Goal: Task Accomplishment & Management: Use online tool/utility

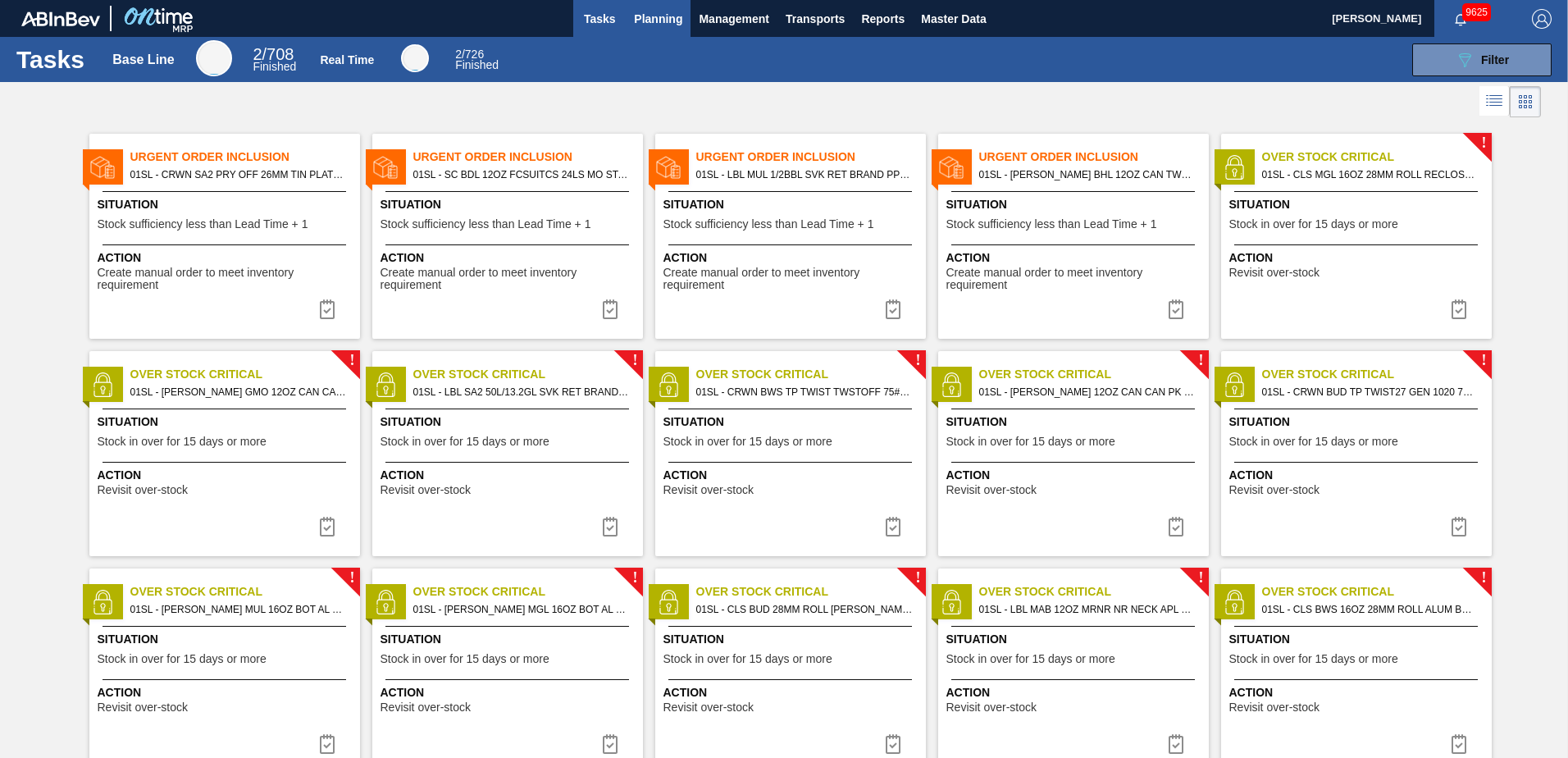
click at [663, 6] on button "Planning" at bounding box center [657, 19] width 65 height 37
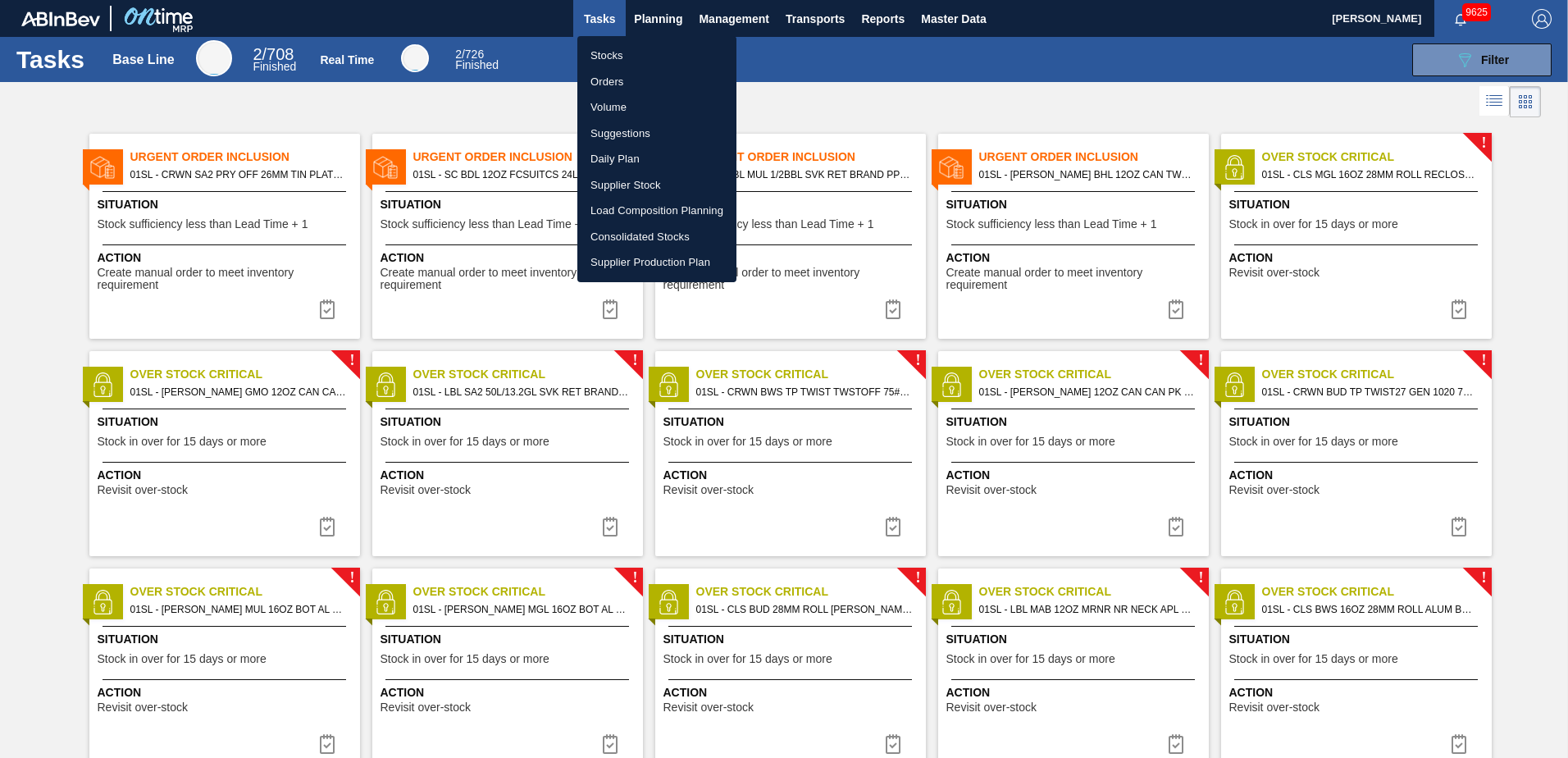
click at [620, 128] on li "Suggestions" at bounding box center [657, 133] width 159 height 26
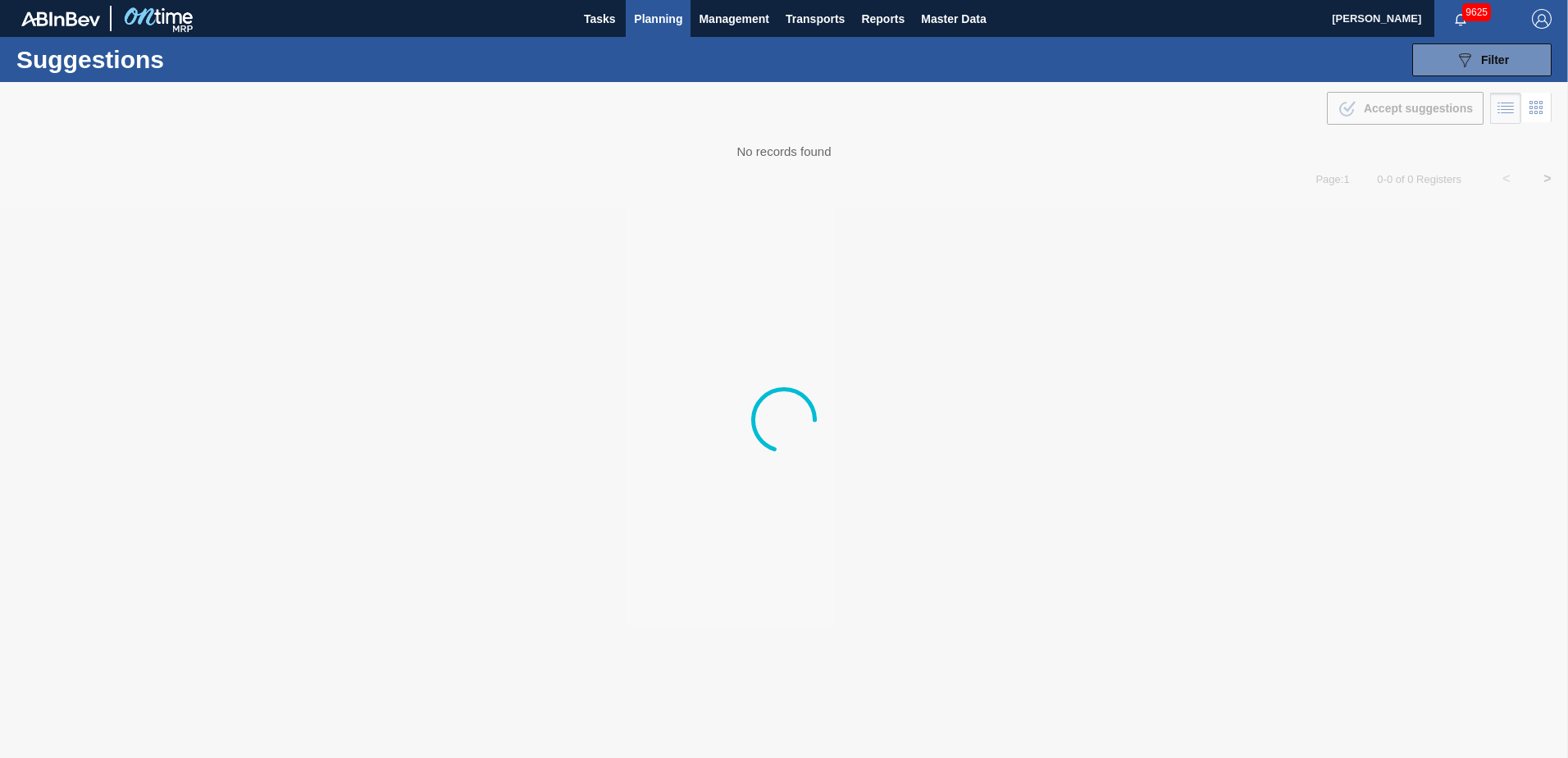
type from "[DATE]"
type to "[DATE]"
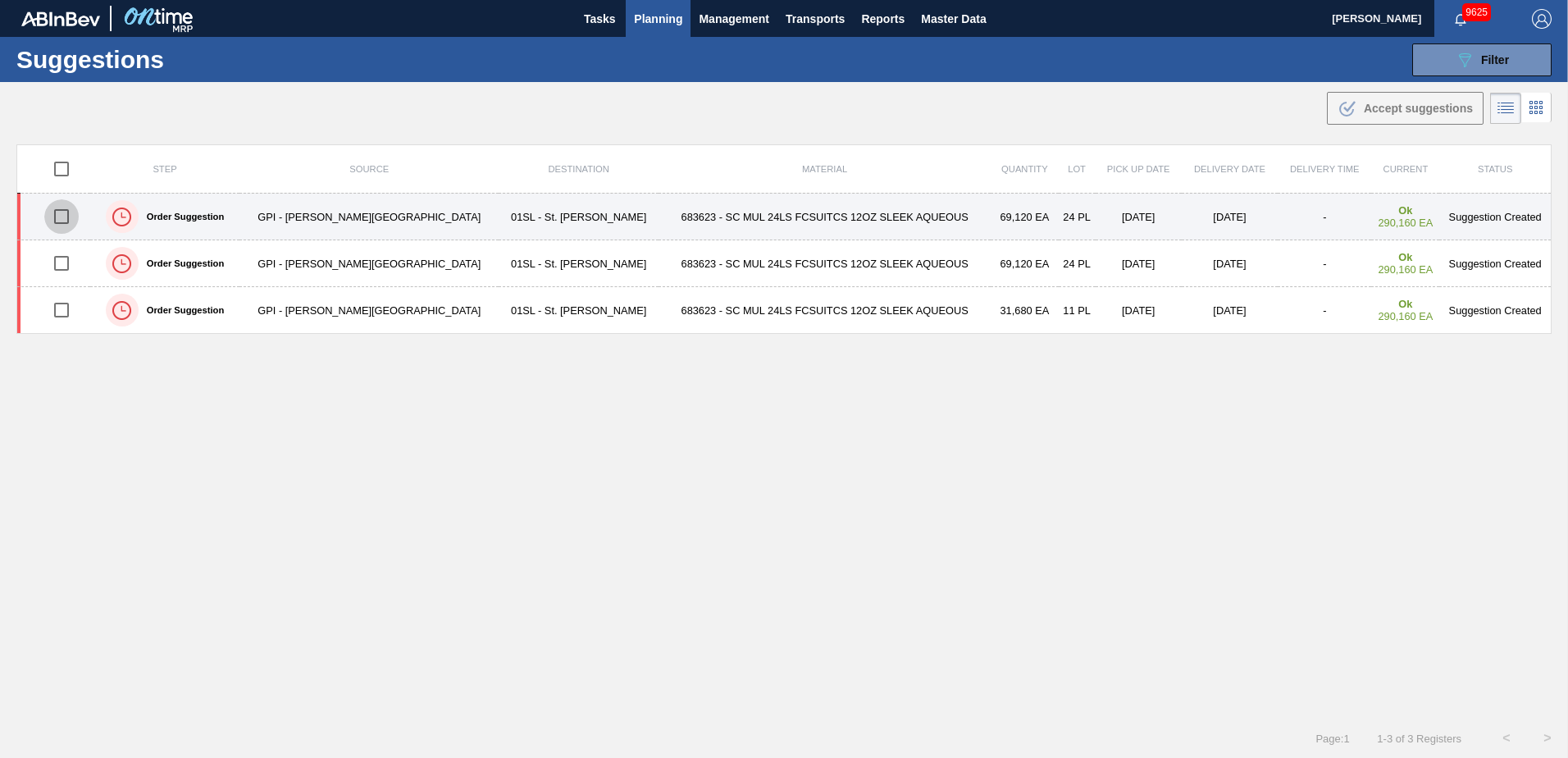
click at [65, 218] on input "checkbox" at bounding box center [61, 217] width 35 height 35
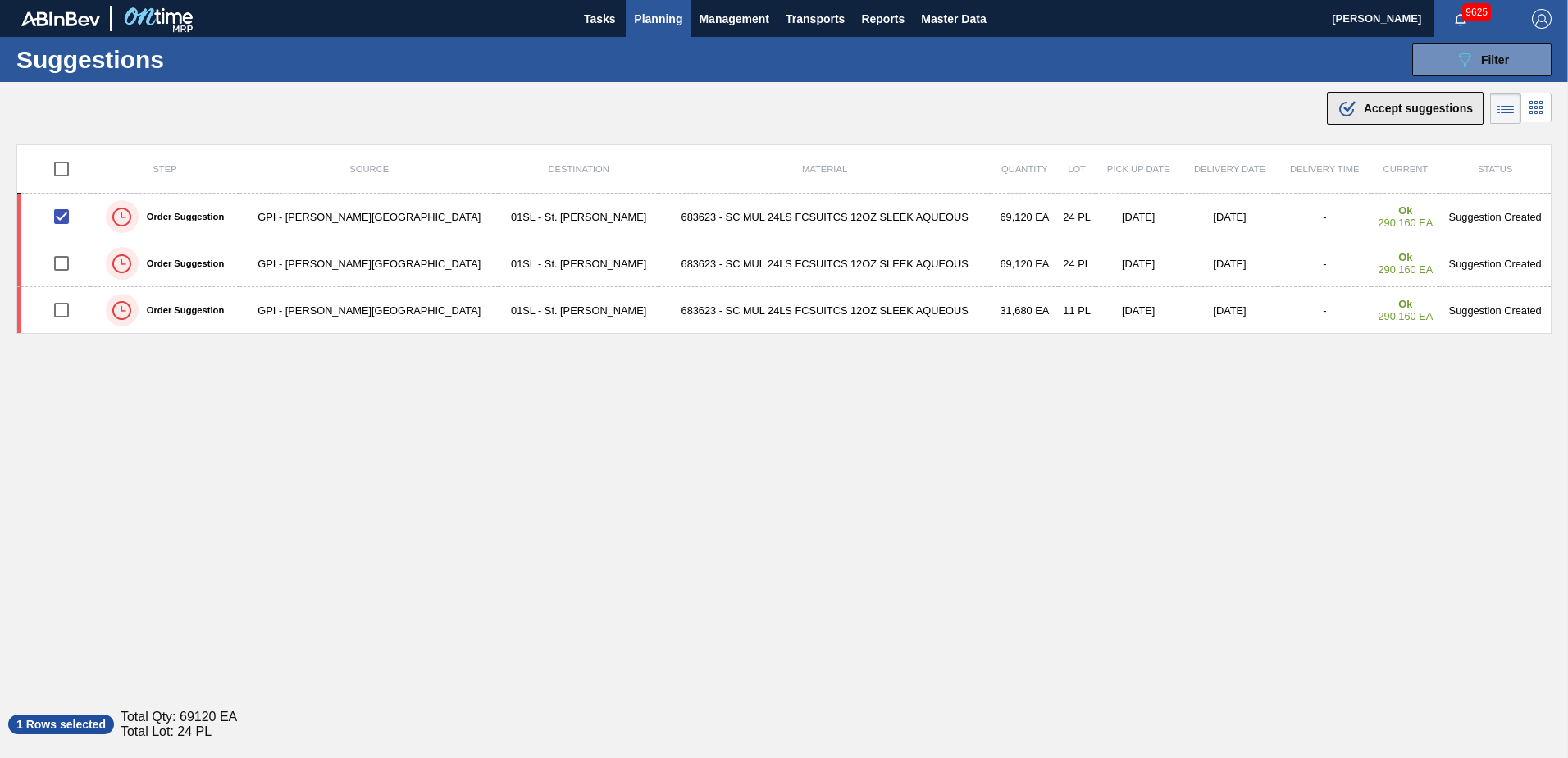
click at [1424, 107] on span "Accept suggestions" at bounding box center [1418, 108] width 109 height 14
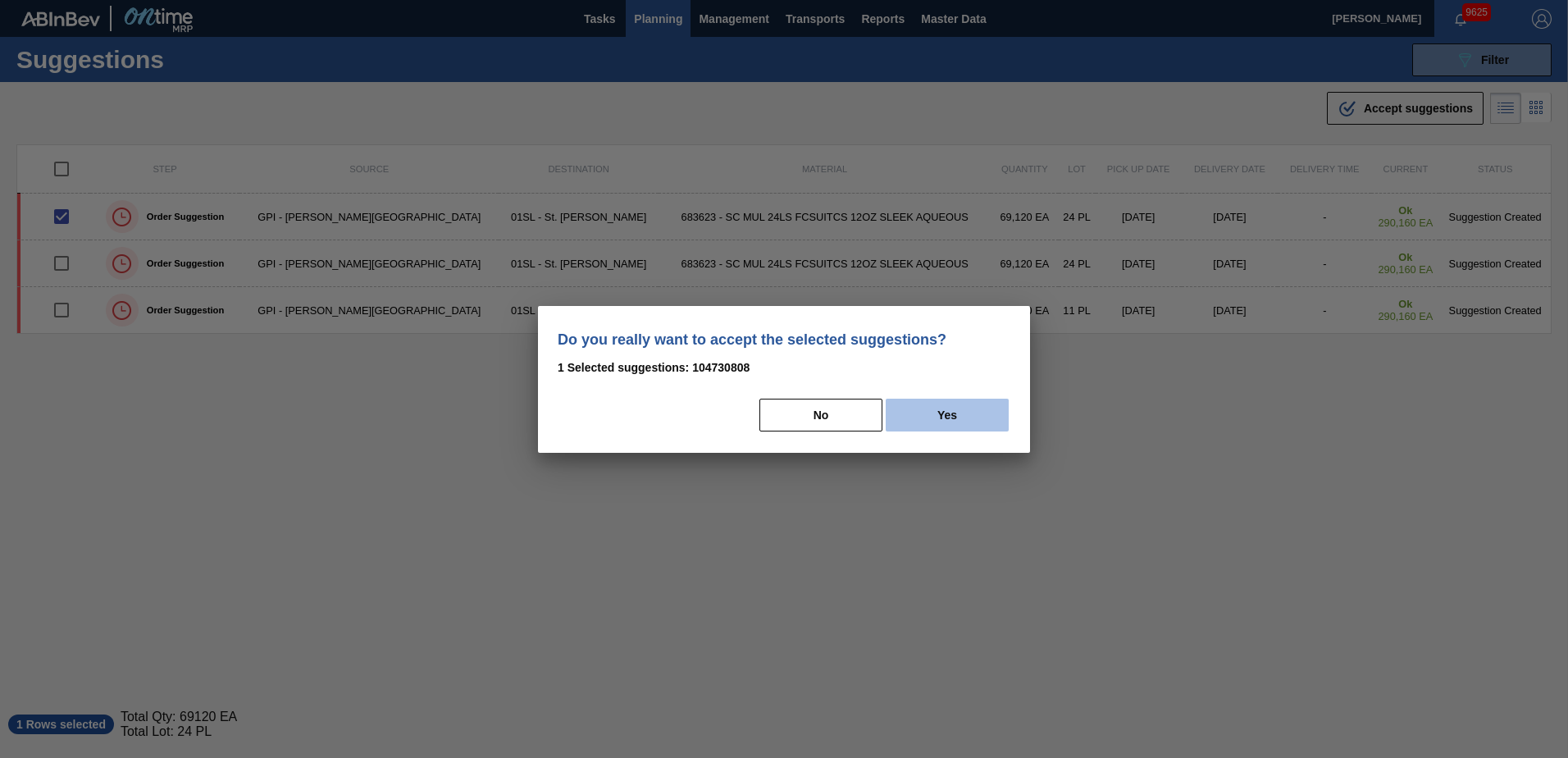
click at [944, 420] on button "Yes" at bounding box center [947, 415] width 123 height 33
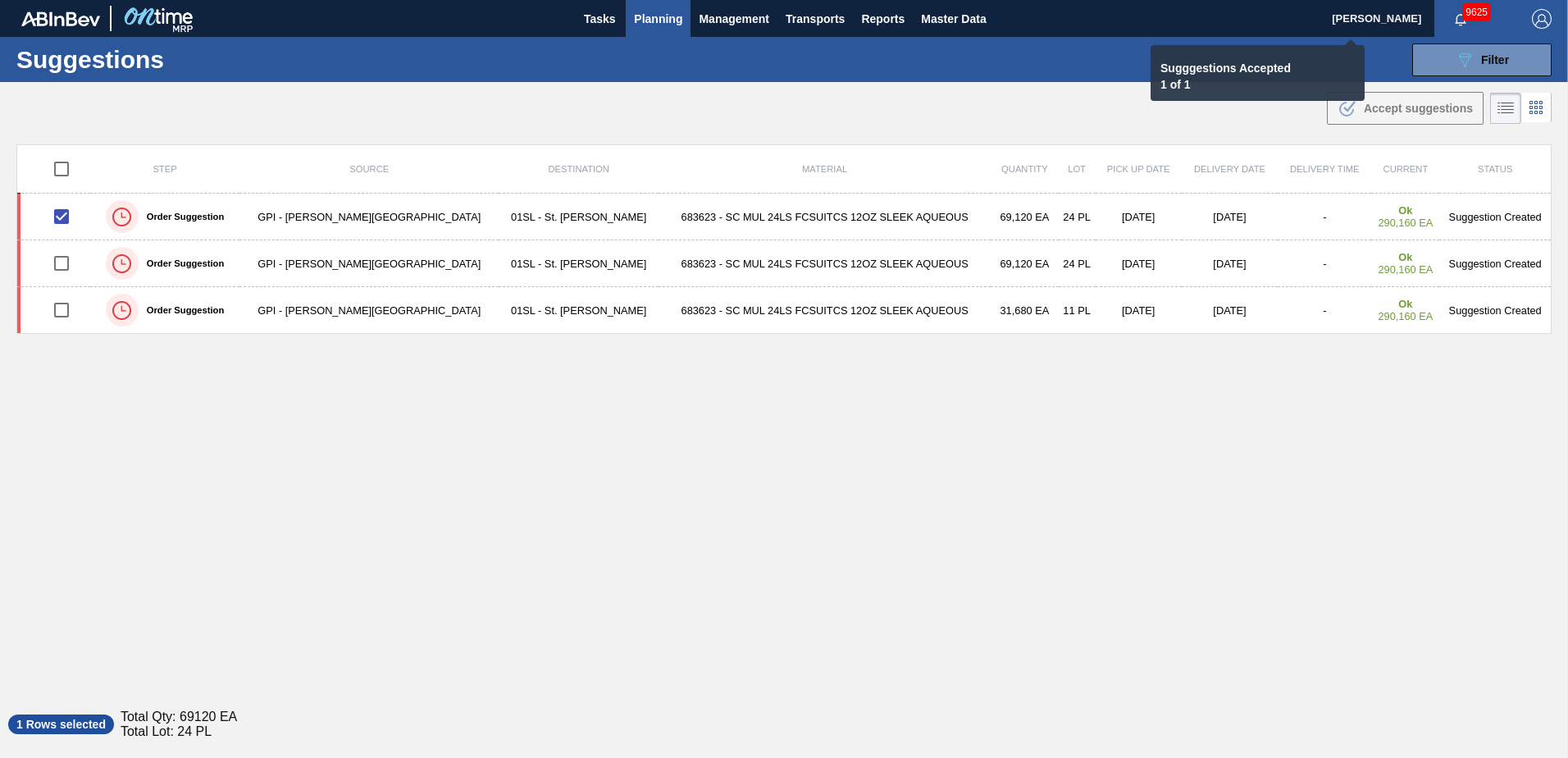
checkbox input "false"
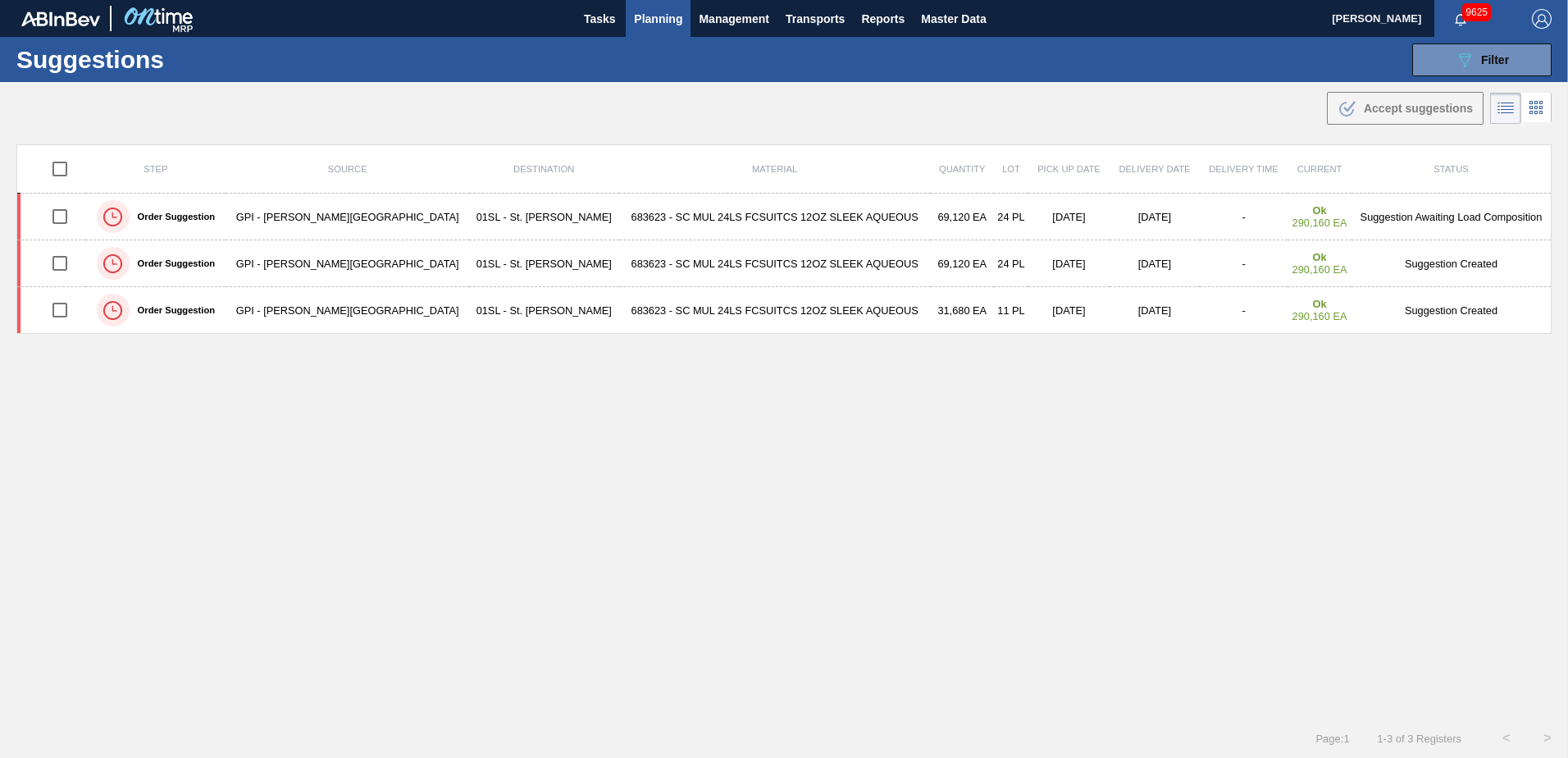
click at [668, 25] on span "Planning" at bounding box center [657, 19] width 48 height 19
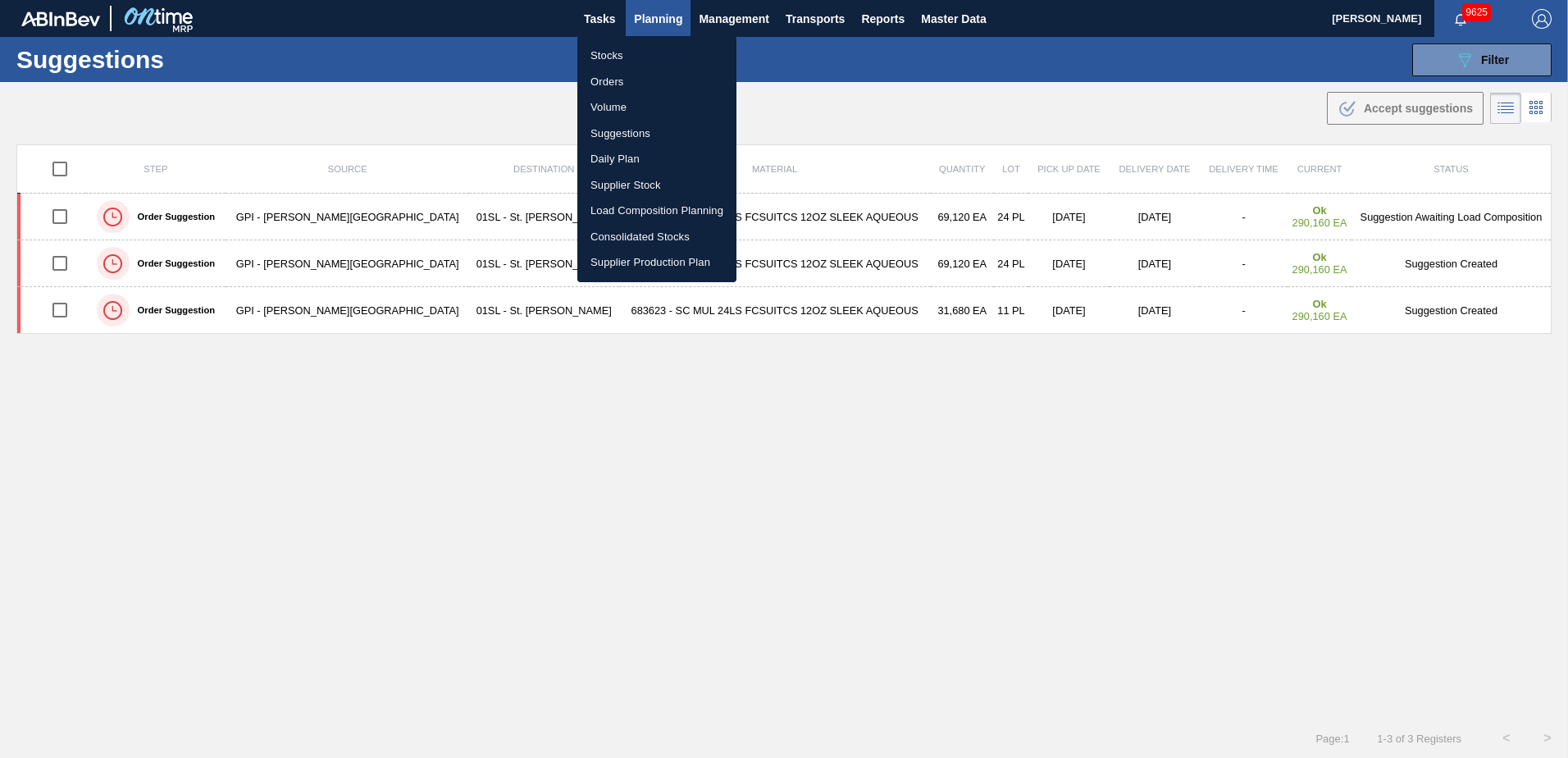
click at [982, 477] on div at bounding box center [784, 379] width 1568 height 758
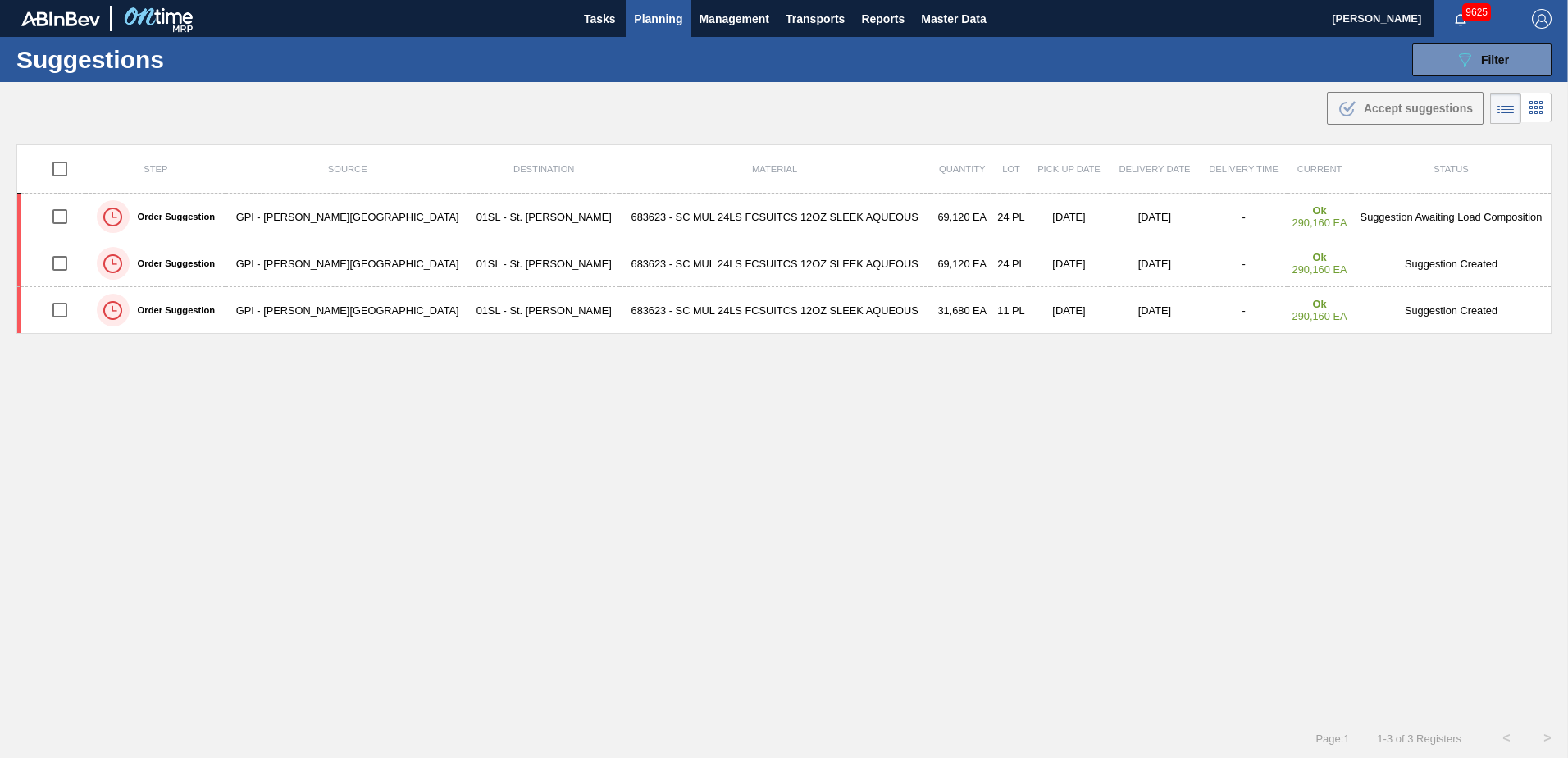
click at [665, 25] on span "Planning" at bounding box center [657, 19] width 48 height 19
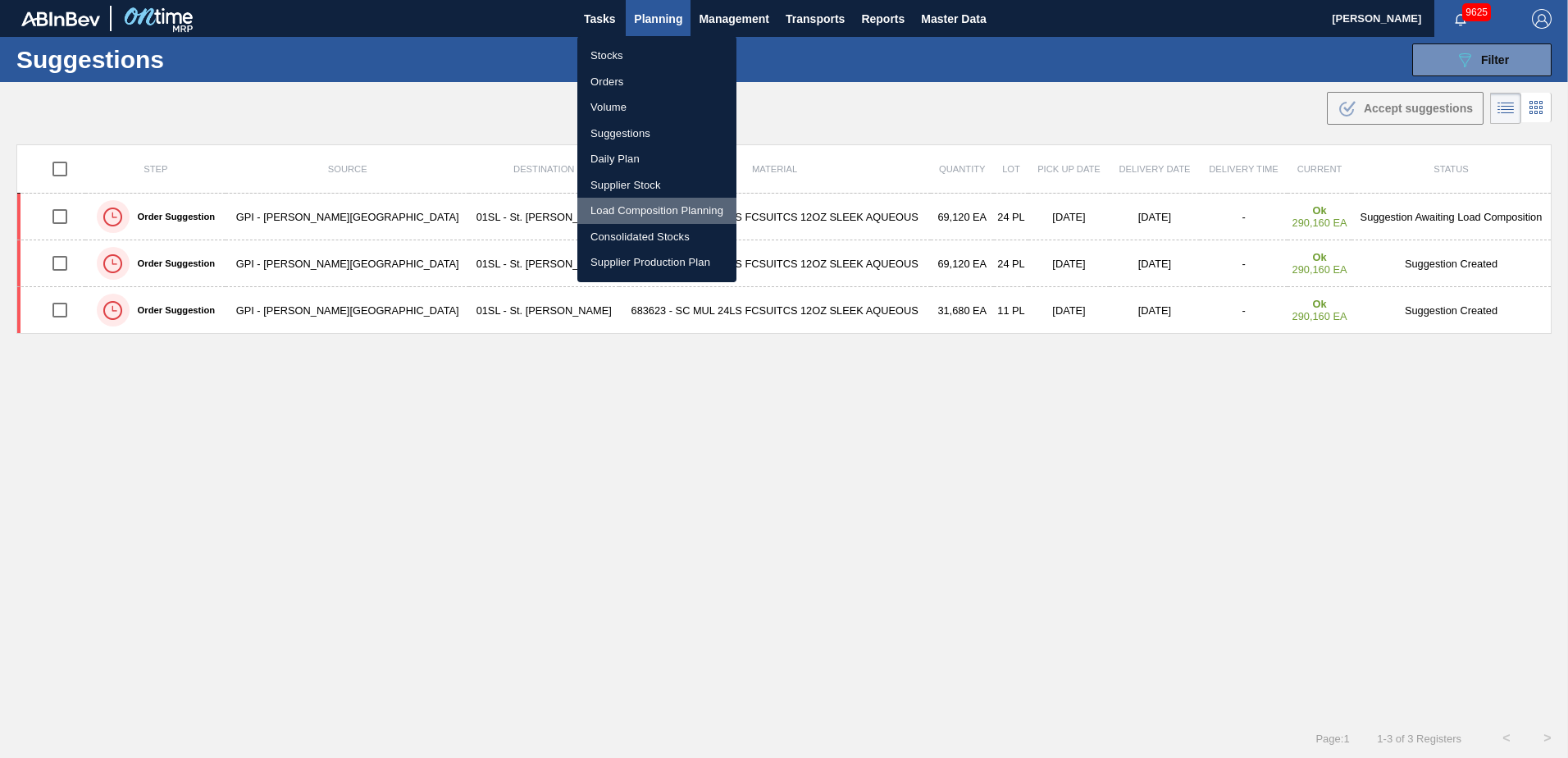
click at [626, 211] on li "Load Composition Planning" at bounding box center [657, 211] width 159 height 26
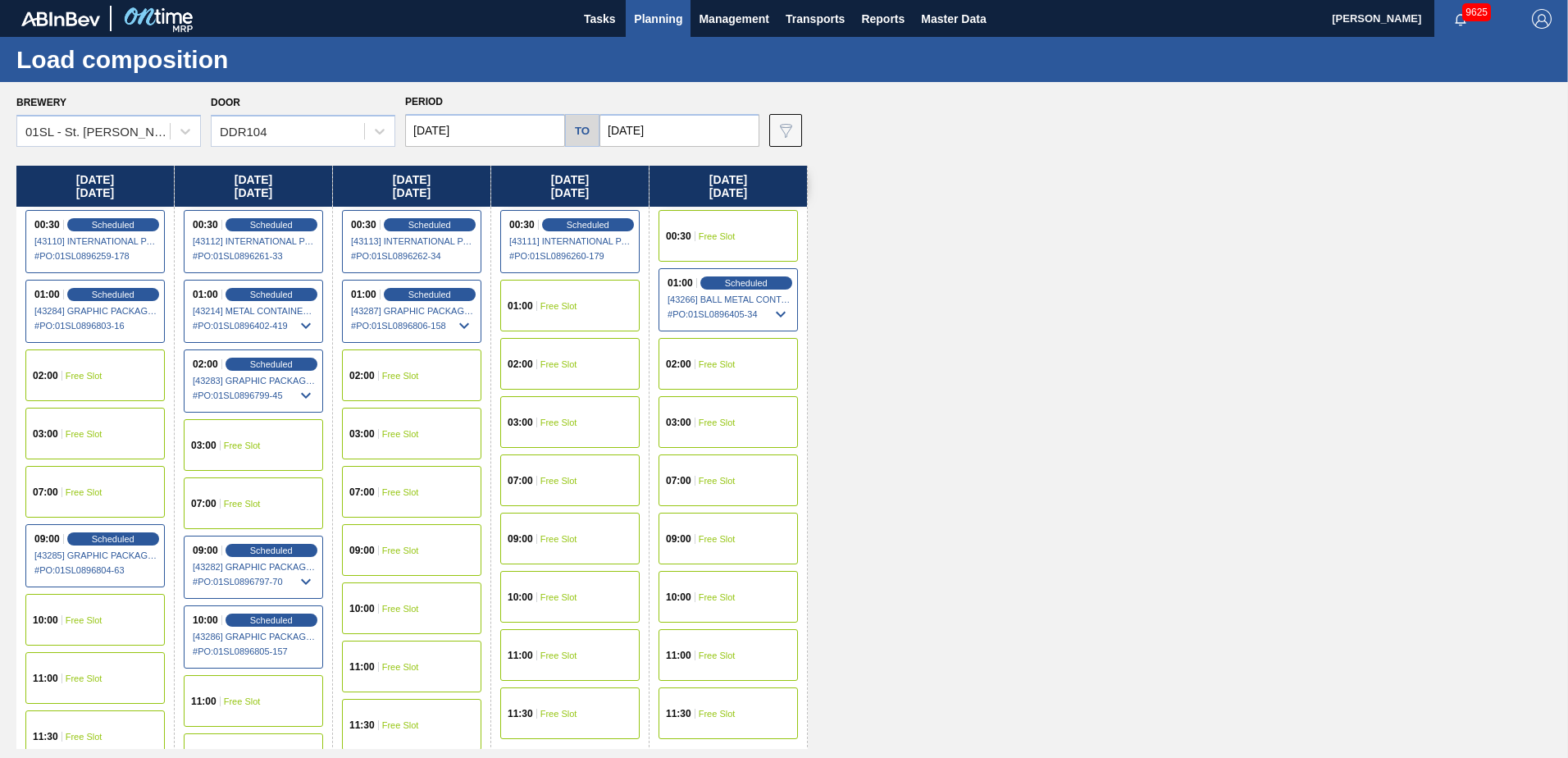
click at [97, 625] on div "10:00 Free Slot" at bounding box center [95, 619] width 140 height 52
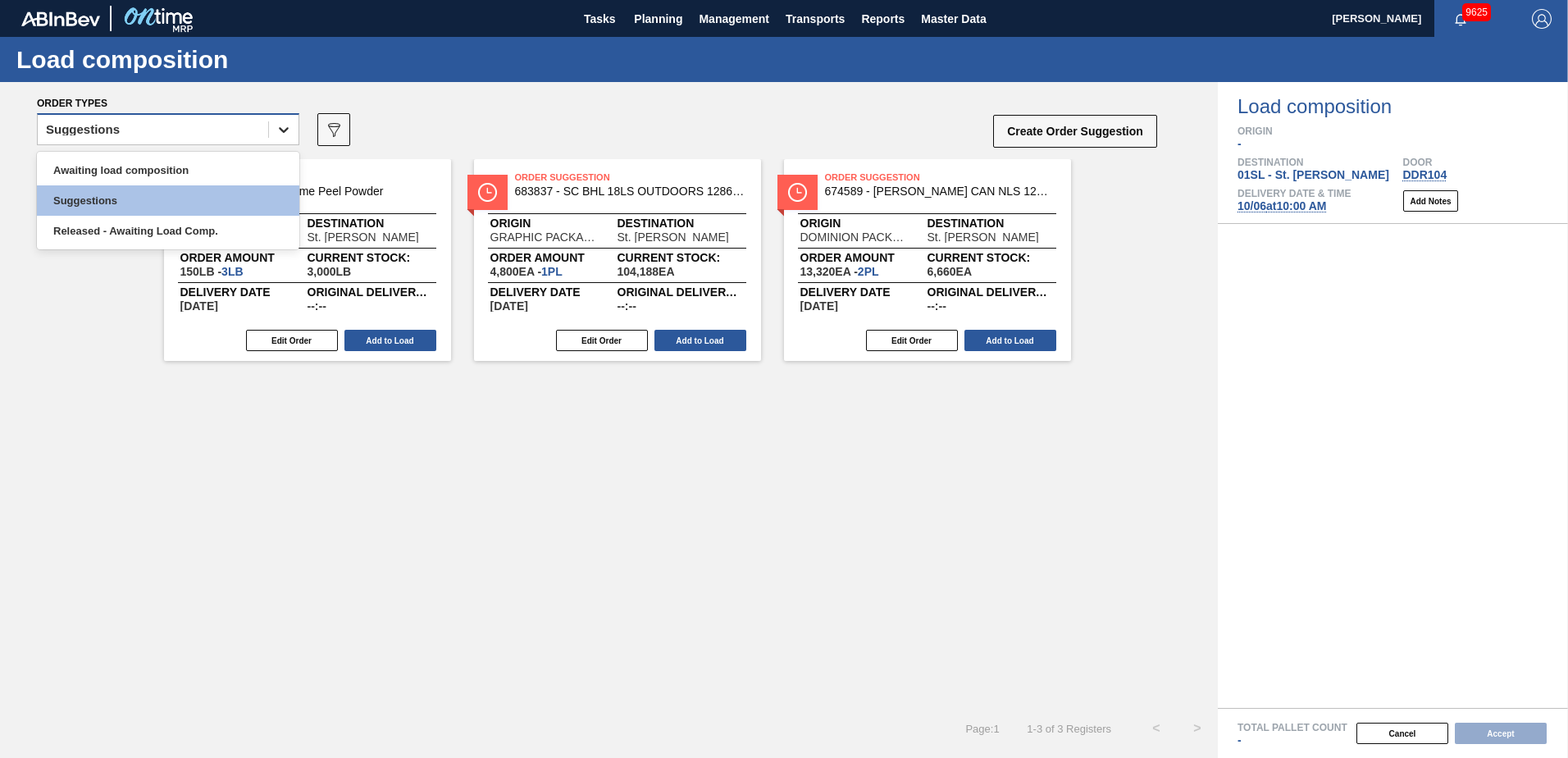
click at [289, 136] on icon at bounding box center [283, 129] width 16 height 16
click at [163, 163] on div "Awaiting load composition" at bounding box center [168, 170] width 262 height 30
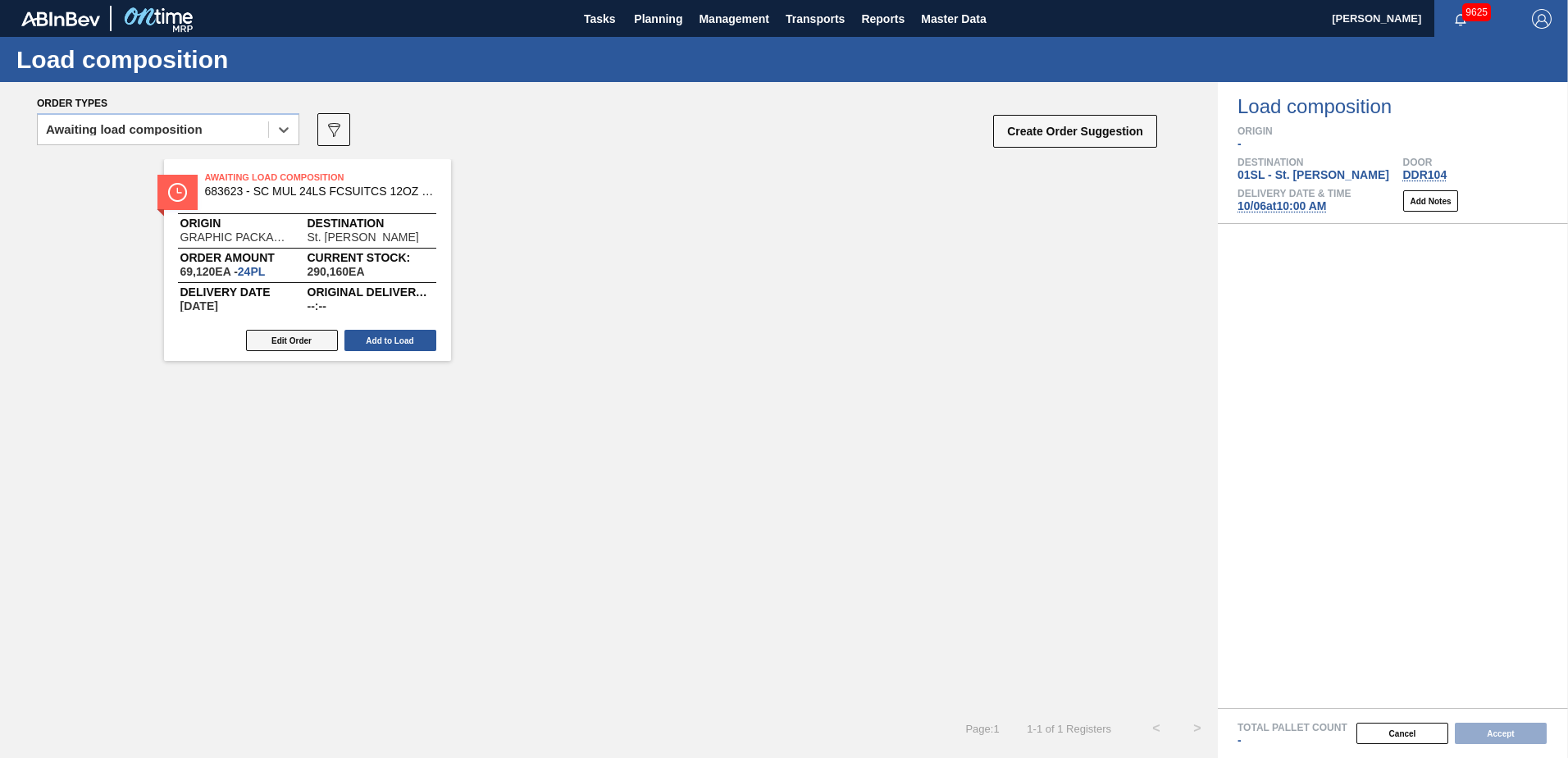
click at [330, 343] on button "Edit Order" at bounding box center [292, 340] width 92 height 21
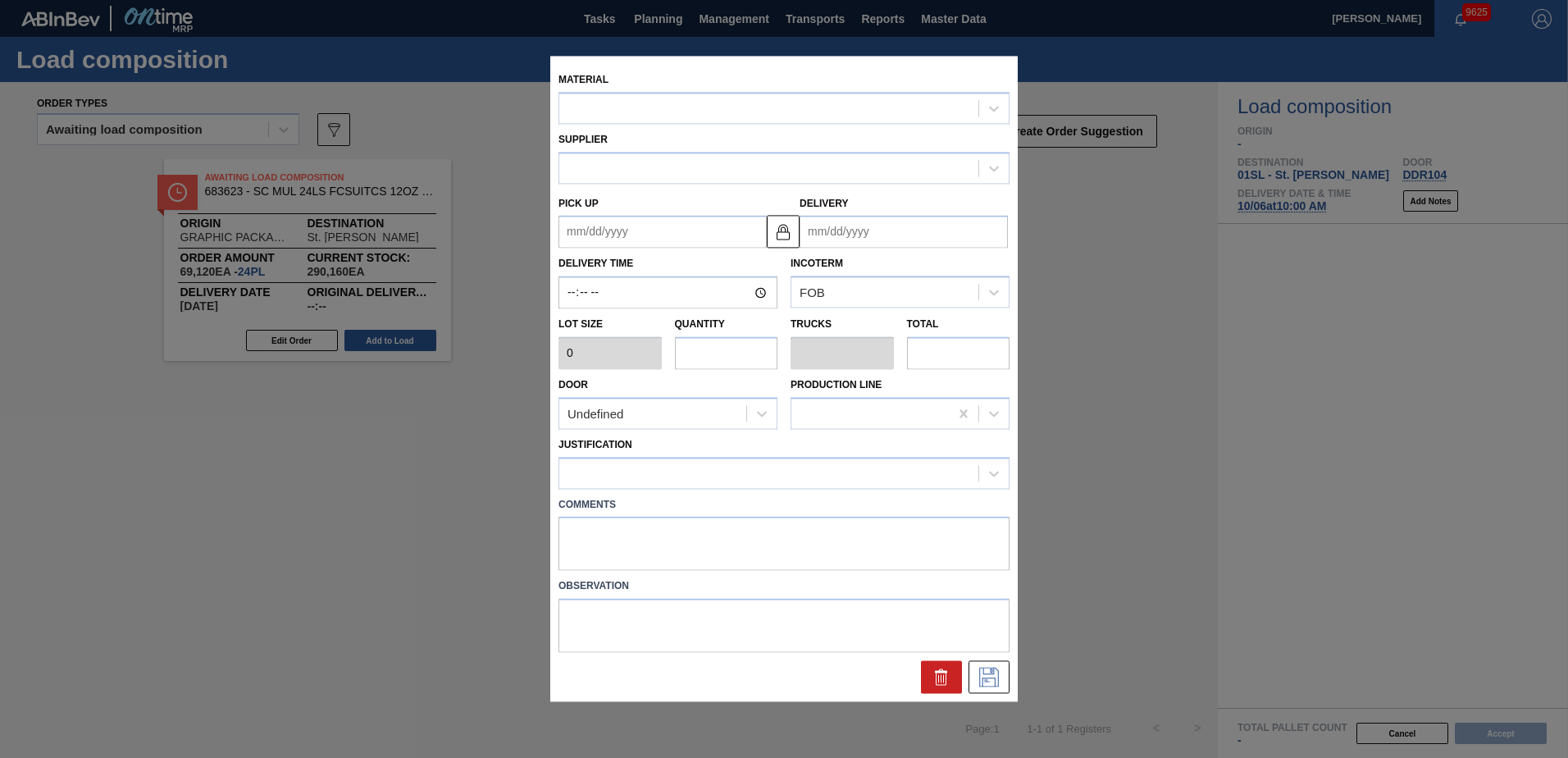
type input "2,880"
type input "24"
type input "1"
type input "69,120"
type up "[DATE]"
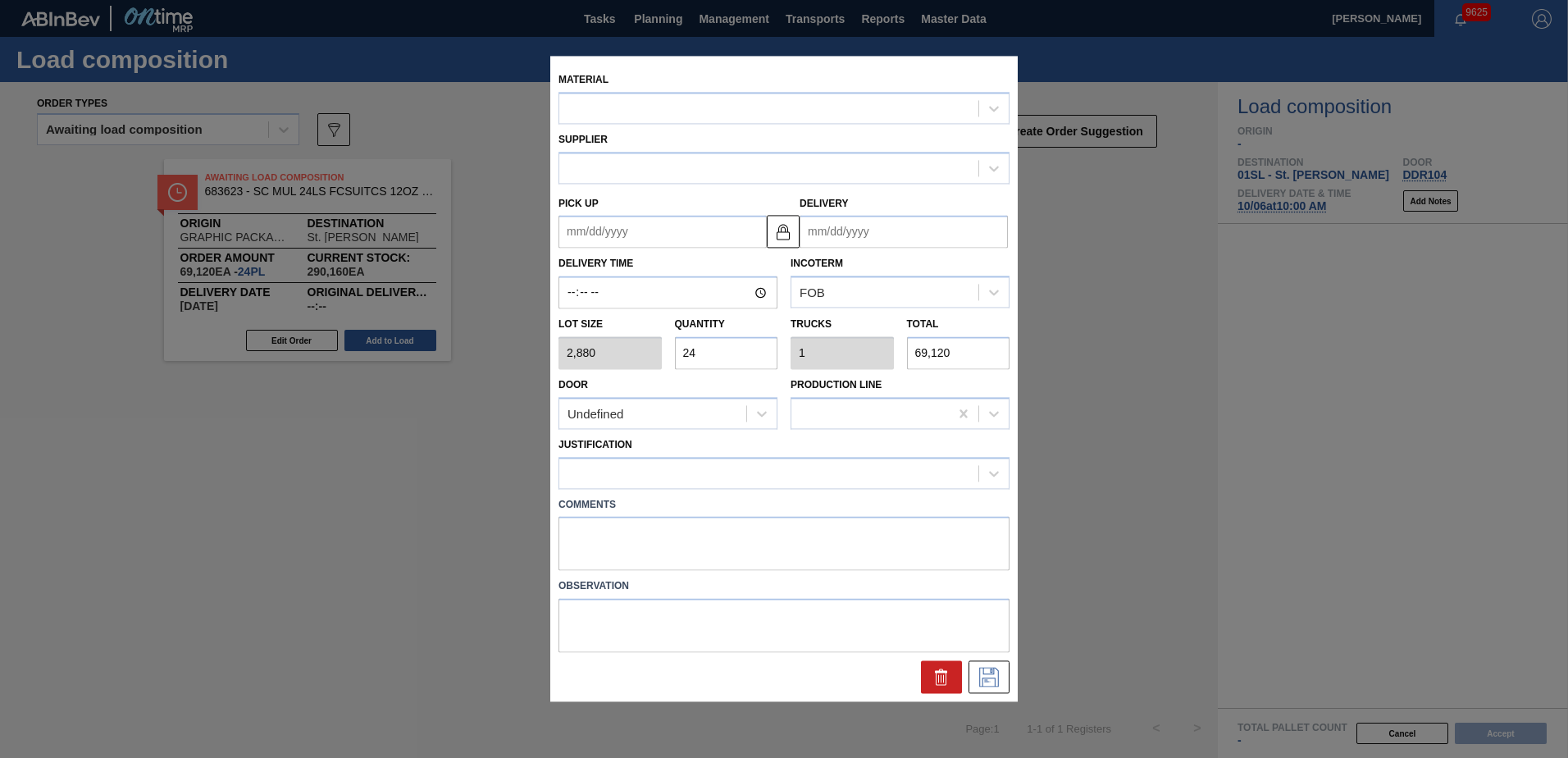
type input "[DATE]"
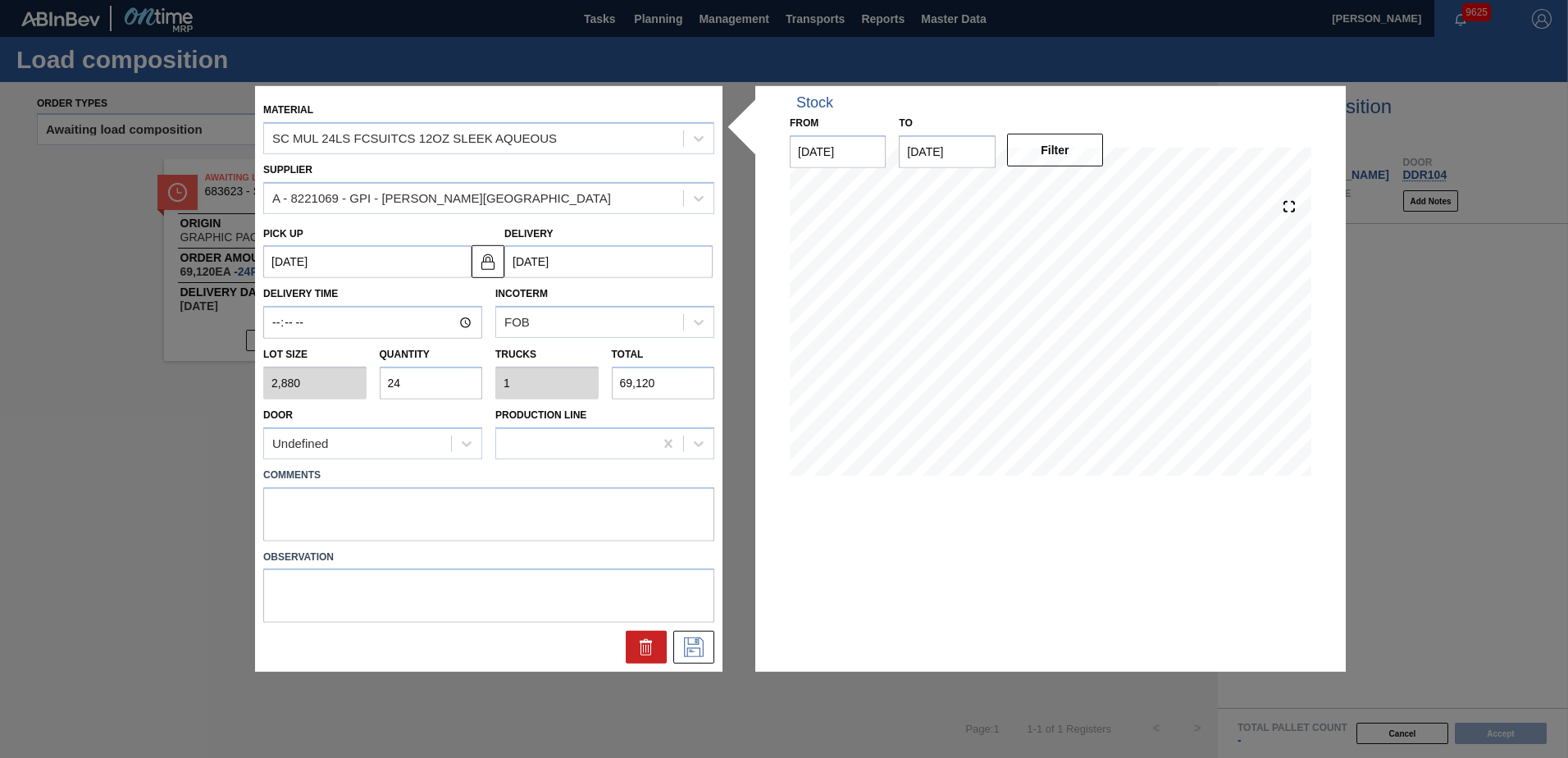
click at [443, 383] on input "24" at bounding box center [432, 382] width 103 height 33
type input "2"
type input "0.083"
type input "5,760"
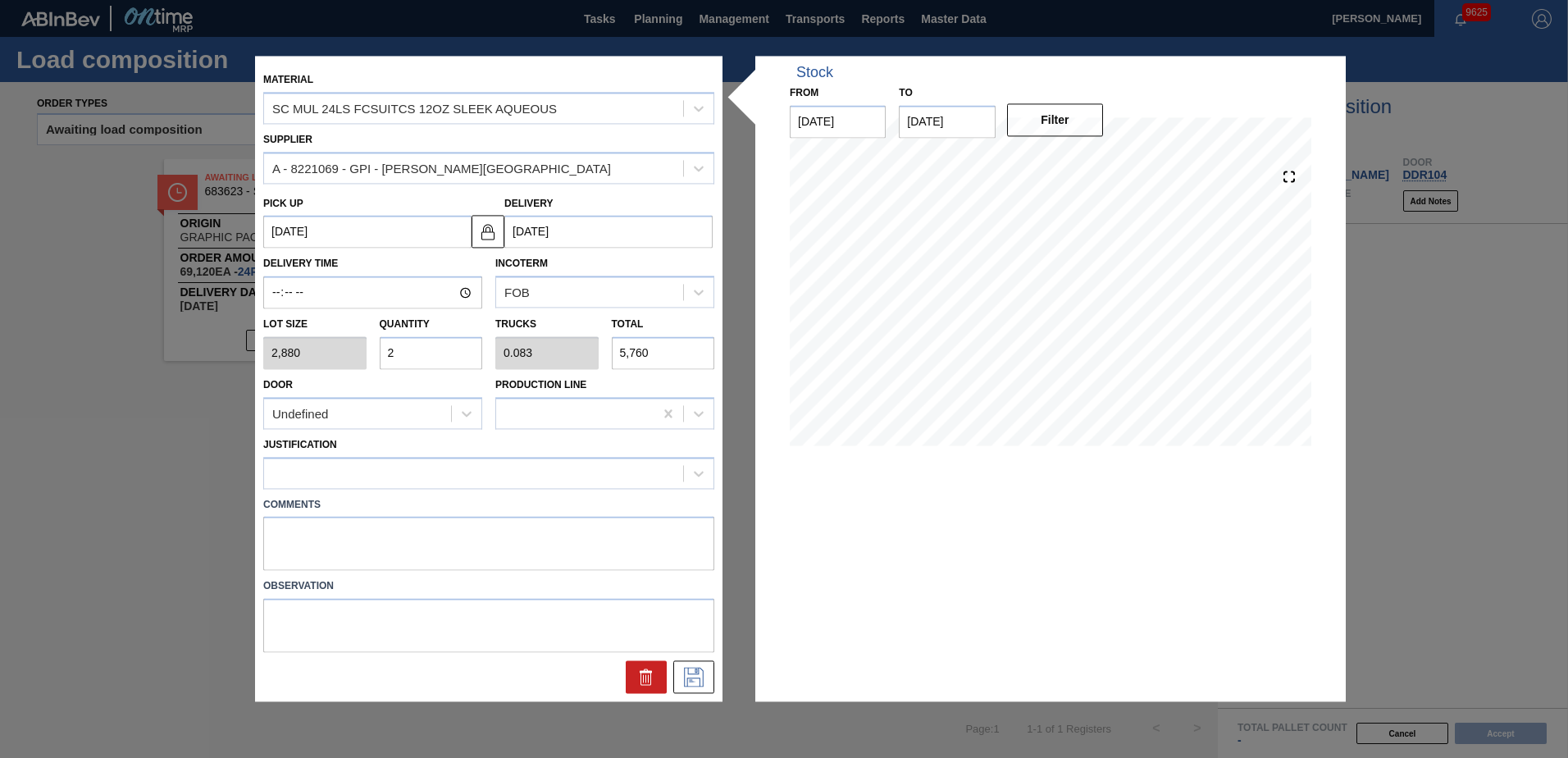
type input "26"
type input "1.083"
type input "74,880"
type input "26"
click at [440, 402] on div "Undefined" at bounding box center [357, 414] width 187 height 24
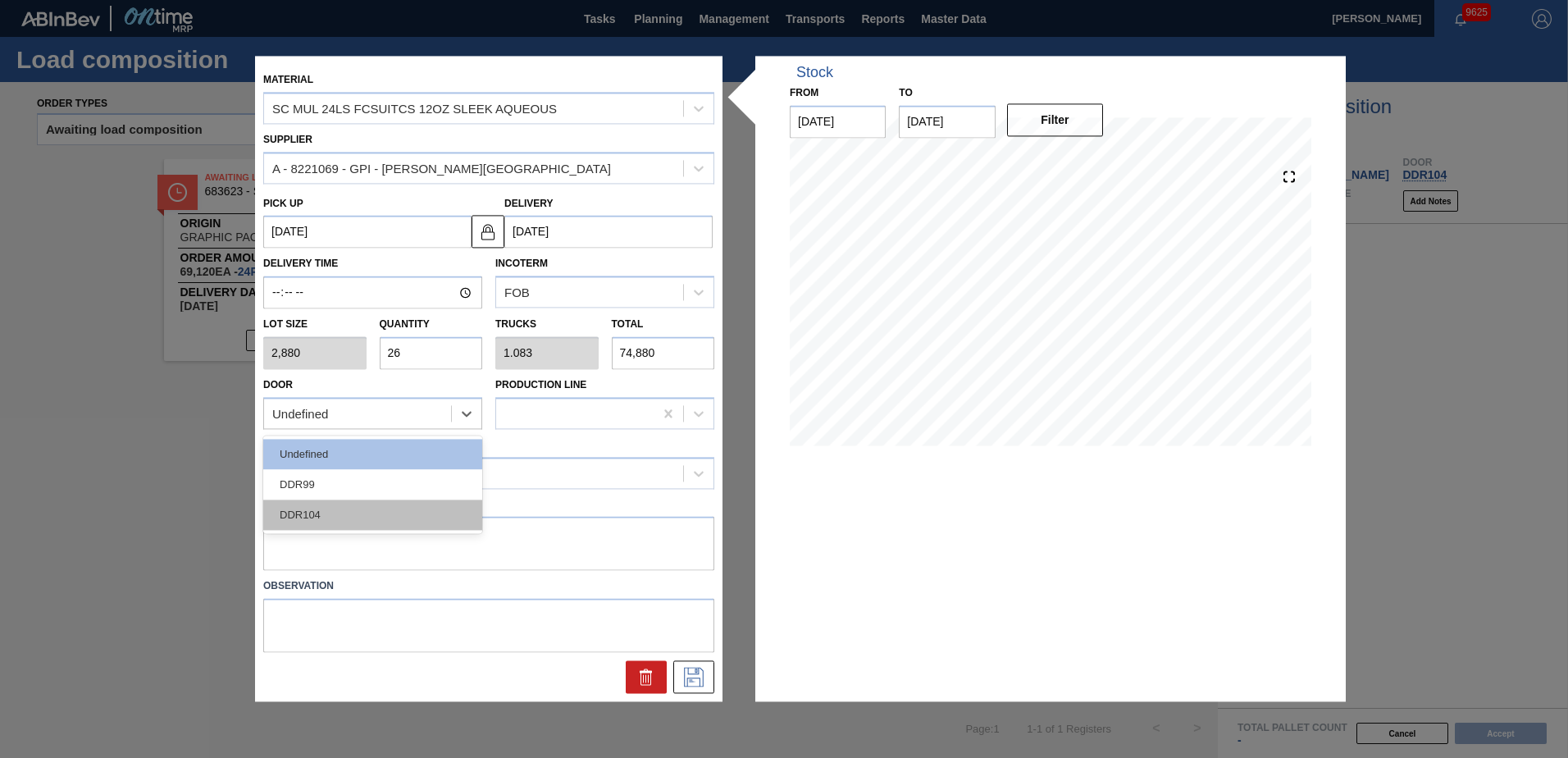
click at [374, 513] on div "DDR104" at bounding box center [372, 514] width 219 height 30
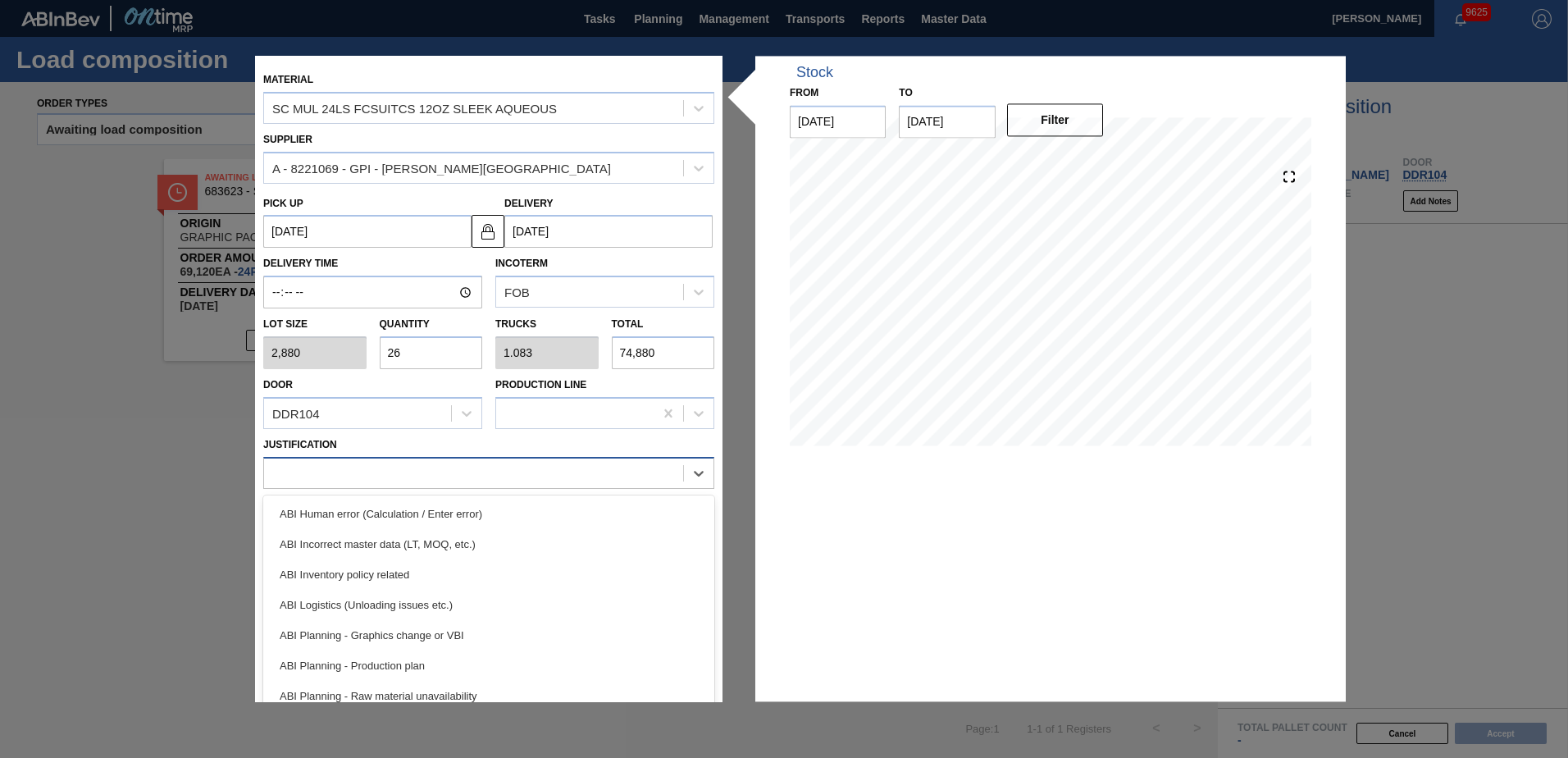
click at [410, 477] on div at bounding box center [473, 473] width 419 height 24
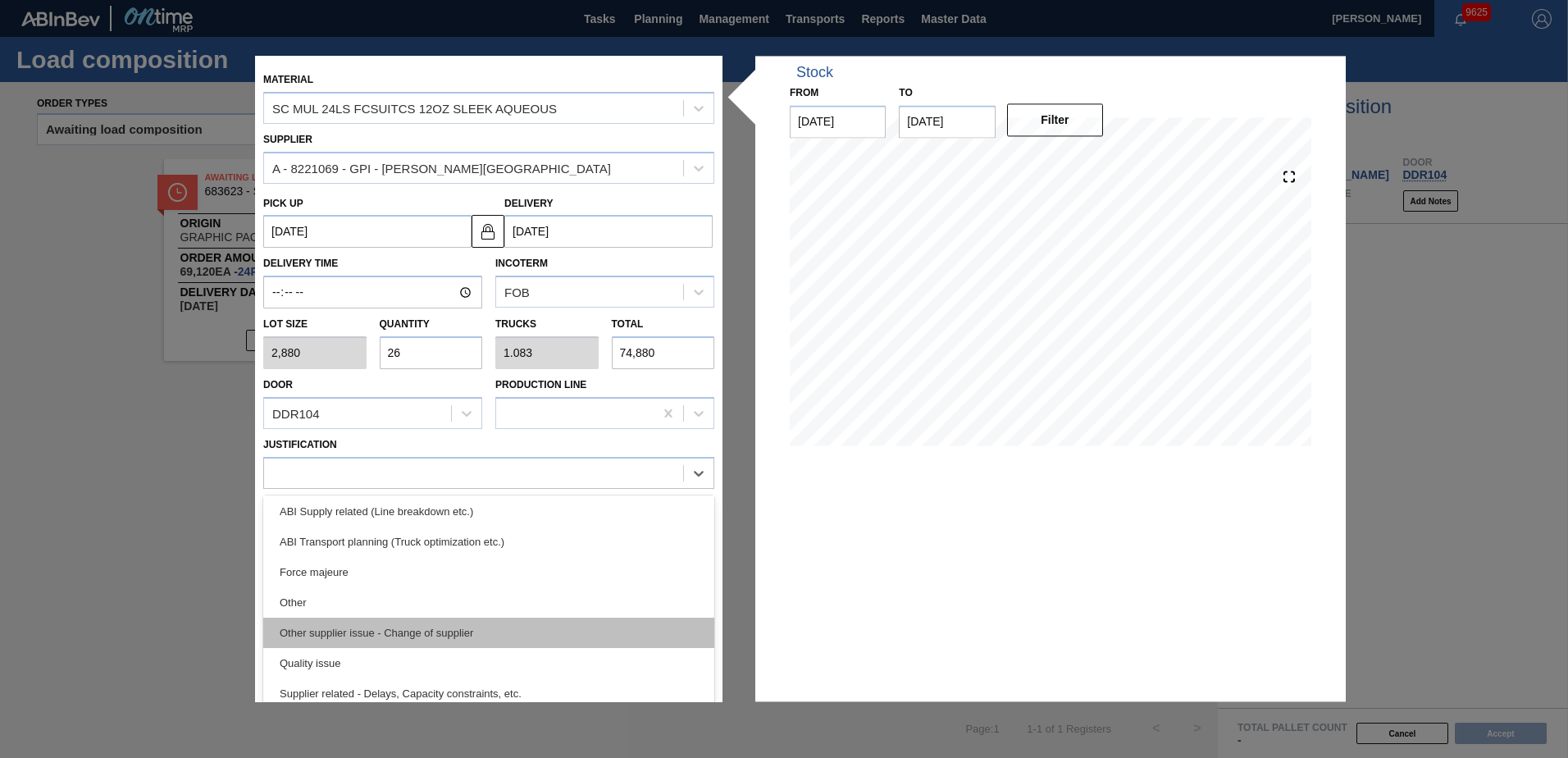
scroll to position [246, 0]
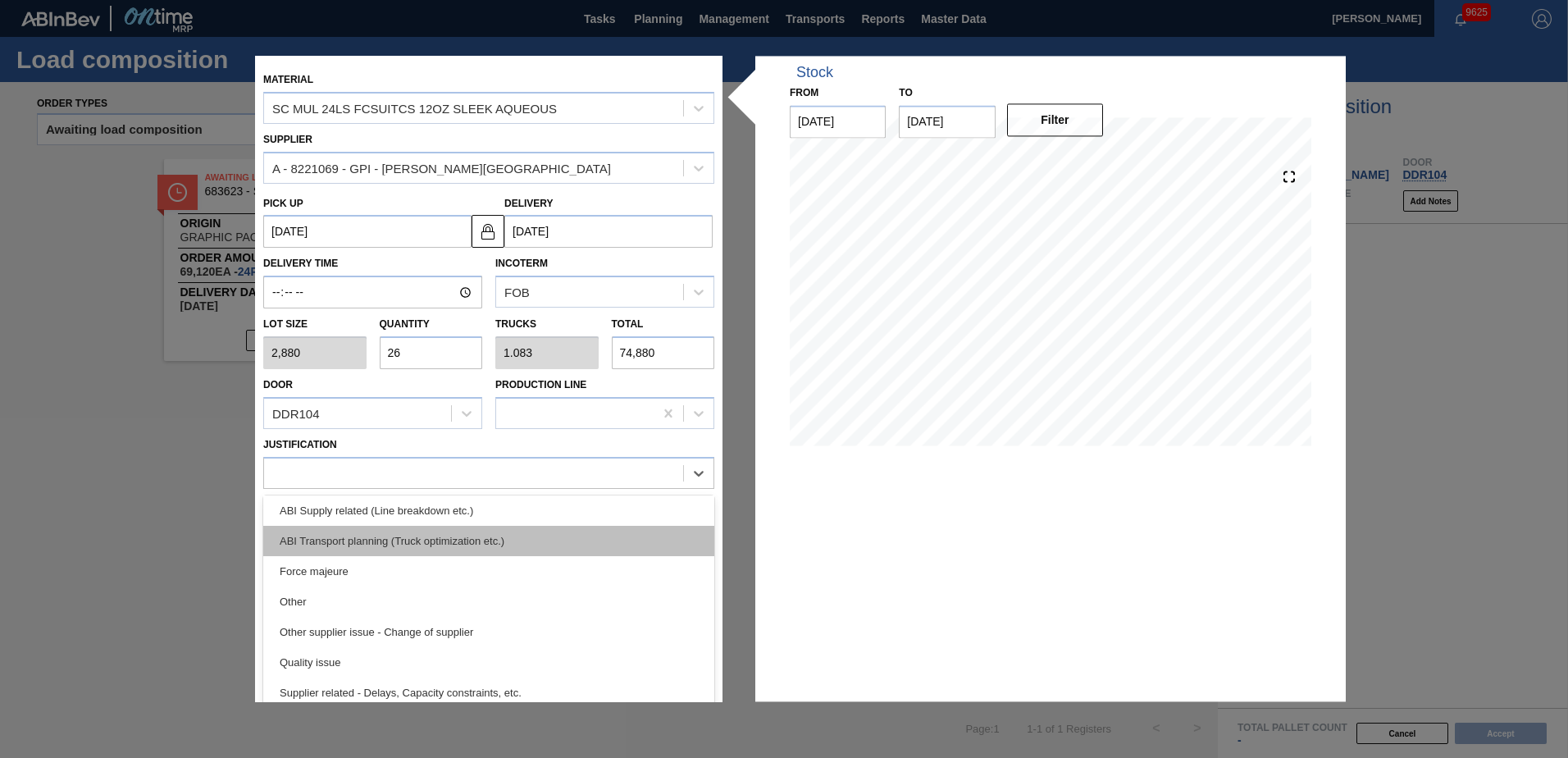
click at [465, 541] on div "ABI Transport planning (Truck optimization etc.)" at bounding box center [488, 541] width 451 height 30
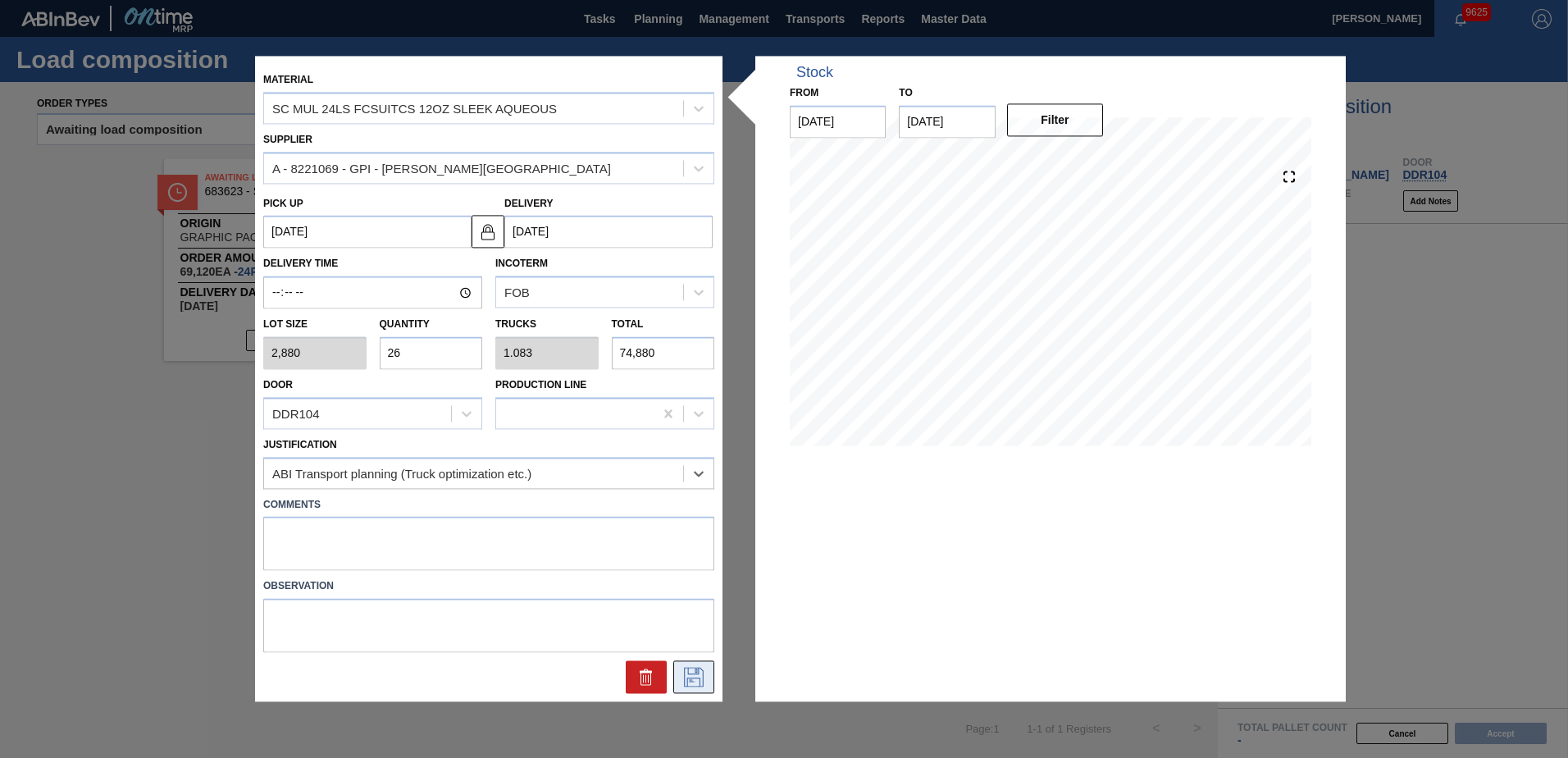
click at [693, 687] on button at bounding box center [694, 677] width 41 height 33
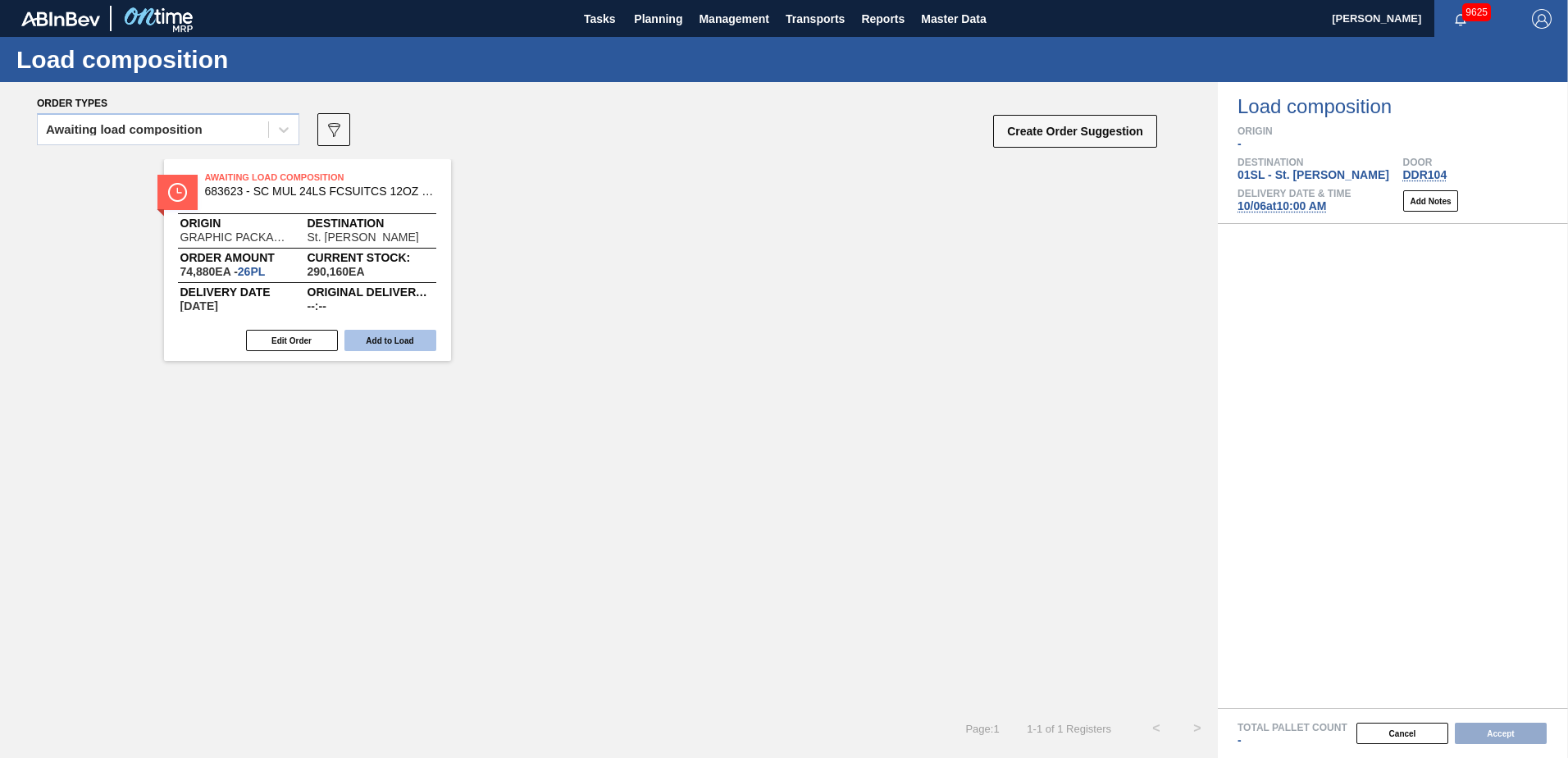
click at [404, 342] on button "Add to Load" at bounding box center [390, 340] width 92 height 21
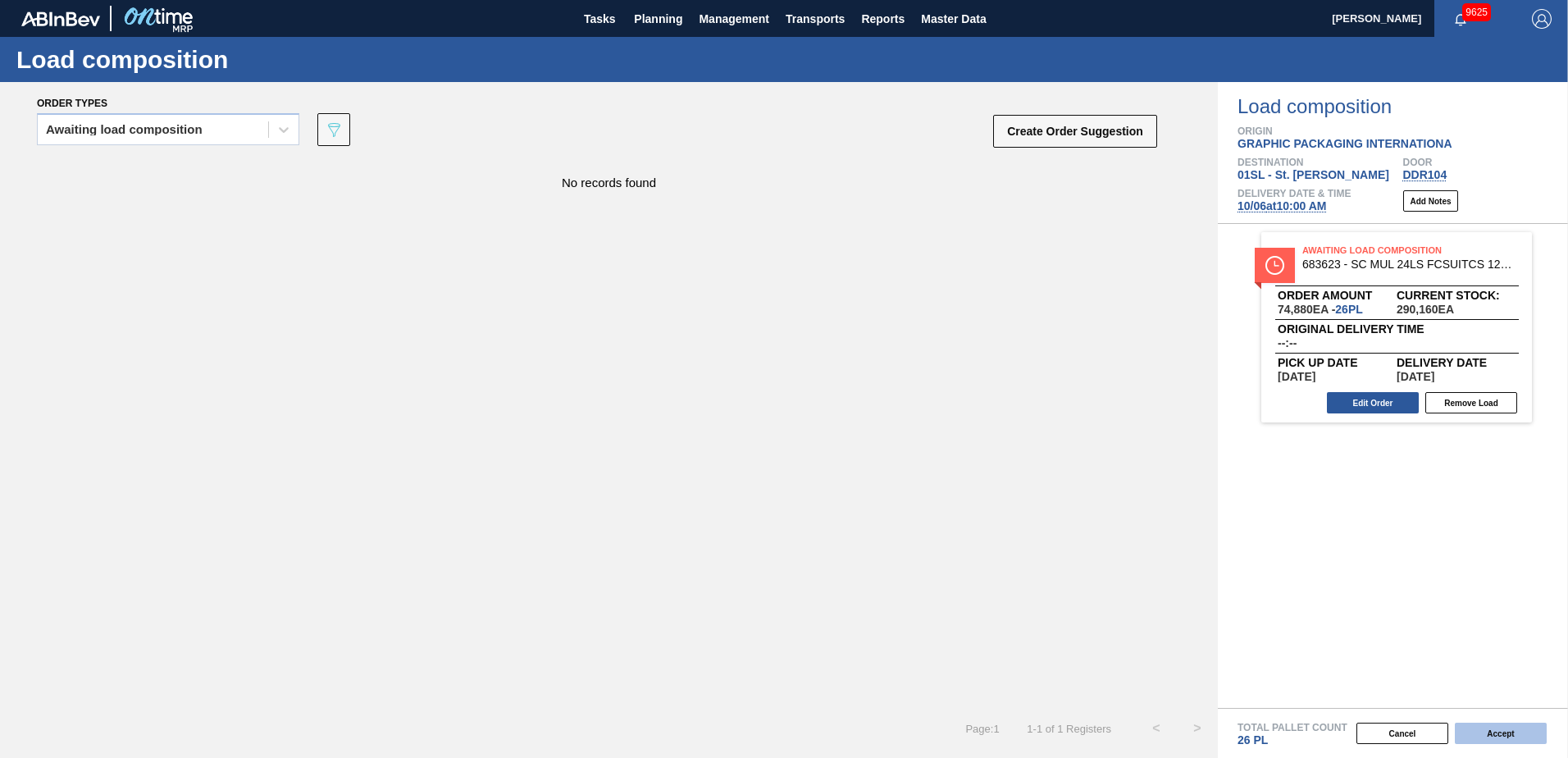
click at [1486, 740] on button "Accept" at bounding box center [1500, 733] width 92 height 21
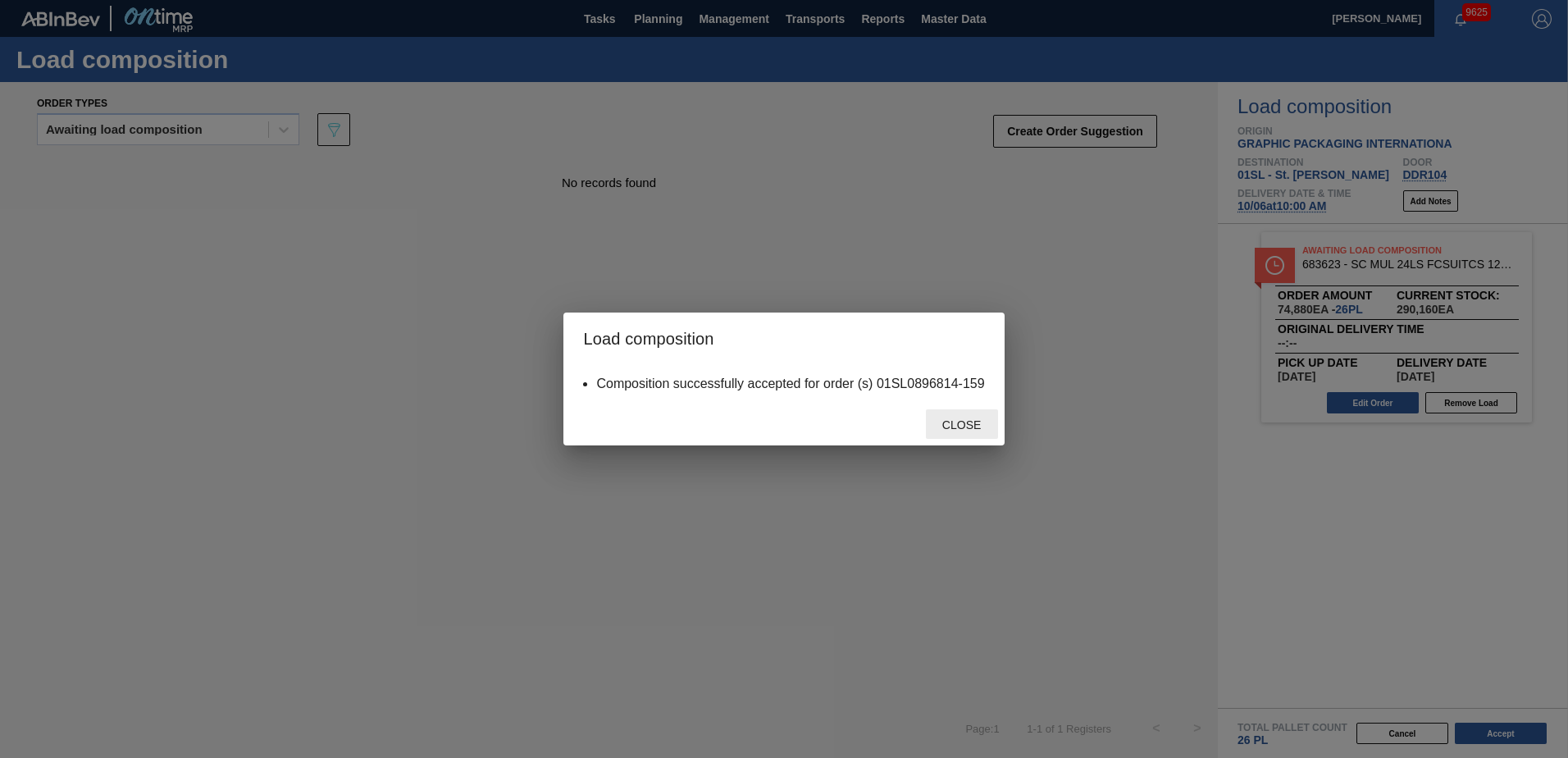
click at [962, 411] on div "Close" at bounding box center [961, 425] width 72 height 30
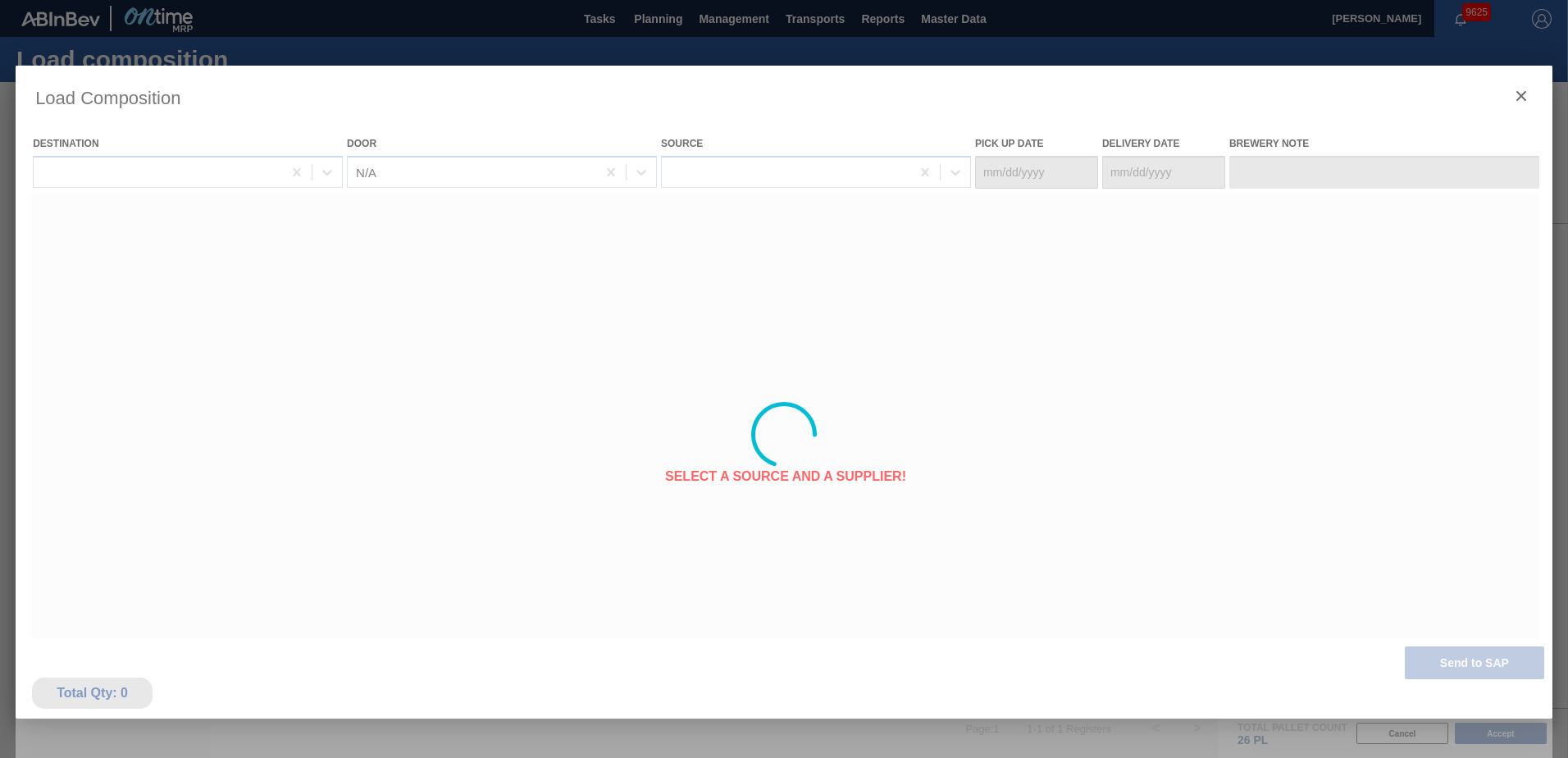
type Date "[DATE]"
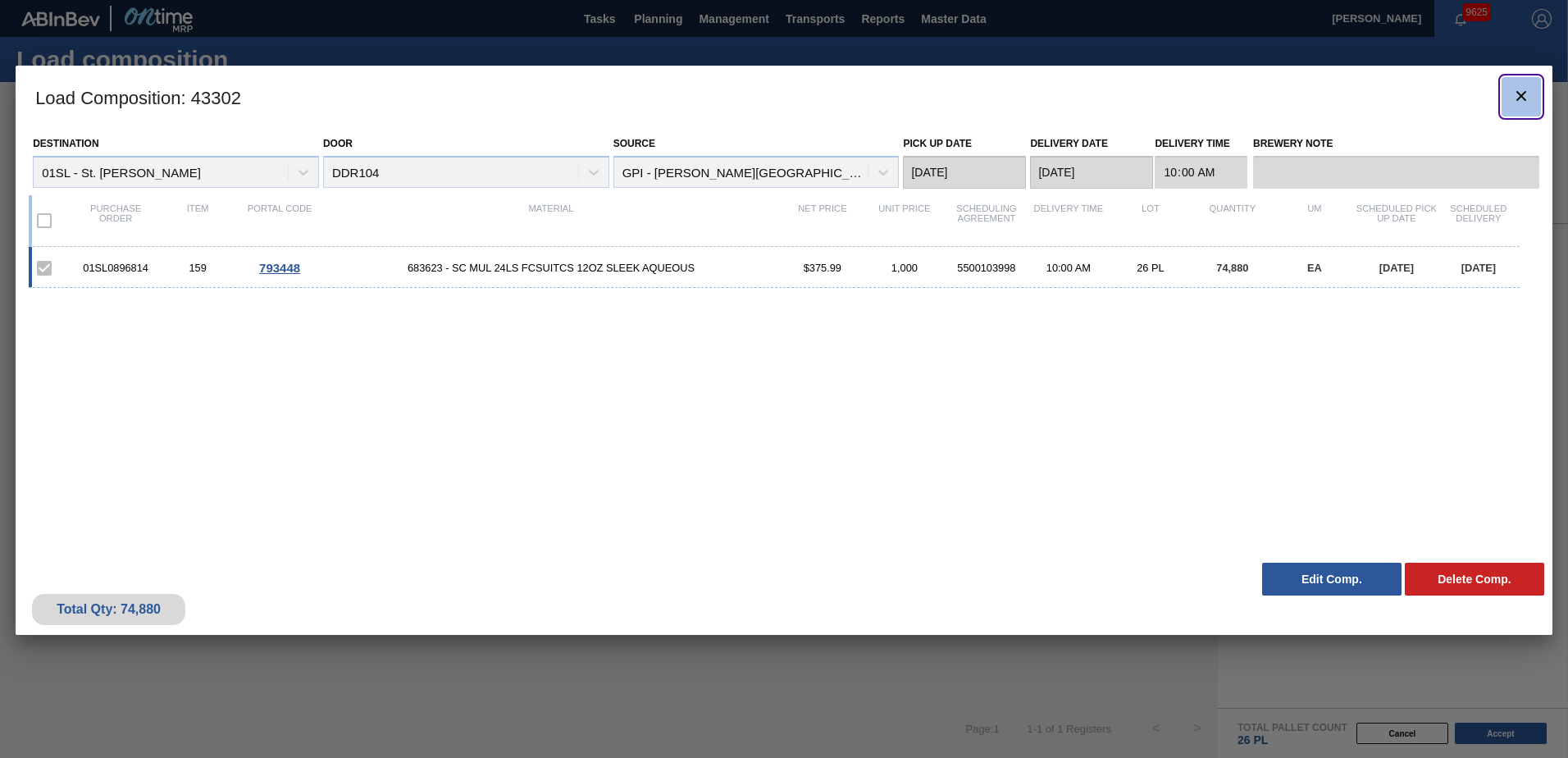
click at [1516, 99] on icon "botão de ícone" at bounding box center [1521, 96] width 19 height 19
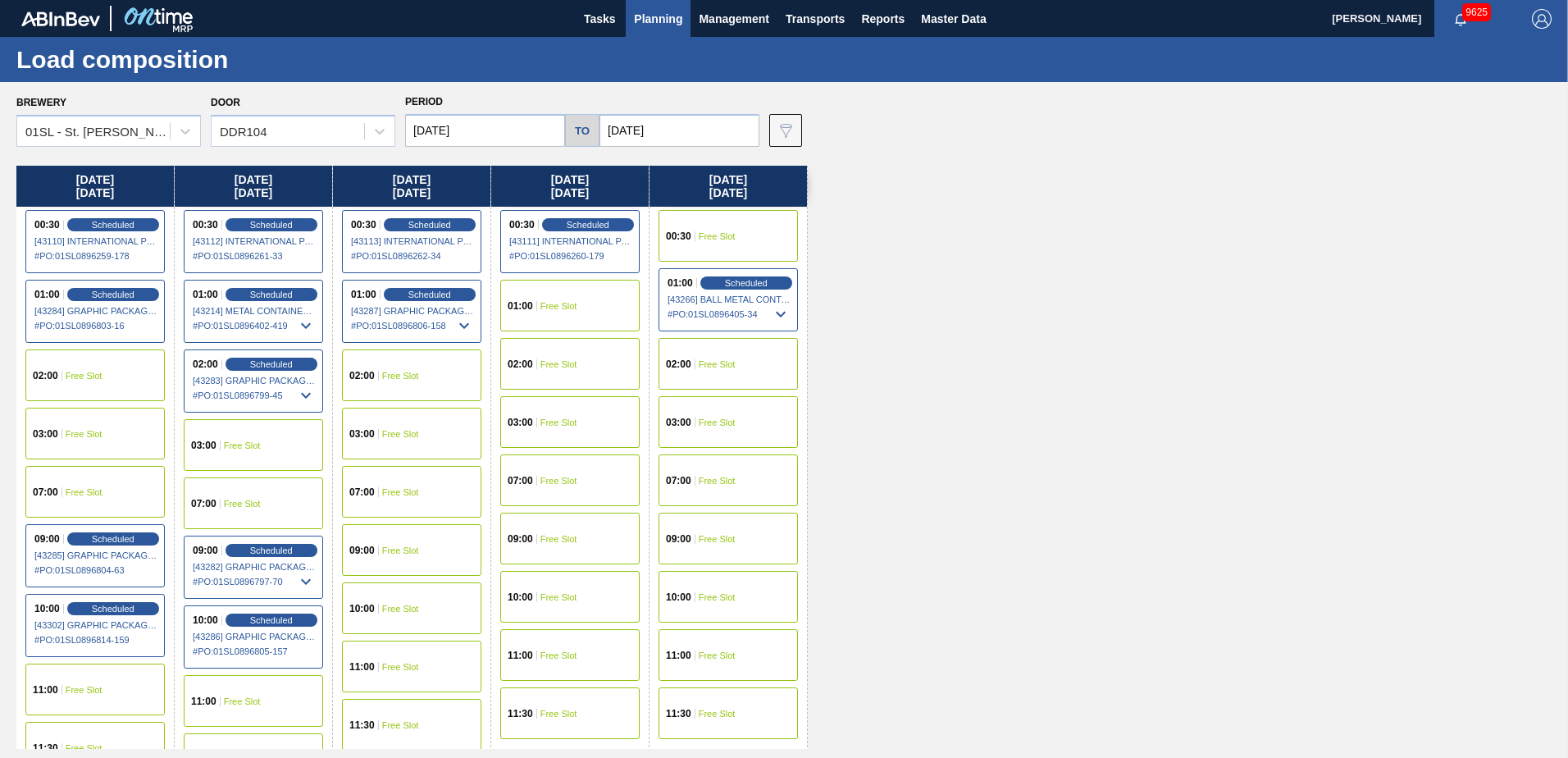
click at [667, 15] on span "Planning" at bounding box center [657, 19] width 48 height 19
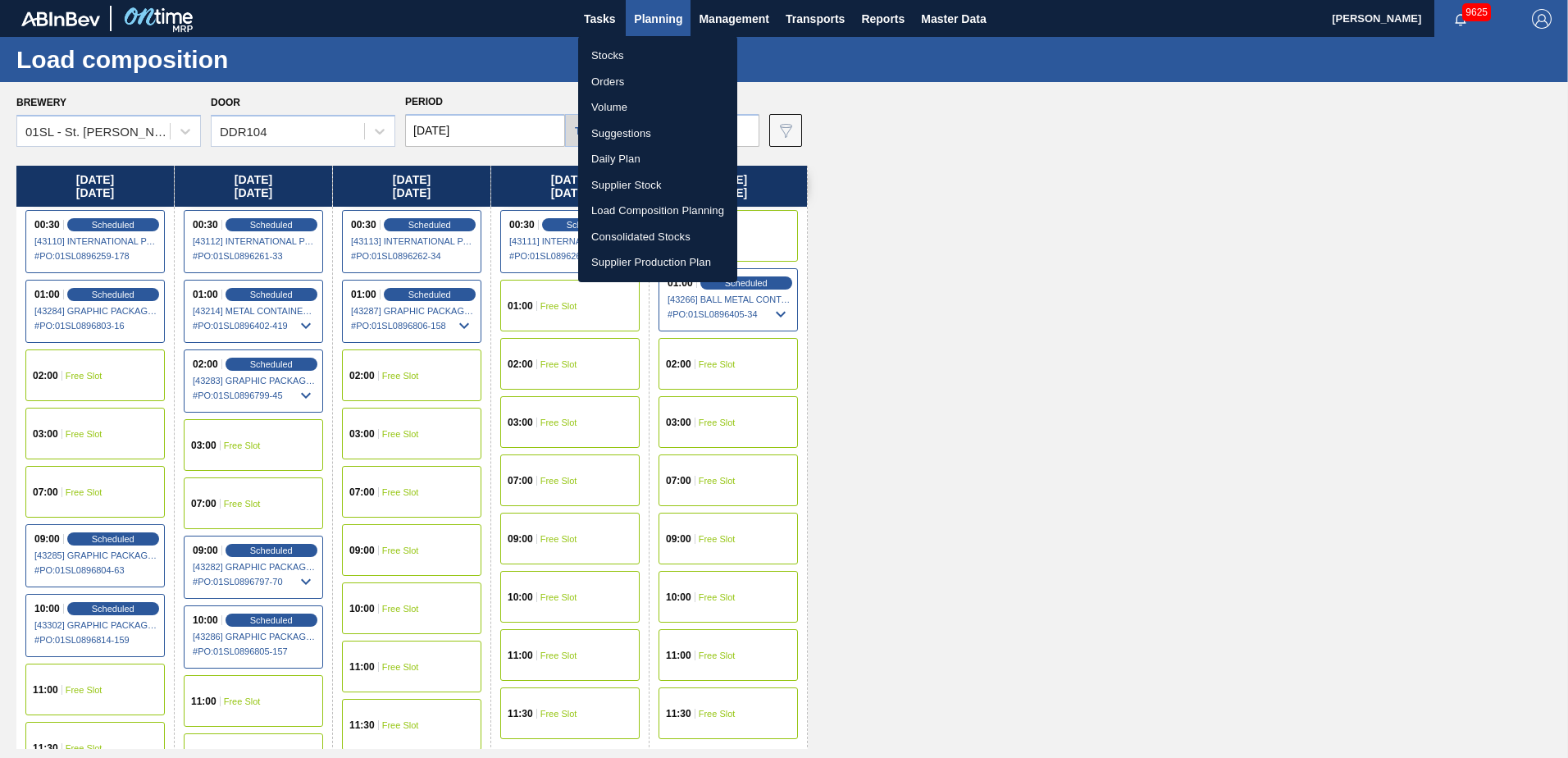
click at [634, 125] on li "Suggestions" at bounding box center [657, 133] width 159 height 26
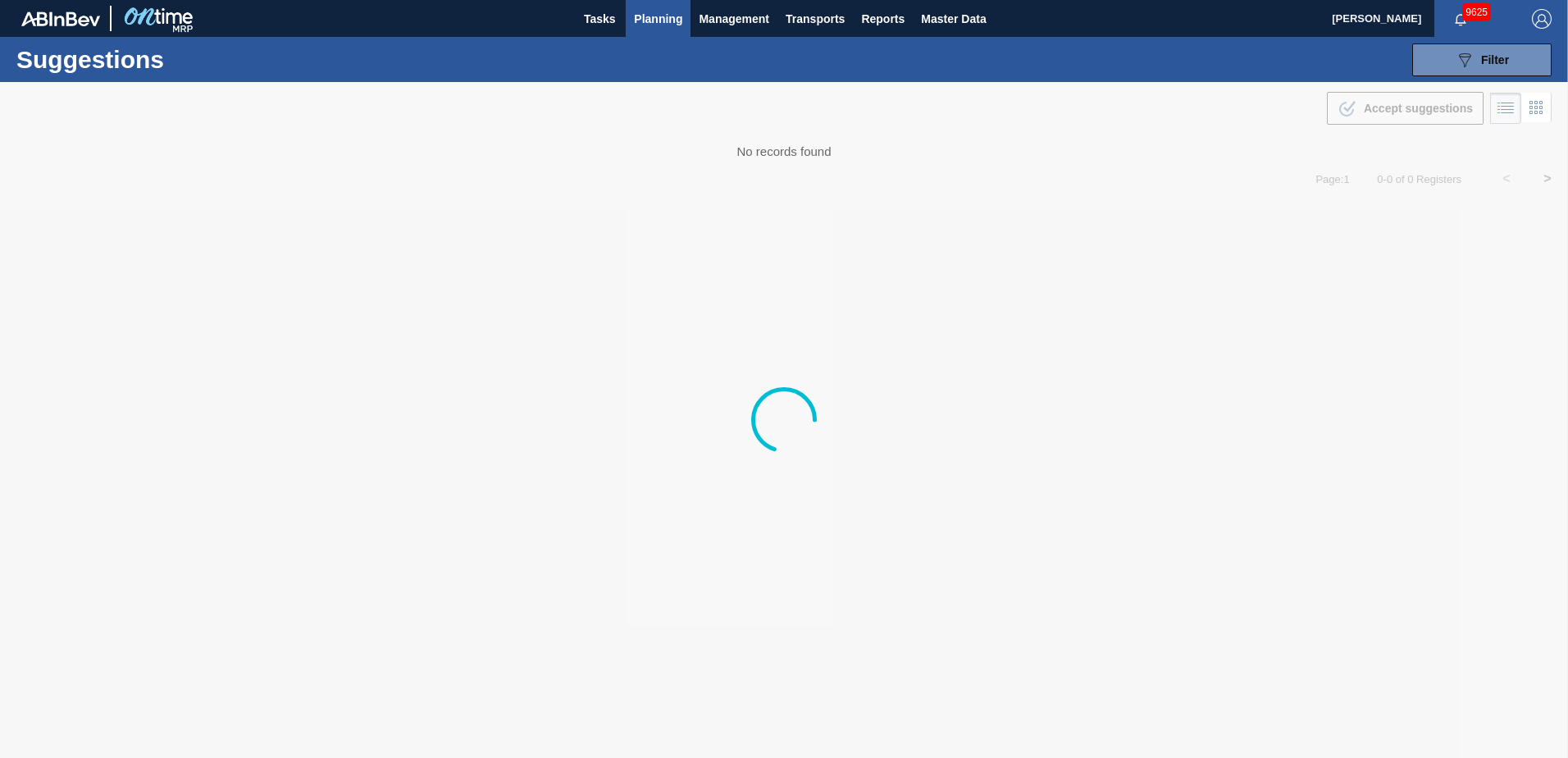
type from "[DATE]"
type to "[DATE]"
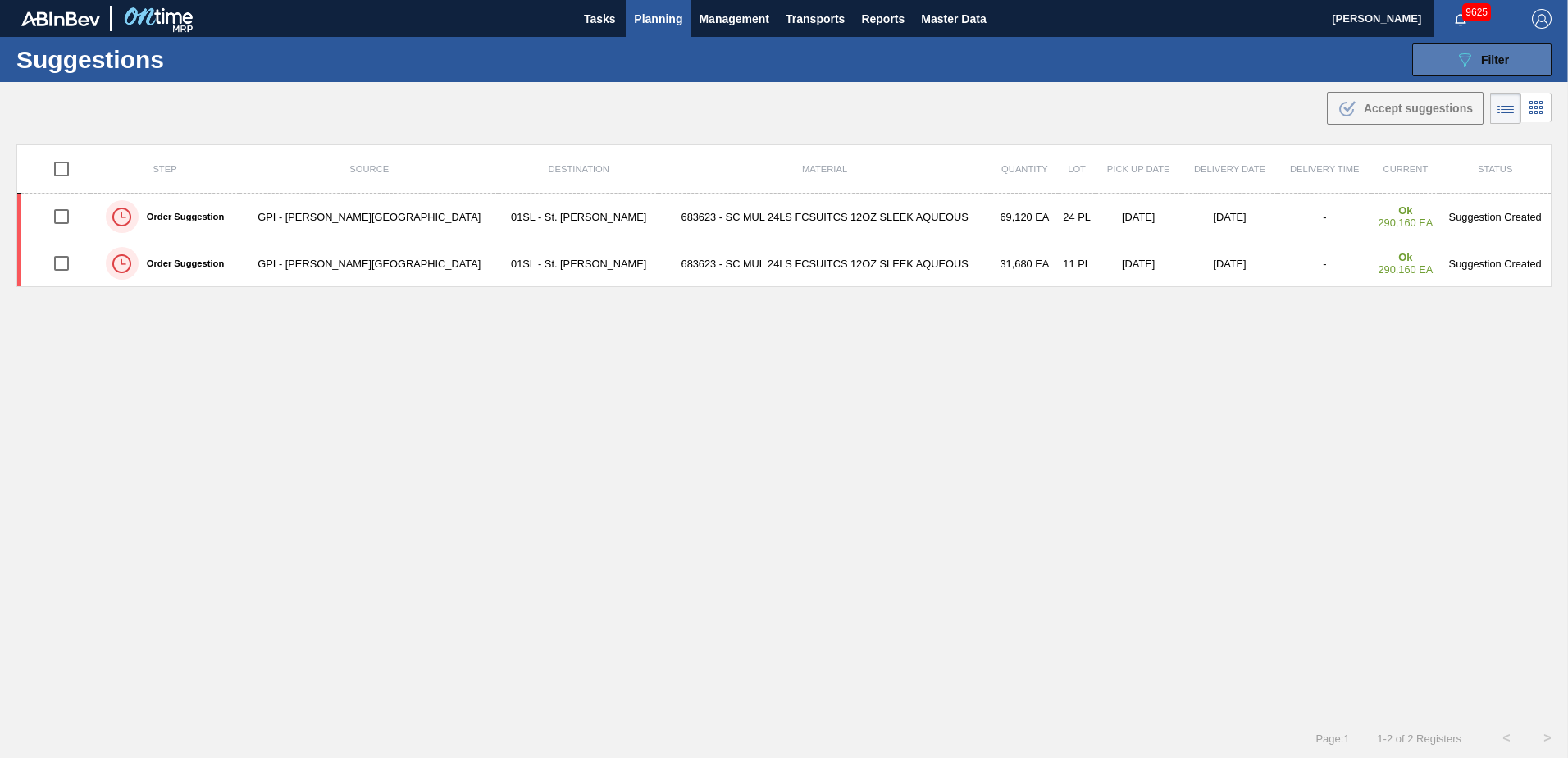
click at [1497, 59] on span "Filter" at bounding box center [1494, 60] width 28 height 14
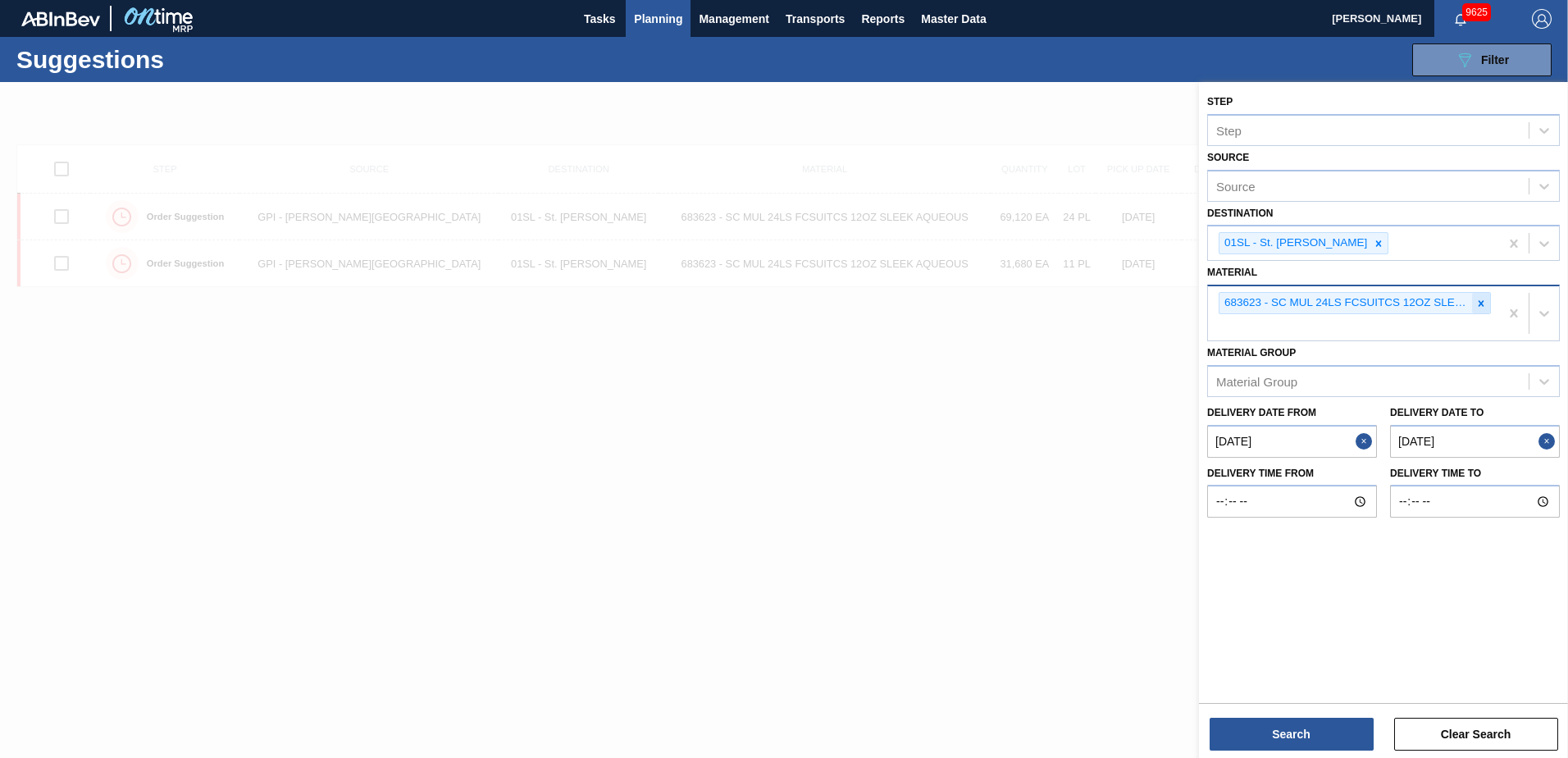
click at [1480, 301] on icon at bounding box center [1482, 304] width 12 height 12
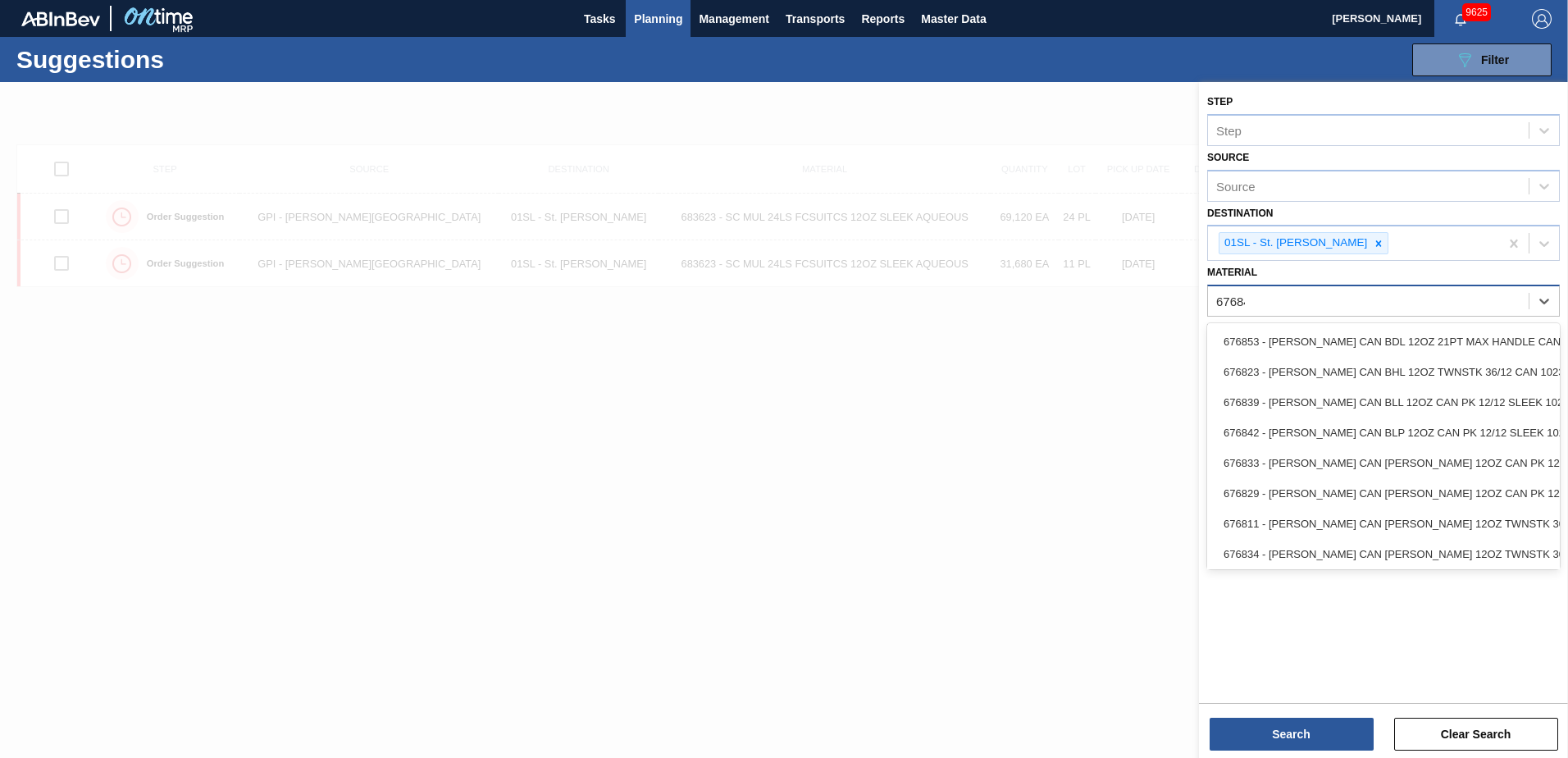
type input "676844"
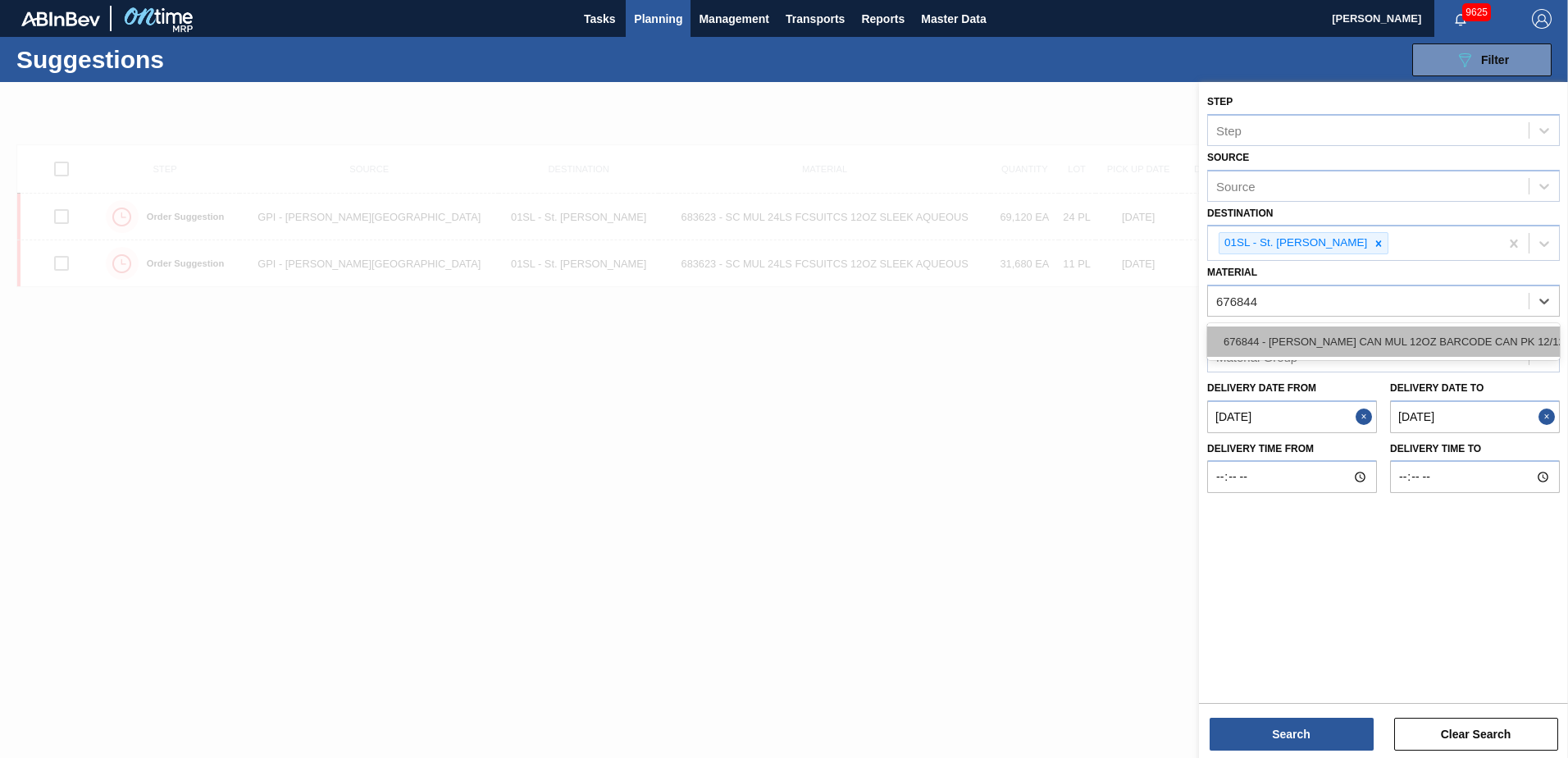
click at [1463, 331] on div "676844 - [PERSON_NAME] CAN MUL 12OZ BARCODE CAN PK 12/12 S" at bounding box center [1384, 342] width 353 height 30
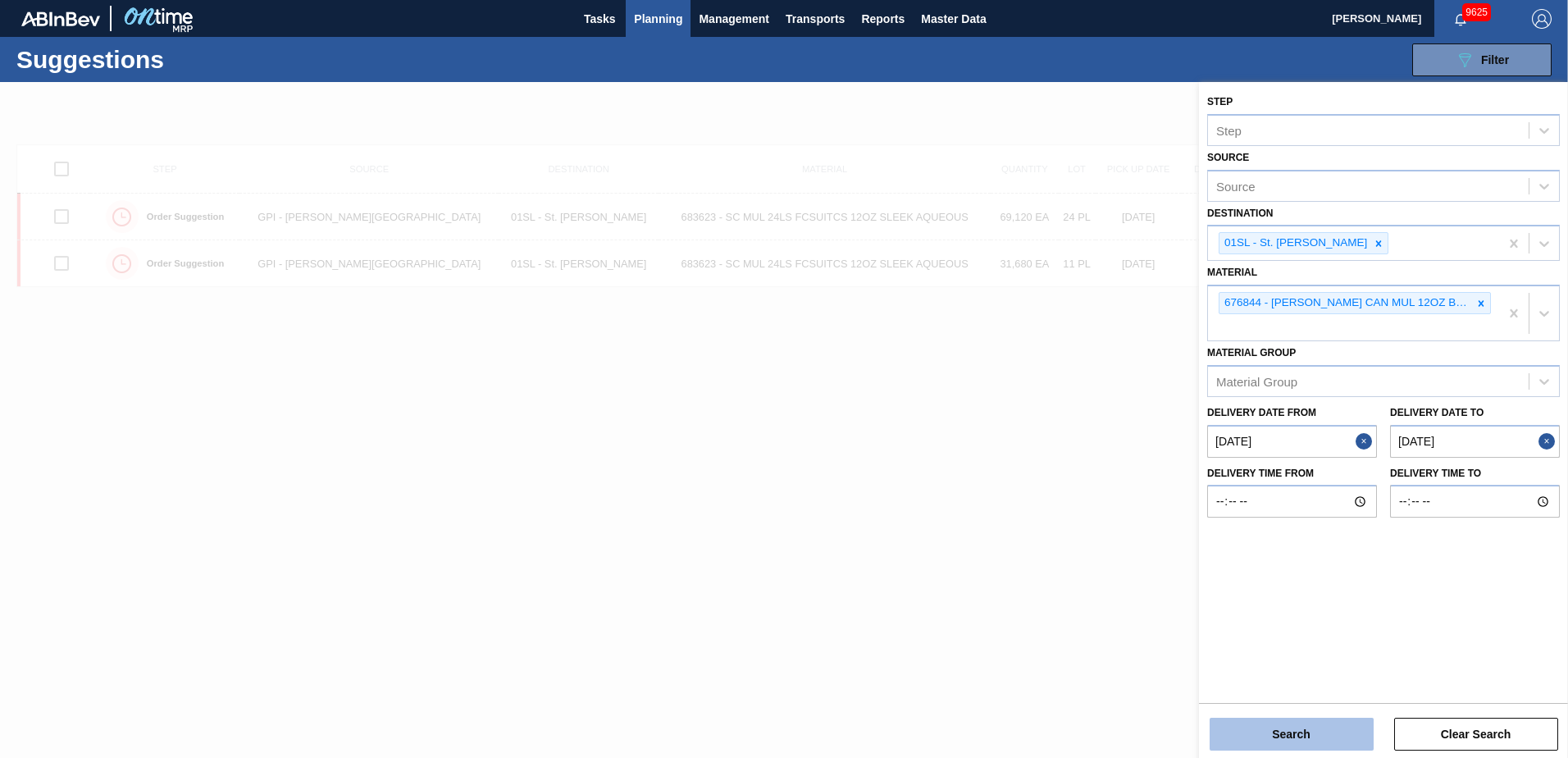
click at [1314, 731] on button "Search" at bounding box center [1292, 733] width 164 height 33
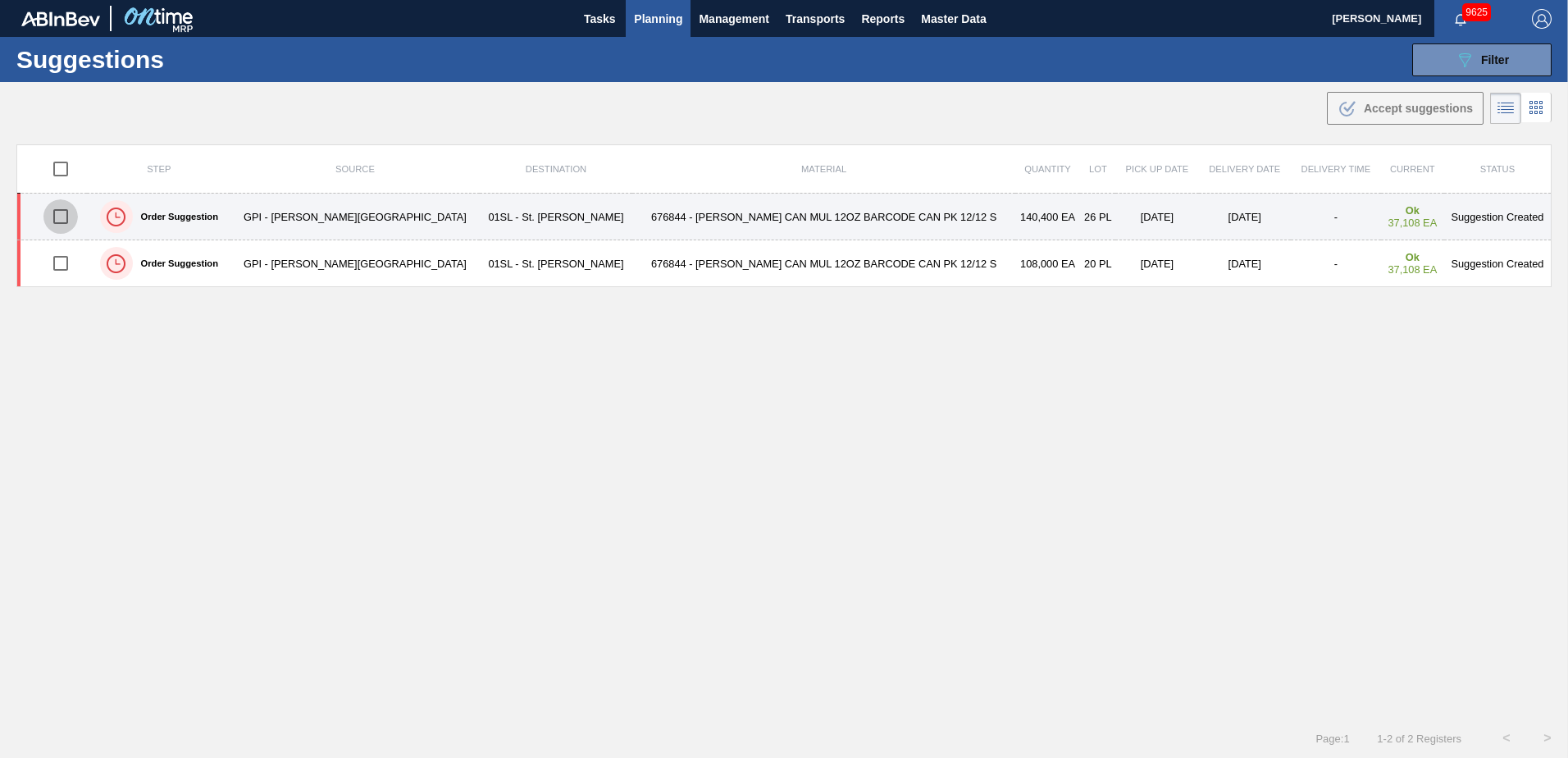
click at [65, 222] on input "checkbox" at bounding box center [60, 217] width 35 height 35
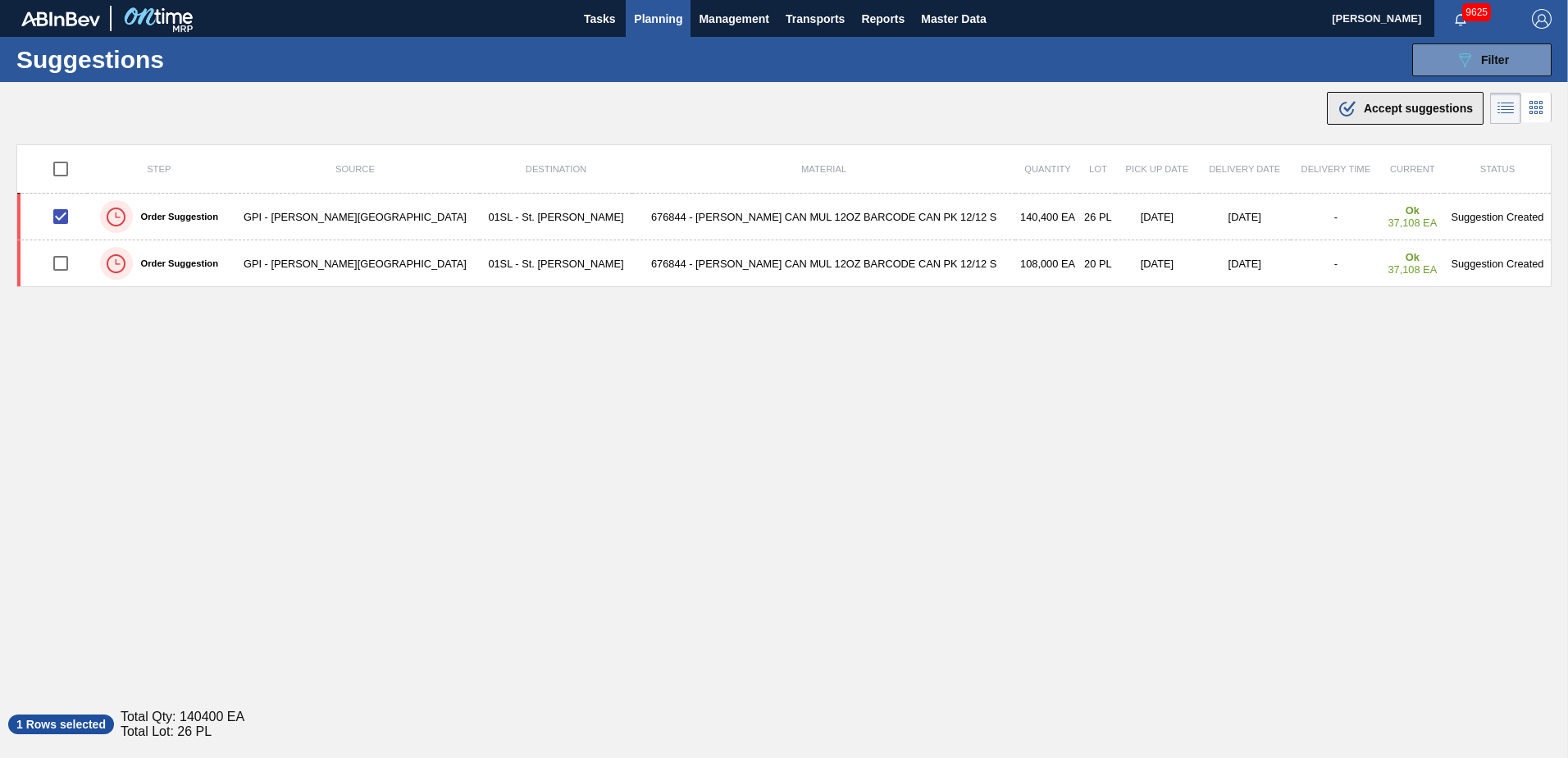
click at [1415, 116] on div ".b{fill:var(--color-action-default)} Accept suggestions" at bounding box center [1406, 107] width 135 height 19
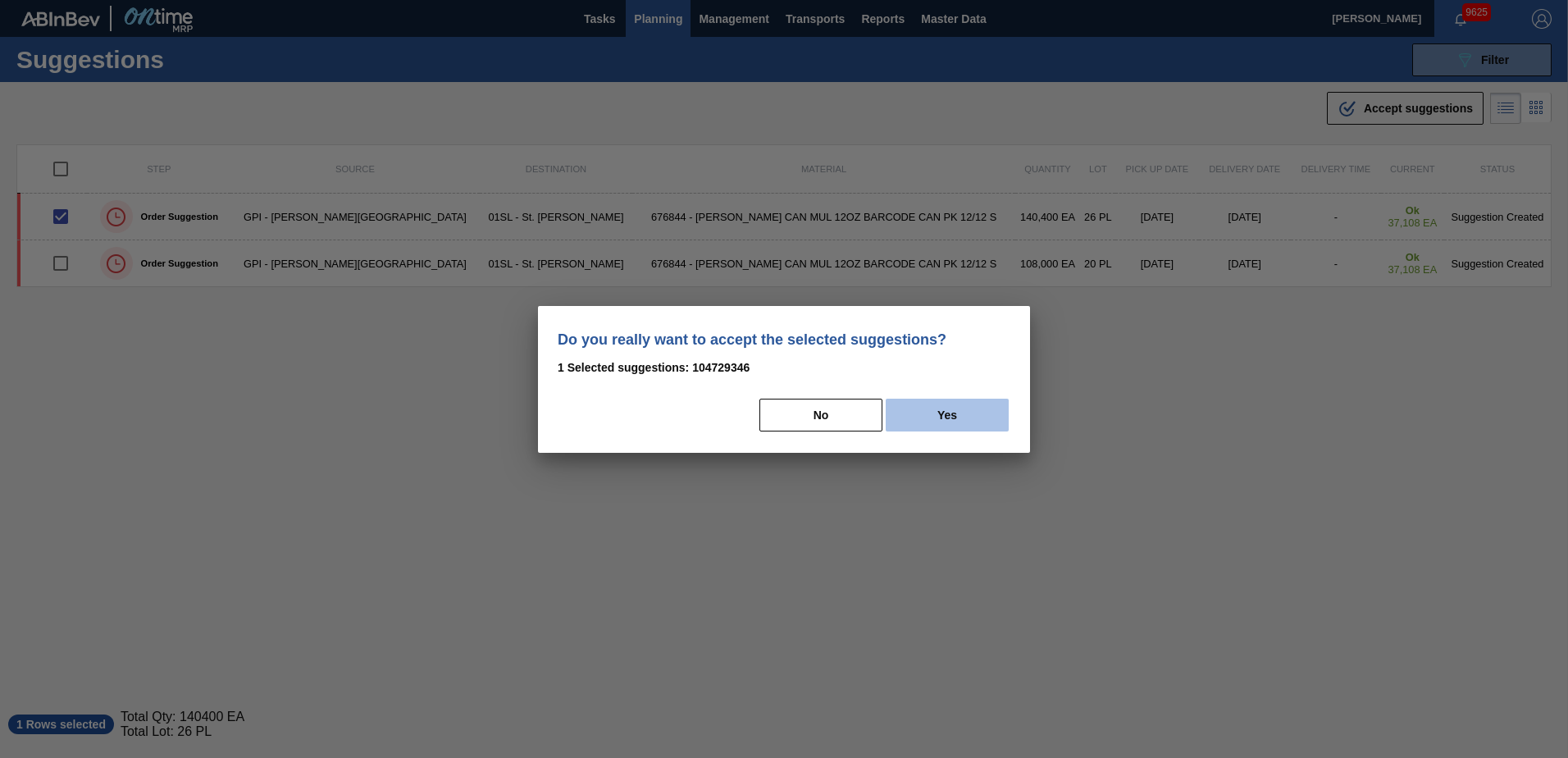
click at [953, 420] on button "Yes" at bounding box center [947, 415] width 123 height 33
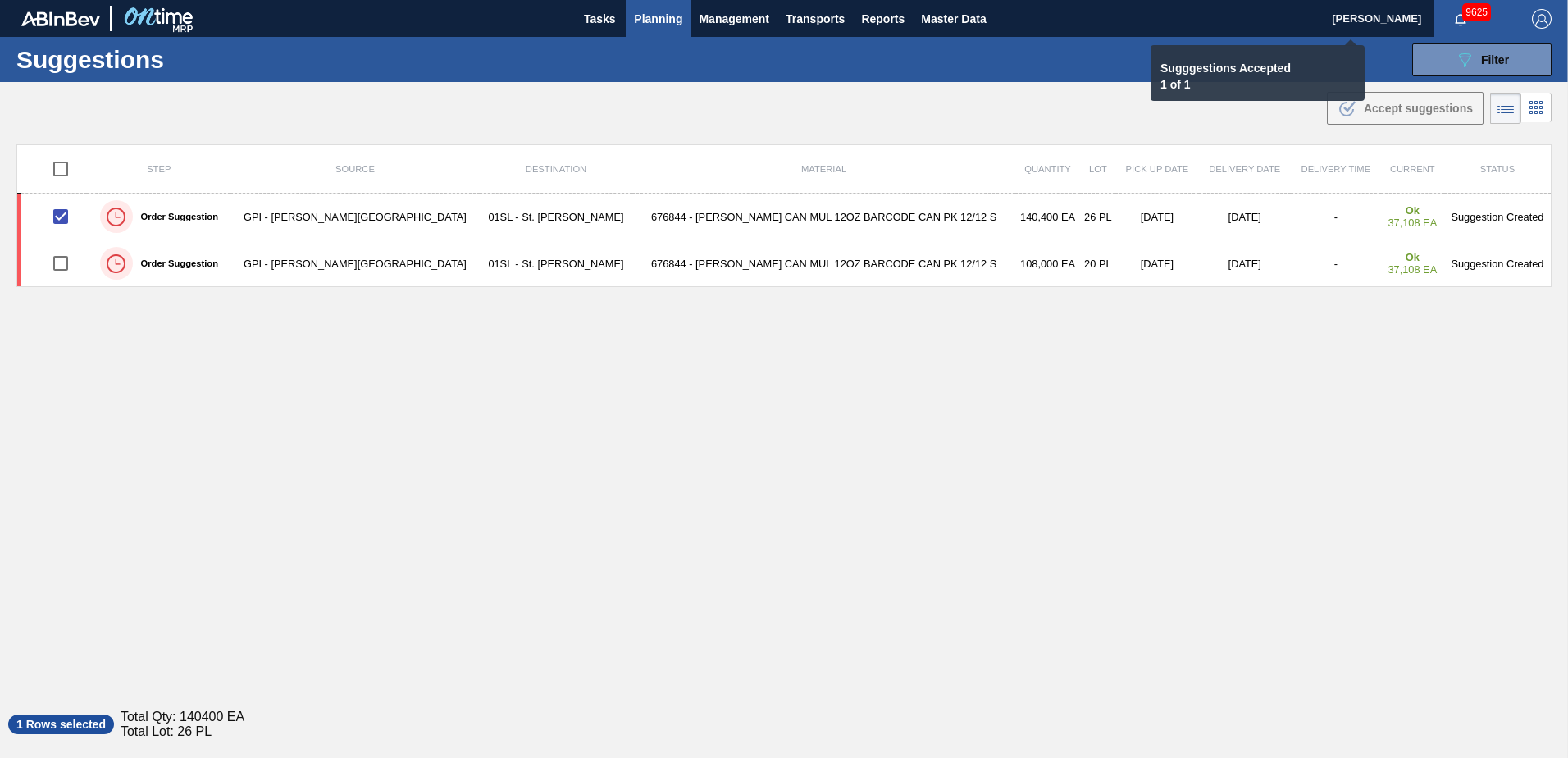
checkbox input "false"
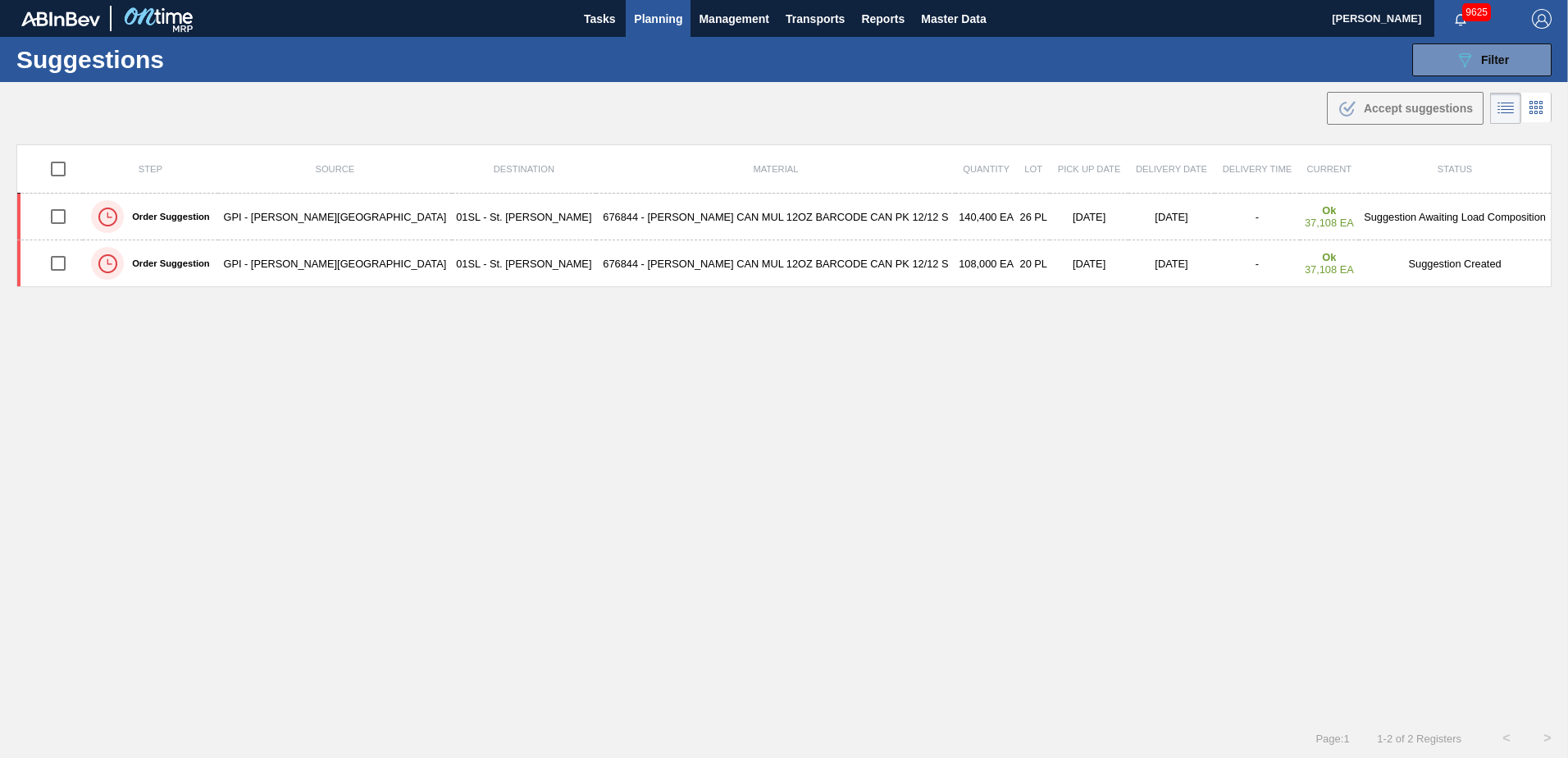
click at [652, 11] on span "Planning" at bounding box center [657, 19] width 48 height 19
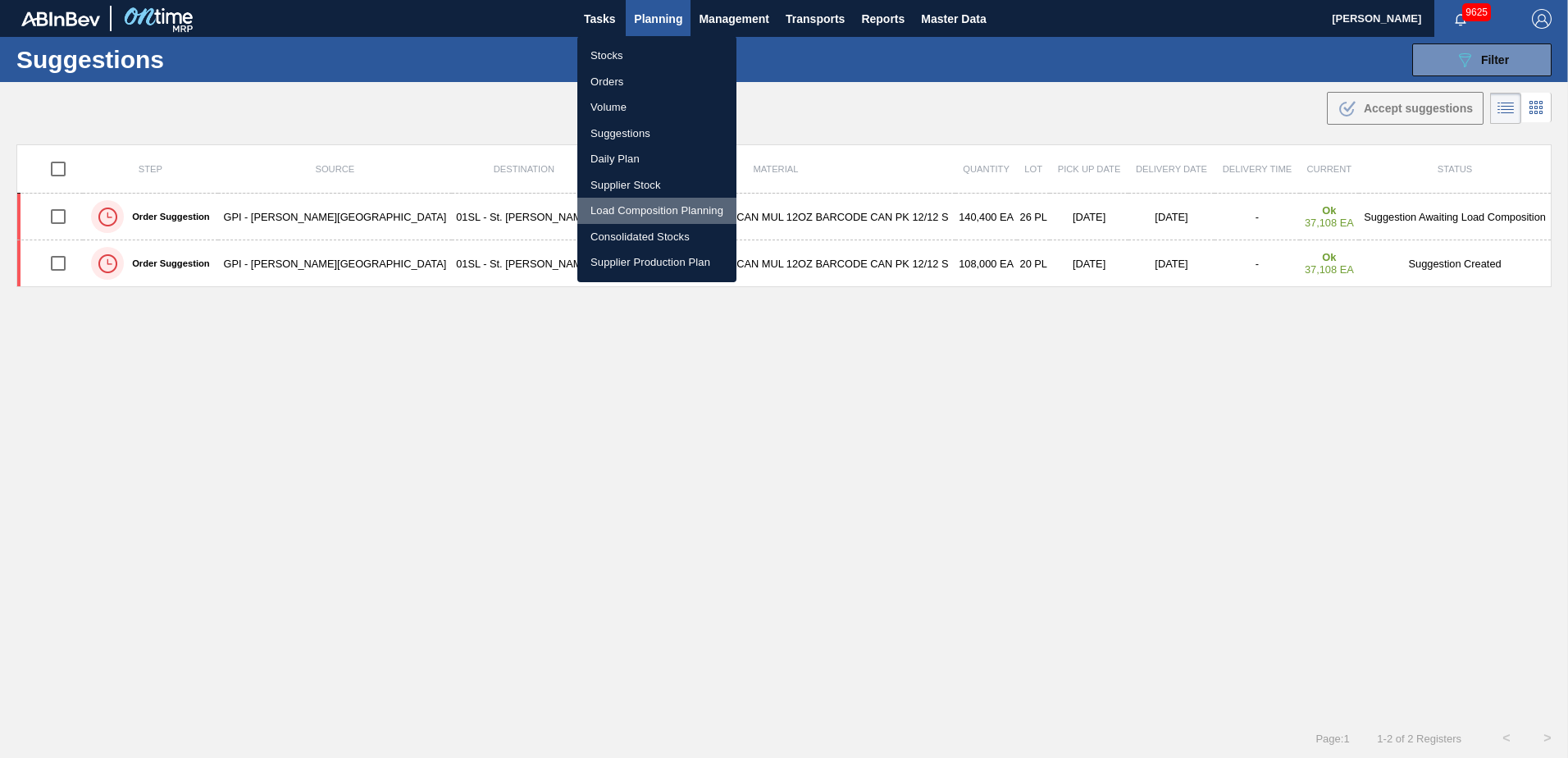
click at [660, 208] on li "Load Composition Planning" at bounding box center [657, 211] width 159 height 26
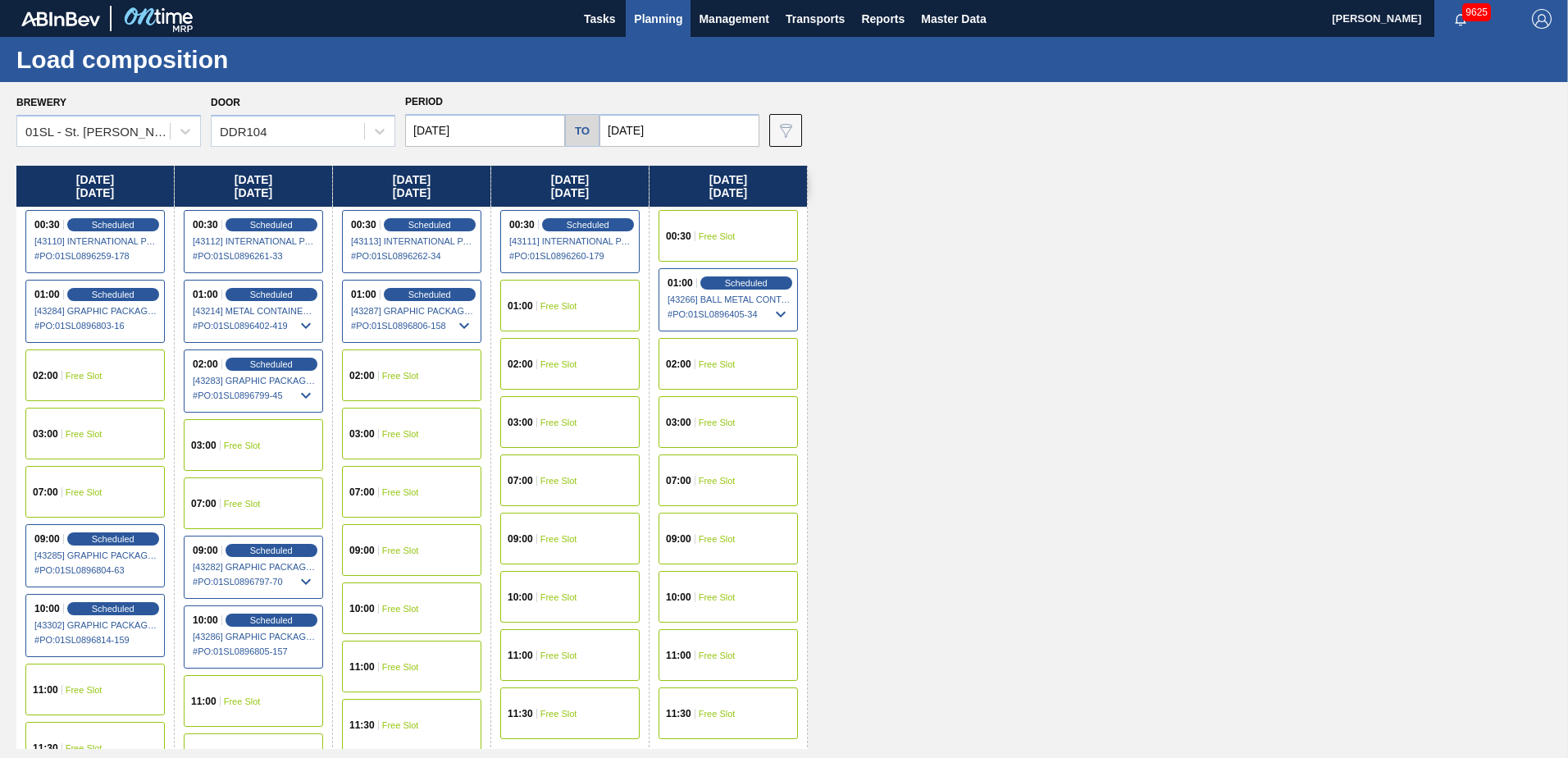
click at [82, 377] on span "Free Slot" at bounding box center [85, 376] width 37 height 10
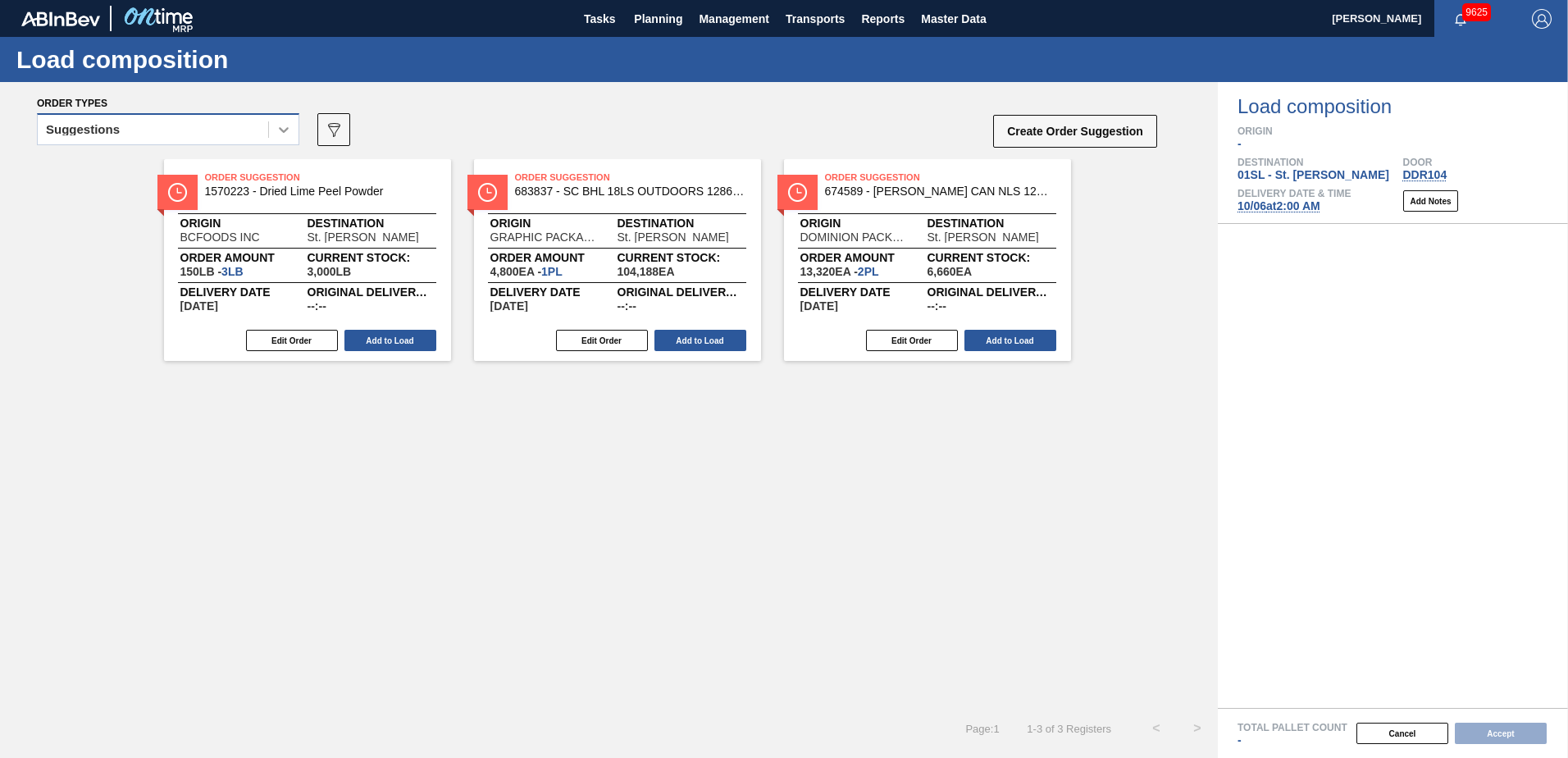
click at [272, 131] on div at bounding box center [283, 129] width 30 height 30
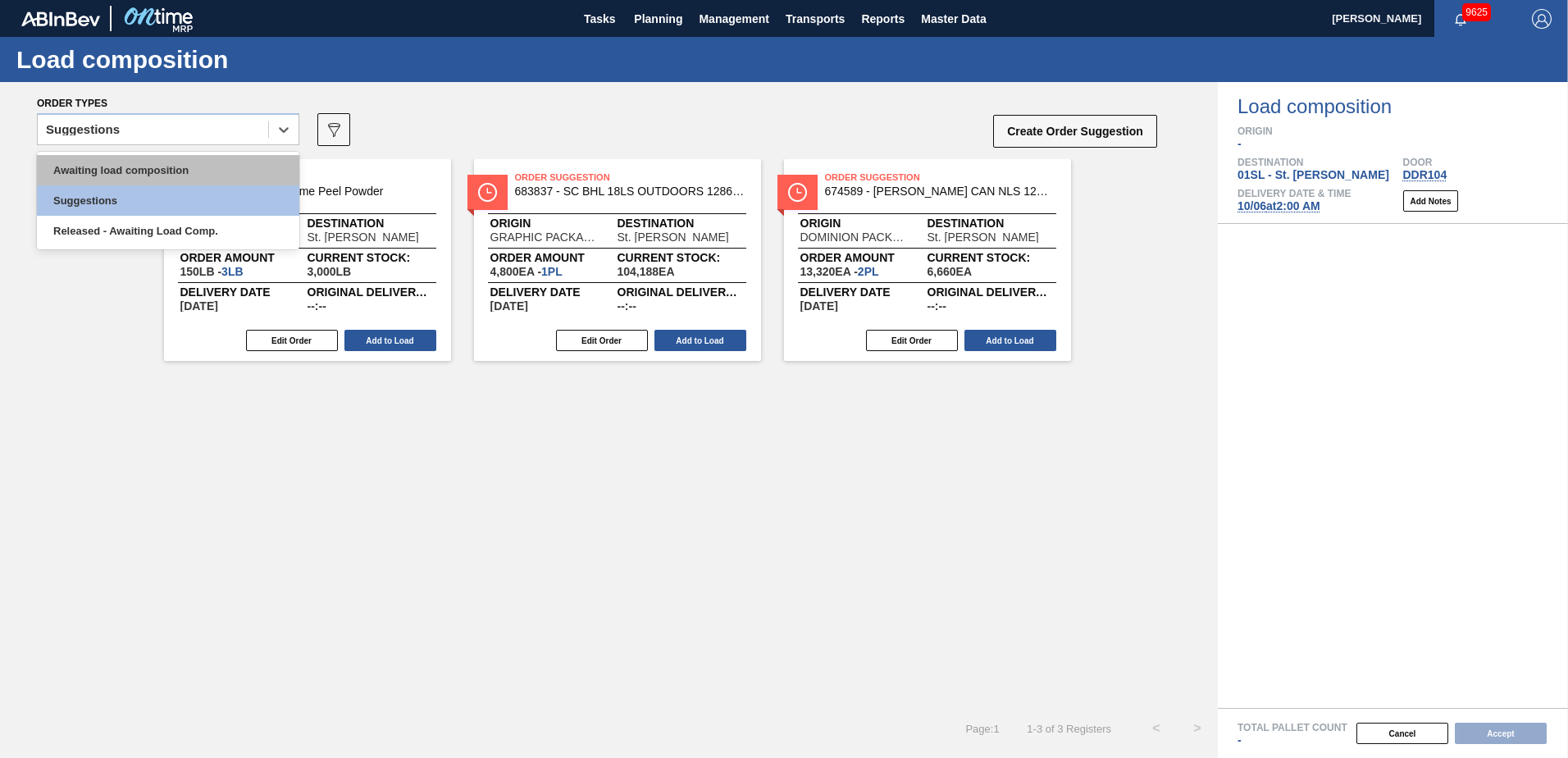
click at [189, 161] on div "Awaiting load composition" at bounding box center [168, 170] width 262 height 30
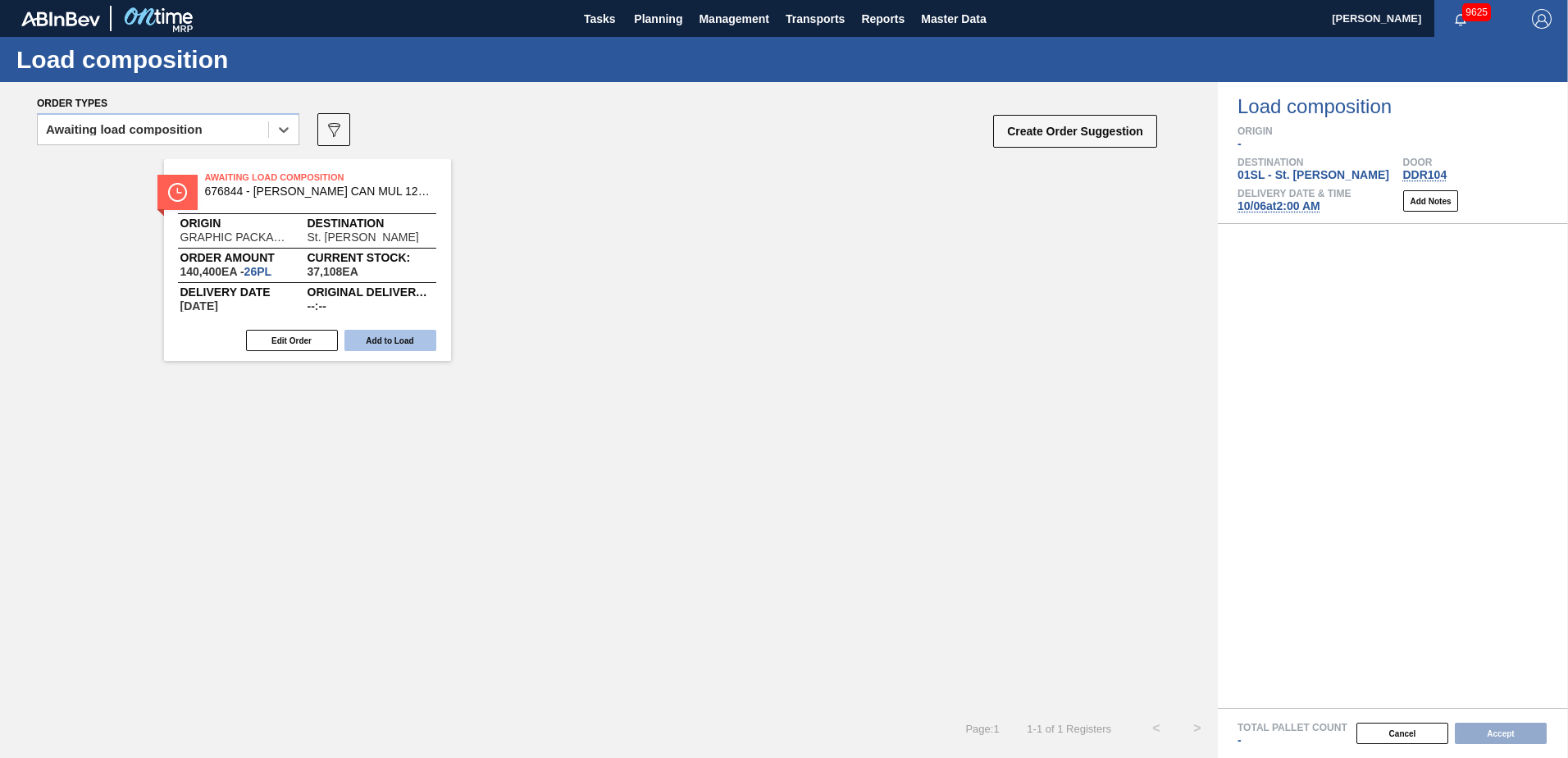
click at [394, 336] on button "Add to Load" at bounding box center [390, 340] width 92 height 21
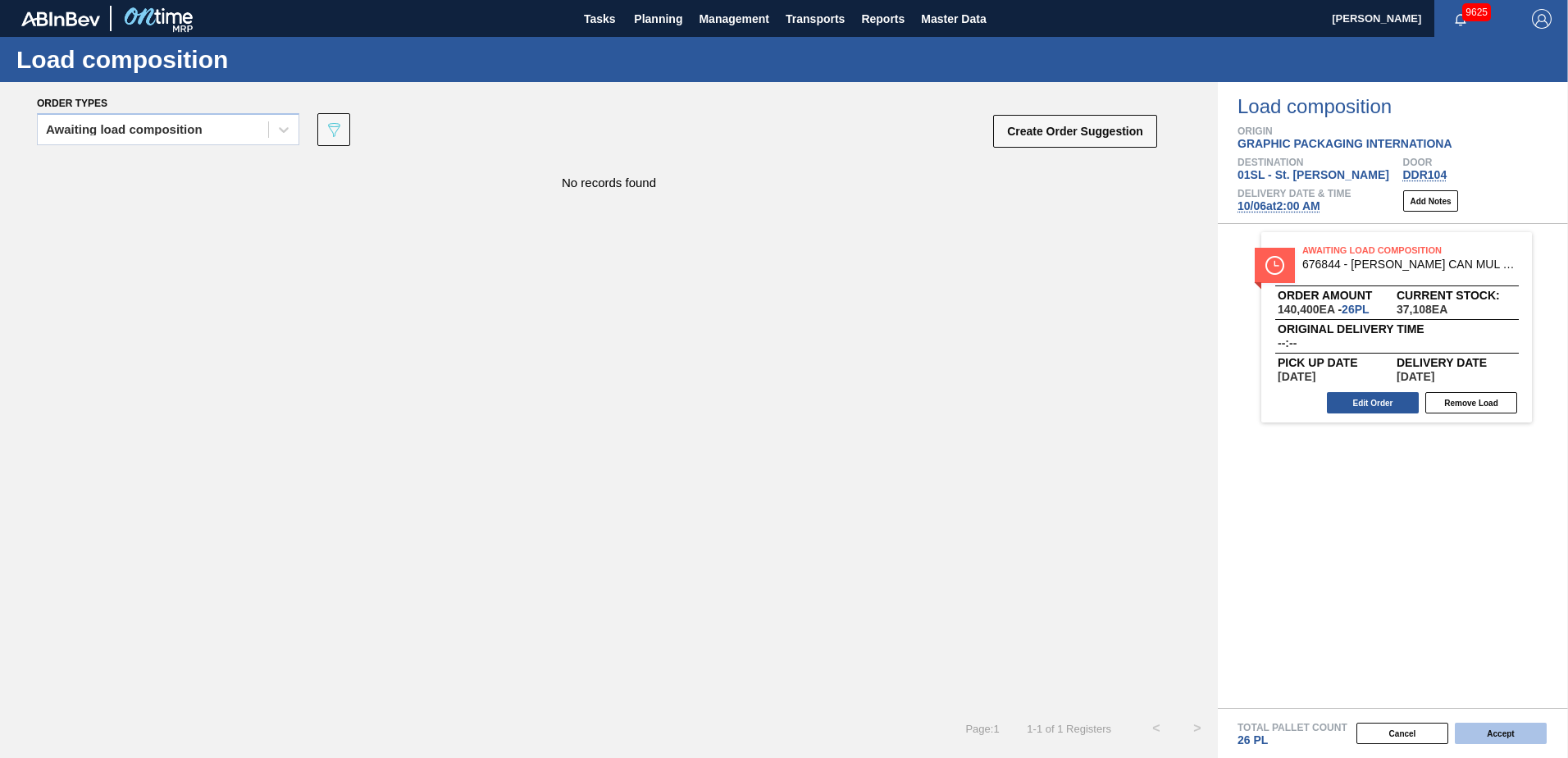
click at [1472, 737] on button "Accept" at bounding box center [1500, 733] width 92 height 21
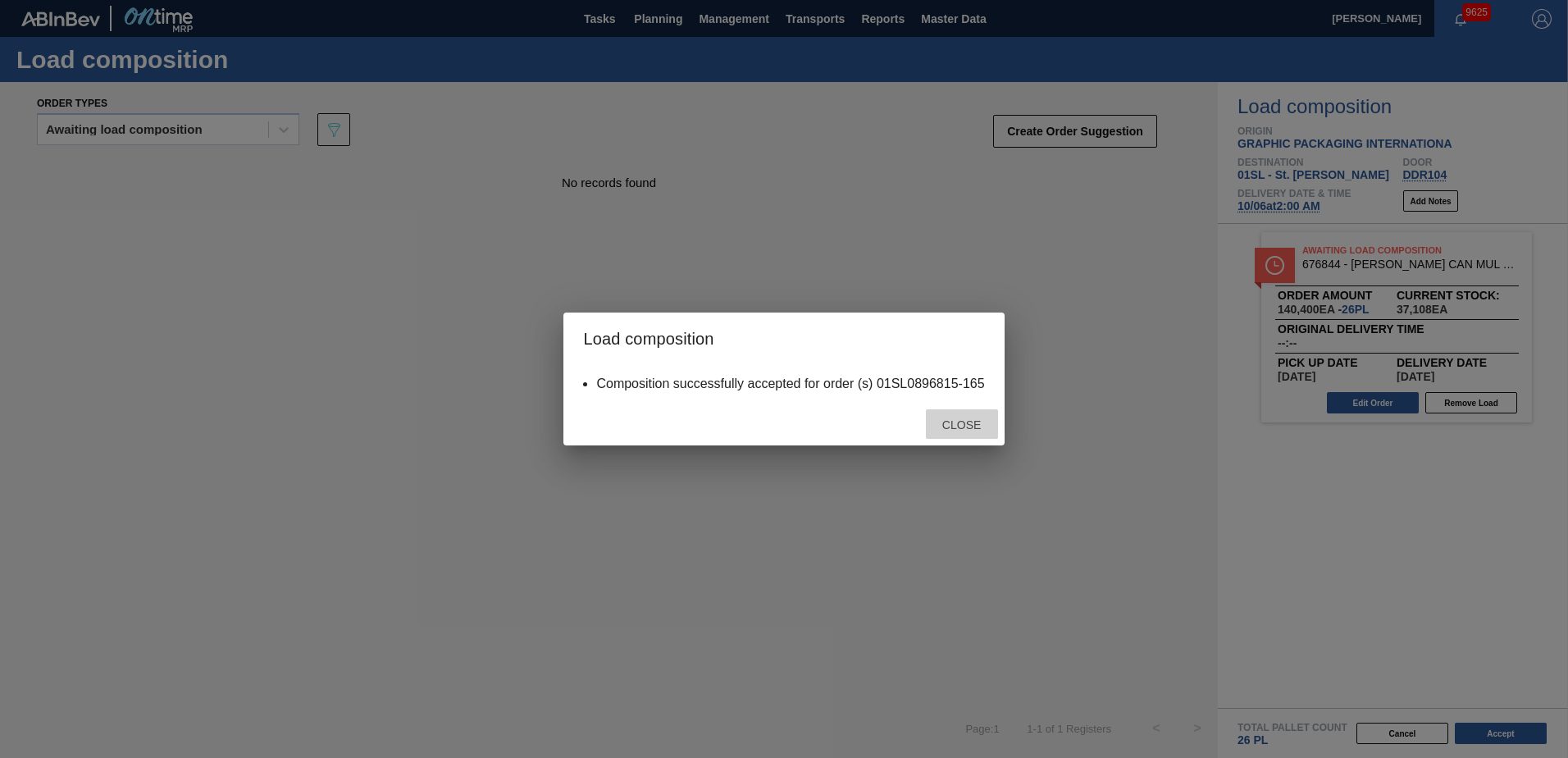
click at [998, 429] on div "Close" at bounding box center [961, 425] width 72 height 30
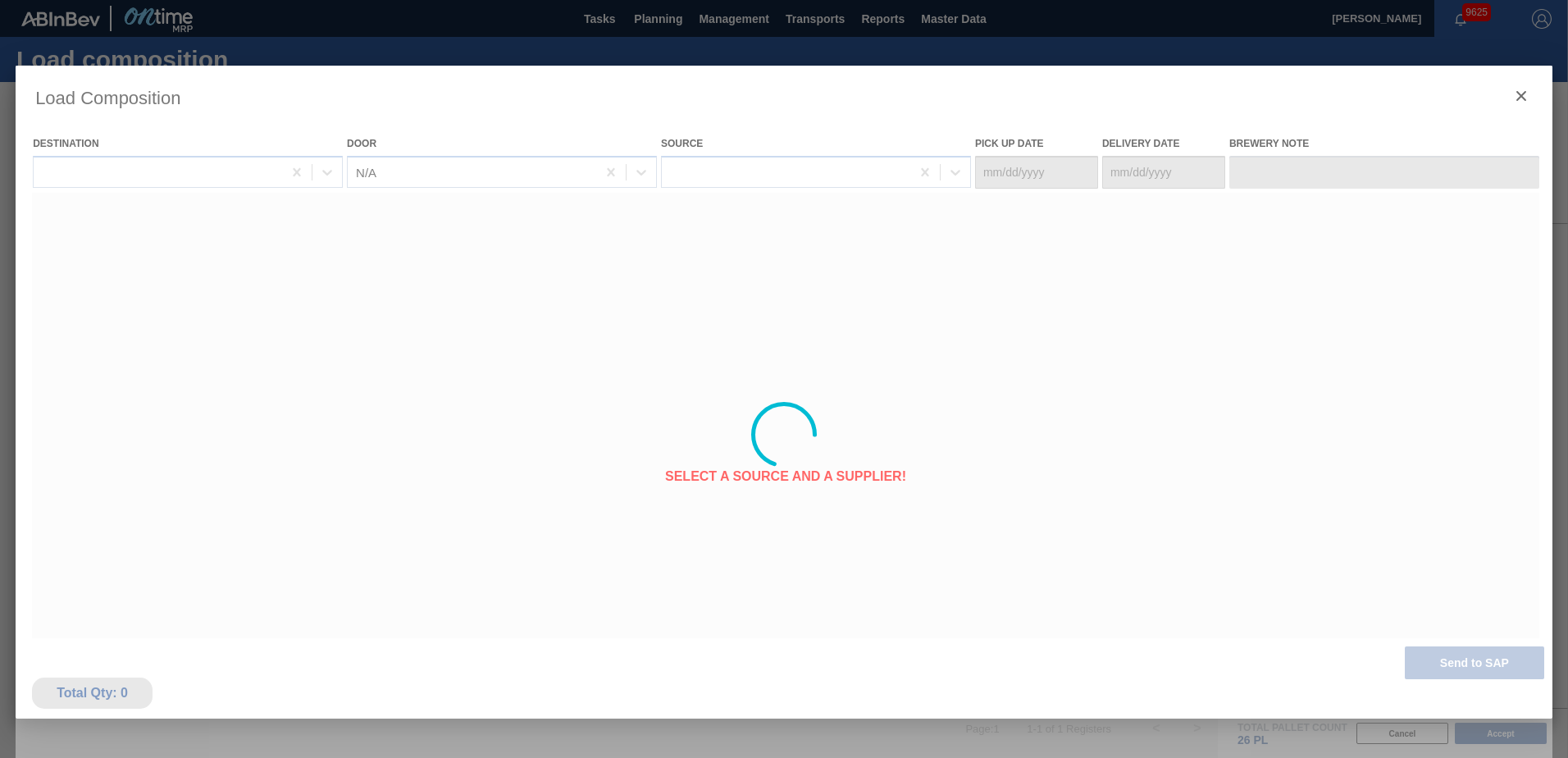
type Date "[DATE]"
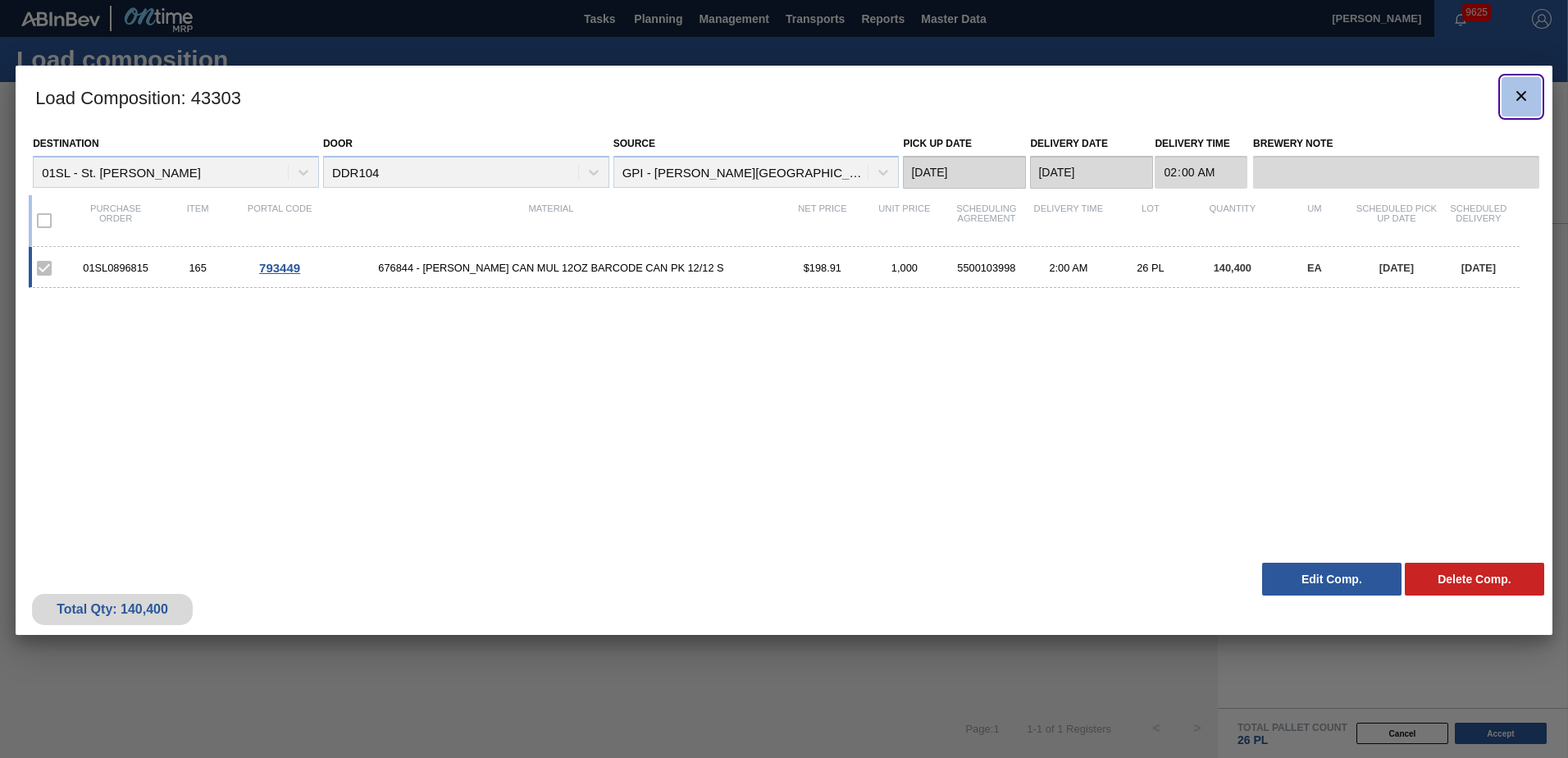
click at [1513, 96] on icon "botão de ícone" at bounding box center [1521, 96] width 19 height 19
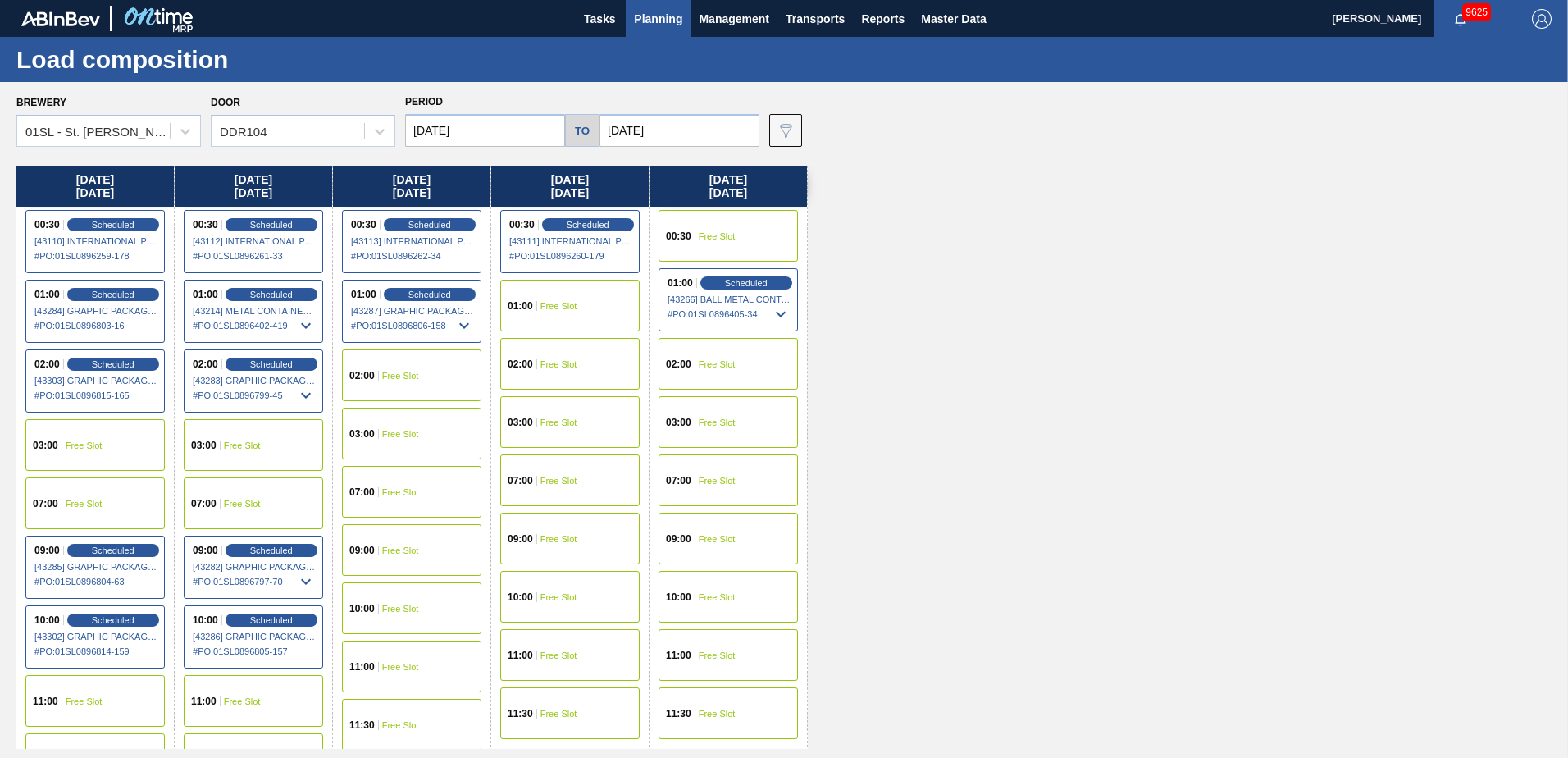
click at [655, 25] on span "Planning" at bounding box center [657, 19] width 48 height 19
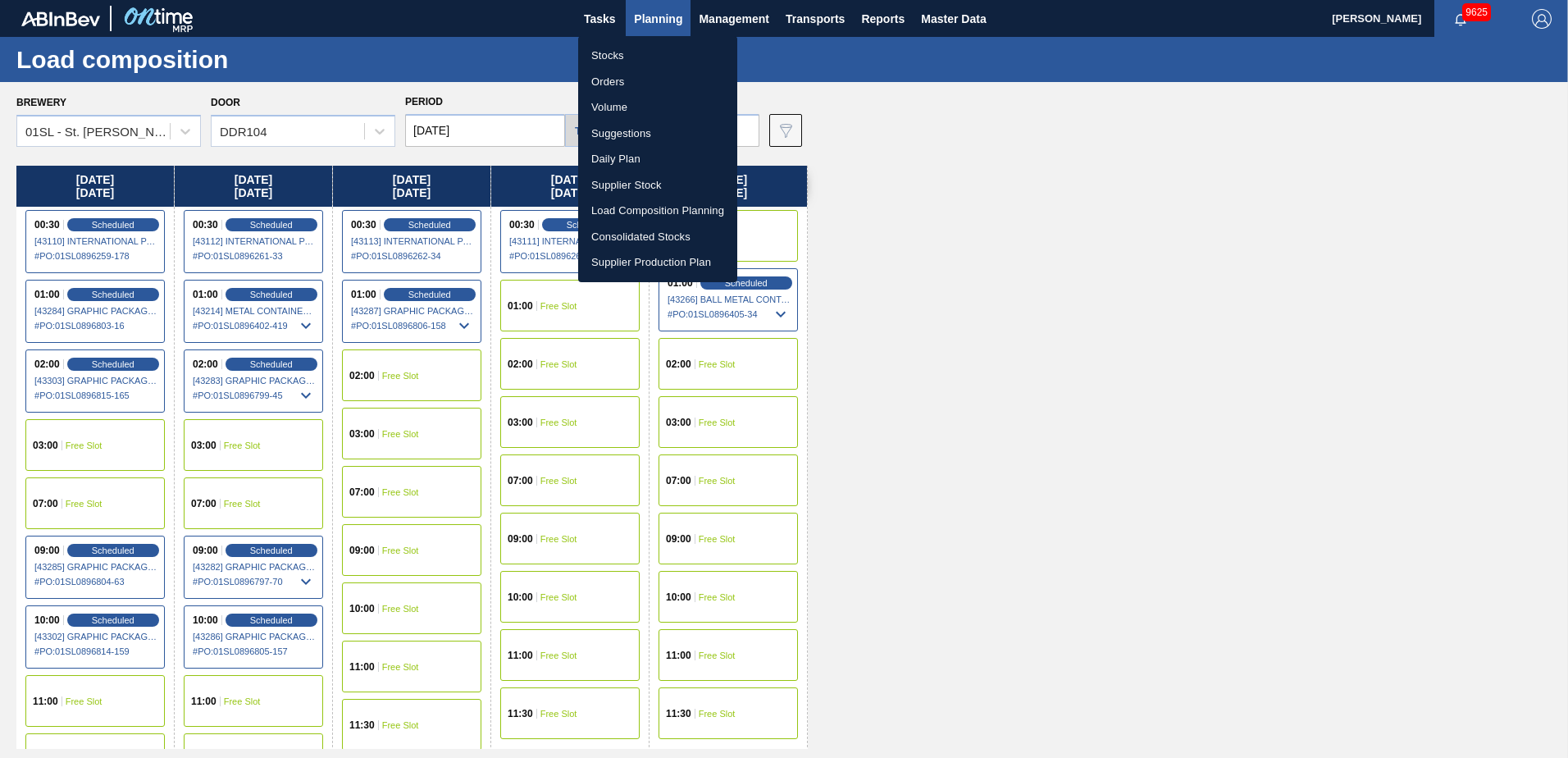
drag, startPoint x: 641, startPoint y: 133, endPoint x: 685, endPoint y: 148, distance: 46.5
click at [641, 133] on li "Suggestions" at bounding box center [657, 133] width 159 height 26
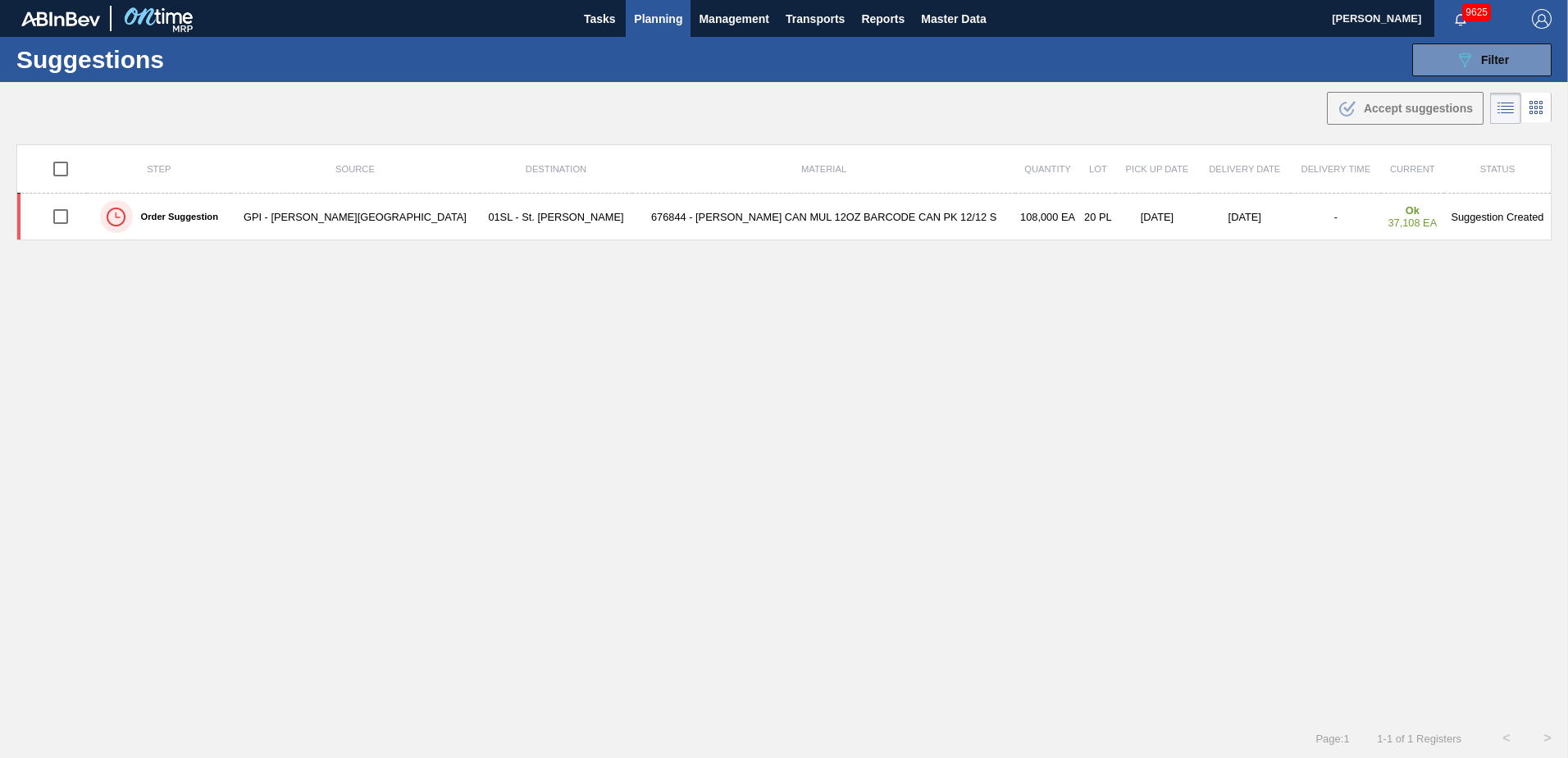
type from "[DATE]"
type to "[DATE]"
click at [1497, 68] on div "089F7B8B-B2A5-4AFE-B5C0-19BA573D28AC Filter" at bounding box center [1482, 59] width 54 height 19
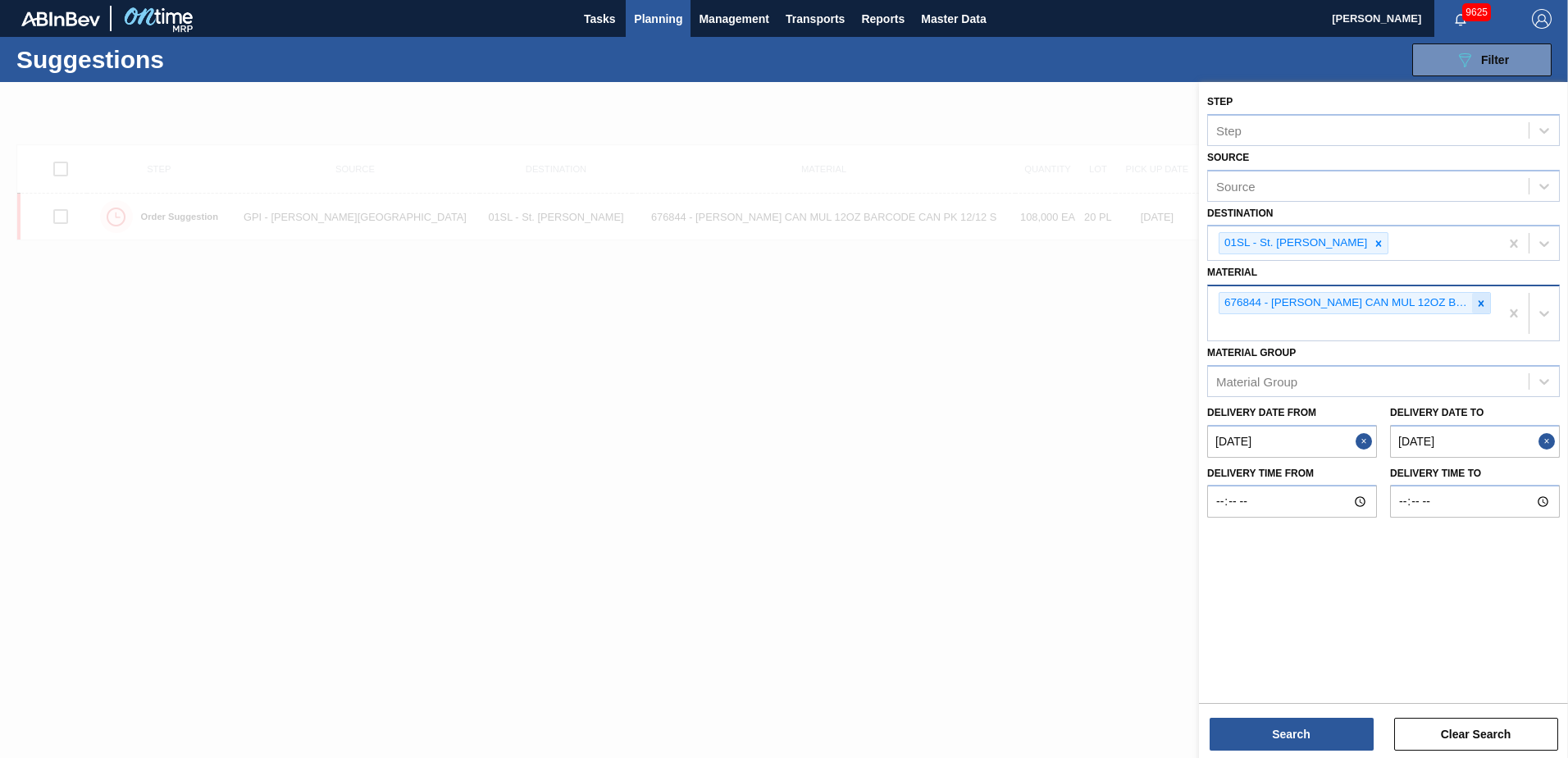
click at [1478, 299] on icon at bounding box center [1482, 304] width 12 height 12
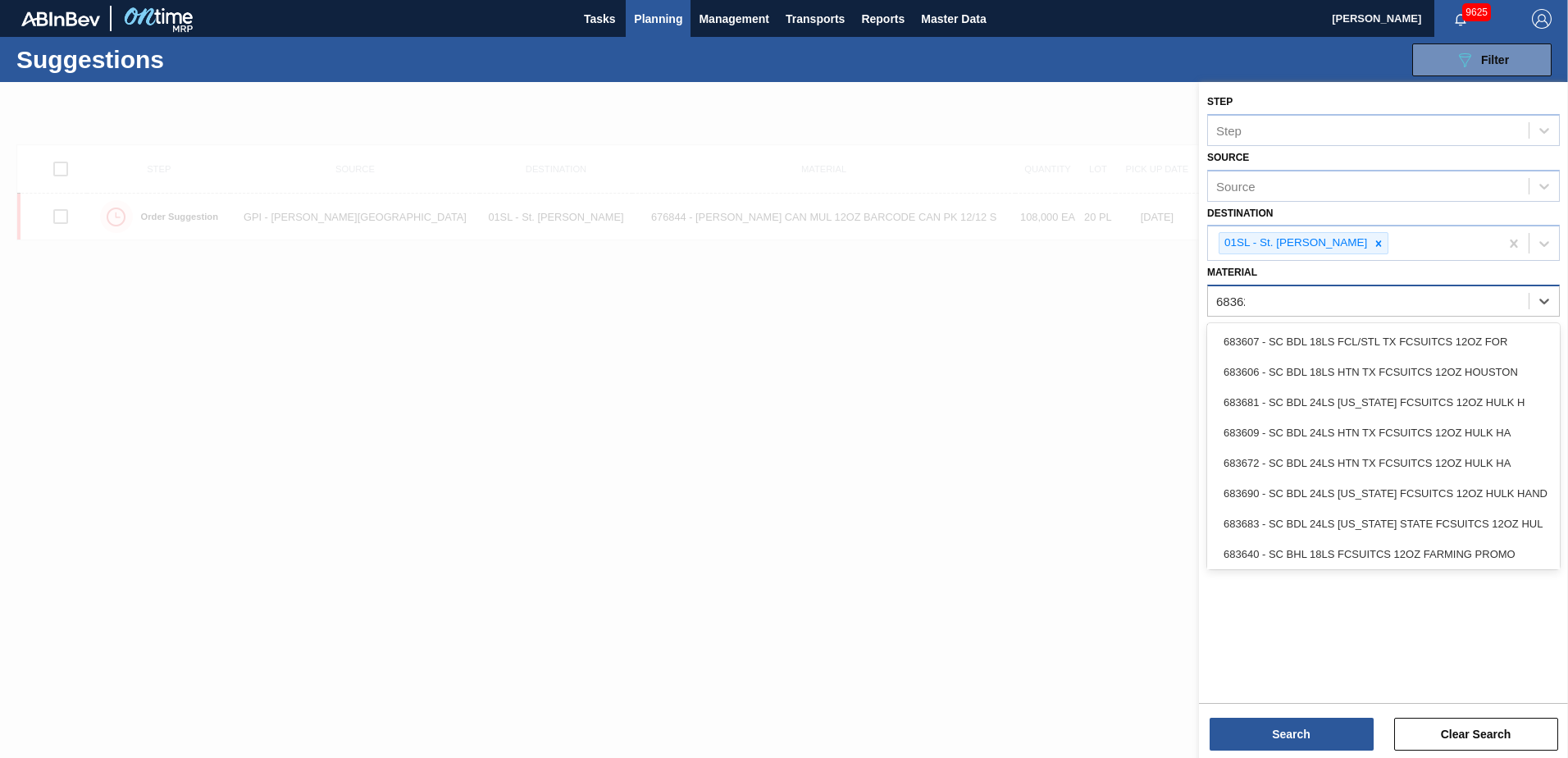
type input "683622"
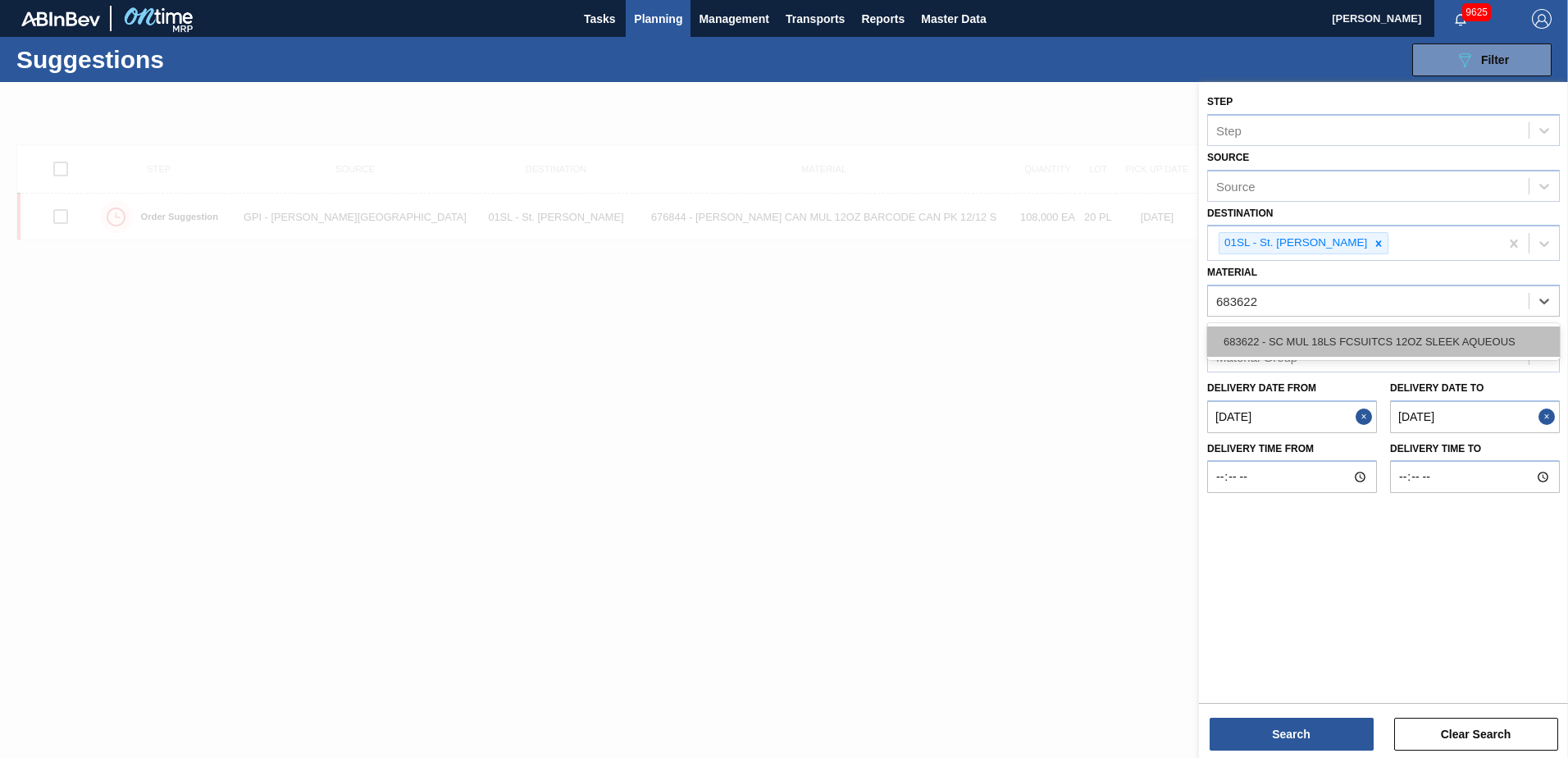
click at [1290, 349] on div "683622 - SC MUL 18LS FCSUITCS 12OZ SLEEK AQUEOUS" at bounding box center [1384, 342] width 353 height 30
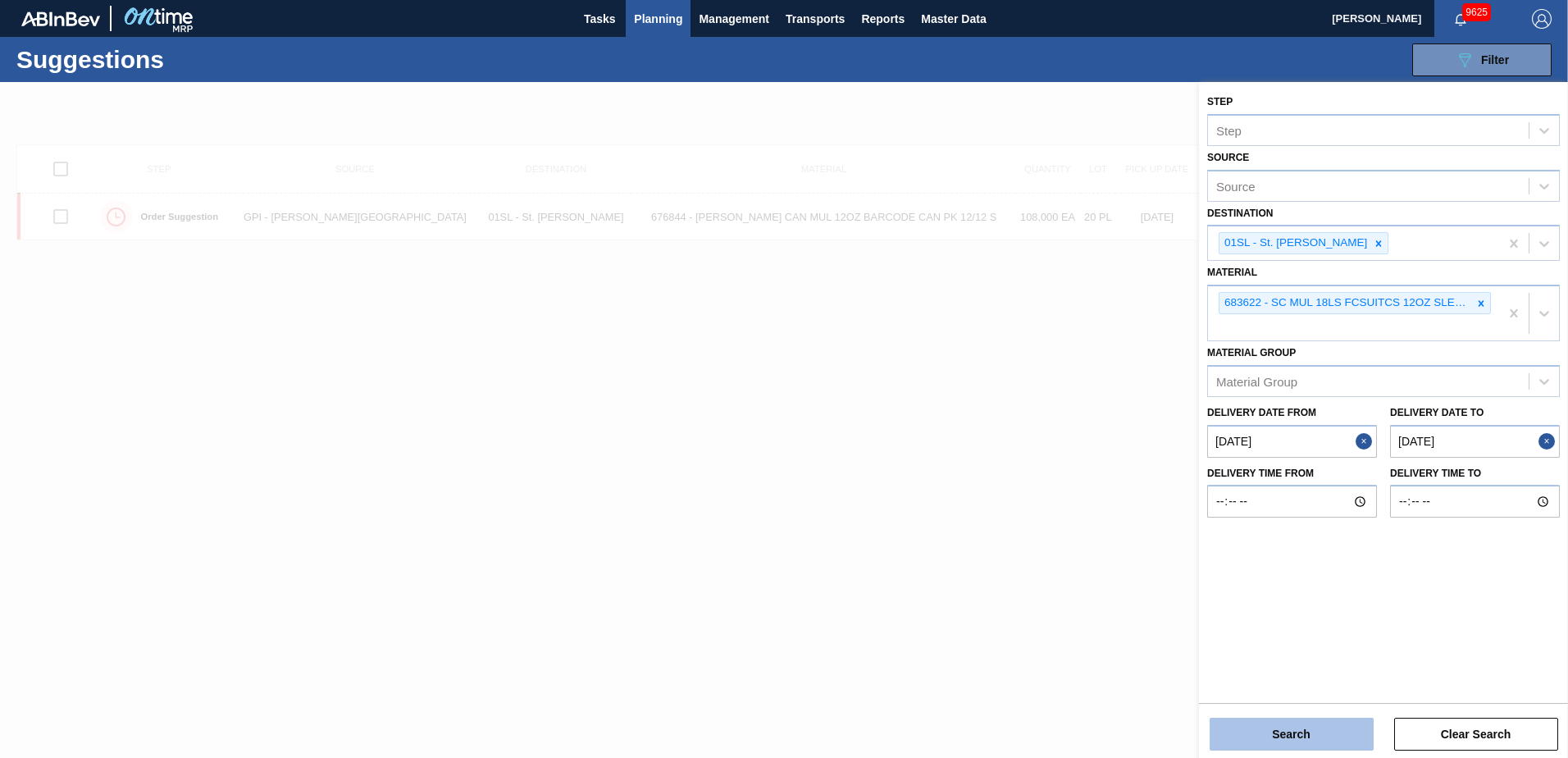
click at [1332, 730] on button "Search" at bounding box center [1292, 733] width 164 height 33
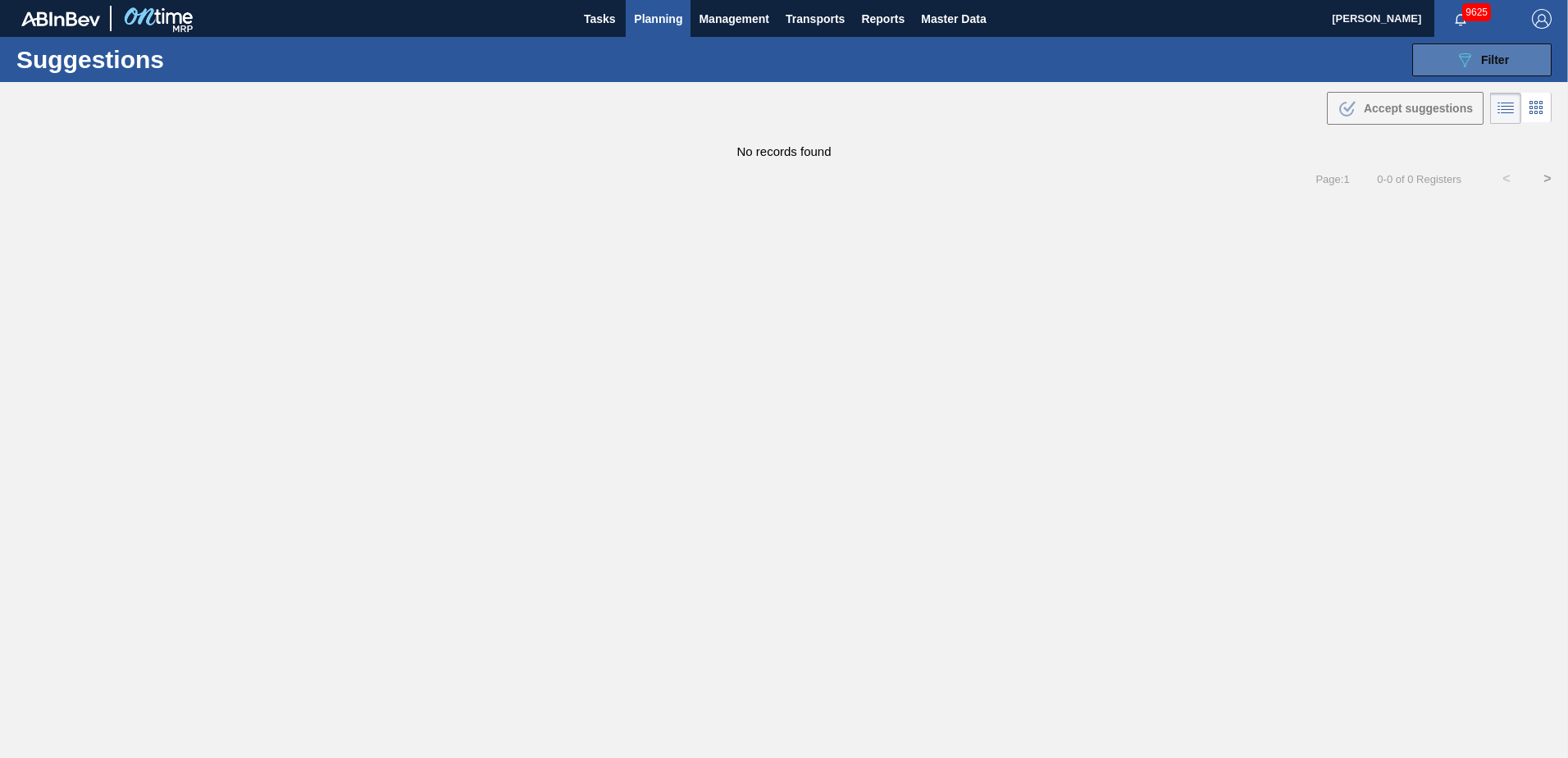
click at [1488, 69] on div "089F7B8B-B2A5-4AFE-B5C0-19BA573D28AC Filter" at bounding box center [1482, 59] width 54 height 19
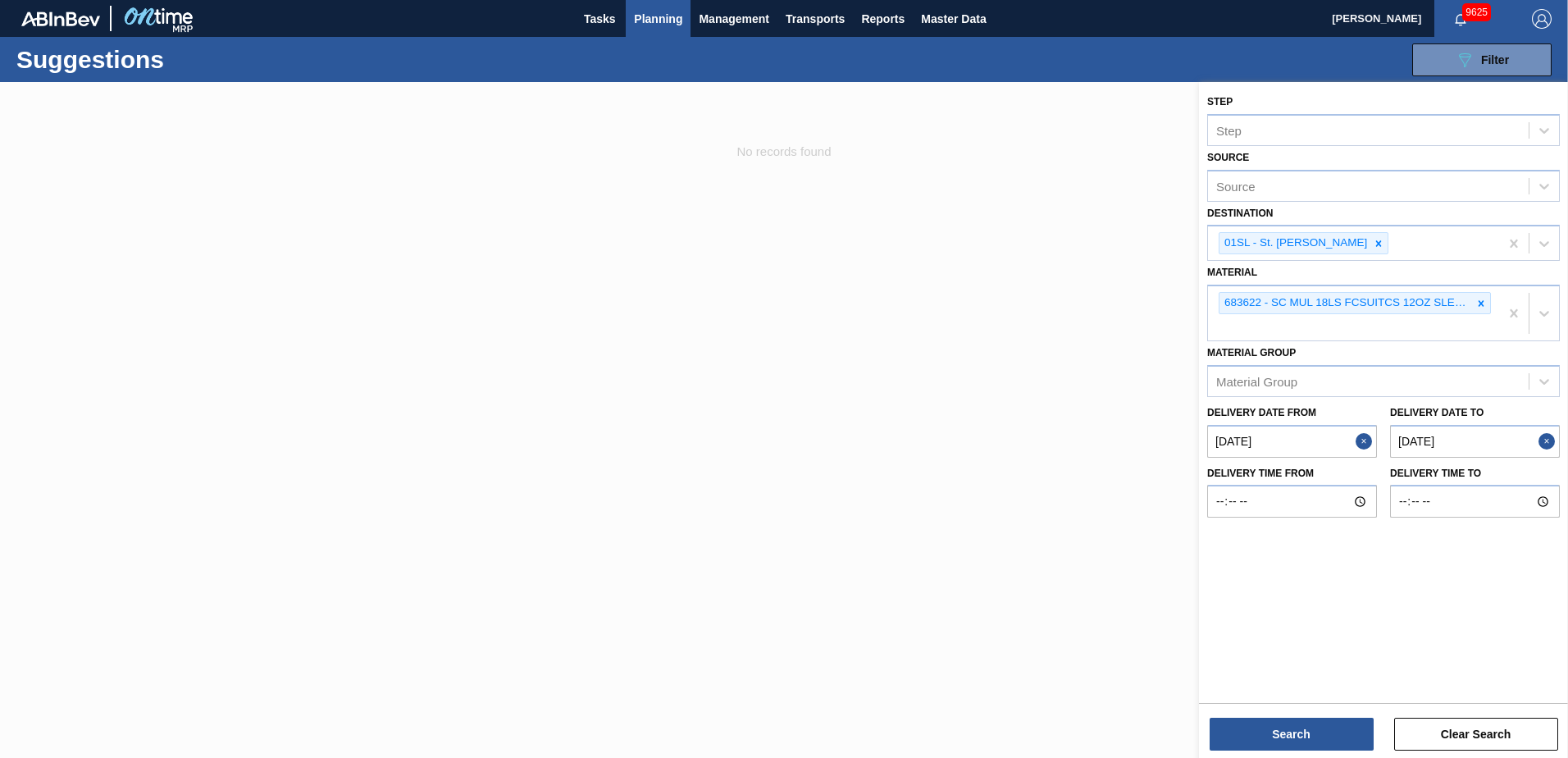
click at [1012, 385] on div at bounding box center [784, 461] width 1568 height 758
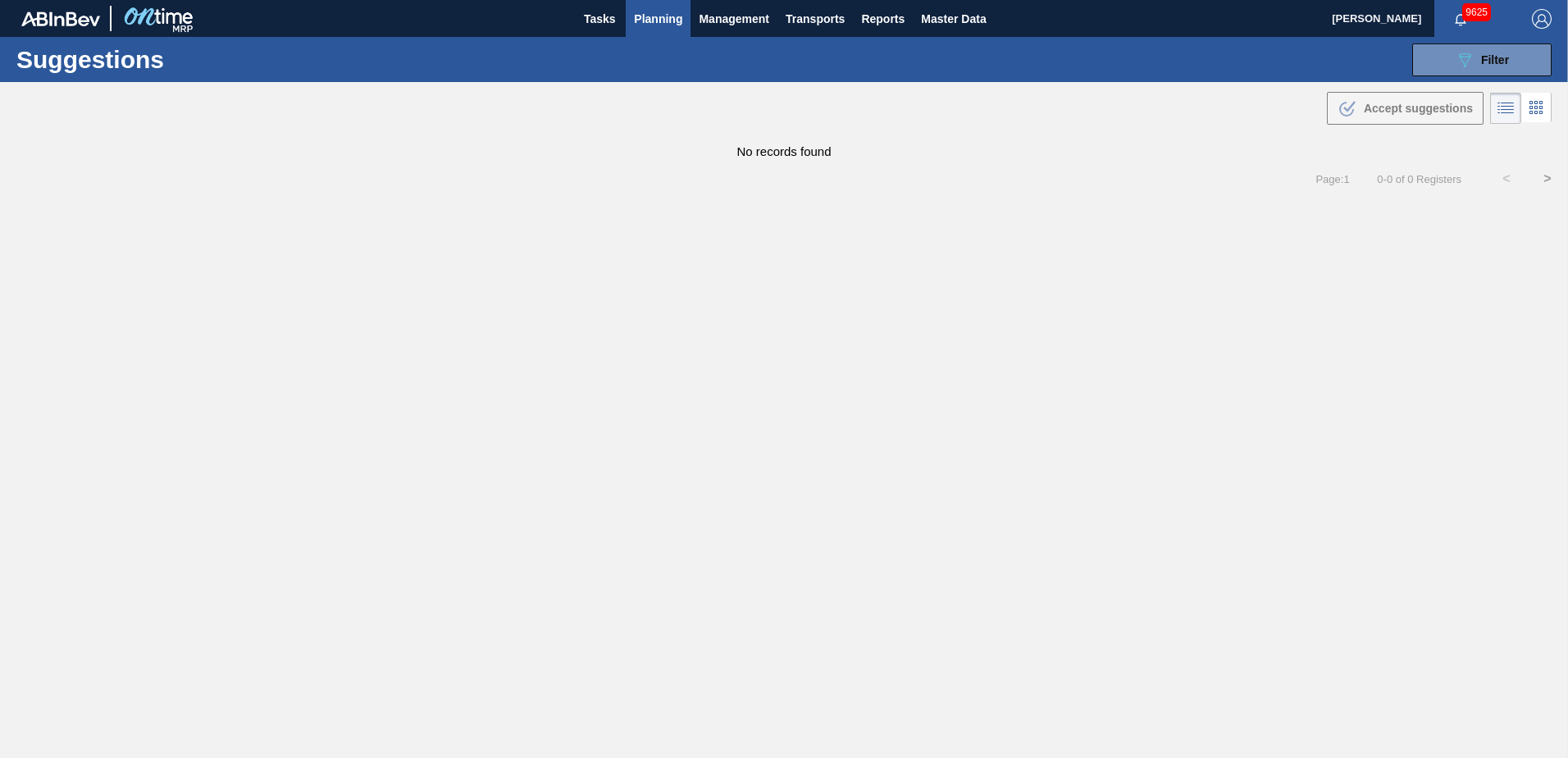
click at [658, 19] on span "Planning" at bounding box center [657, 19] width 48 height 19
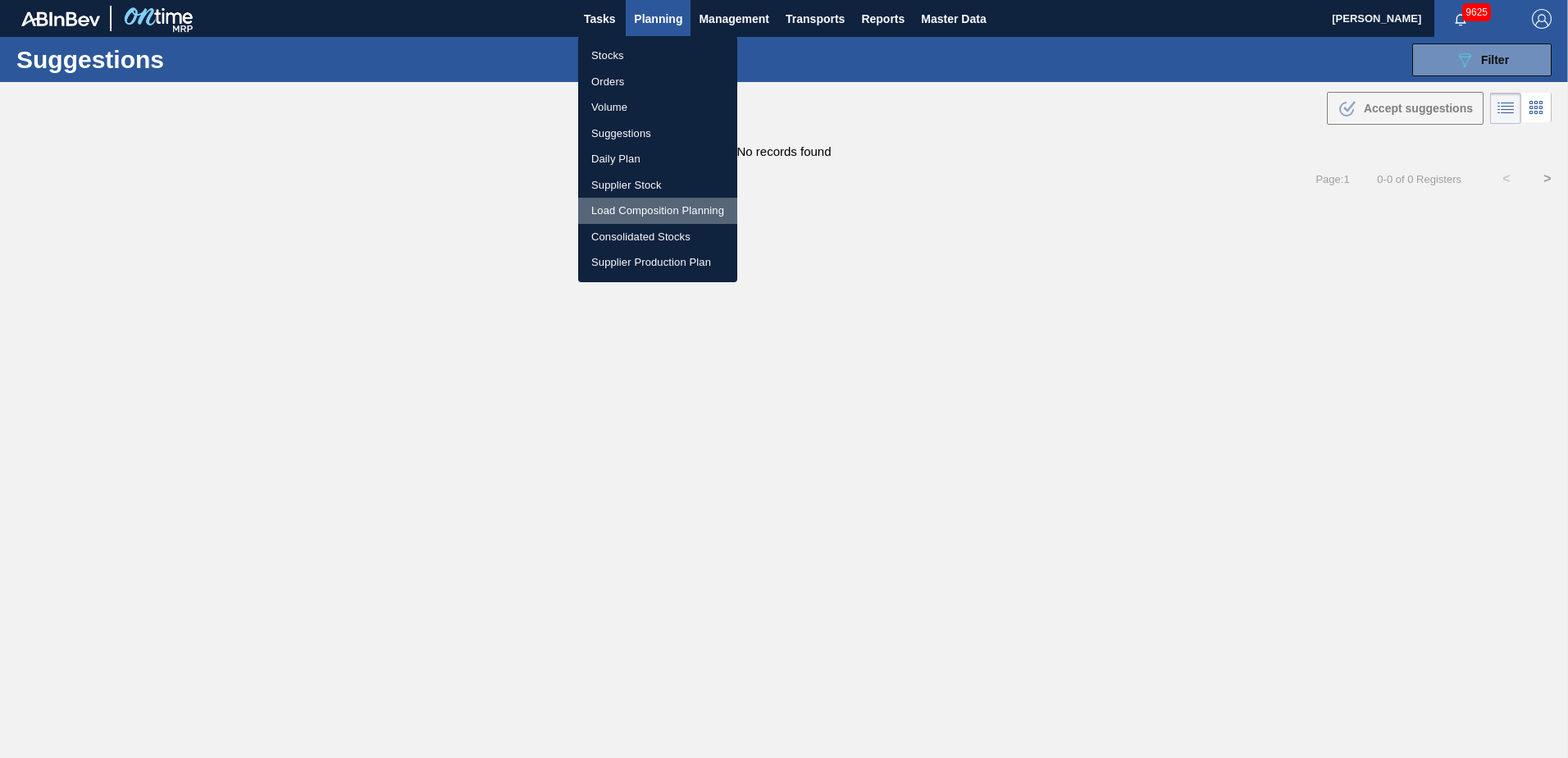
click at [624, 213] on li "Load Composition Planning" at bounding box center [657, 211] width 159 height 26
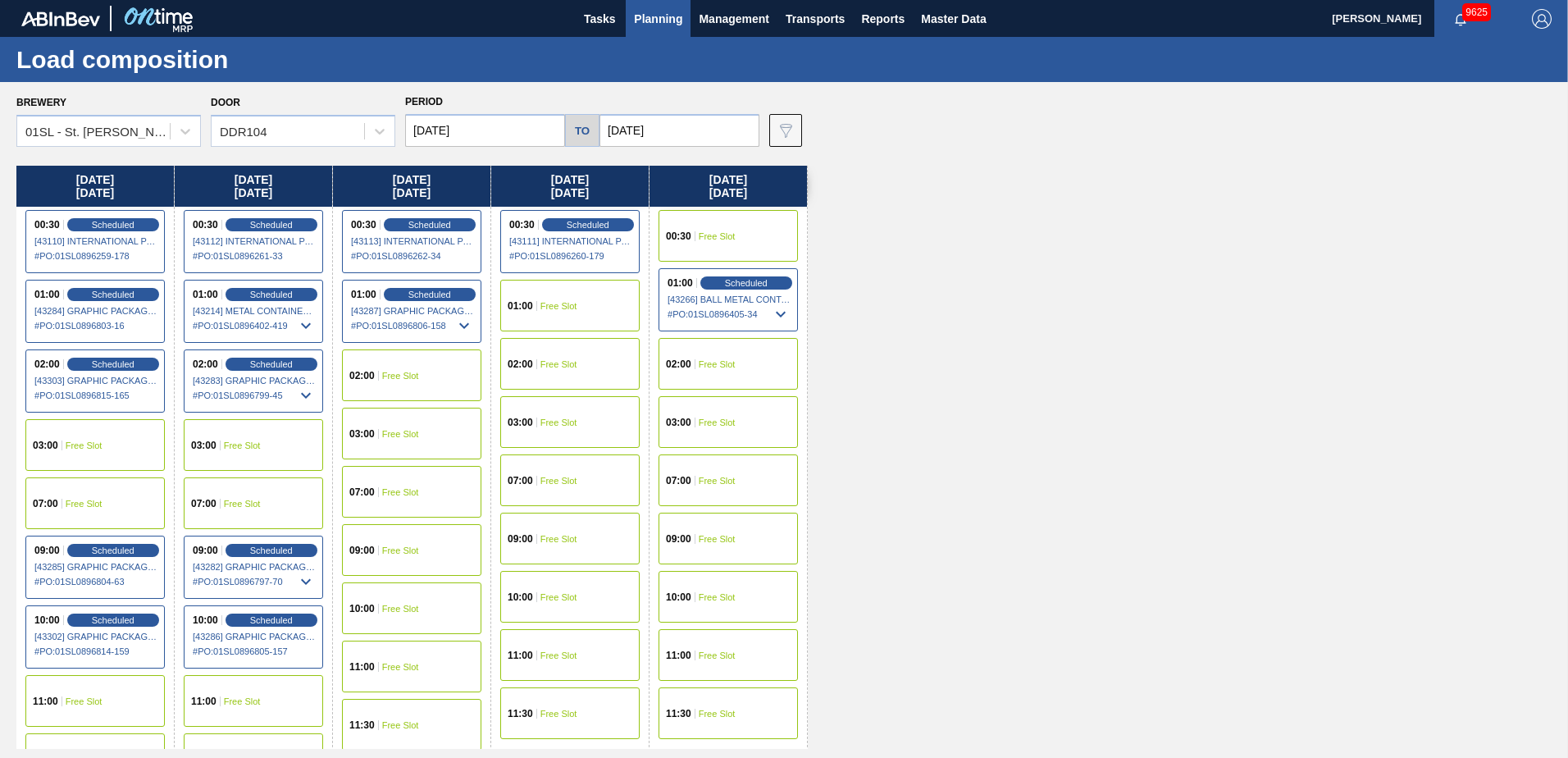
click at [416, 547] on span "Free Slot" at bounding box center [401, 551] width 37 height 10
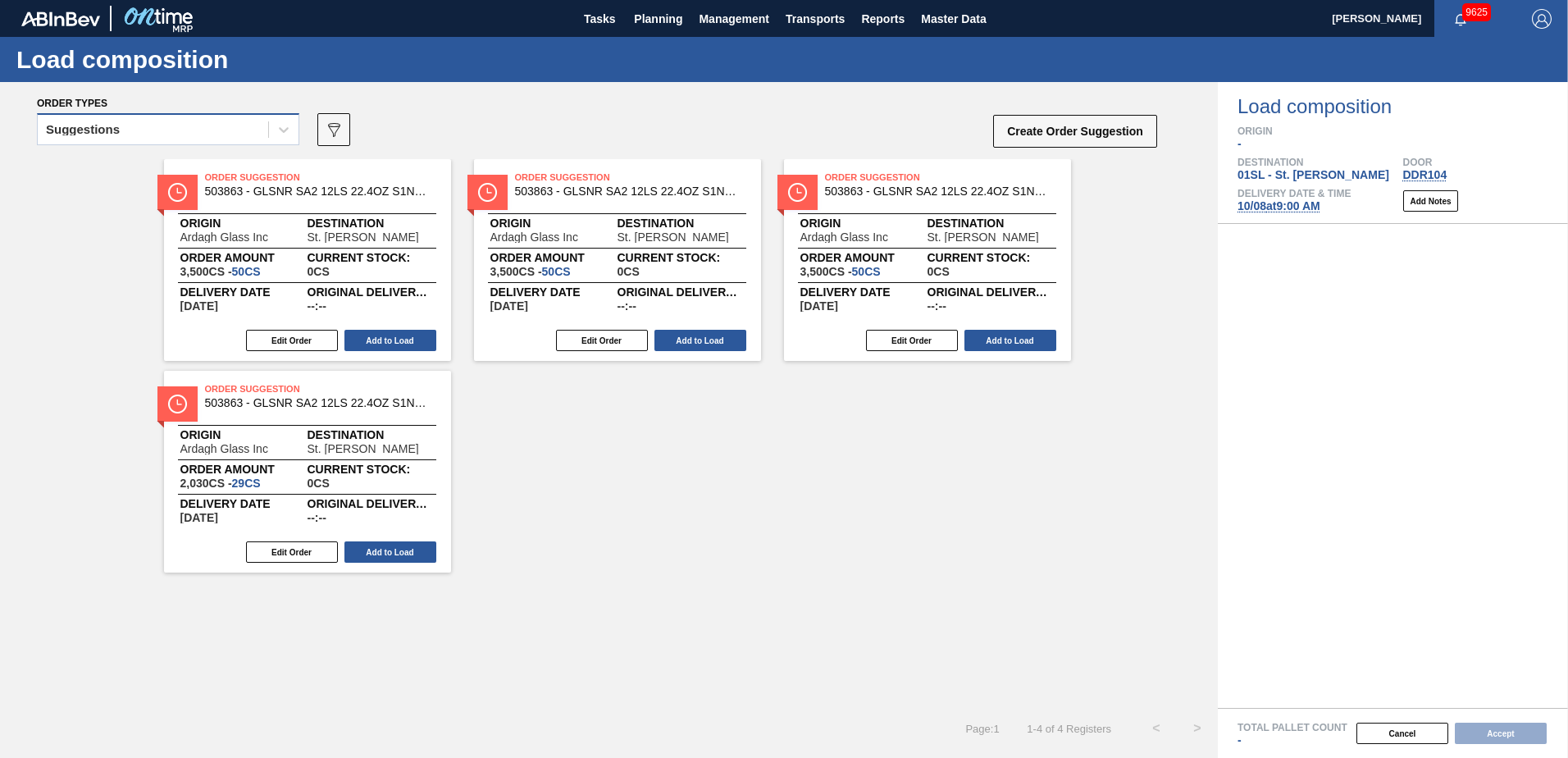
click at [261, 130] on div "Suggestions" at bounding box center [153, 130] width 230 height 24
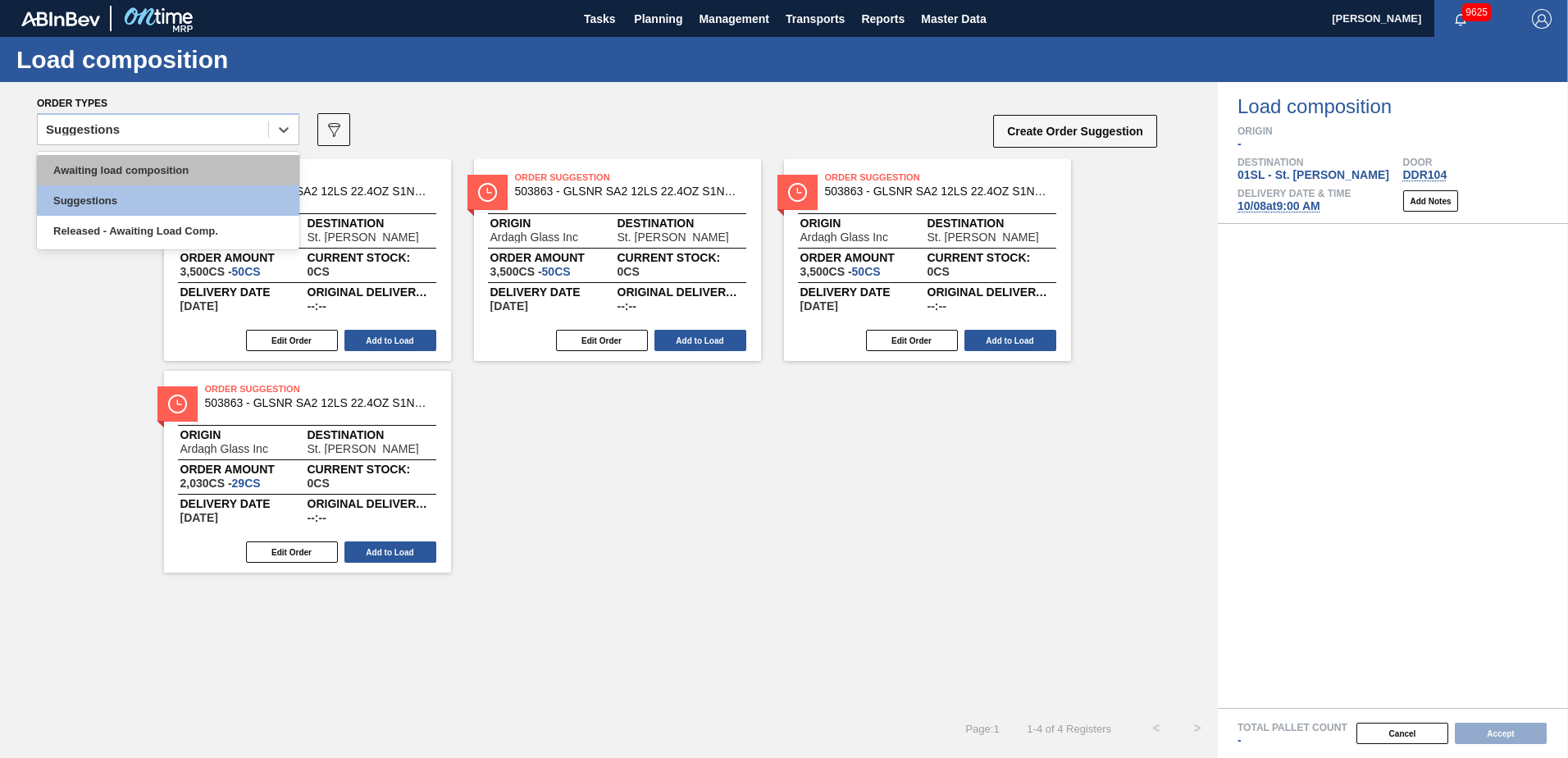
click at [201, 173] on div "Awaiting load composition" at bounding box center [168, 170] width 262 height 30
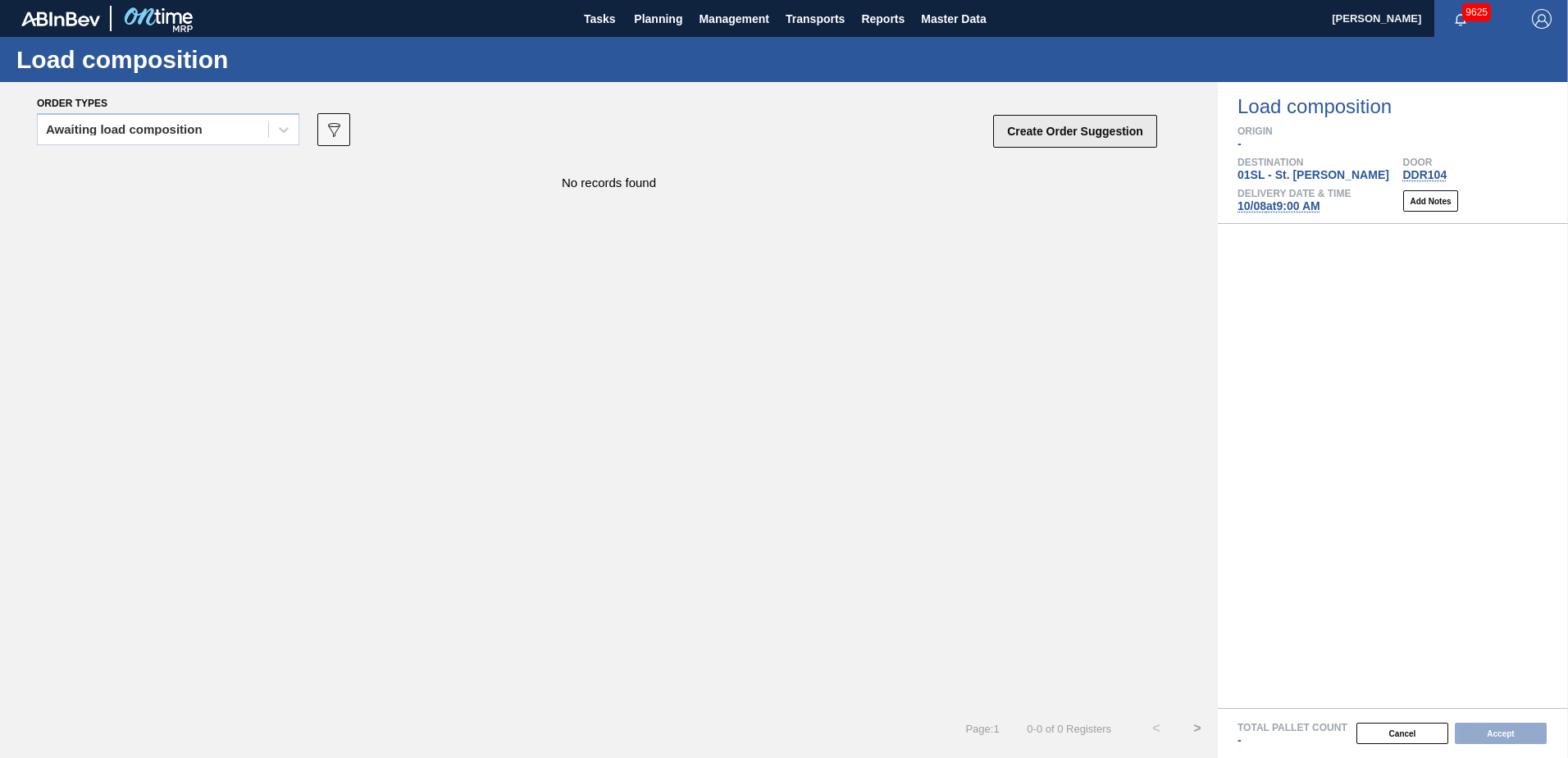
click at [1006, 138] on button "Create Order Suggestion" at bounding box center [1076, 131] width 164 height 33
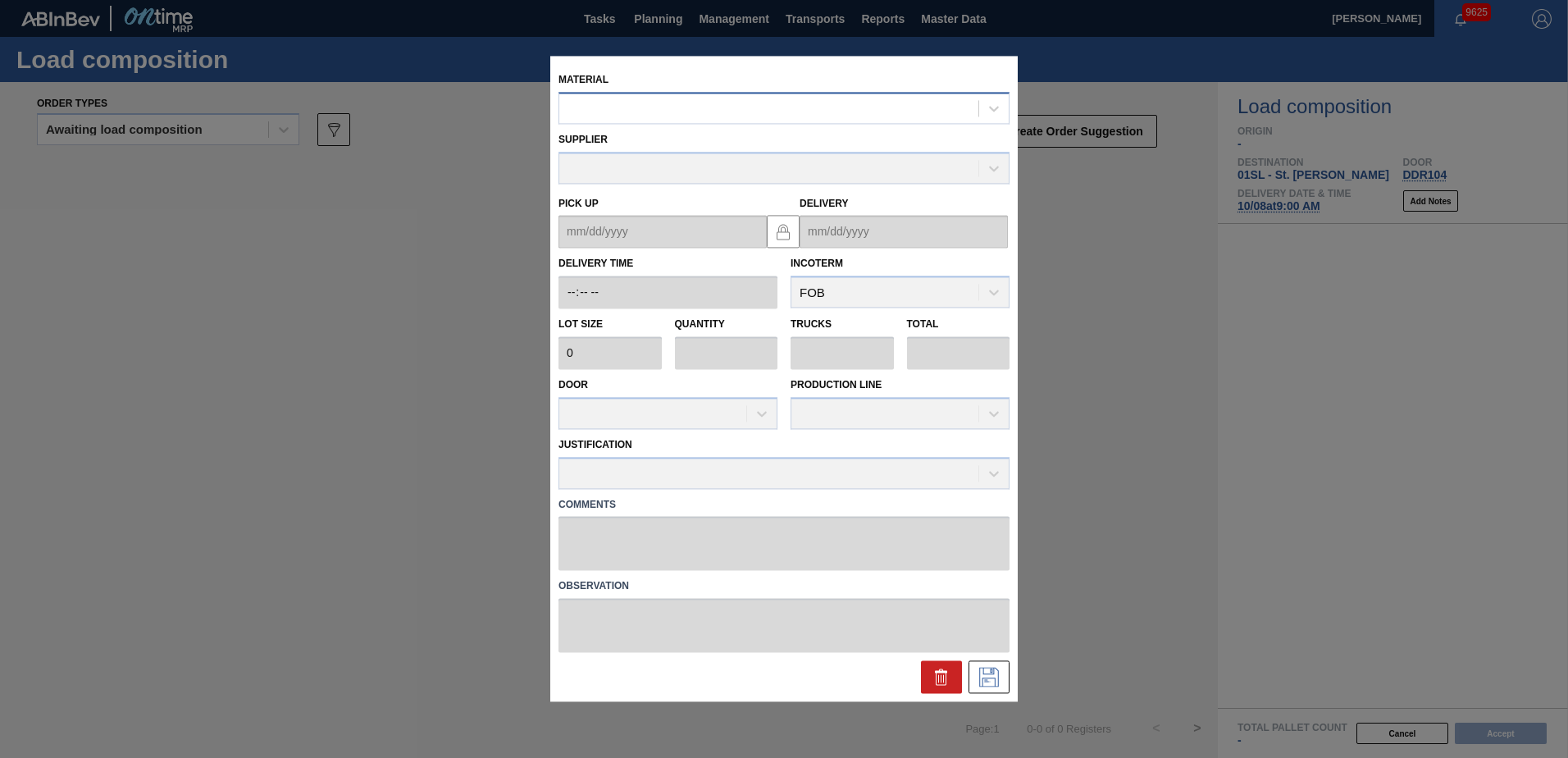
click at [707, 112] on div at bounding box center [768, 108] width 419 height 24
type input "683622"
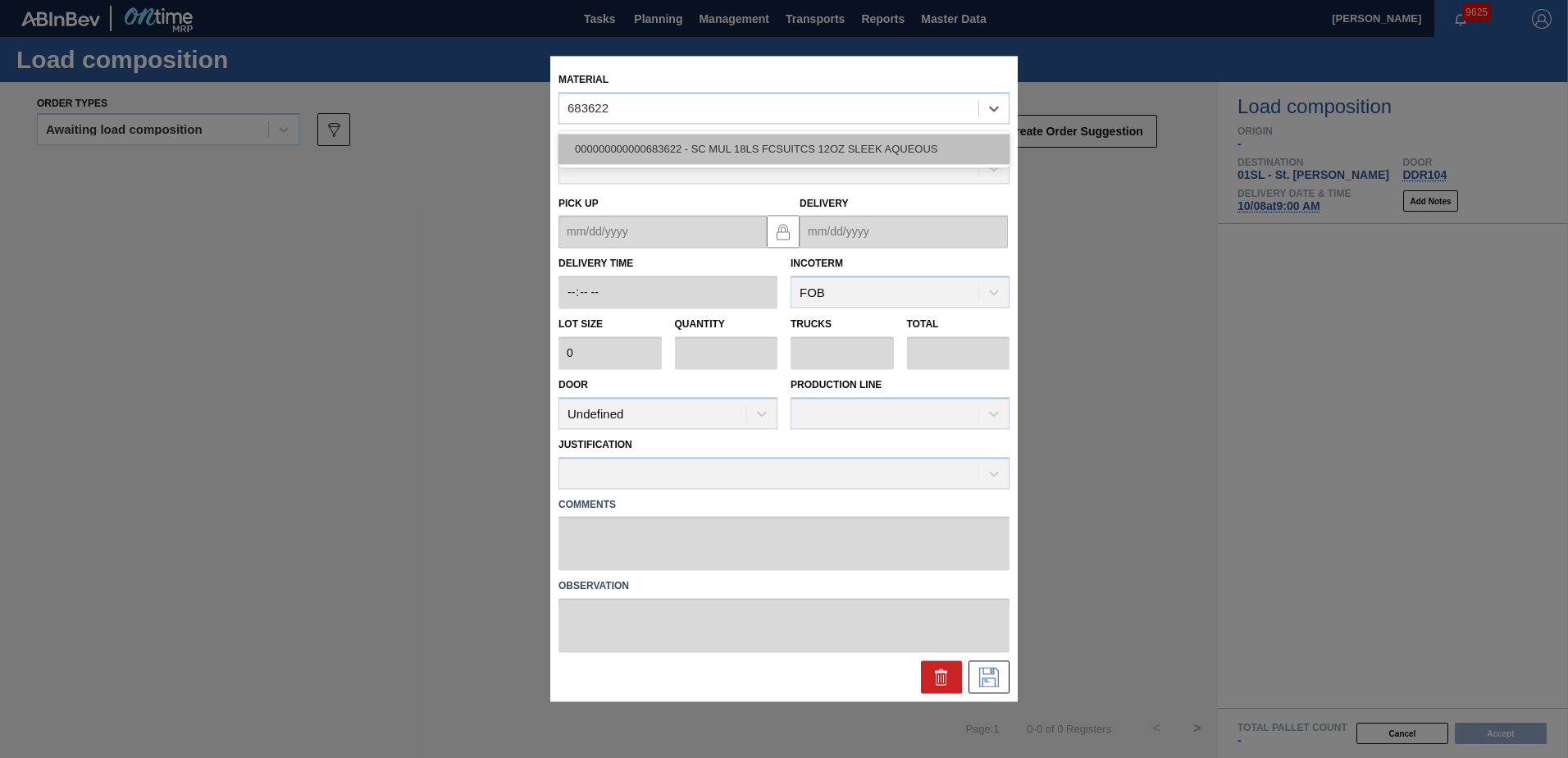
click at [734, 141] on div "000000000000683622 - SC MUL 18LS FCSUITCS 12OZ SLEEK AQUEOUS" at bounding box center [784, 149] width 451 height 30
type input "3,200"
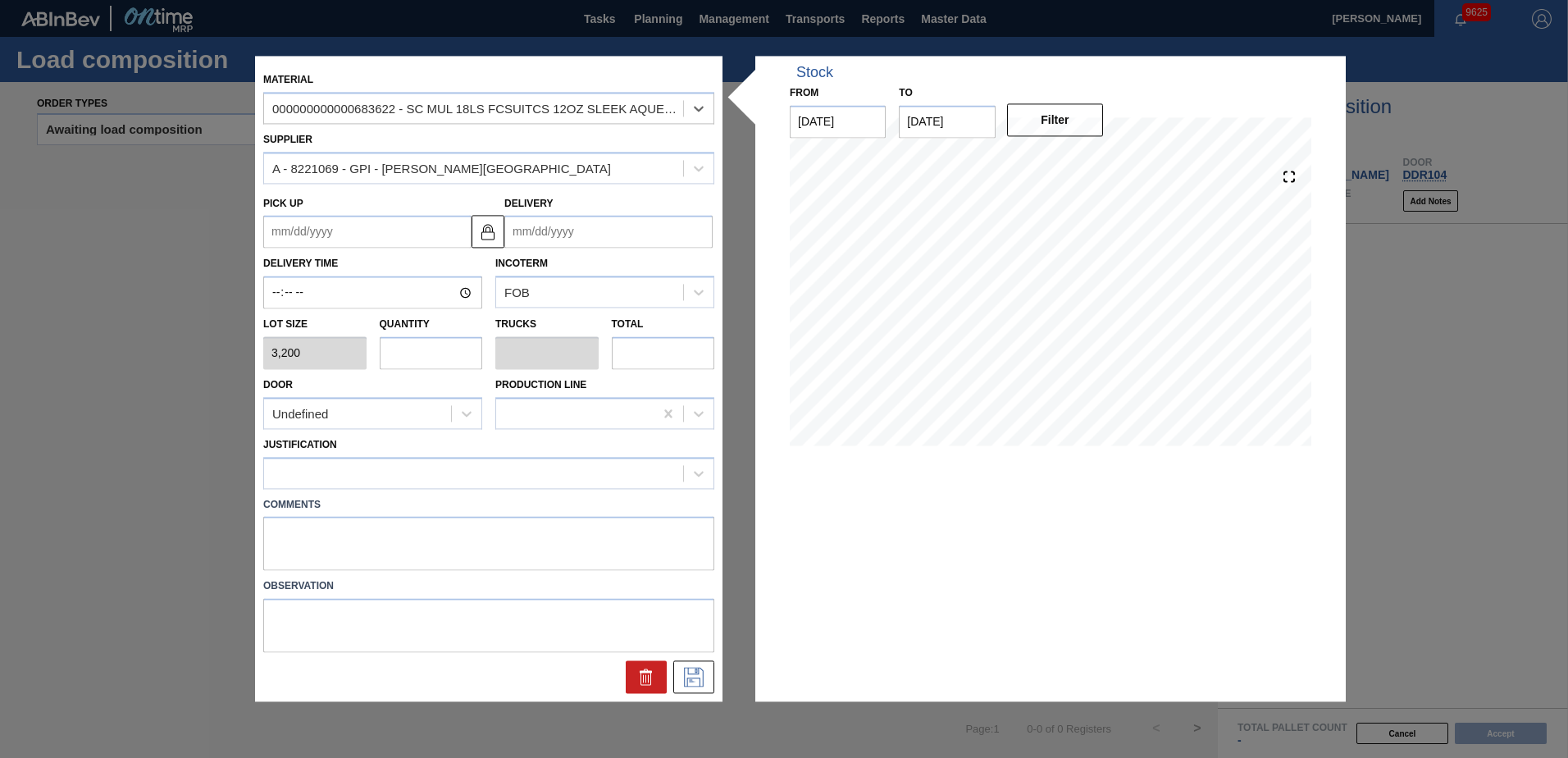
click at [596, 228] on input "Delivery" at bounding box center [608, 232] width 208 height 33
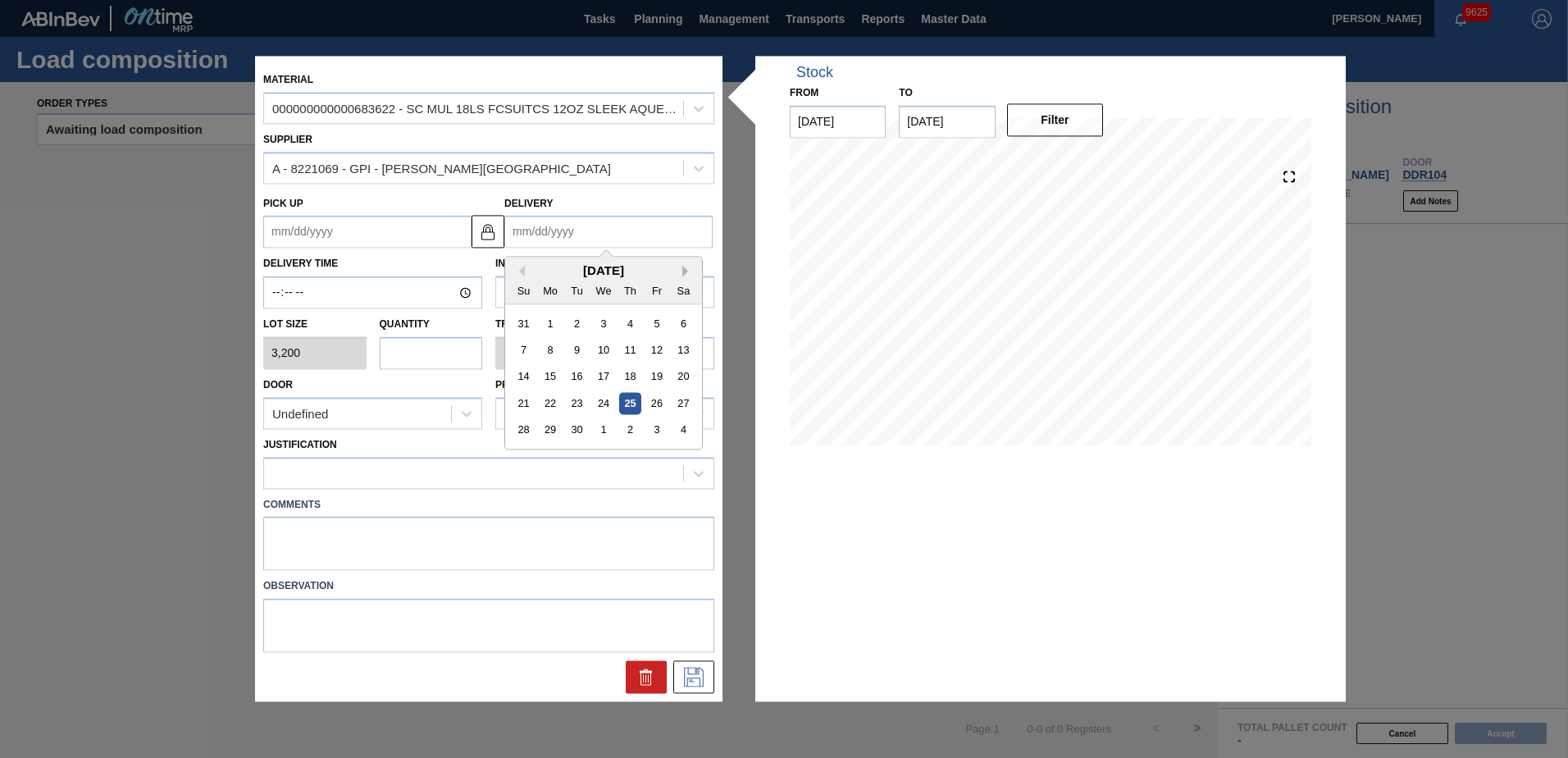
click at [686, 272] on button "Next Month" at bounding box center [688, 272] width 12 height 12
drag, startPoint x: 610, startPoint y: 353, endPoint x: 549, endPoint y: 361, distance: 61.5
click at [608, 354] on div "8" at bounding box center [603, 350] width 22 height 22
type up "[DATE]"
type input "[DATE]"
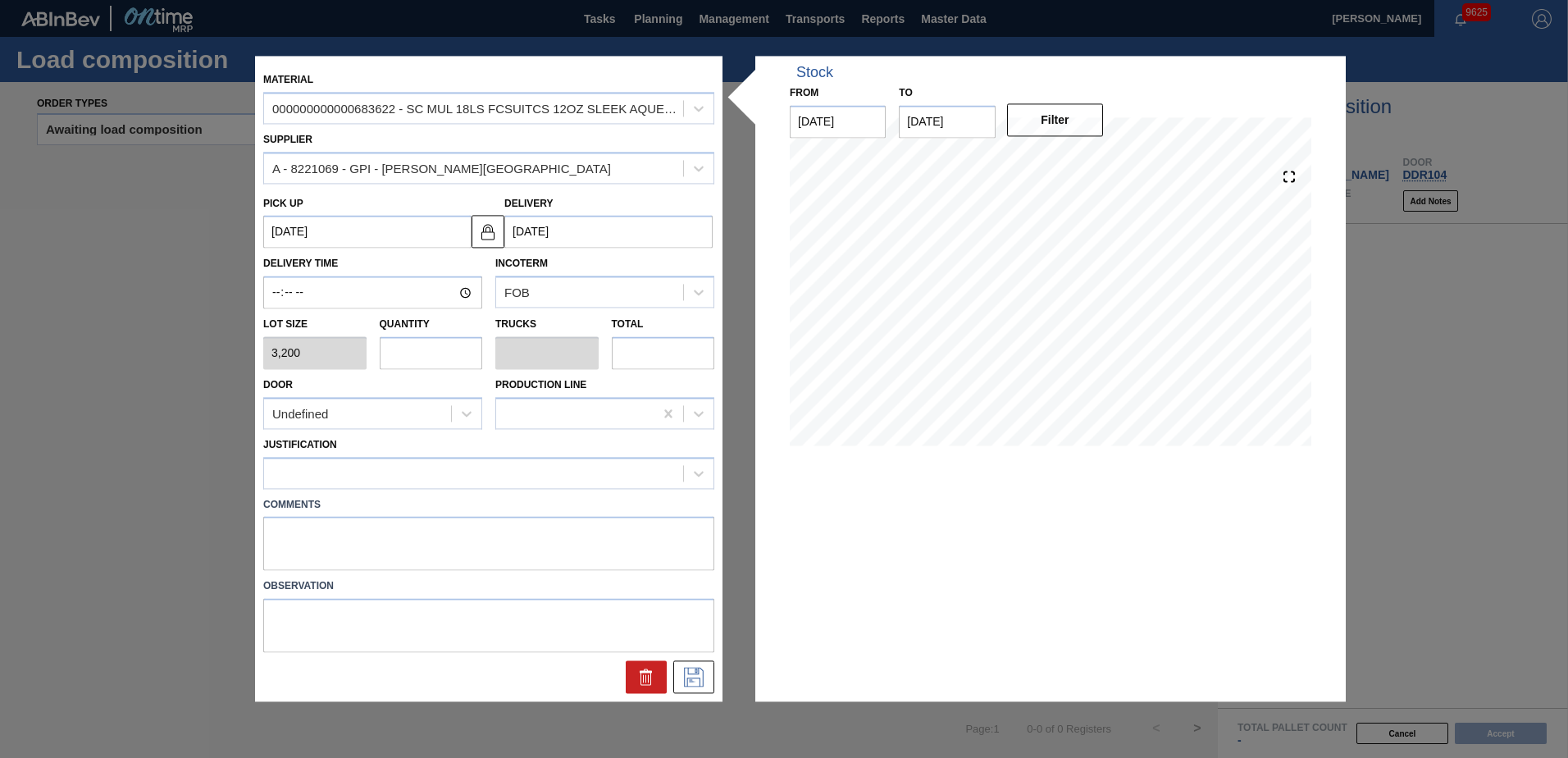
click at [421, 349] on input "text" at bounding box center [432, 352] width 103 height 33
type input "2"
type input "0.077"
type input "6,400"
type input "26"
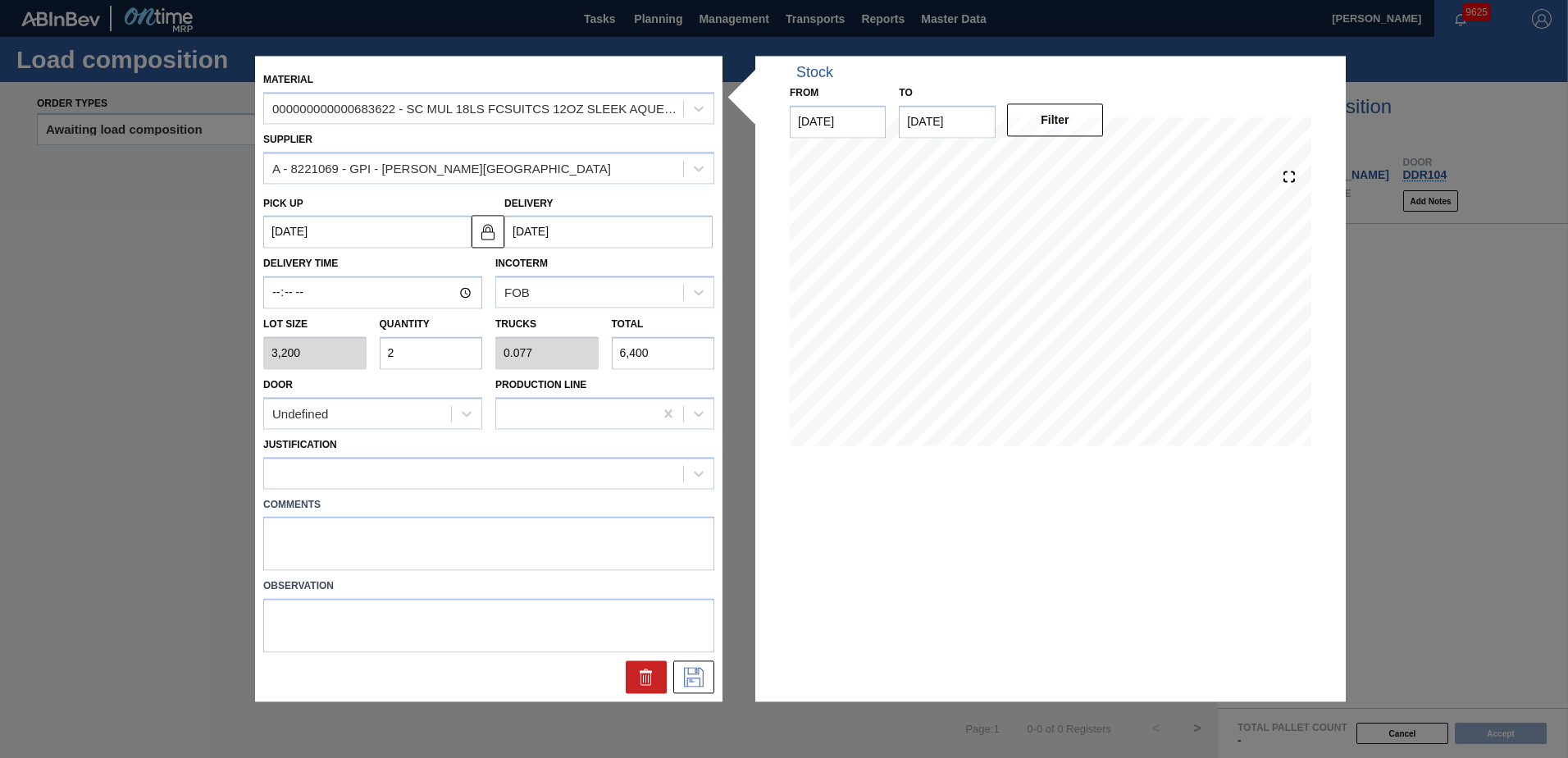
type input "1"
type input "83,200"
type input "26"
click at [430, 426] on div "Undefined" at bounding box center [372, 413] width 219 height 32
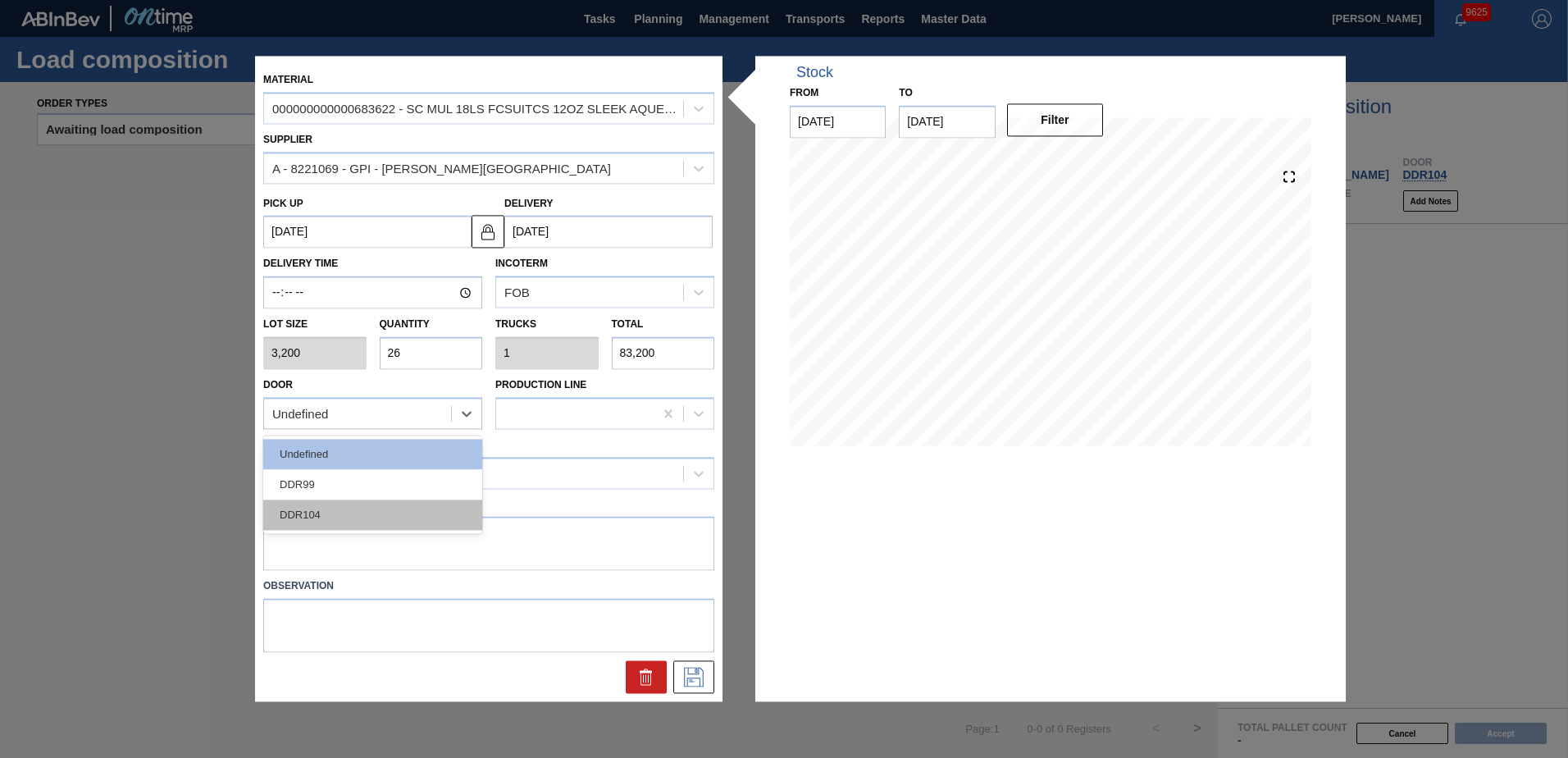
click at [335, 519] on div "DDR104" at bounding box center [372, 514] width 219 height 30
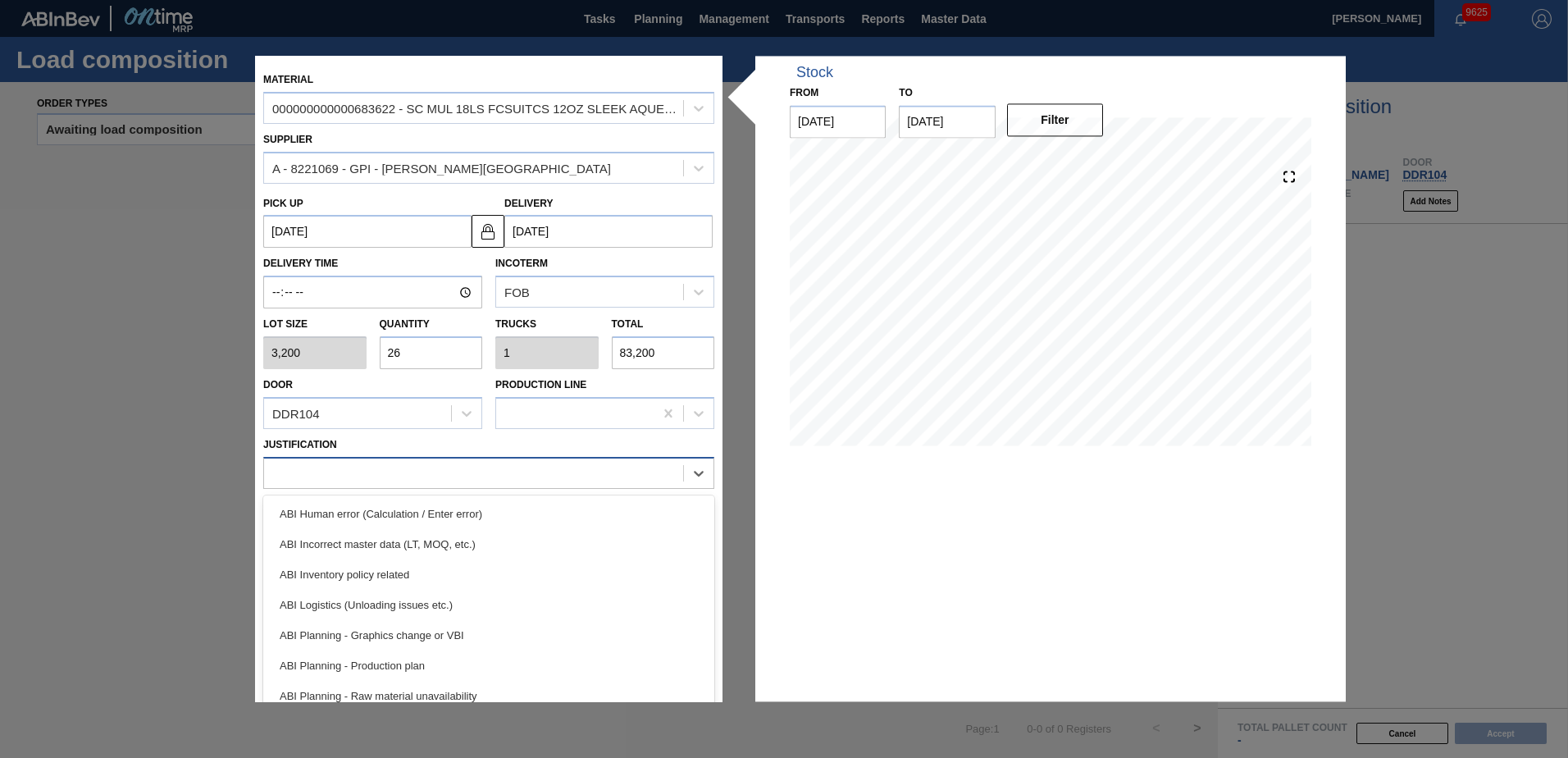
click at [405, 474] on div at bounding box center [473, 473] width 419 height 24
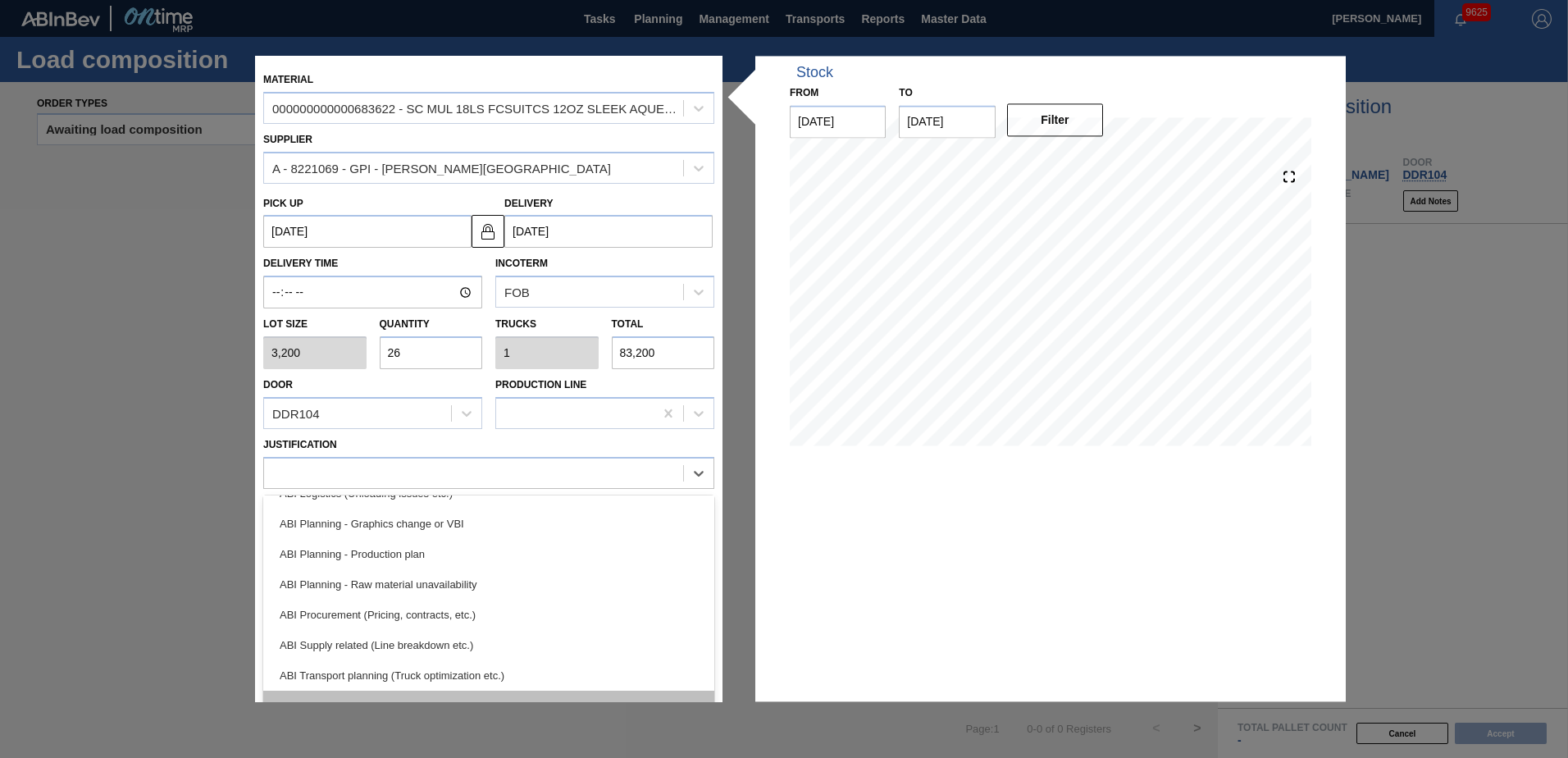
scroll to position [246, 0]
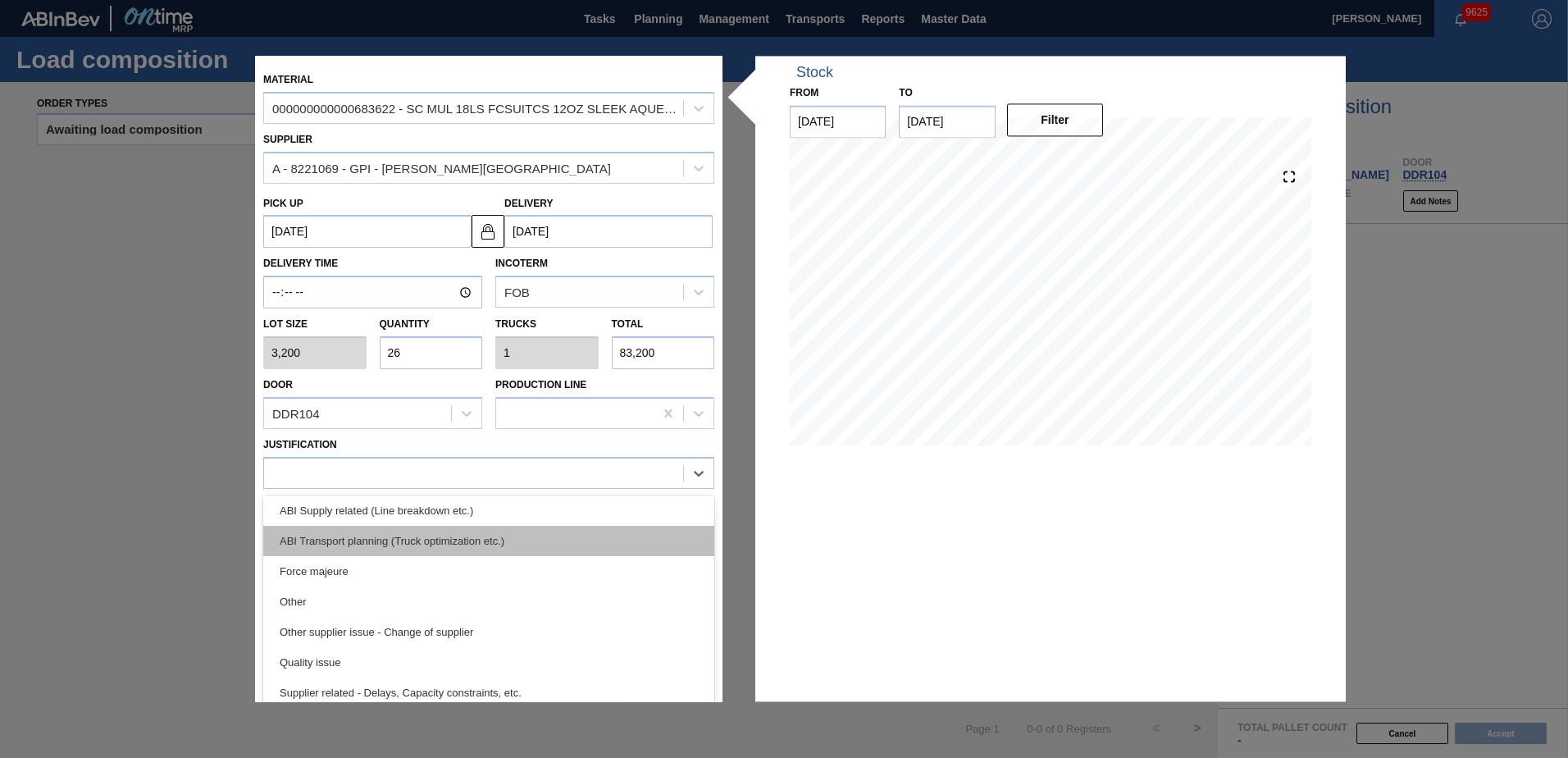
click at [438, 543] on div "ABI Transport planning (Truck optimization etc.)" at bounding box center [488, 541] width 451 height 30
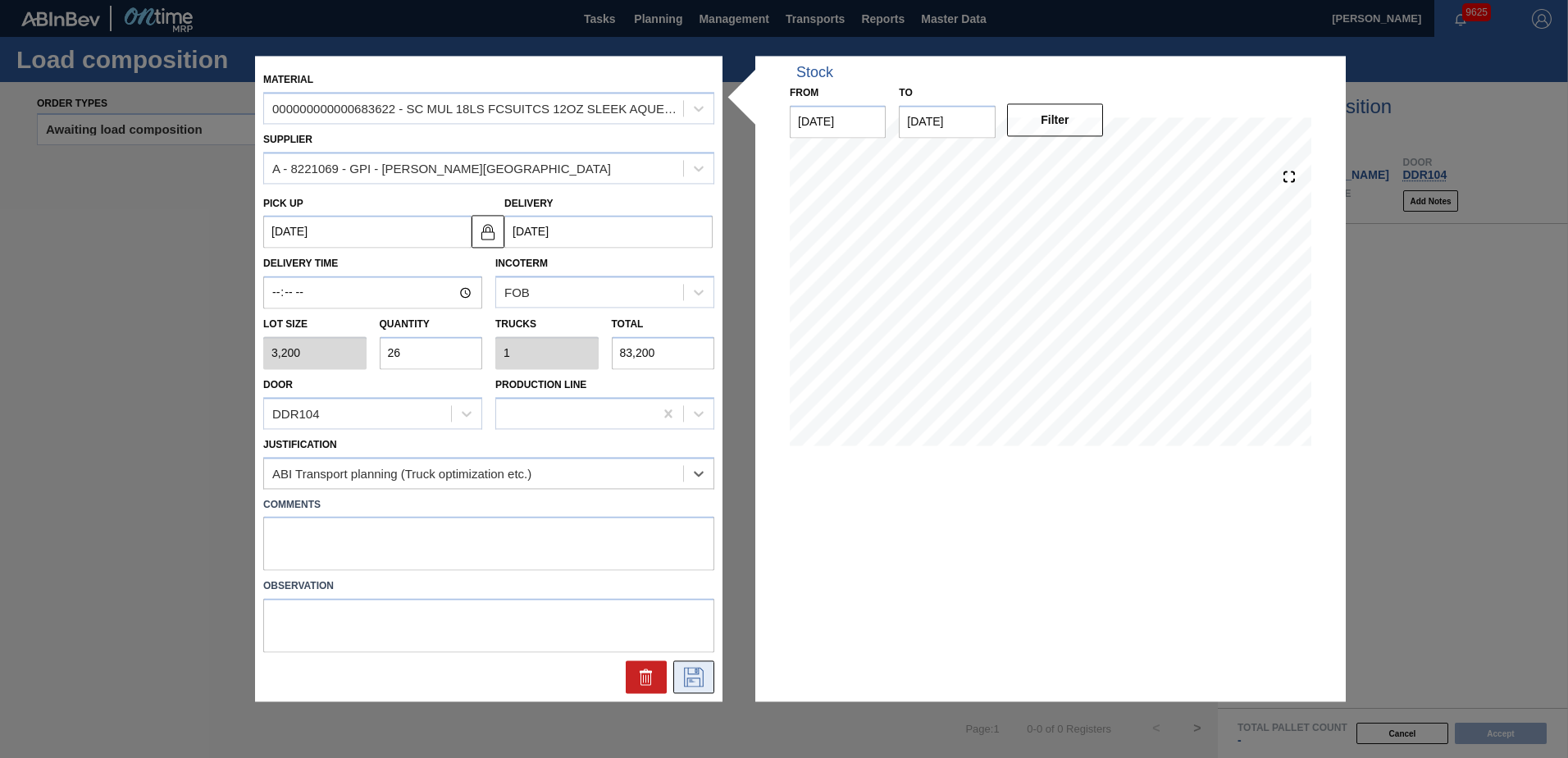
click at [691, 684] on icon at bounding box center [693, 677] width 26 height 19
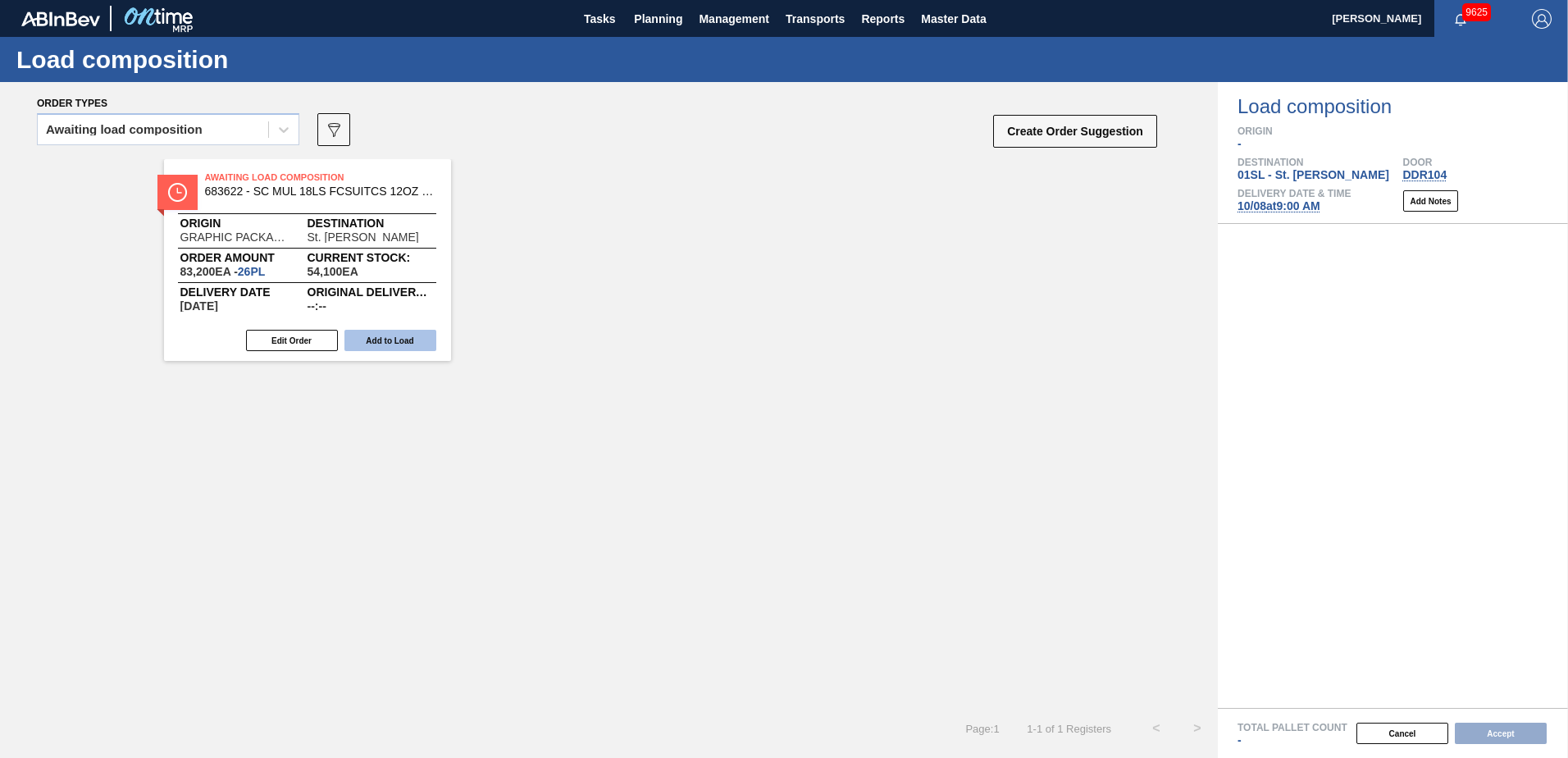
click at [393, 346] on button "Add to Load" at bounding box center [390, 340] width 92 height 21
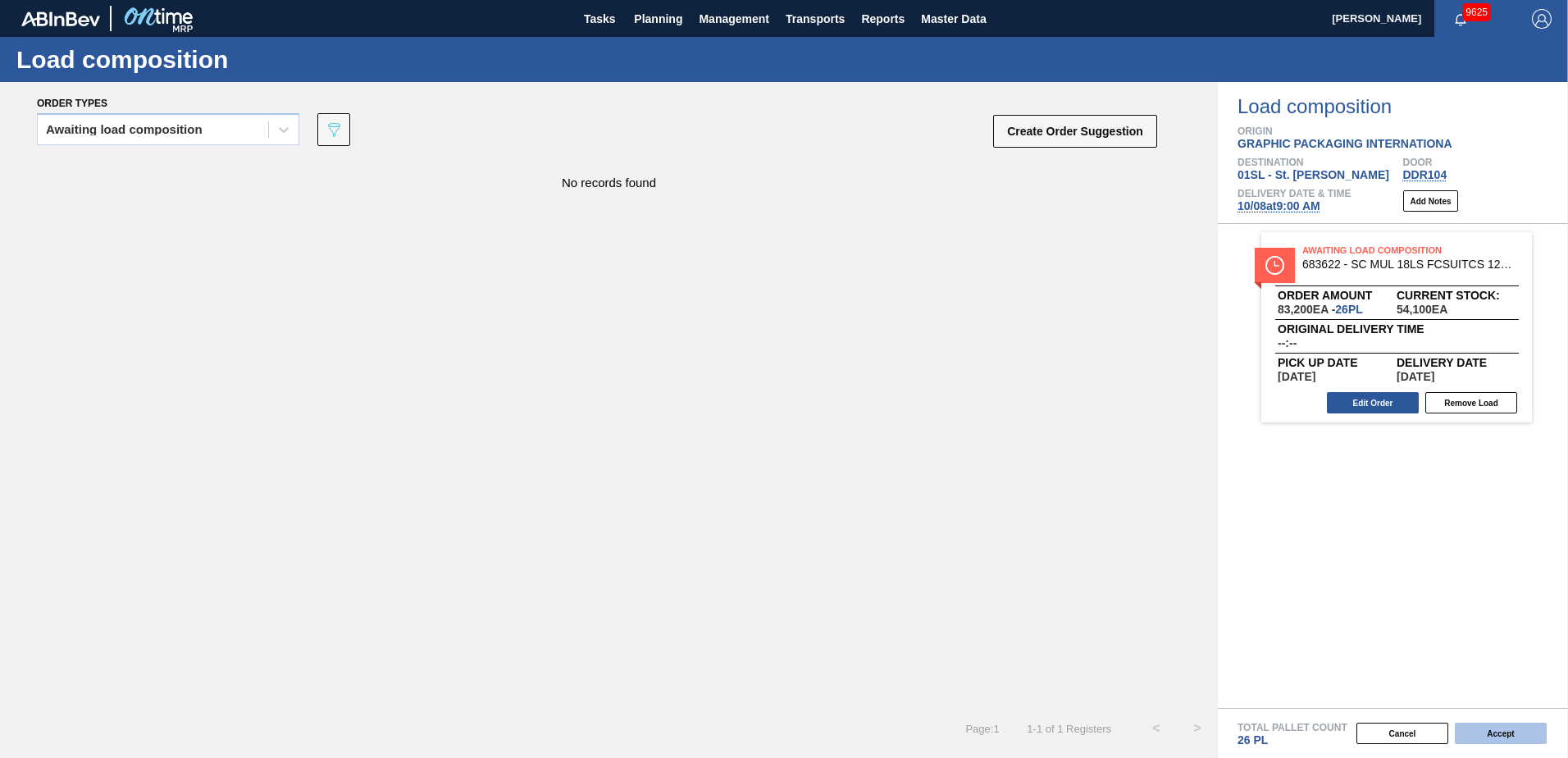
click at [1505, 737] on button "Accept" at bounding box center [1500, 733] width 92 height 21
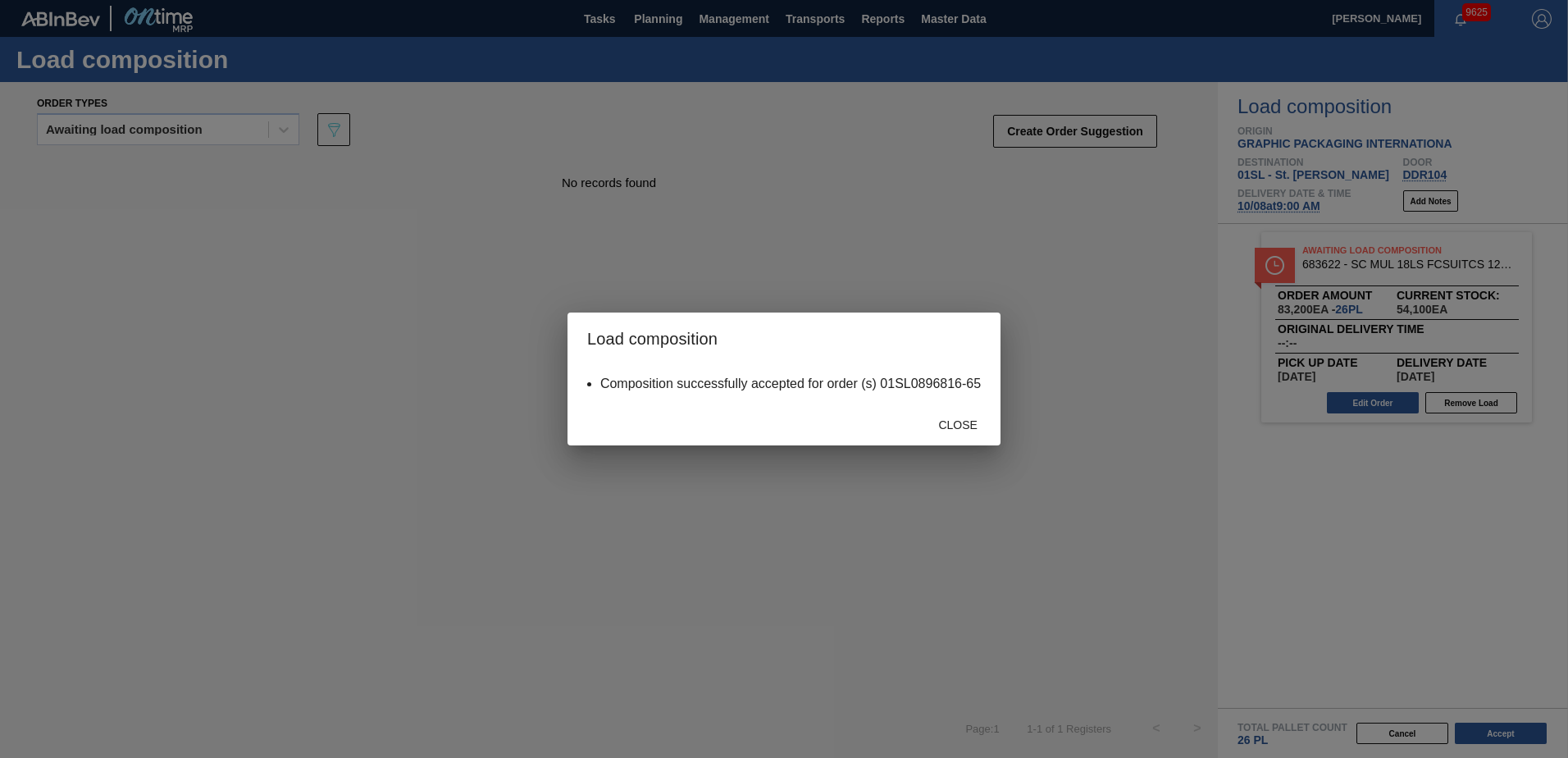
click at [1000, 415] on div "Load composition Composition successfully accepted for order (s) 01SL0896816-65…" at bounding box center [784, 379] width 1568 height 758
click at [977, 417] on div "Close" at bounding box center [957, 425] width 72 height 30
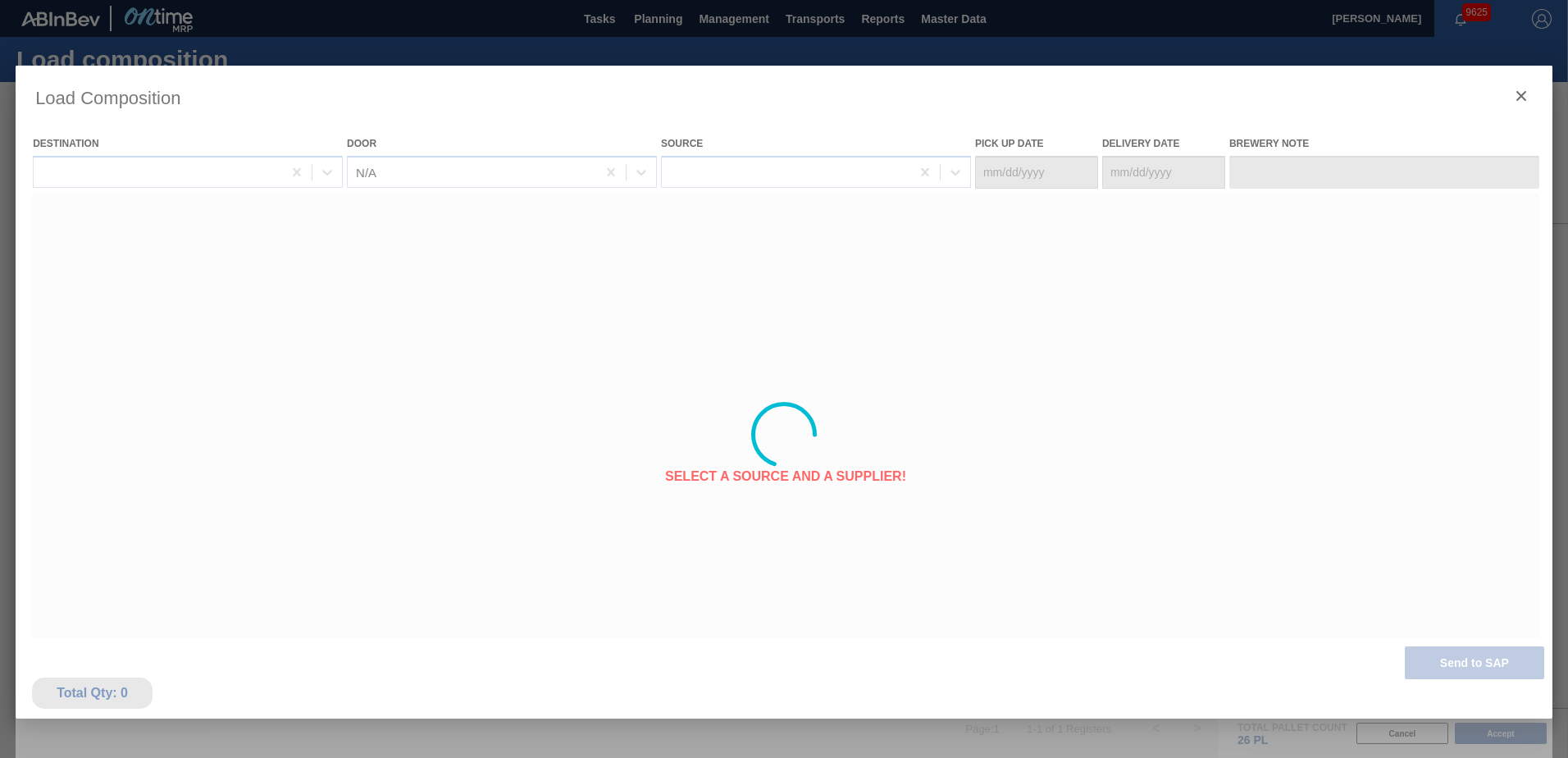
type Date "[DATE]"
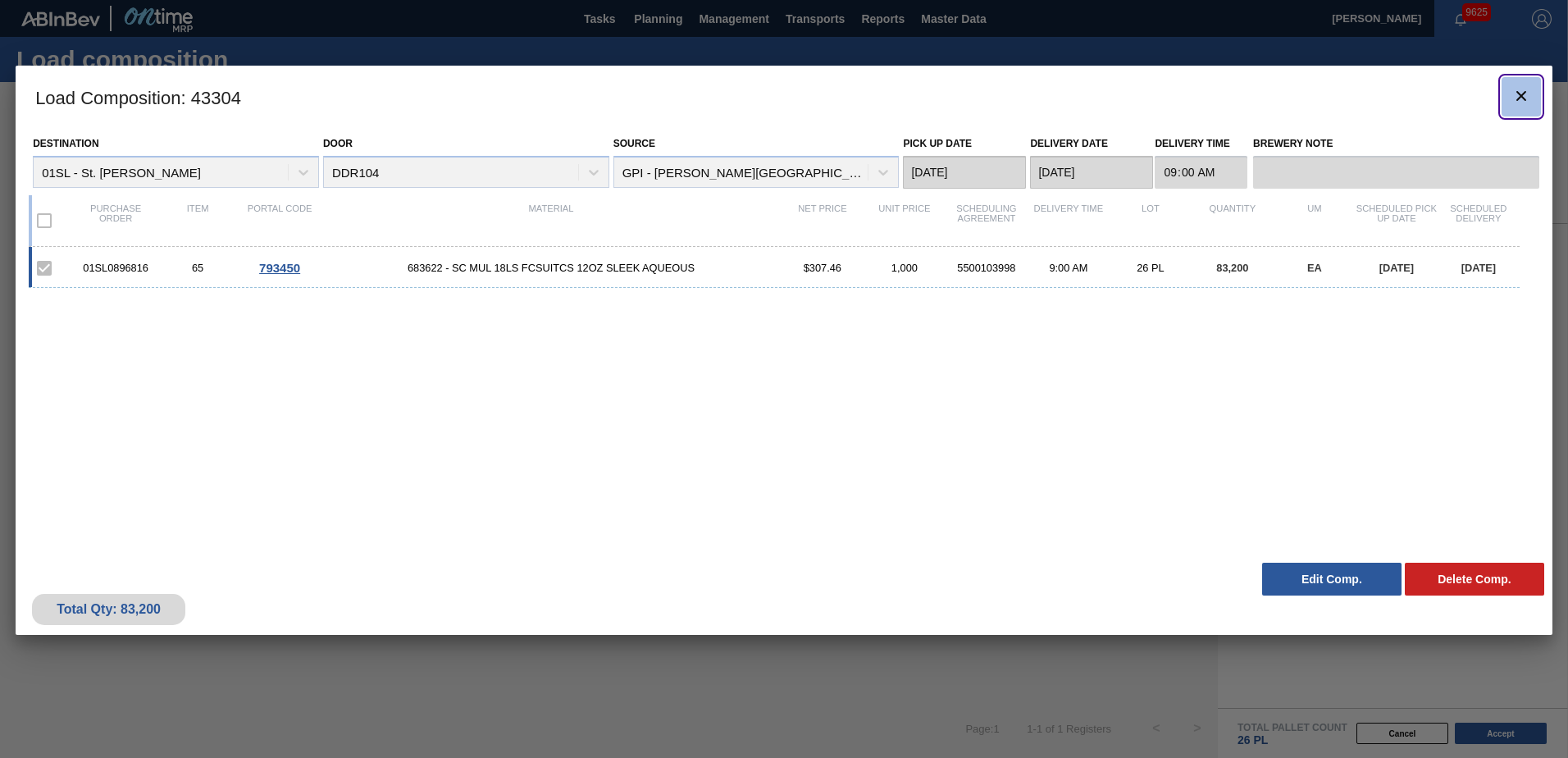
click at [1527, 92] on icon "botão de ícone" at bounding box center [1521, 96] width 19 height 19
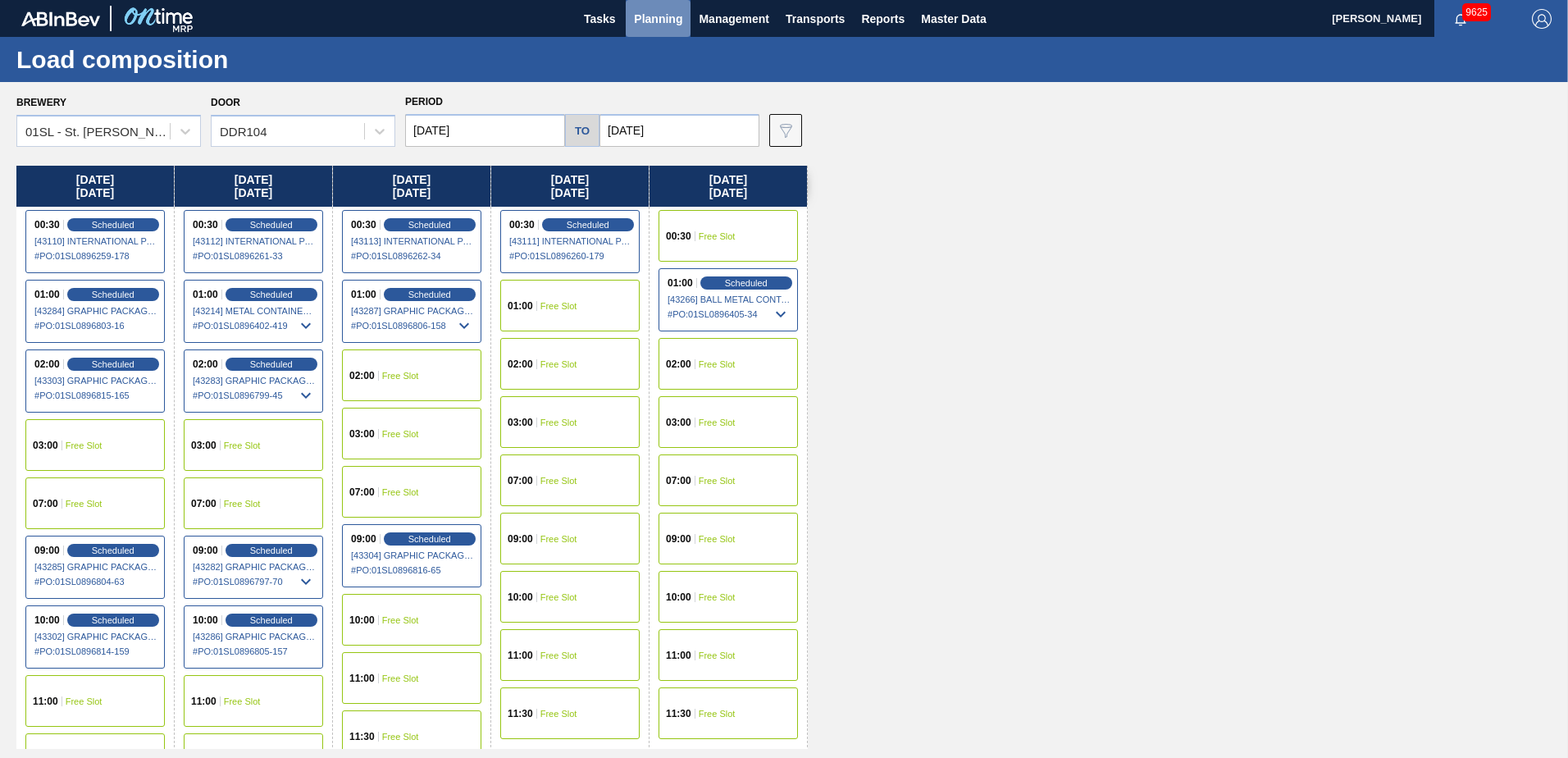
click at [657, 19] on span "Planning" at bounding box center [657, 19] width 48 height 19
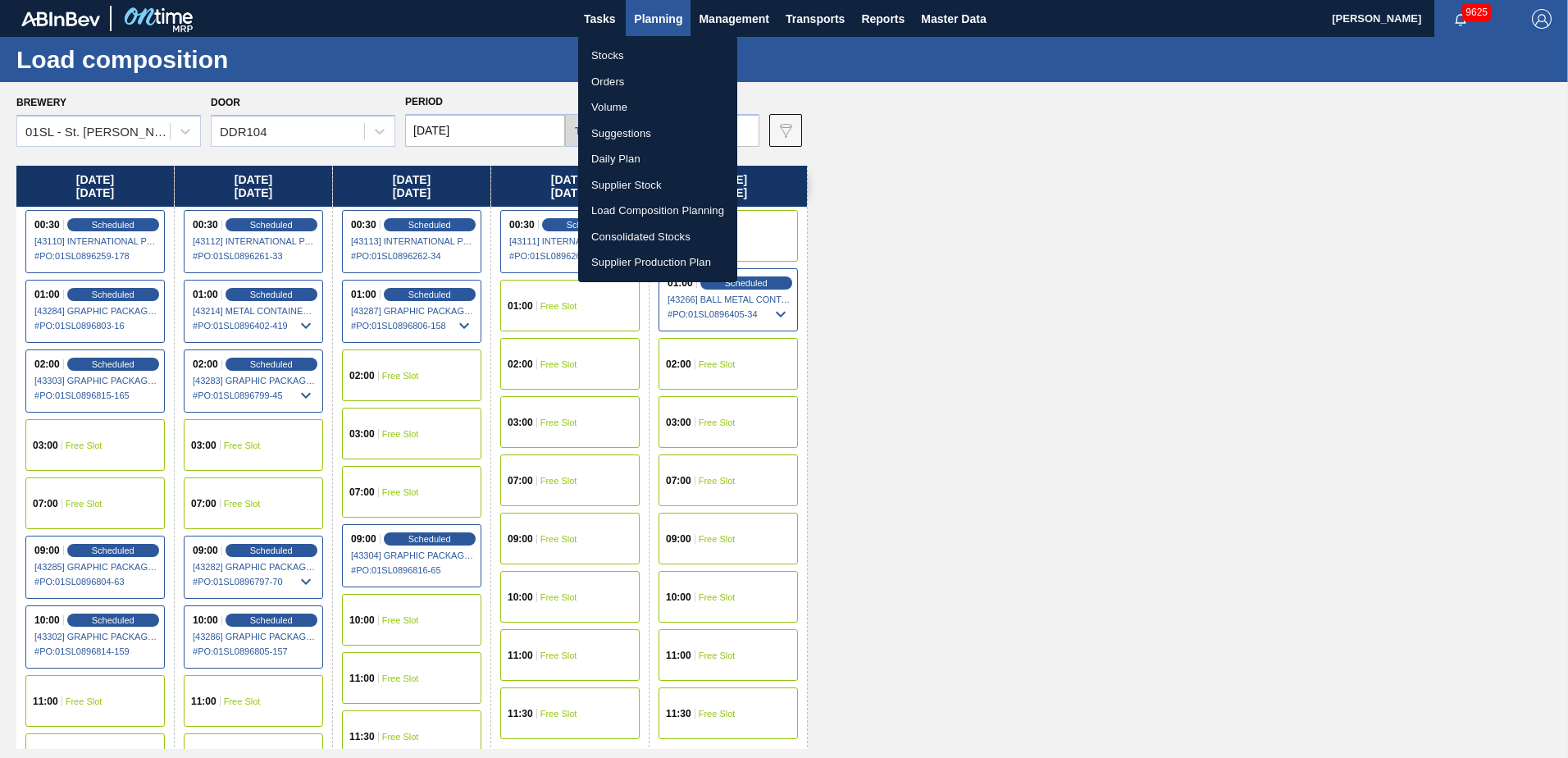
click at [625, 135] on li "Suggestions" at bounding box center [657, 133] width 159 height 26
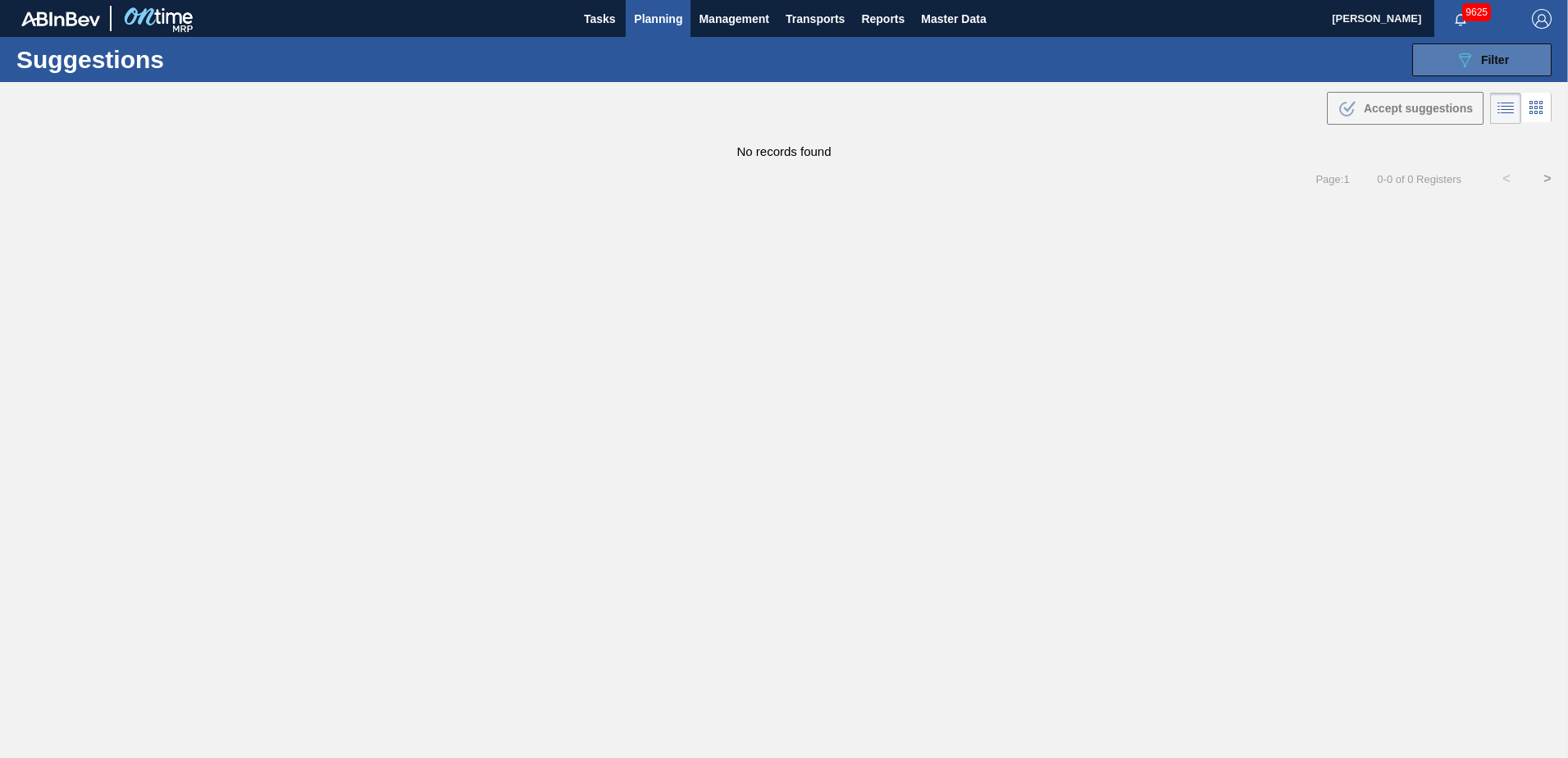
type from "[DATE]"
type to "[DATE]"
click at [1473, 54] on icon "089F7B8B-B2A5-4AFE-B5C0-19BA573D28AC" at bounding box center [1464, 59] width 19 height 19
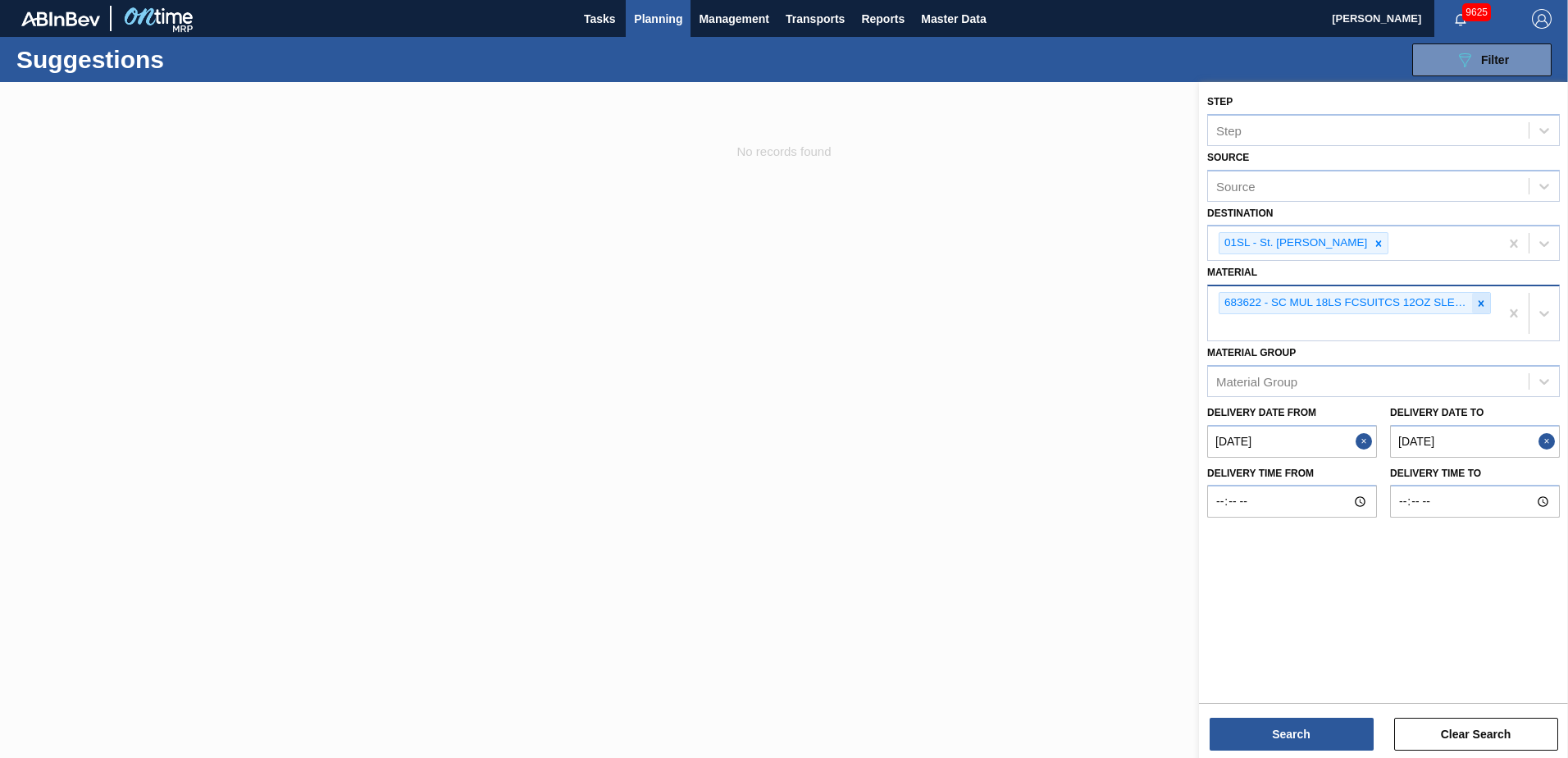
click at [1474, 312] on div at bounding box center [1481, 303] width 18 height 20
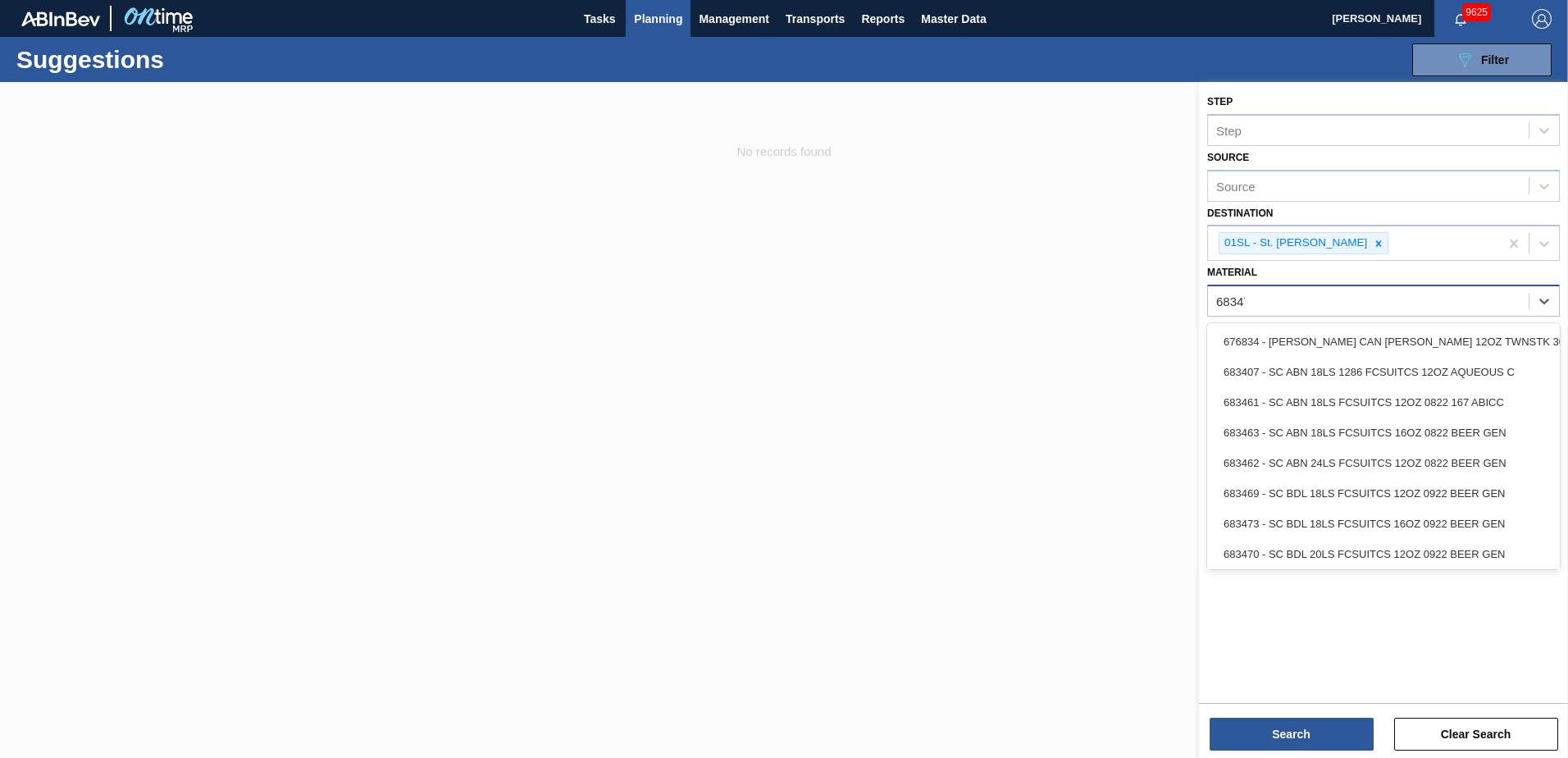
type input "683479"
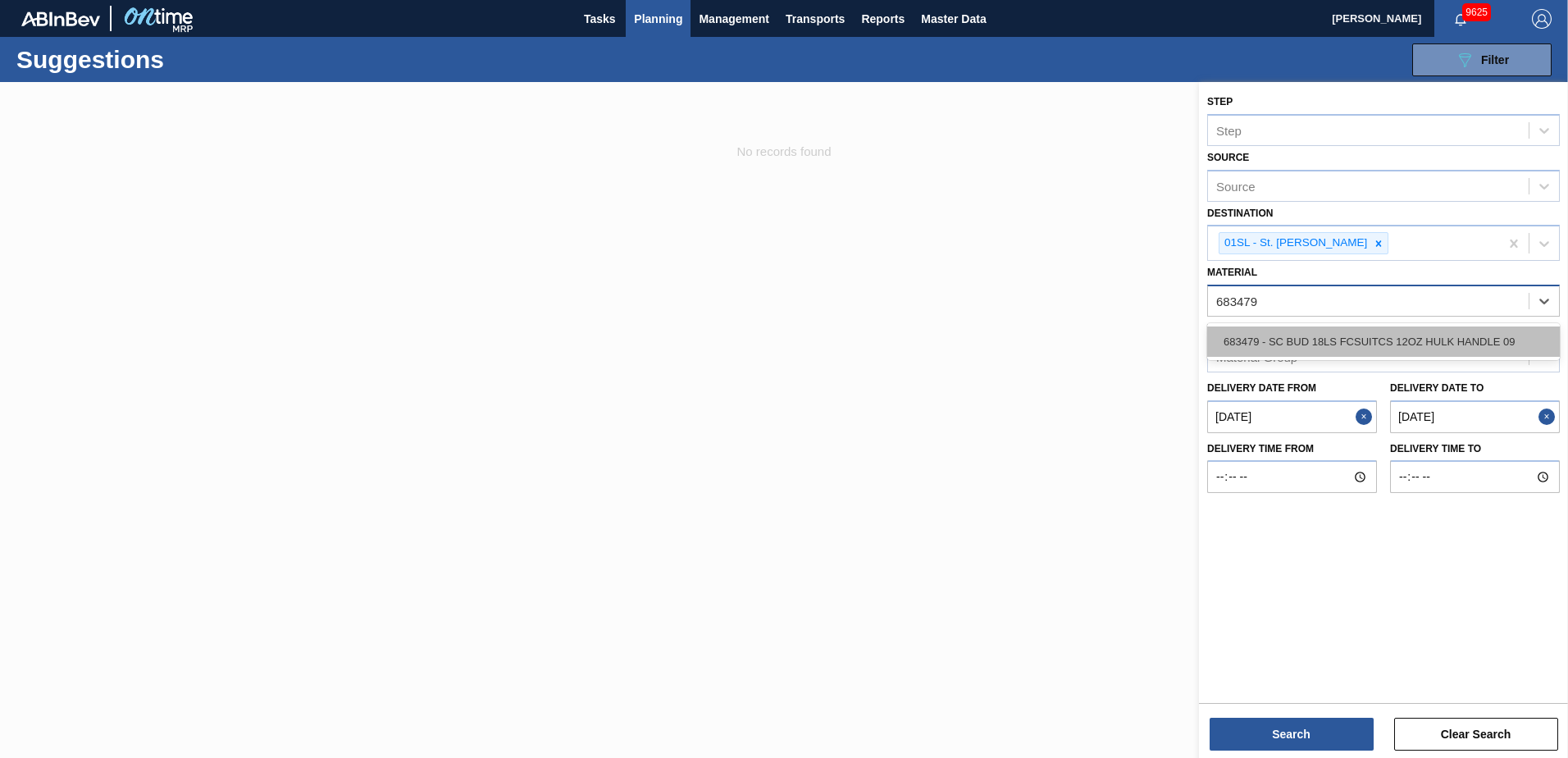
click at [1456, 332] on div "683479 - SC BUD 18LS FCSUITCS 12OZ HULK HANDLE 09" at bounding box center [1384, 342] width 353 height 30
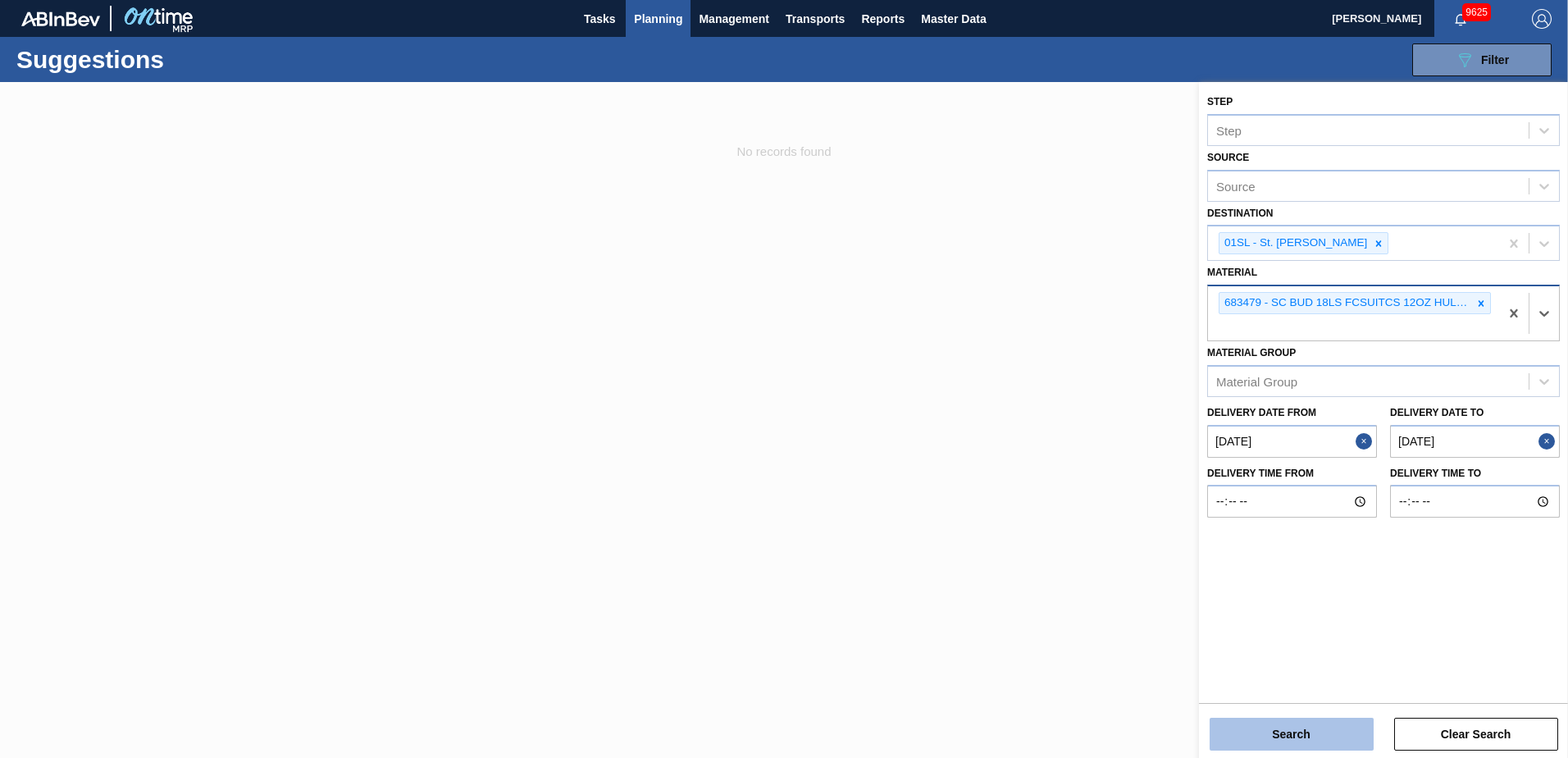
click at [1252, 732] on button "Search" at bounding box center [1292, 733] width 164 height 33
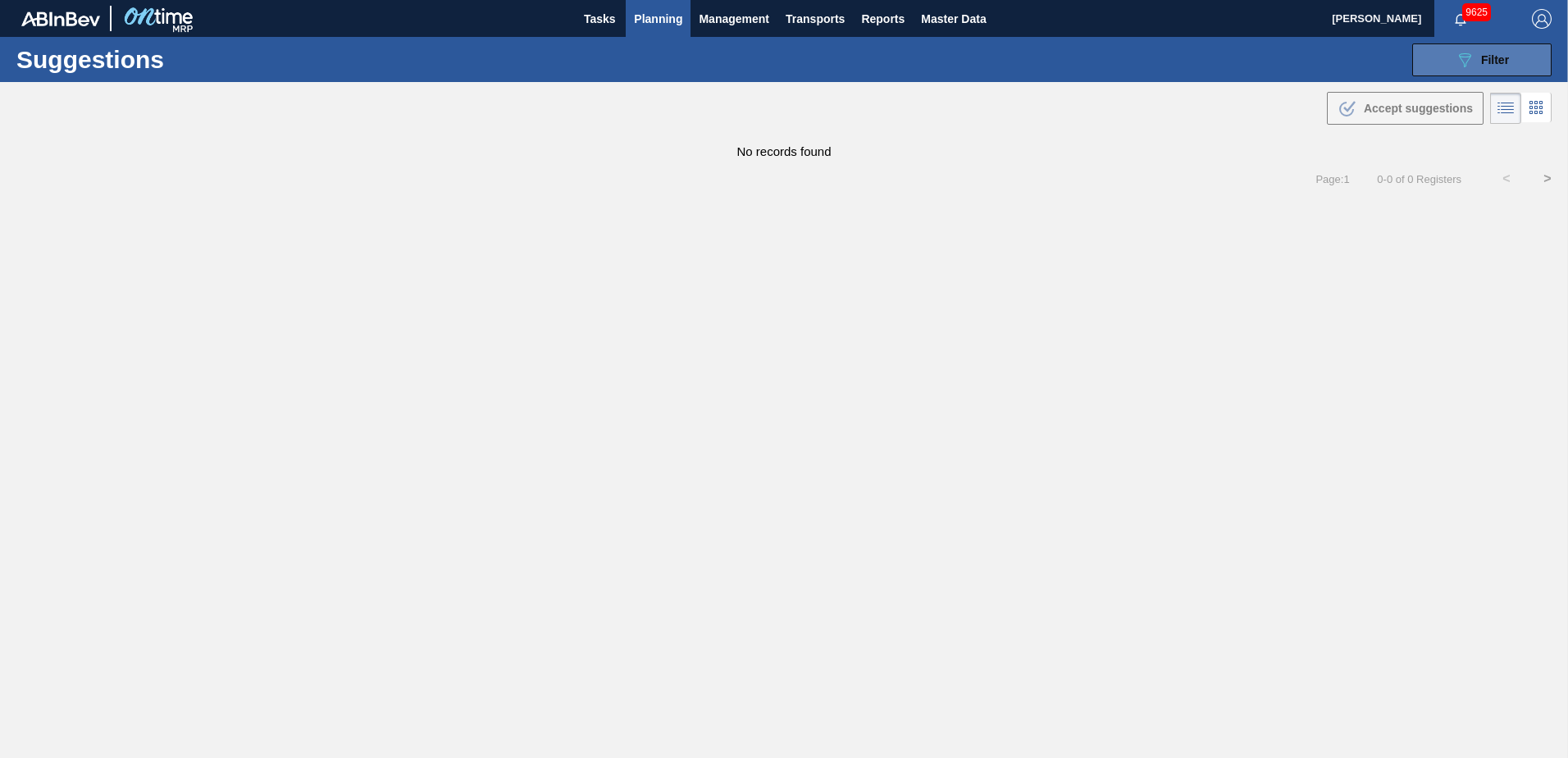
click at [1492, 58] on span "Filter" at bounding box center [1494, 60] width 28 height 14
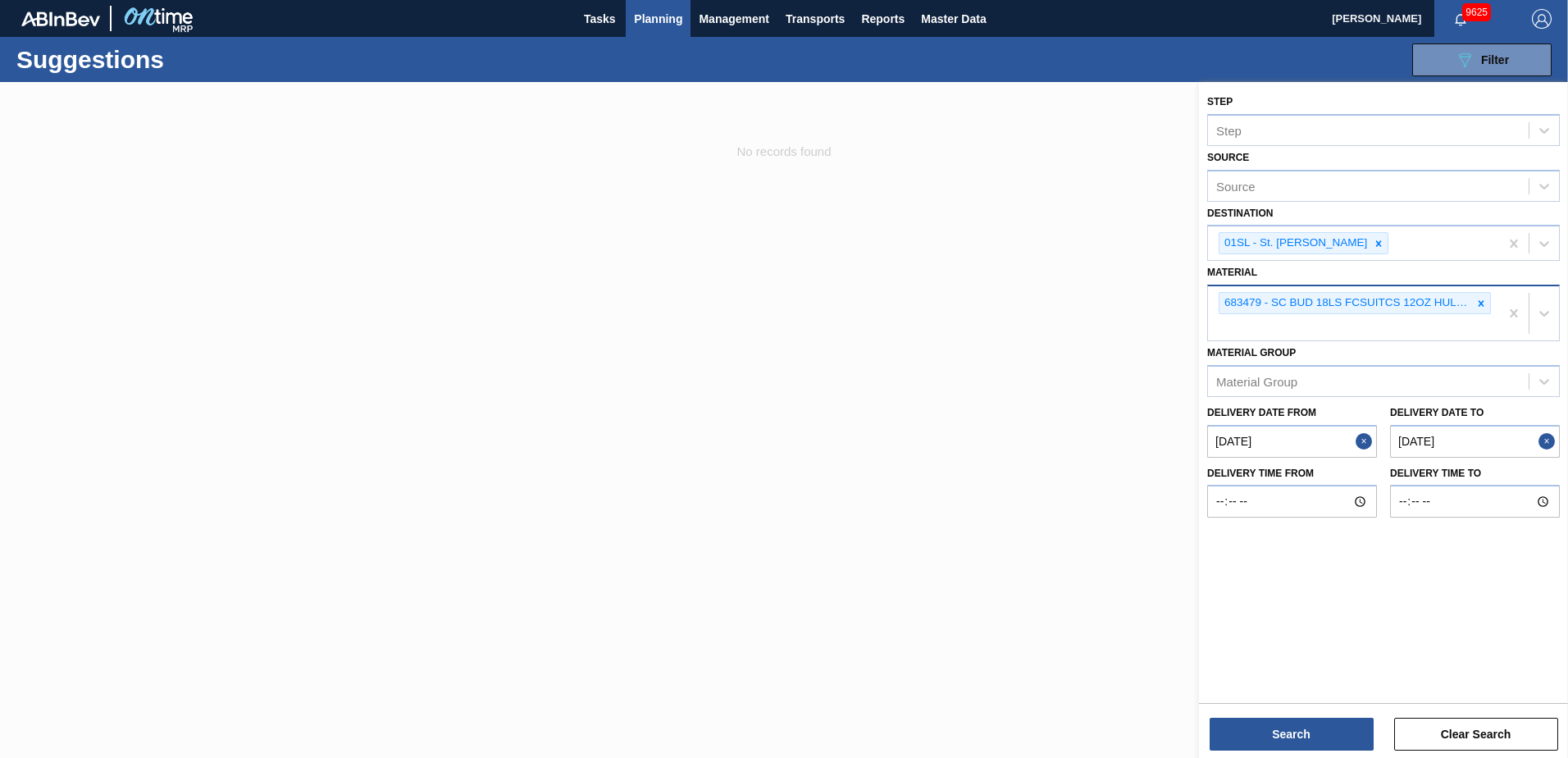
click at [673, 18] on span "Planning" at bounding box center [657, 19] width 48 height 19
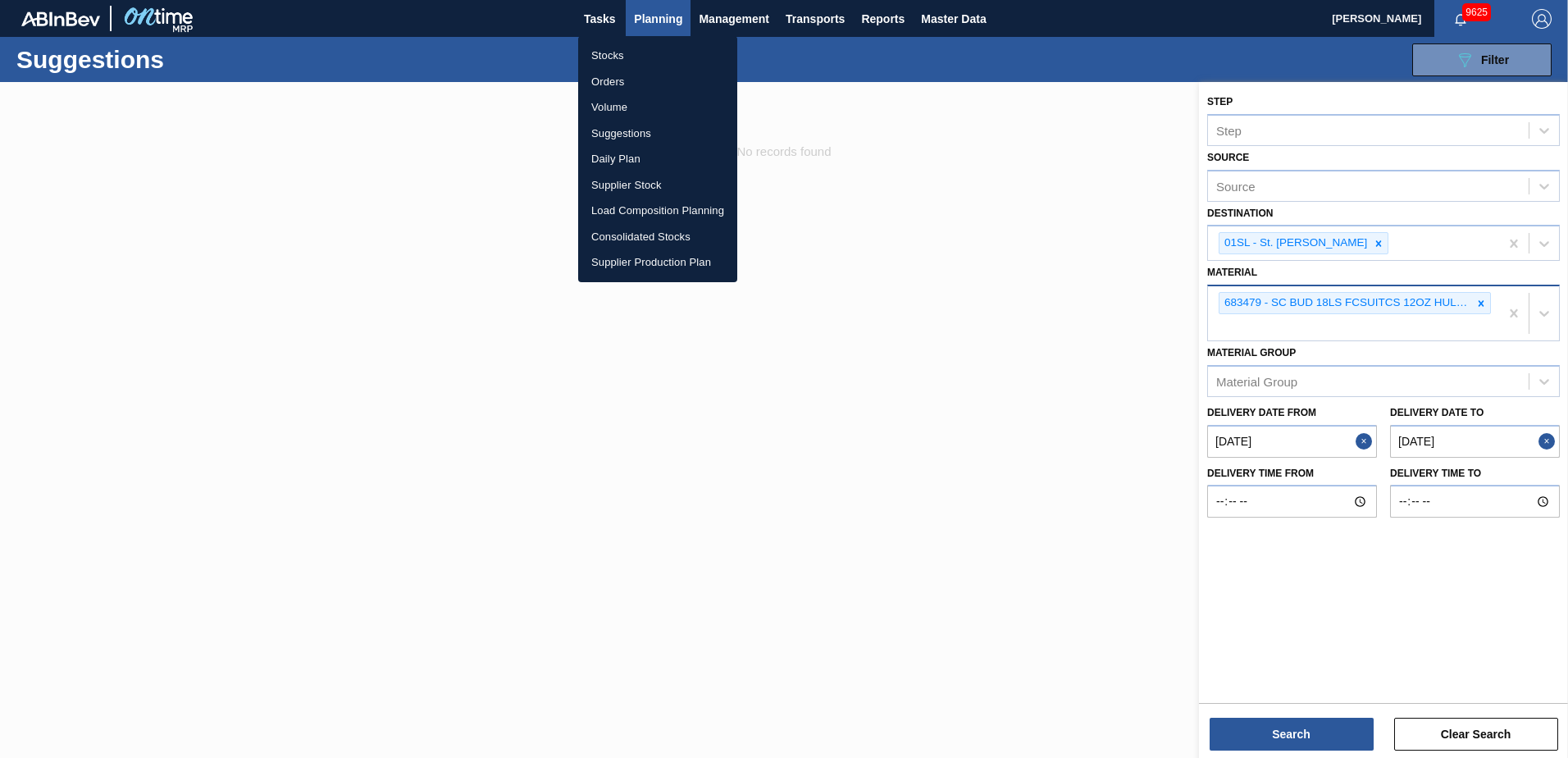
drag, startPoint x: 618, startPoint y: 207, endPoint x: 724, endPoint y: 199, distance: 106.3
click at [618, 207] on li "Load Composition Planning" at bounding box center [657, 211] width 159 height 26
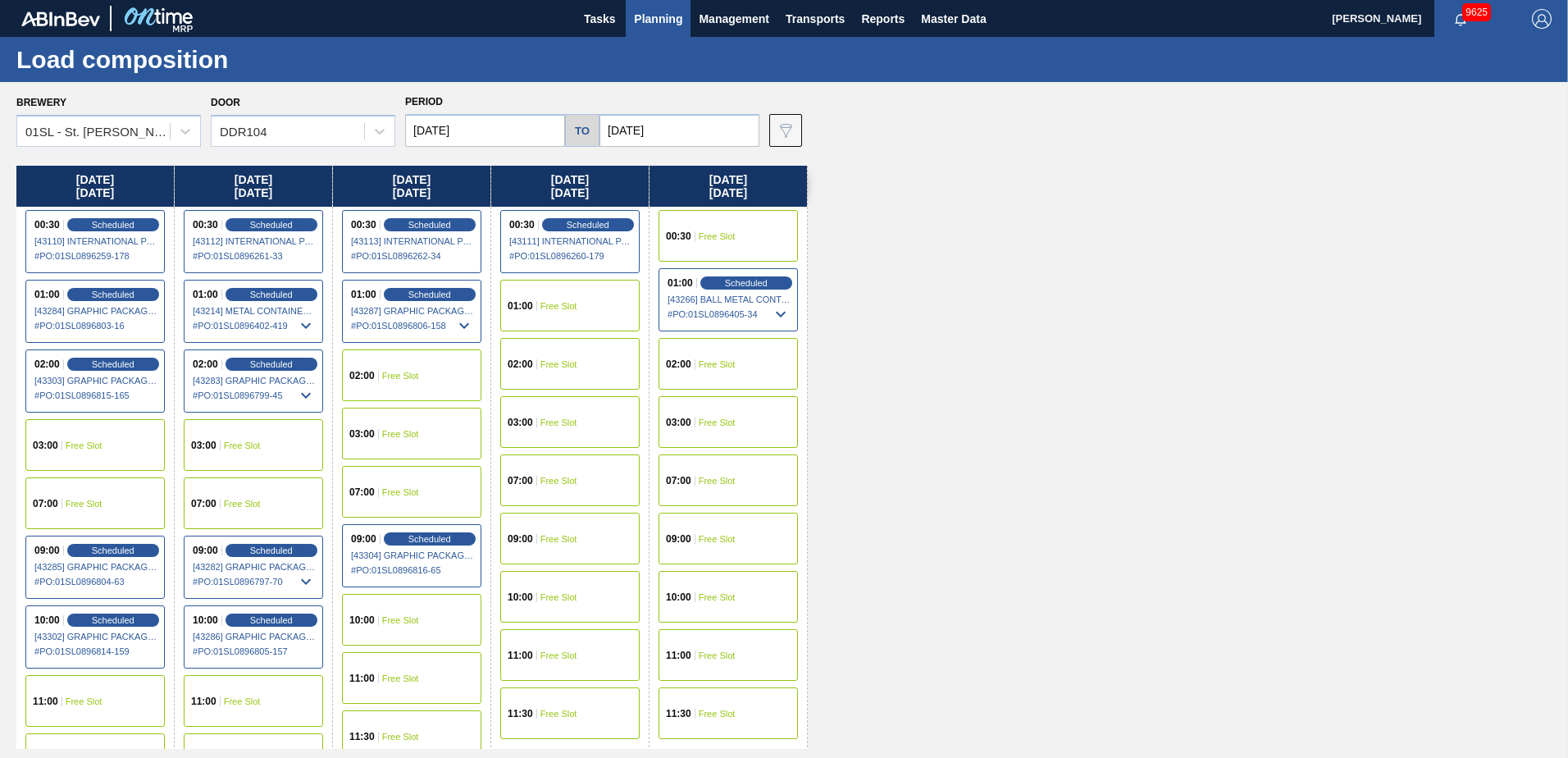
click at [102, 707] on div "11:00 Free Slot" at bounding box center [95, 700] width 140 height 52
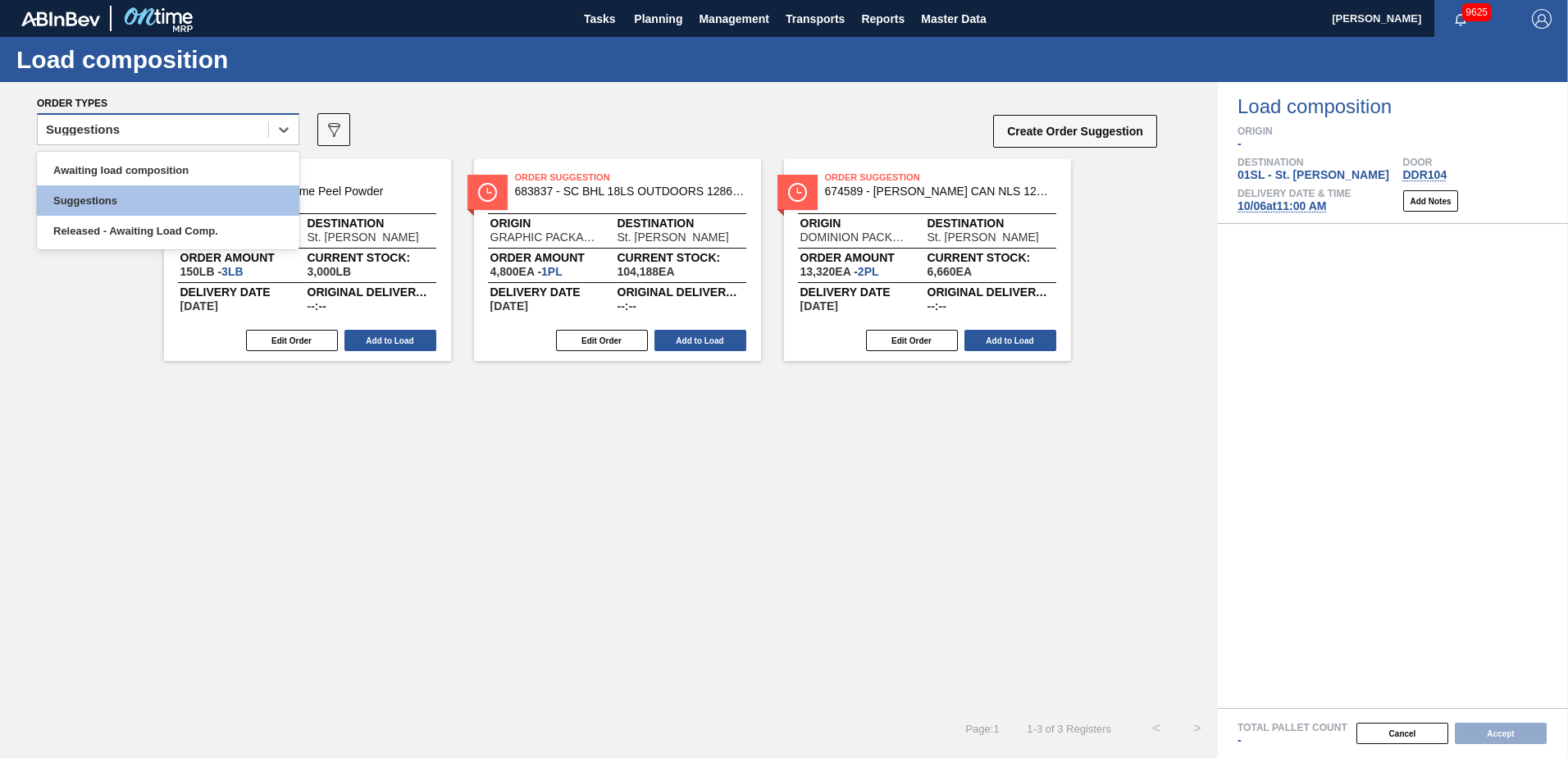
click at [259, 129] on div "Suggestions" at bounding box center [153, 130] width 230 height 24
click at [190, 162] on div "Awaiting load composition" at bounding box center [168, 170] width 262 height 30
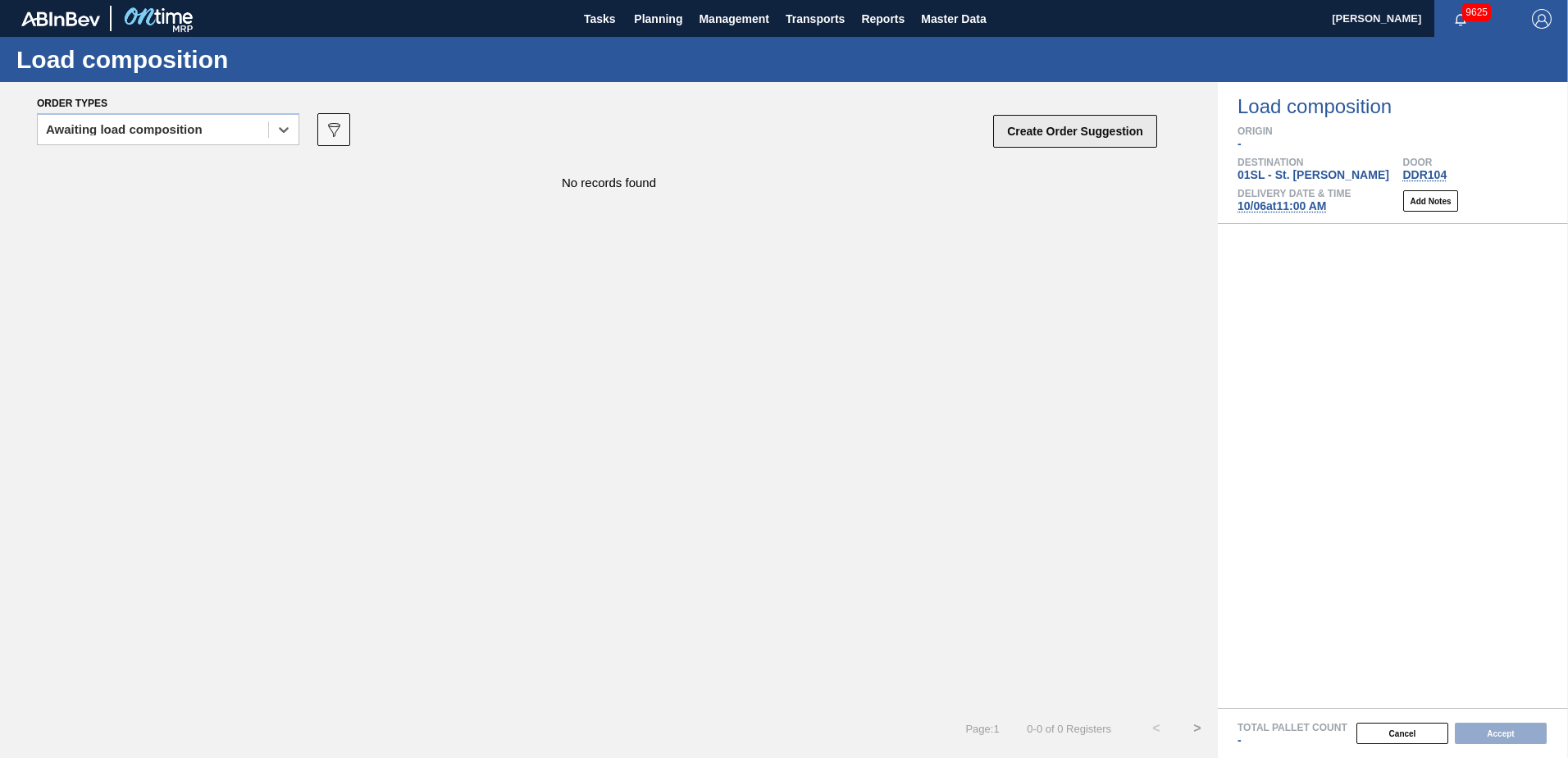
click at [1087, 135] on button "Create Order Suggestion" at bounding box center [1076, 131] width 164 height 33
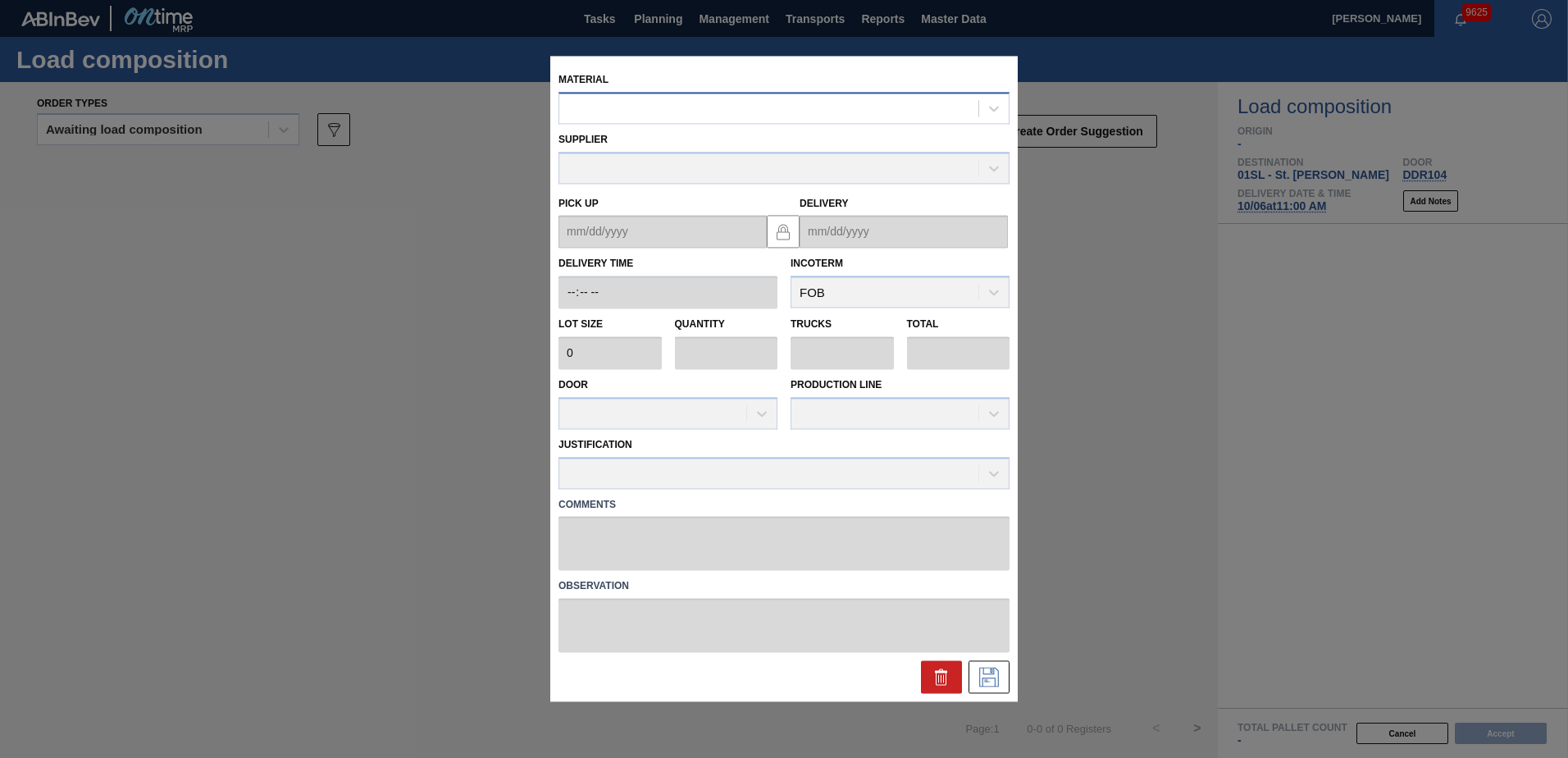
click at [778, 112] on div at bounding box center [768, 108] width 419 height 24
type input "683479"
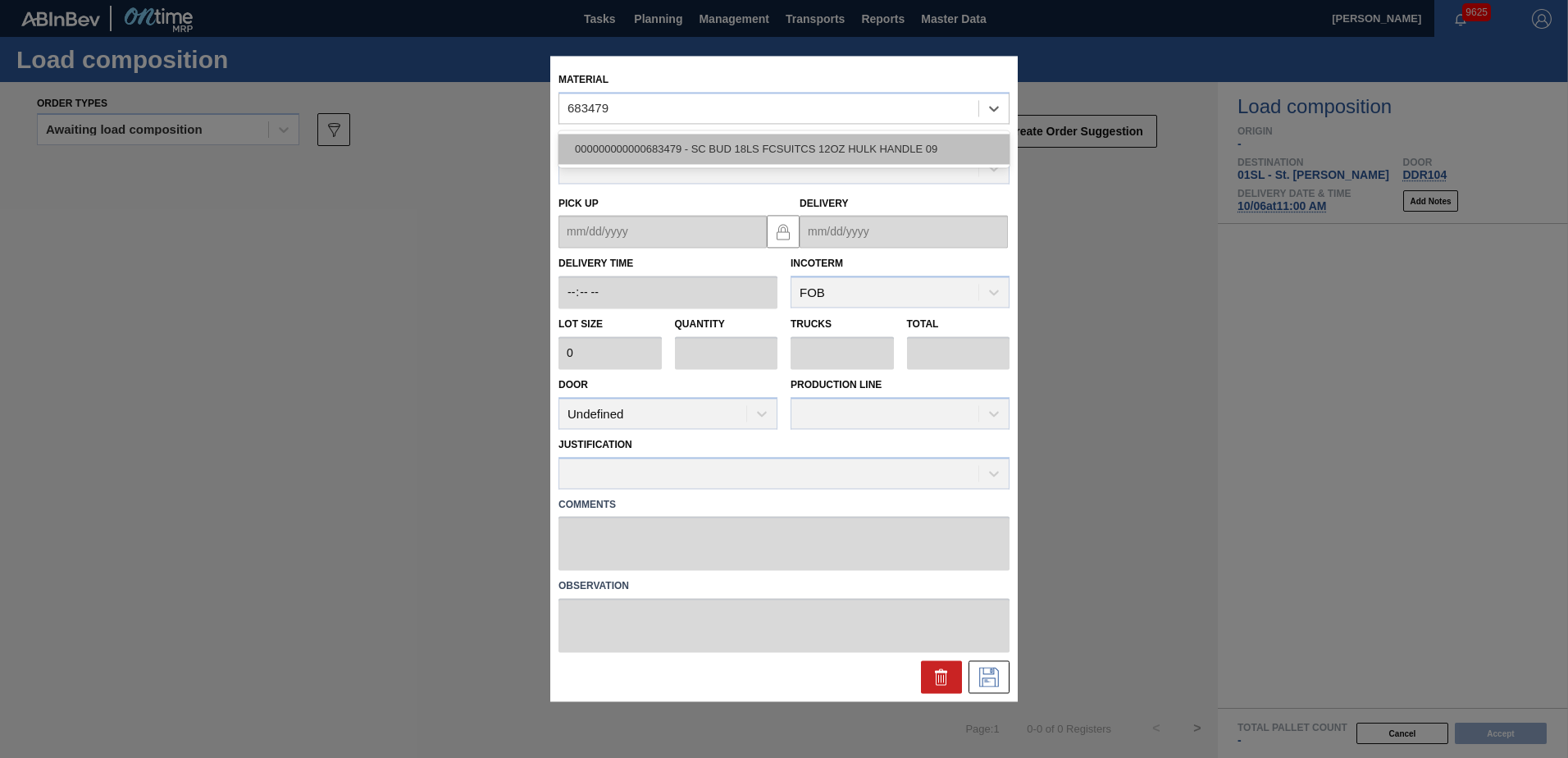
click at [715, 142] on div "000000000000683479 - SC BUD 18LS FCSUITCS 12OZ HULK HANDLE 09" at bounding box center [784, 149] width 451 height 30
type input "4,800"
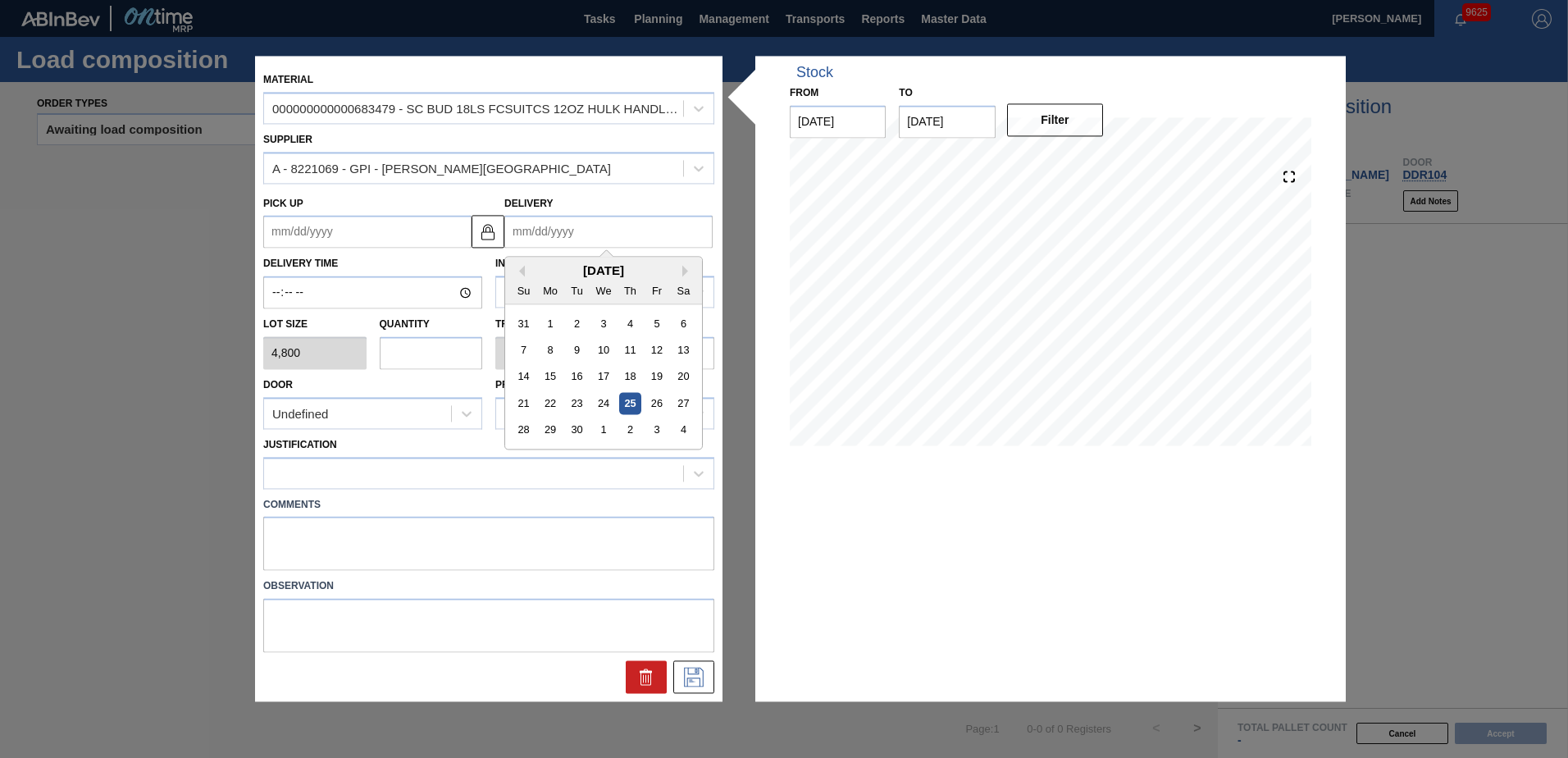
click at [573, 231] on input "Delivery" at bounding box center [608, 232] width 208 height 33
click at [683, 271] on button "Next Month" at bounding box center [688, 272] width 12 height 12
click at [553, 349] on div "6" at bounding box center [551, 350] width 22 height 22
type up "[DATE]"
type input "[DATE]"
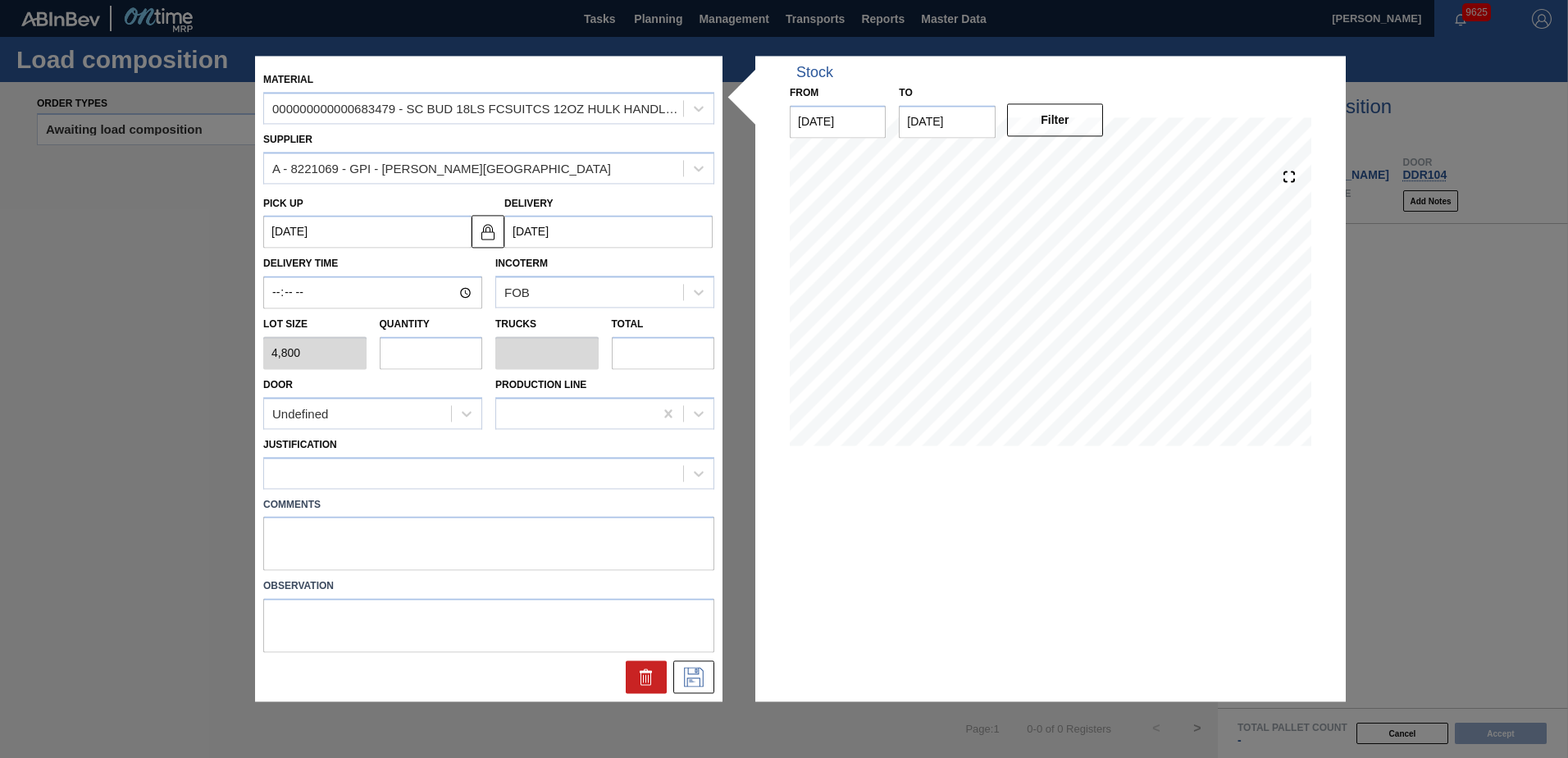
click at [432, 354] on input "text" at bounding box center [432, 352] width 103 height 33
type input "1"
type input "0.045"
type input "4,800"
type input "12"
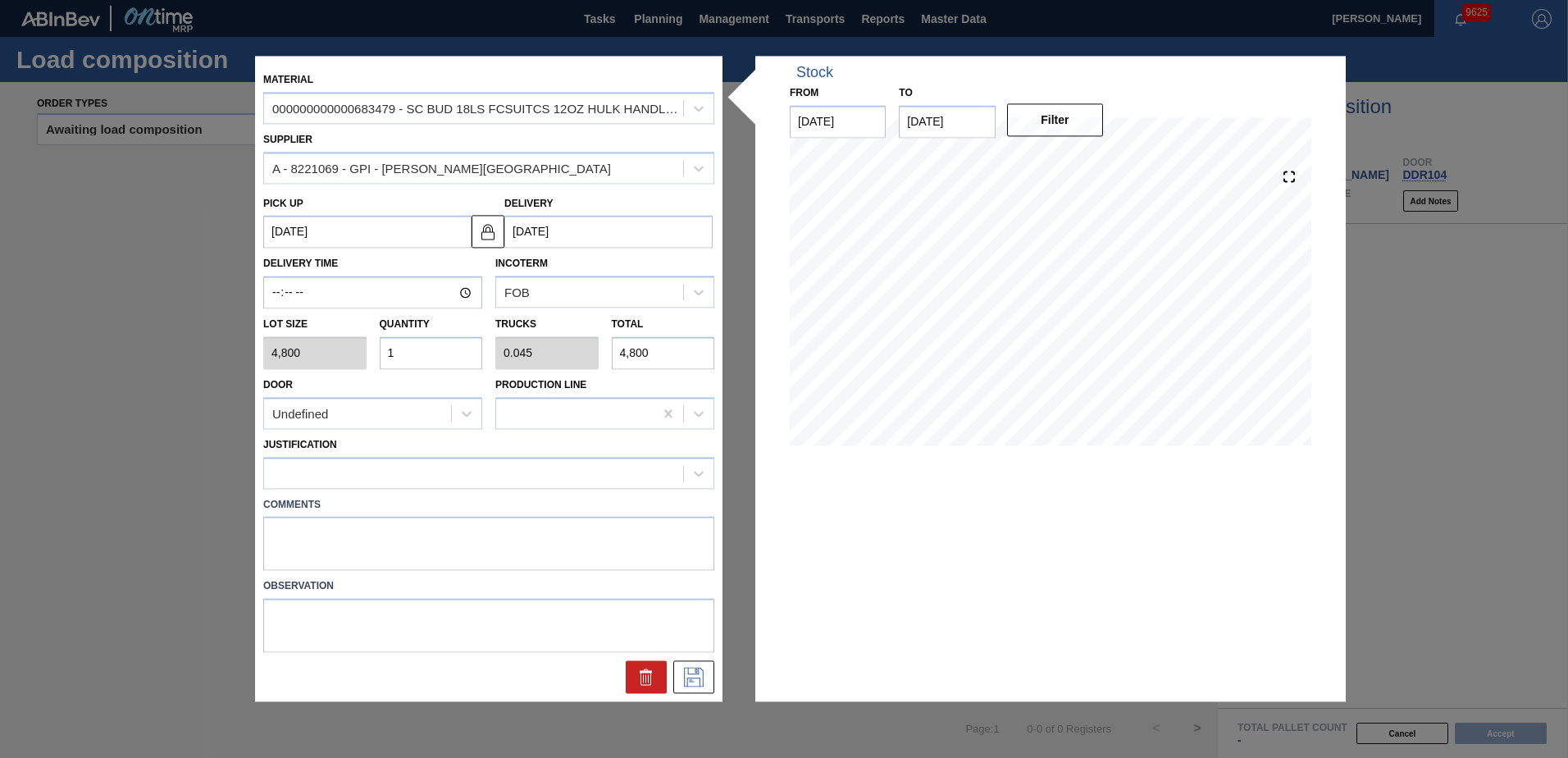
type input "0.545"
type input "57,600"
type input "12"
drag, startPoint x: 426, startPoint y: 418, endPoint x: 424, endPoint y: 431, distance: 13.2
click at [426, 420] on div "Undefined" at bounding box center [357, 414] width 187 height 24
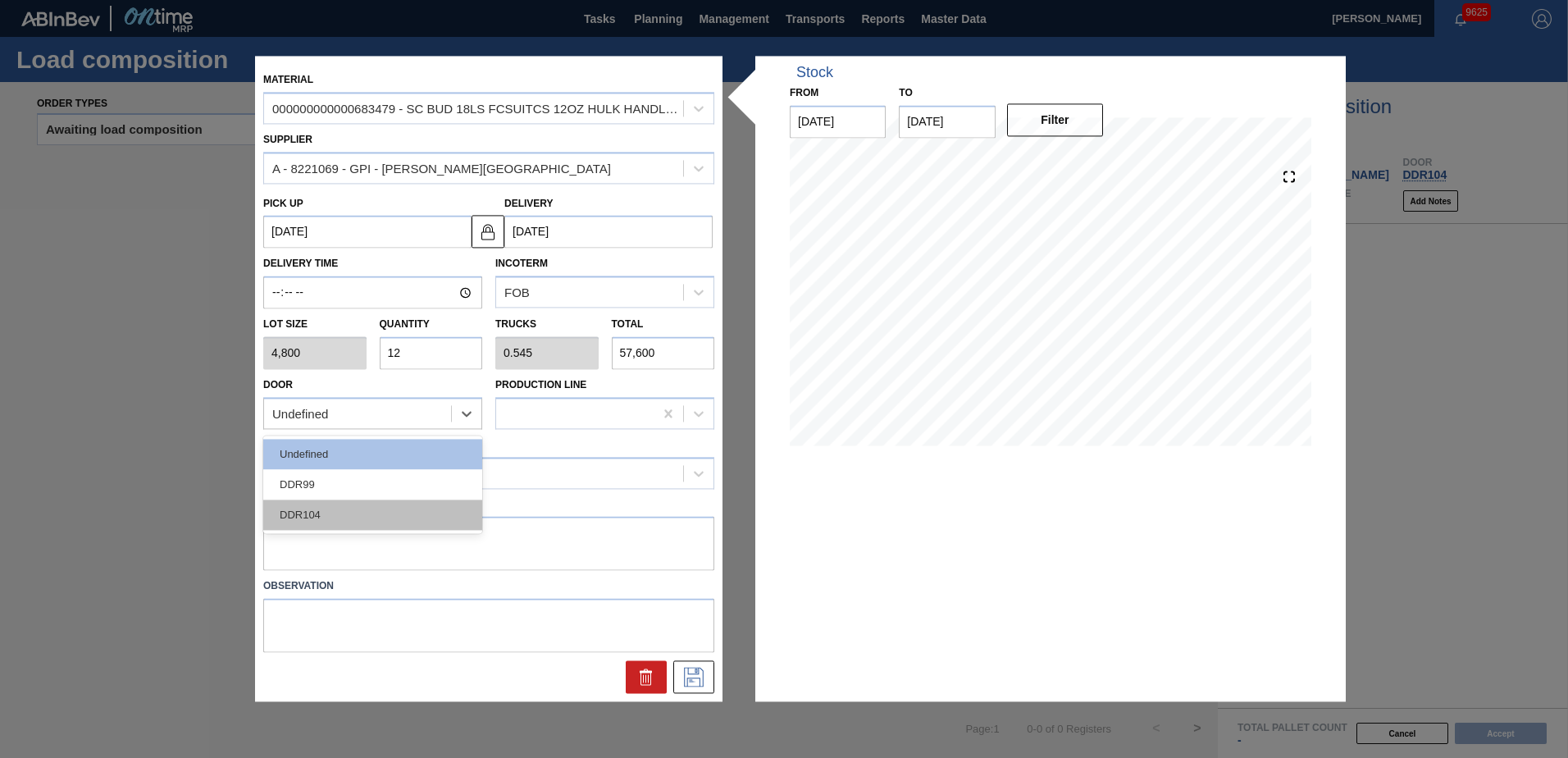
click at [356, 521] on div "DDR104" at bounding box center [372, 514] width 219 height 30
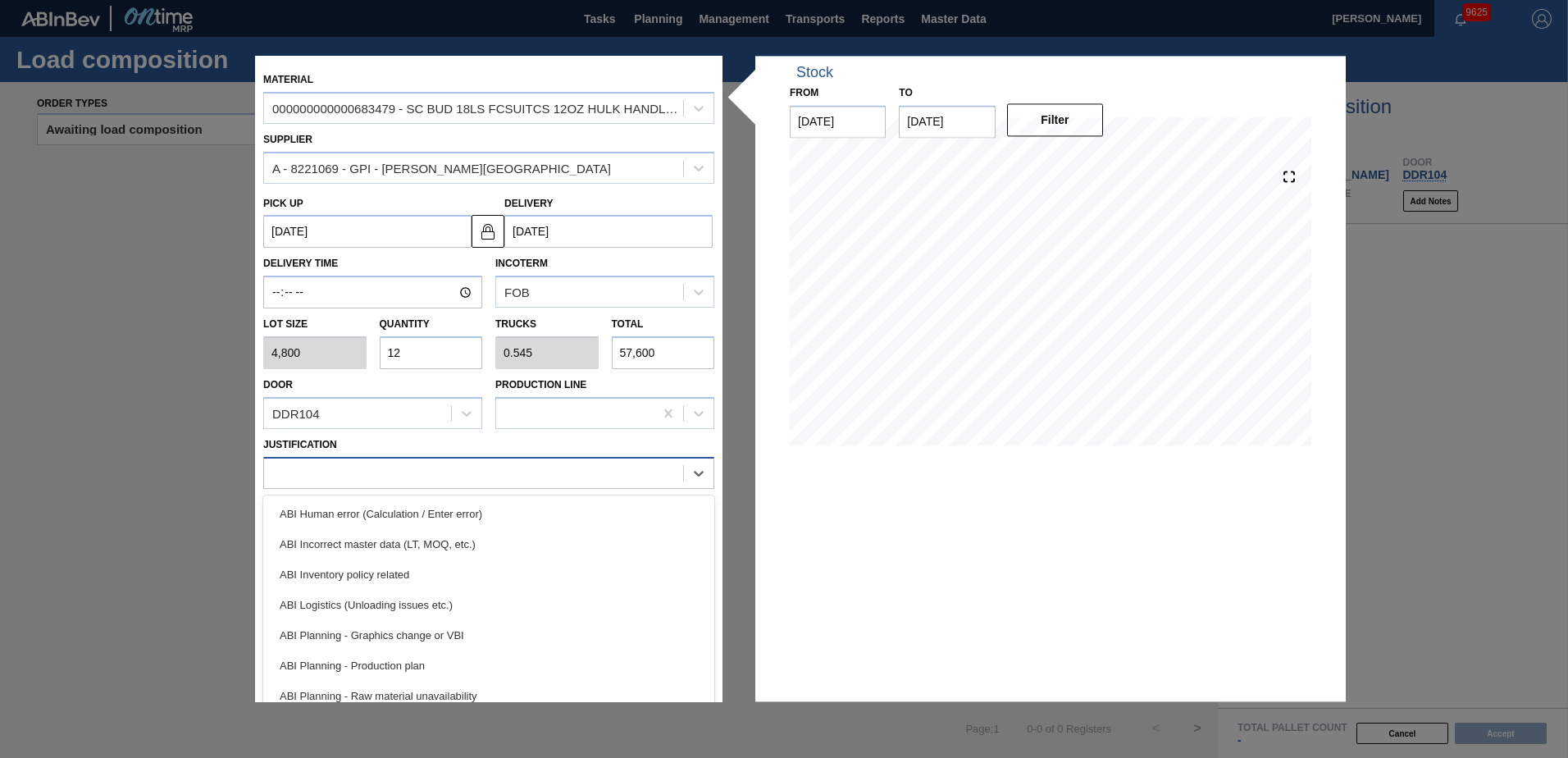
click at [390, 467] on div at bounding box center [473, 473] width 419 height 24
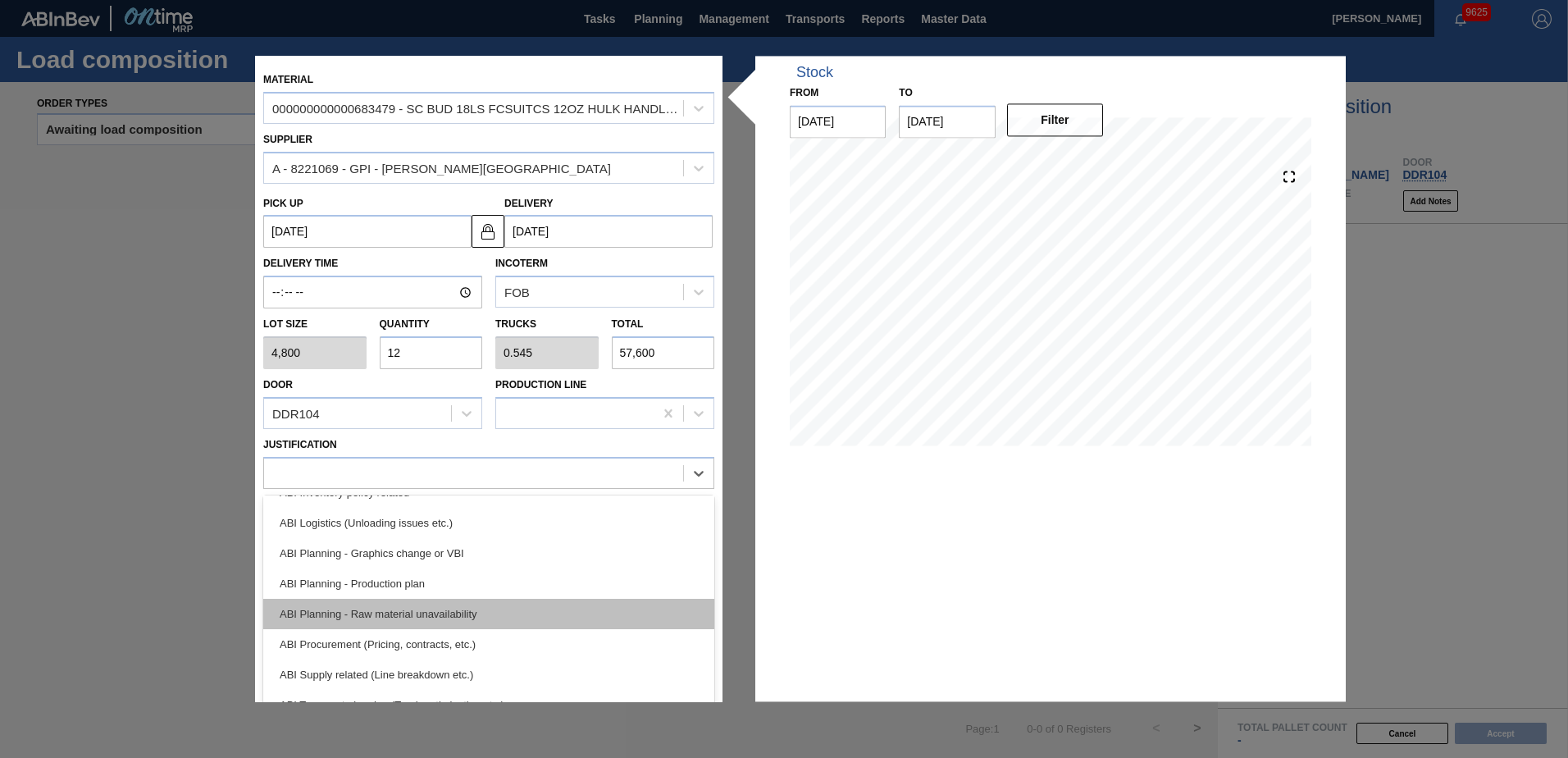
scroll to position [164, 0]
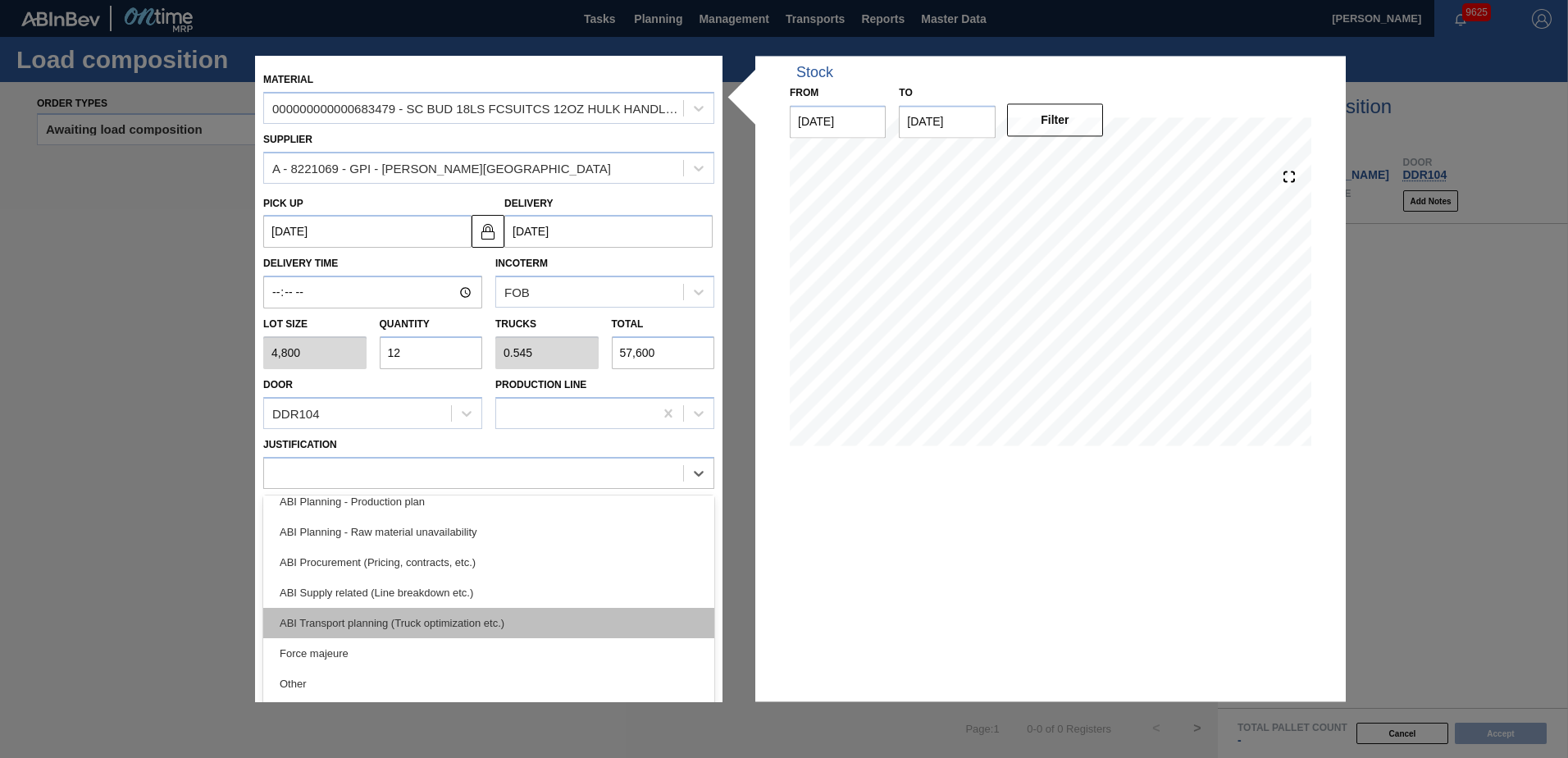
click at [420, 627] on div "ABI Transport planning (Truck optimization etc.)" at bounding box center [488, 623] width 451 height 30
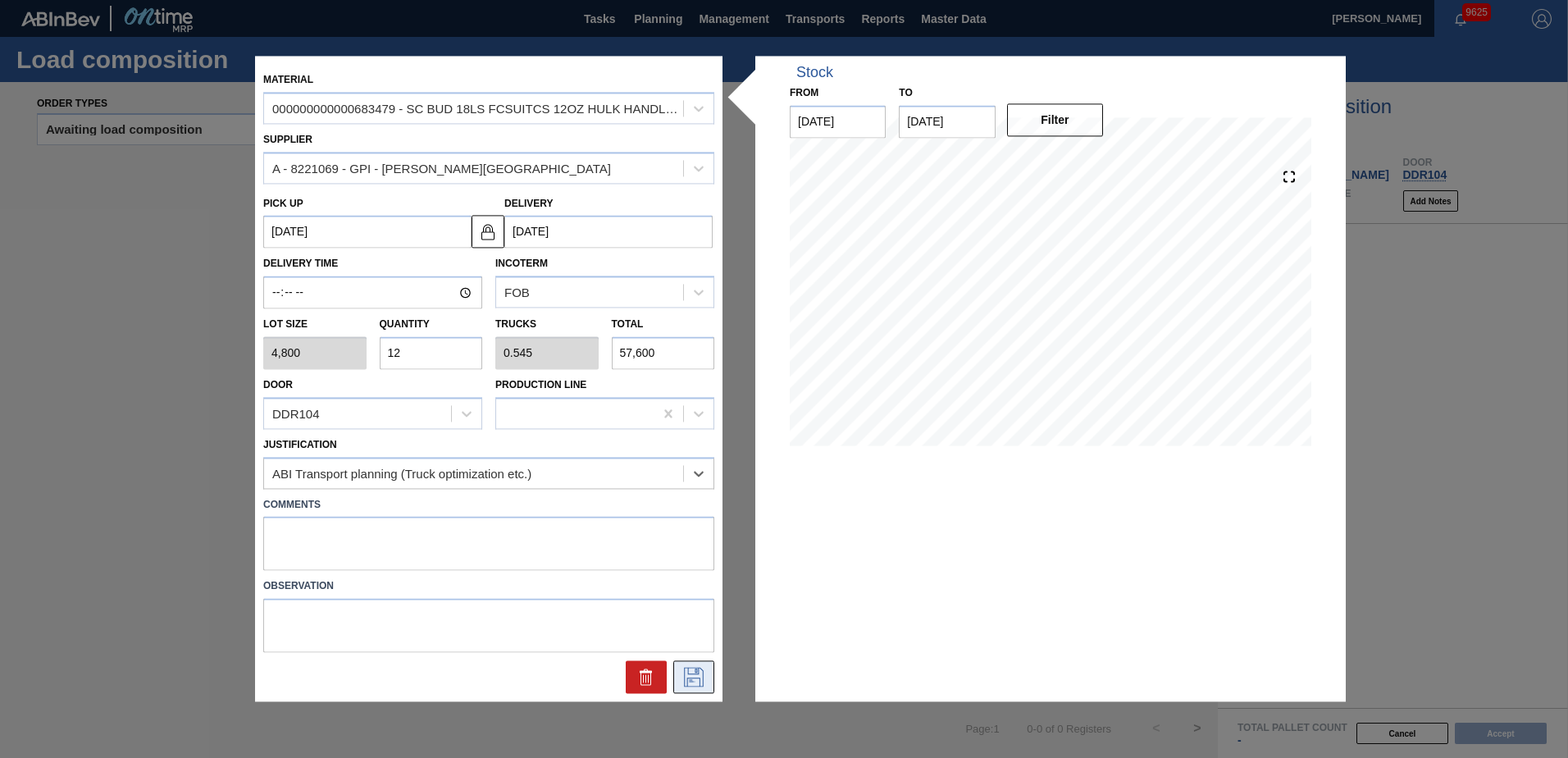
click at [701, 676] on icon at bounding box center [693, 677] width 26 height 19
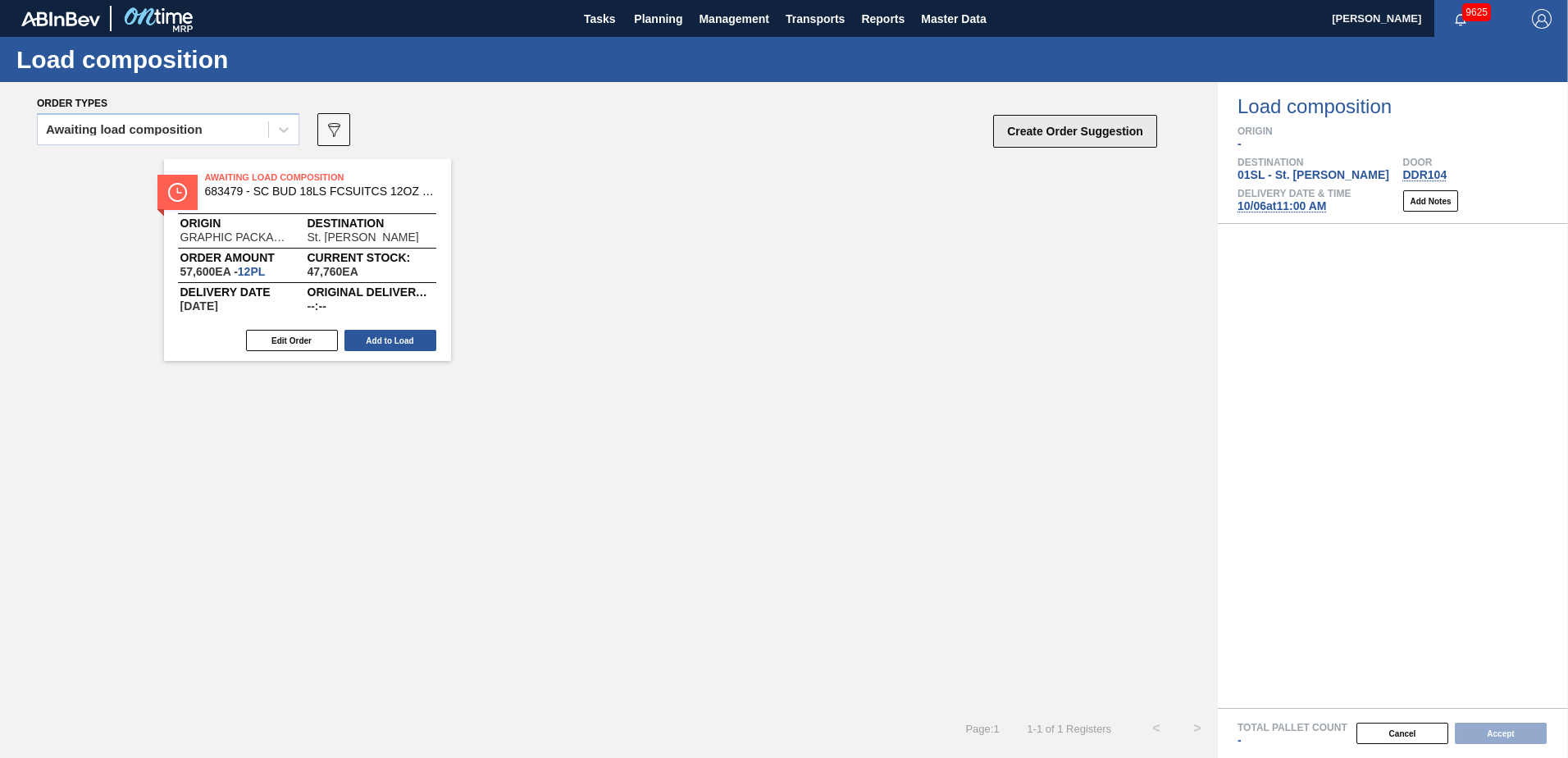
click at [1114, 129] on button "Create Order Suggestion" at bounding box center [1076, 131] width 164 height 33
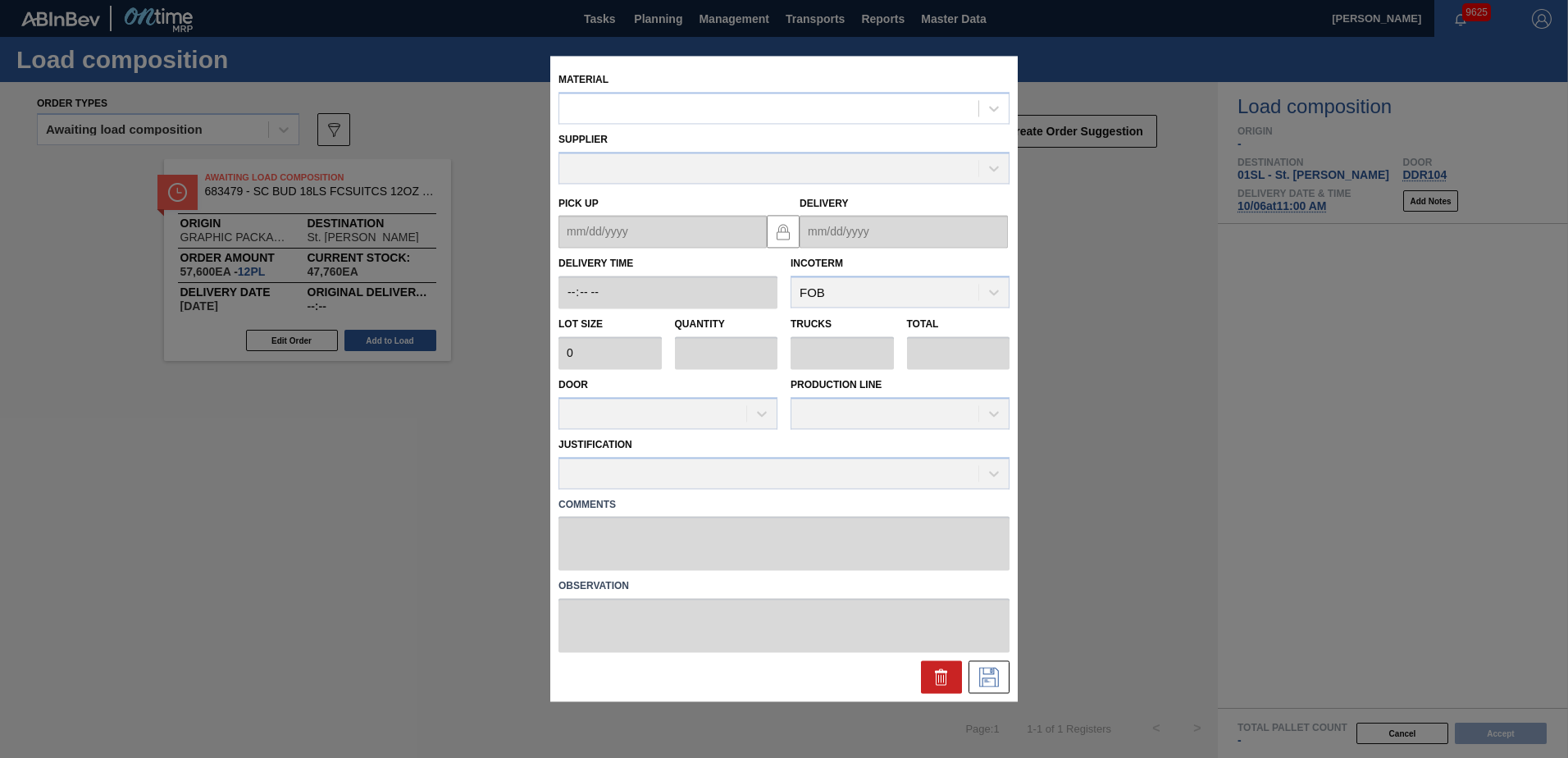
click at [813, 76] on div "Material" at bounding box center [784, 96] width 451 height 56
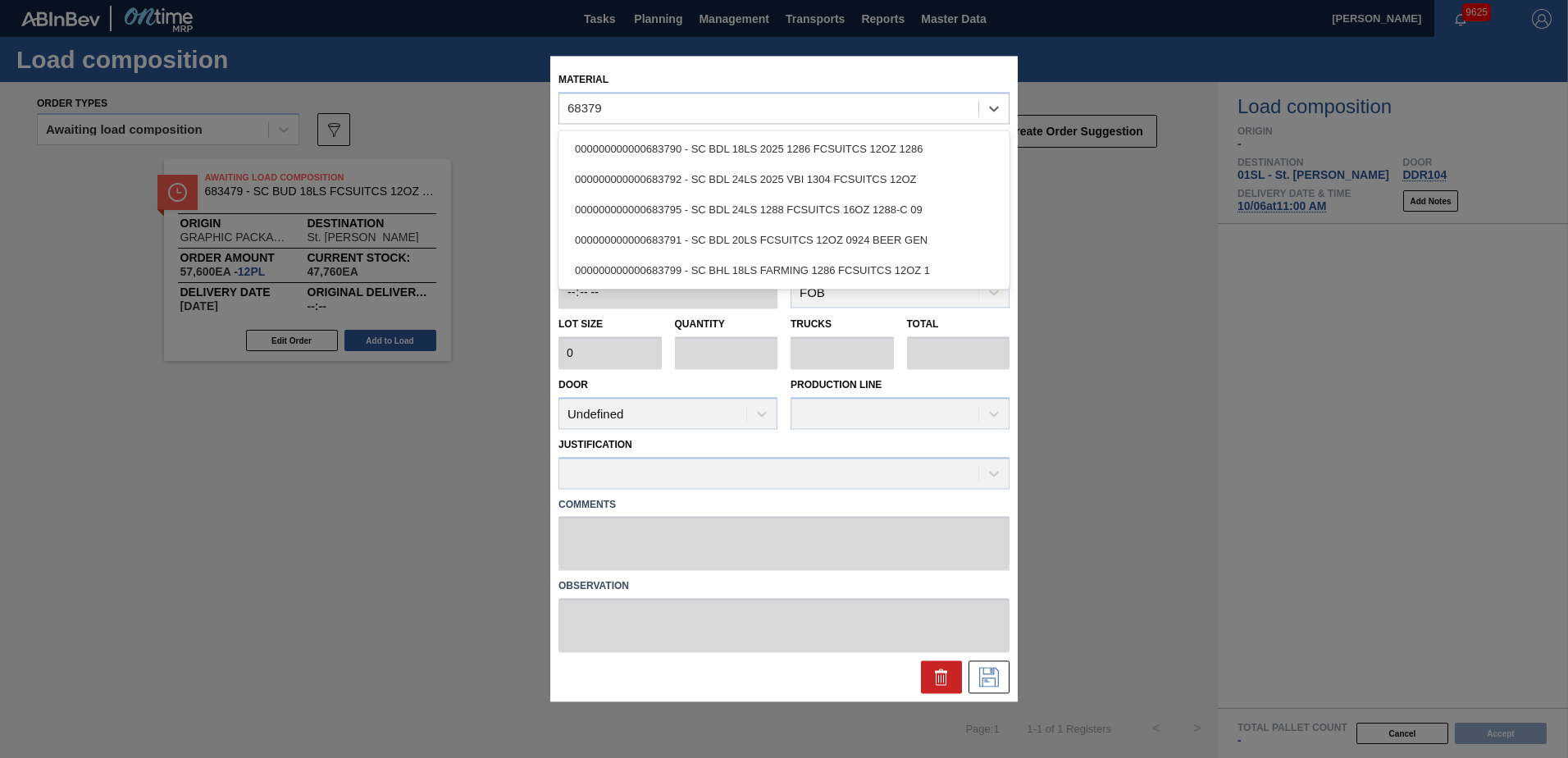
type input "683790"
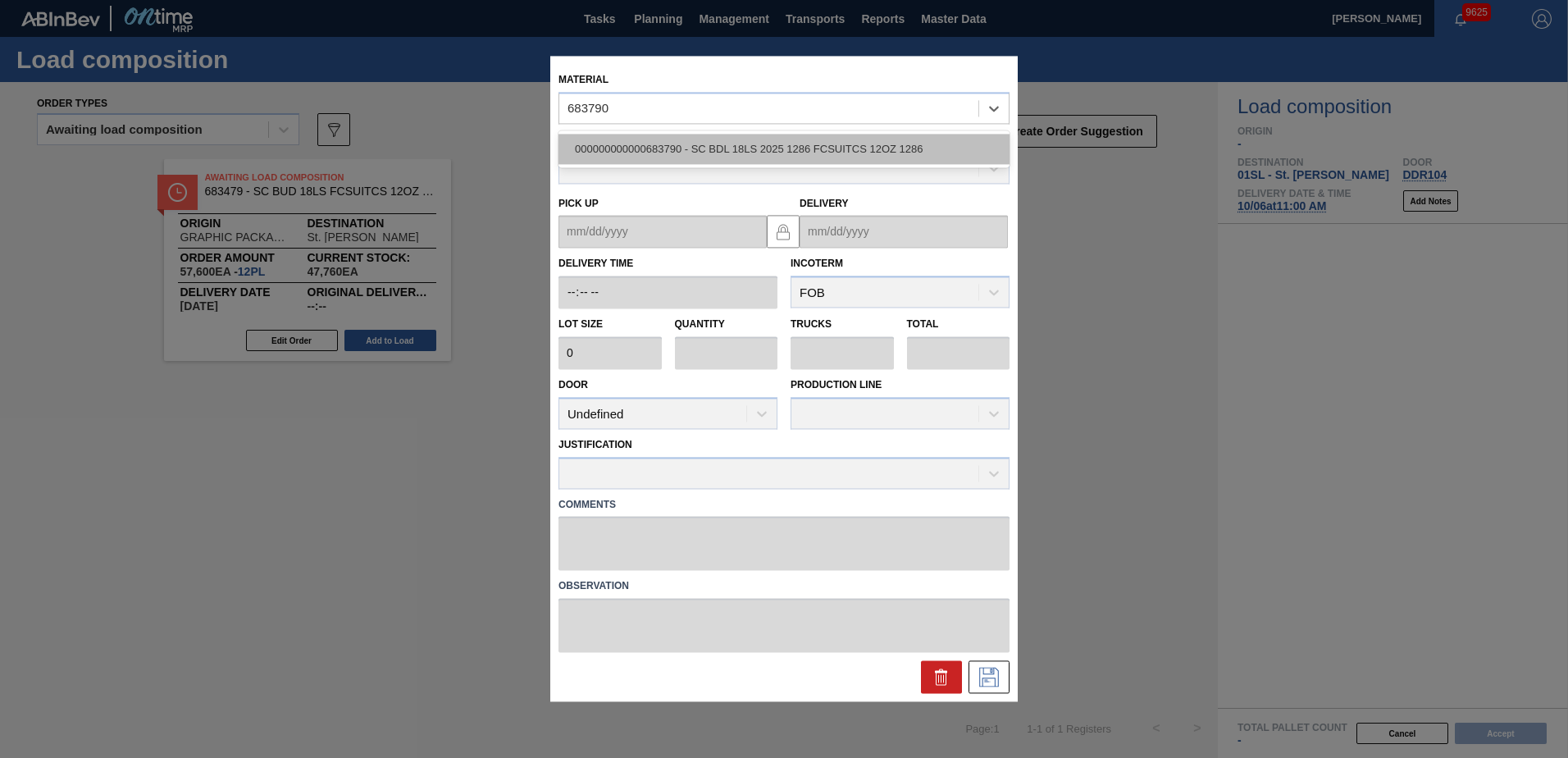
click at [844, 145] on div "000000000000683790 - SC BDL 18LS 2025 1286 FCSUITCS 12OZ 1286" at bounding box center [784, 149] width 451 height 30
type input "4,800"
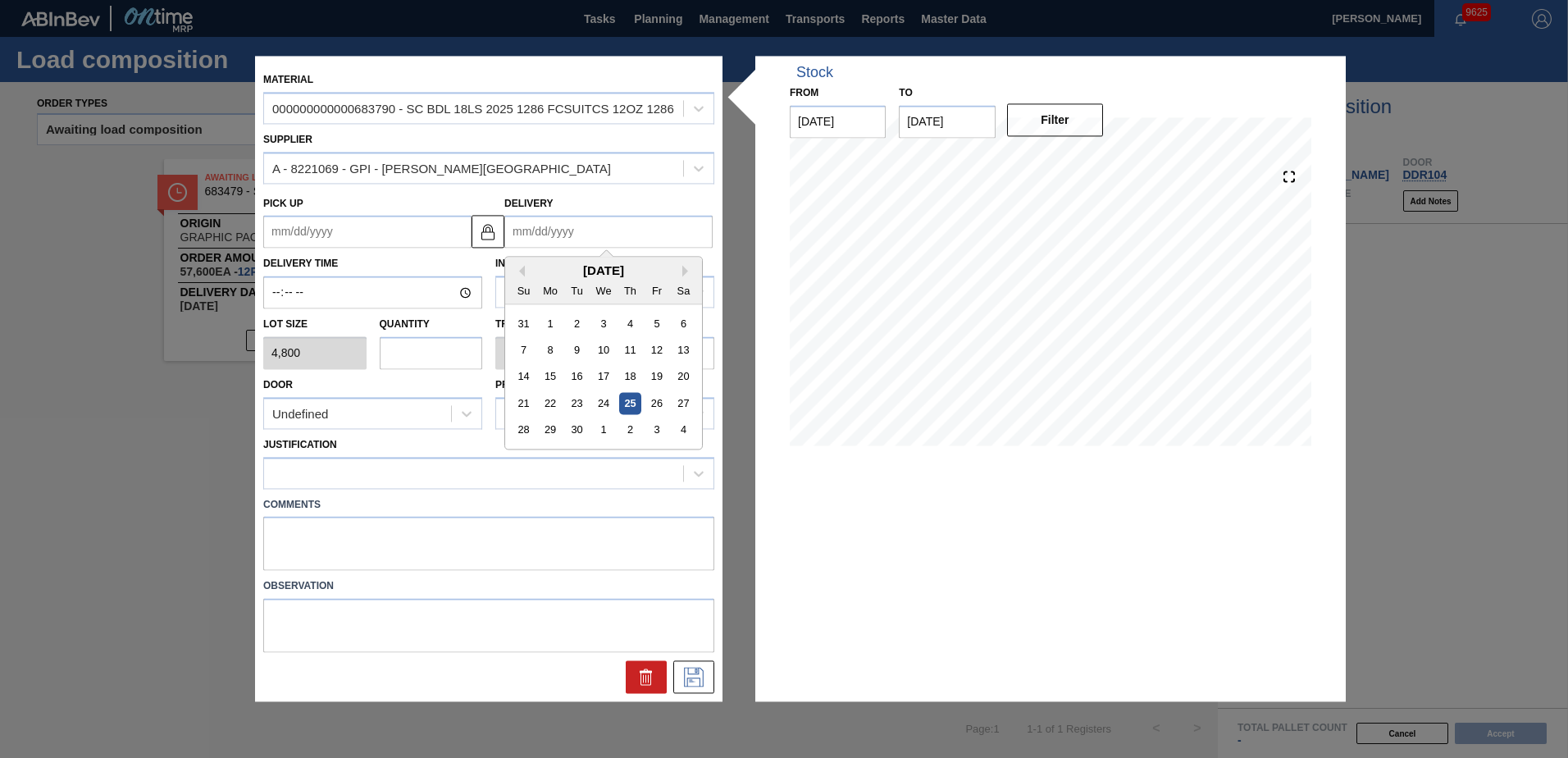
click at [536, 231] on input "Delivery" at bounding box center [608, 232] width 208 height 33
click at [683, 270] on button "Next Month" at bounding box center [688, 272] width 12 height 12
click at [547, 351] on div "6" at bounding box center [551, 350] width 22 height 22
type up "[DATE]"
type input "[DATE]"
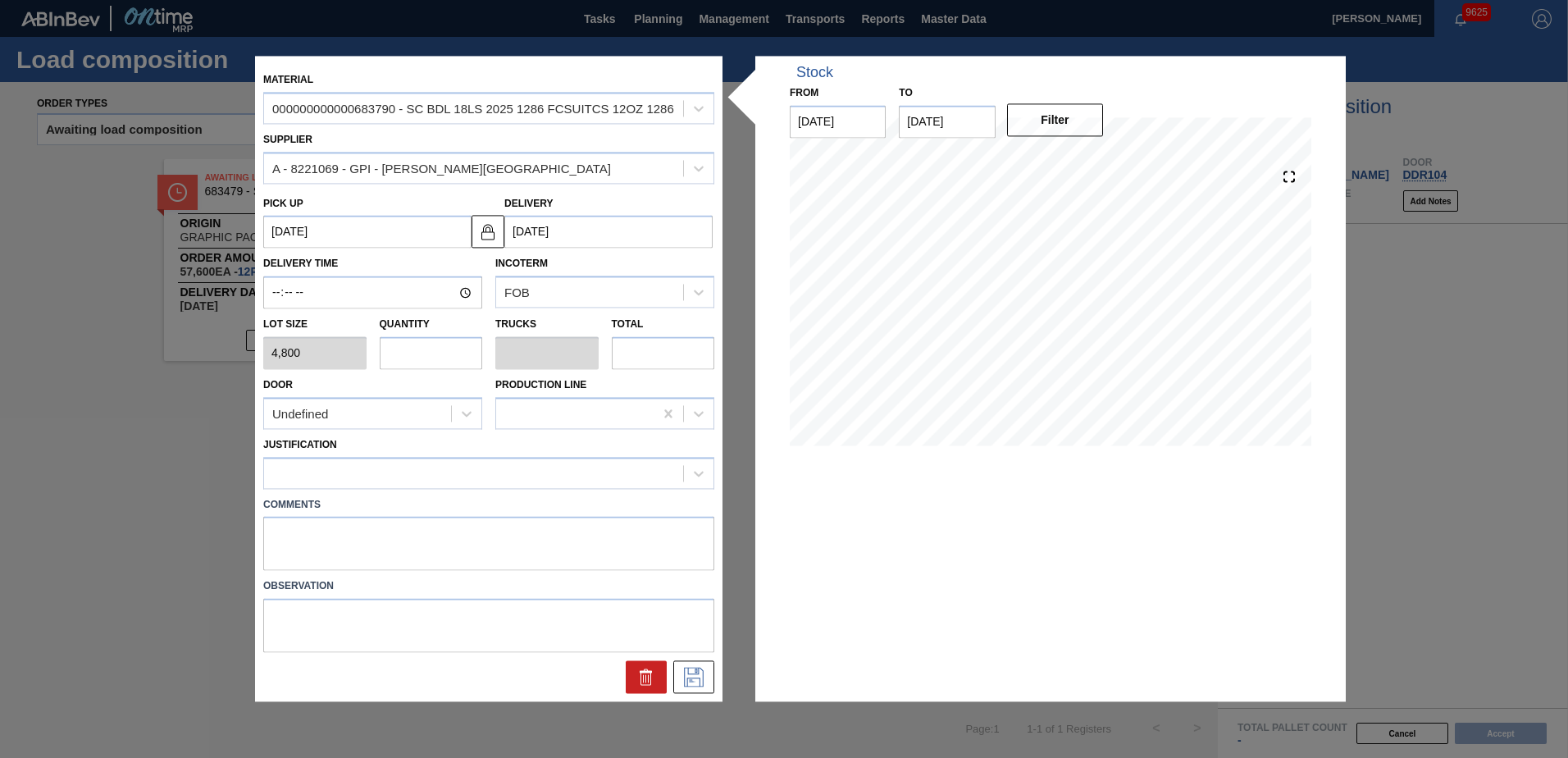
click at [420, 354] on input "text" at bounding box center [432, 352] width 103 height 33
type input "6"
type input "0.231"
type input "28,800"
type input "6"
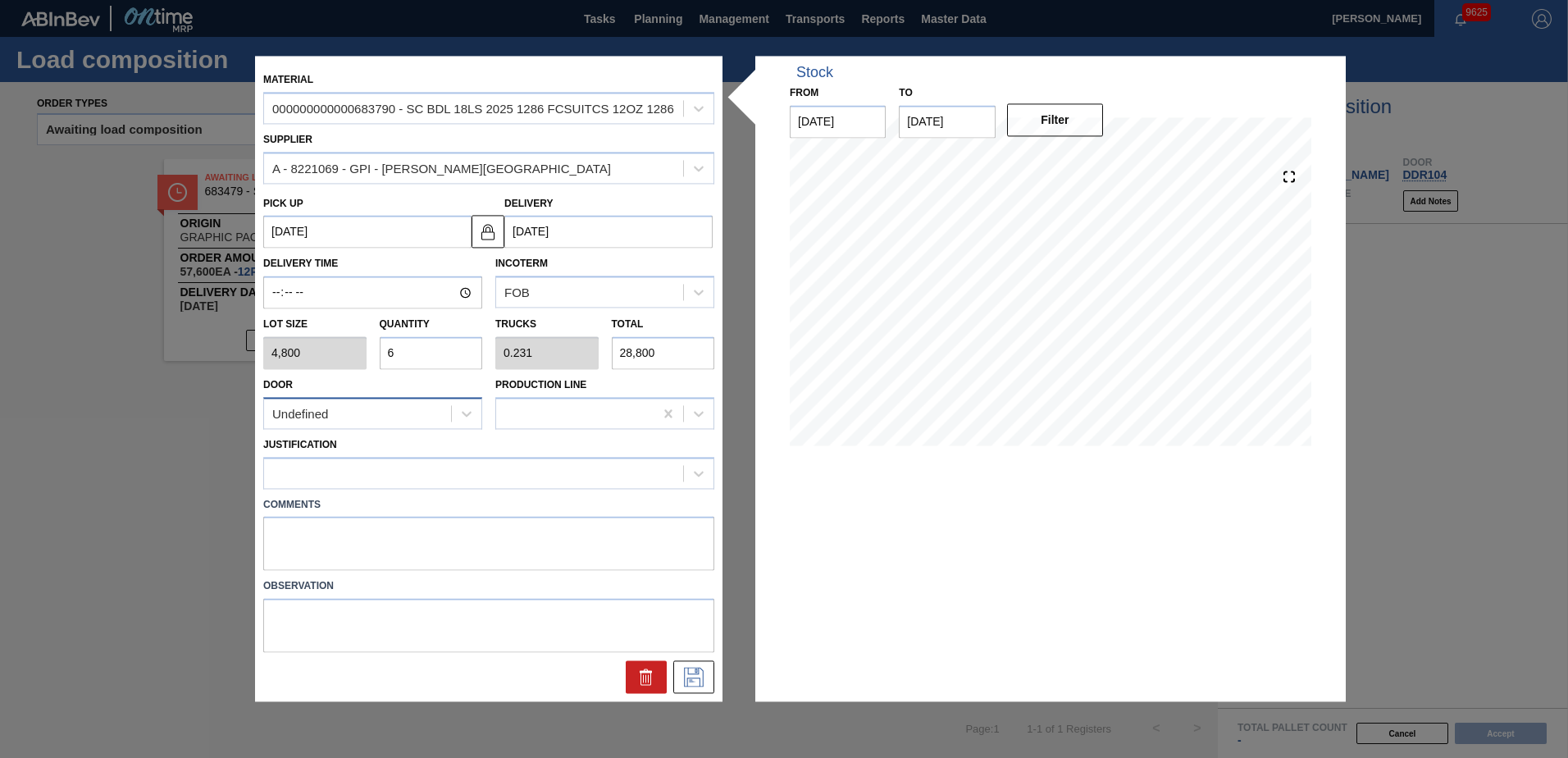
click at [405, 406] on div "Undefined" at bounding box center [357, 414] width 187 height 24
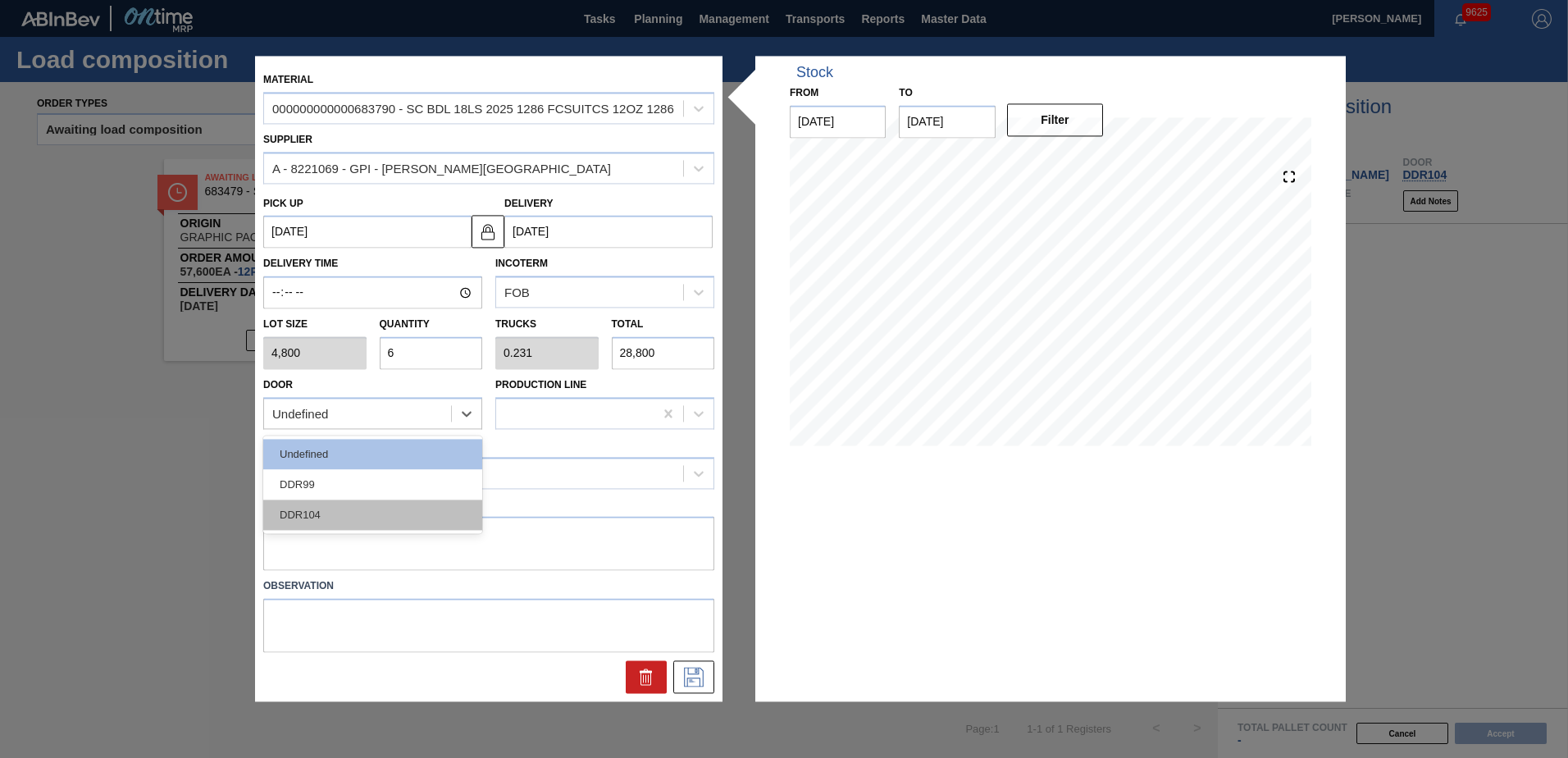
click at [359, 523] on div "DDR104" at bounding box center [372, 514] width 219 height 30
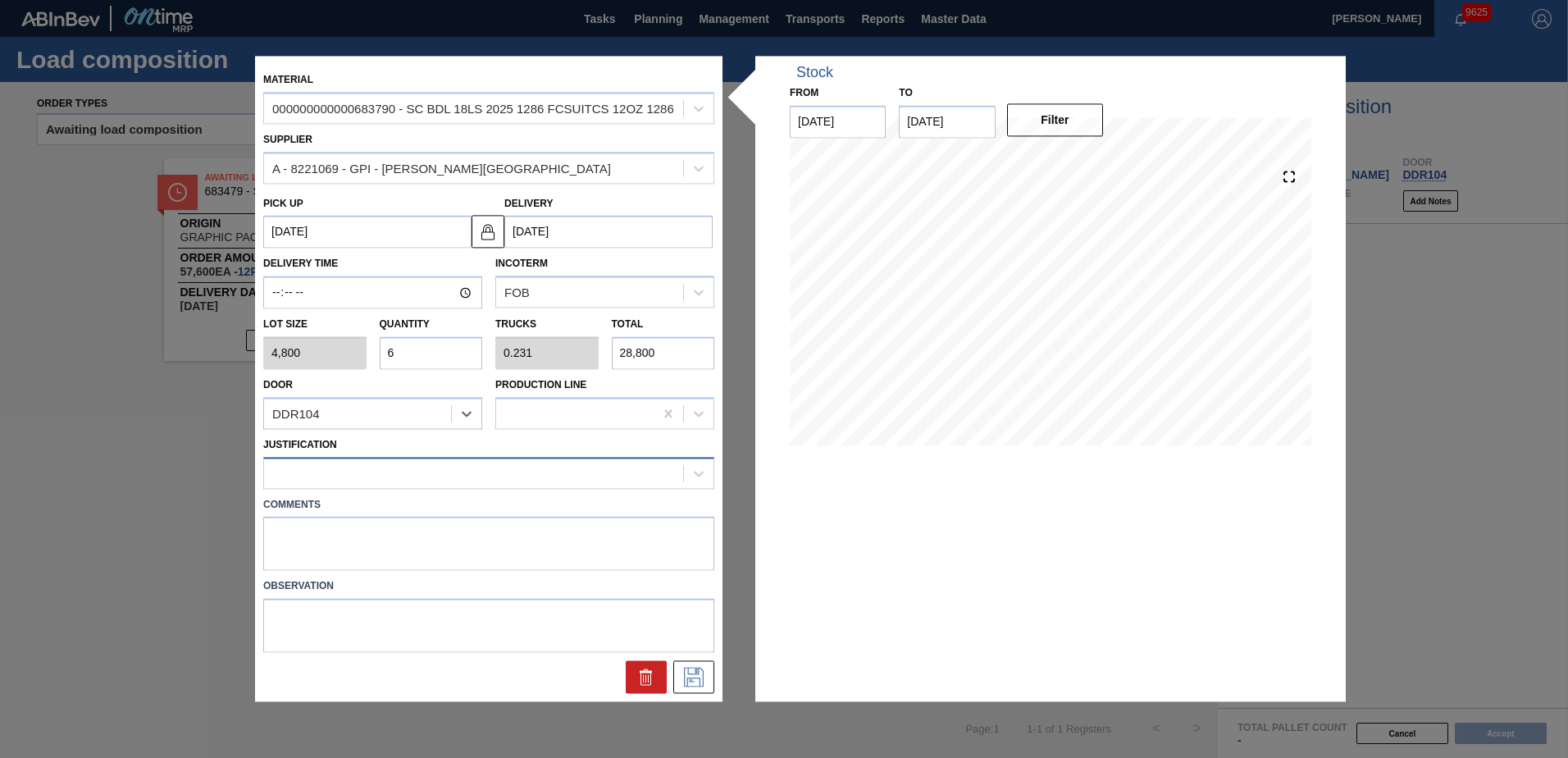
click at [496, 471] on div at bounding box center [473, 473] width 419 height 24
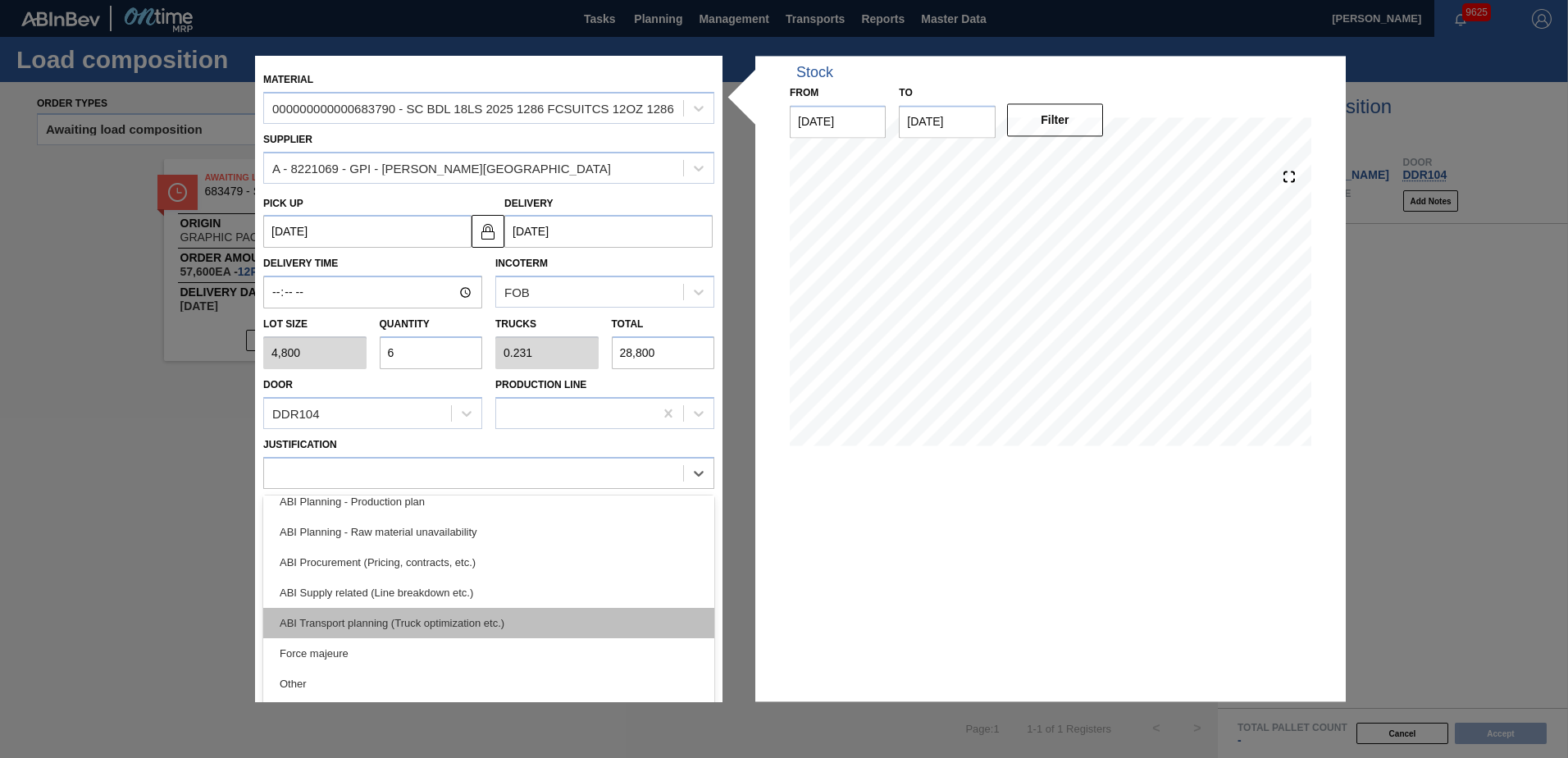
click at [407, 615] on div "ABI Transport planning (Truck optimization etc.)" at bounding box center [488, 623] width 451 height 30
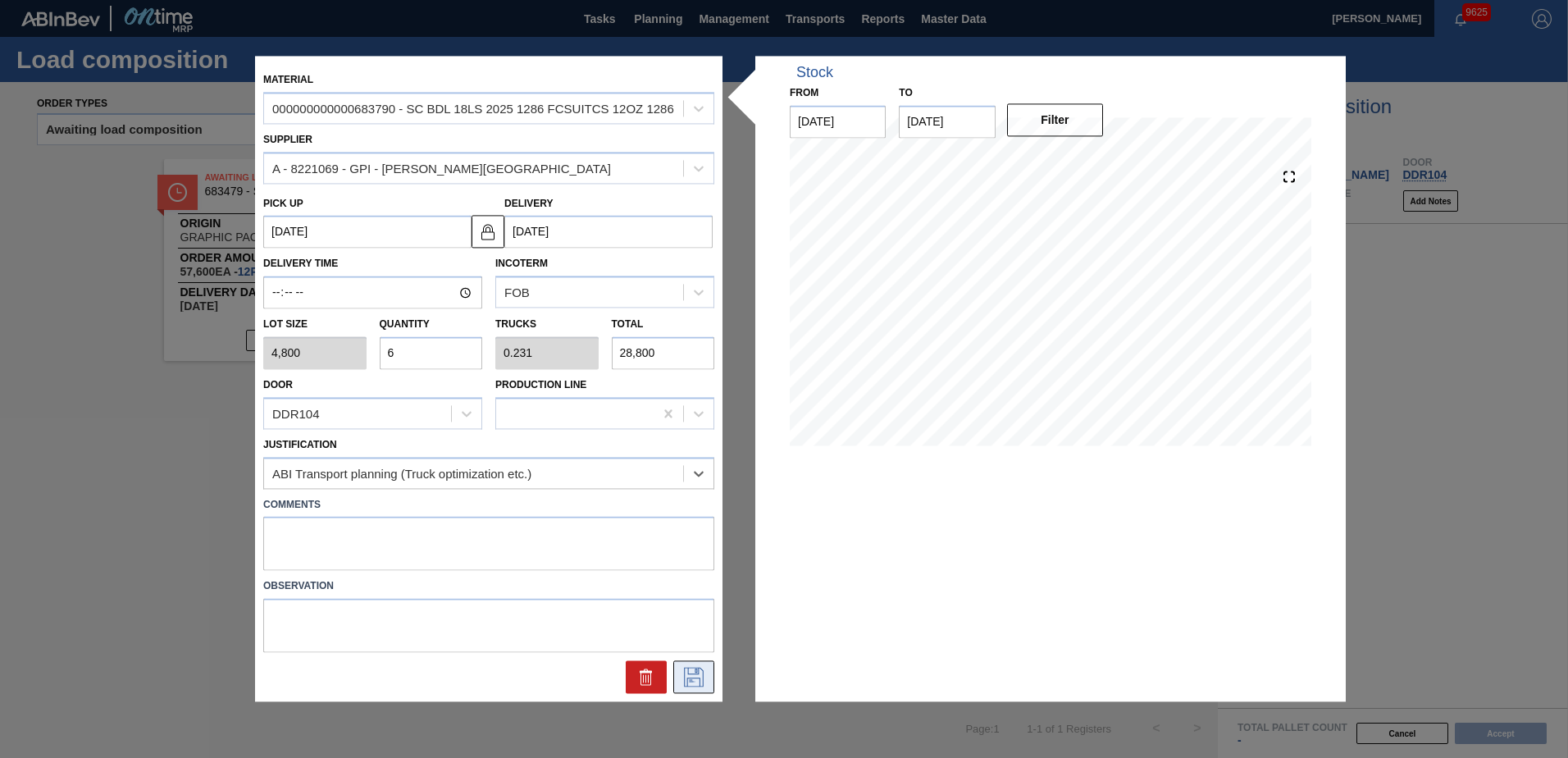
click at [683, 678] on icon at bounding box center [693, 677] width 26 height 19
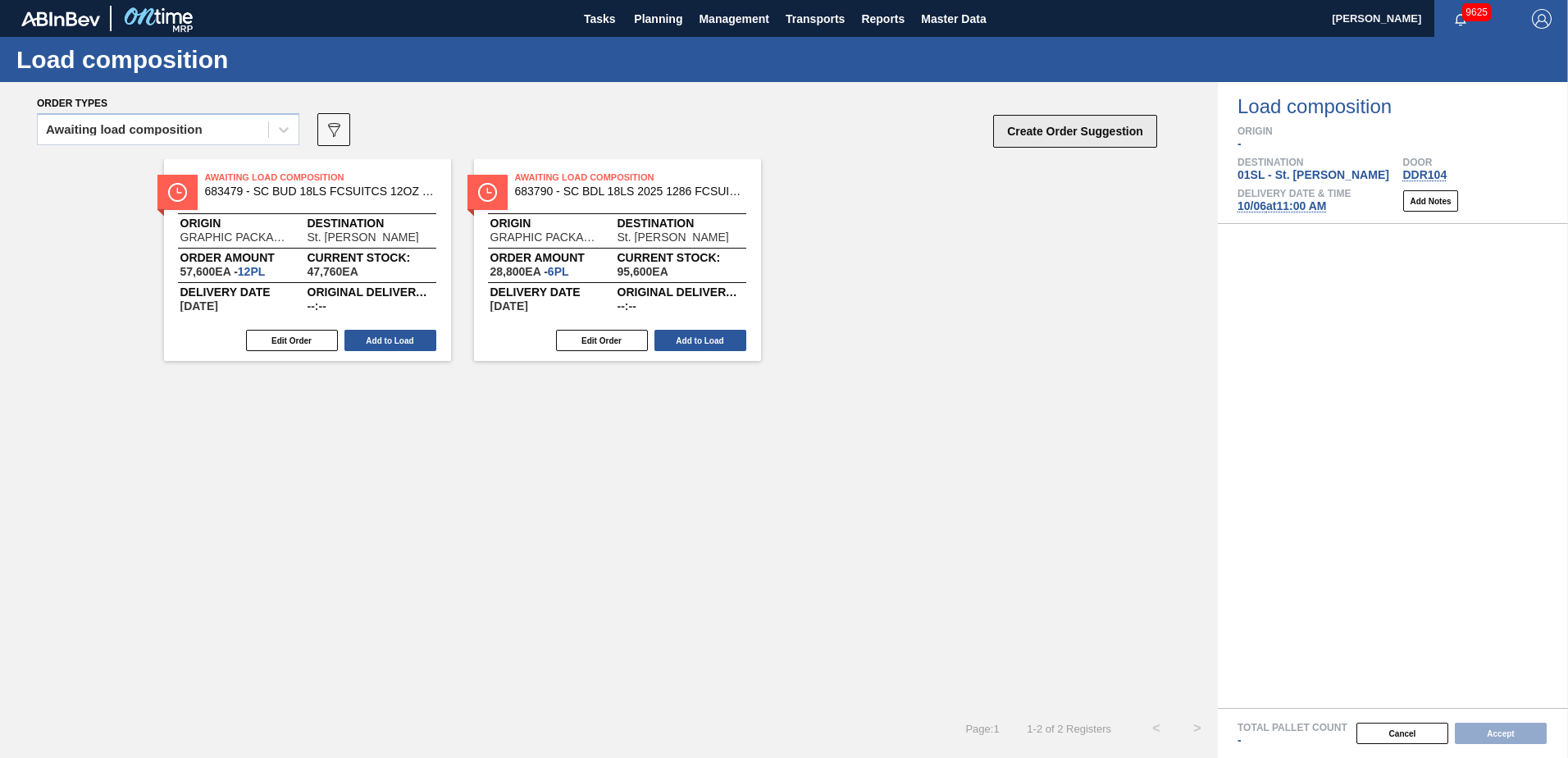
click at [1142, 120] on button "Create Order Suggestion" at bounding box center [1076, 131] width 164 height 33
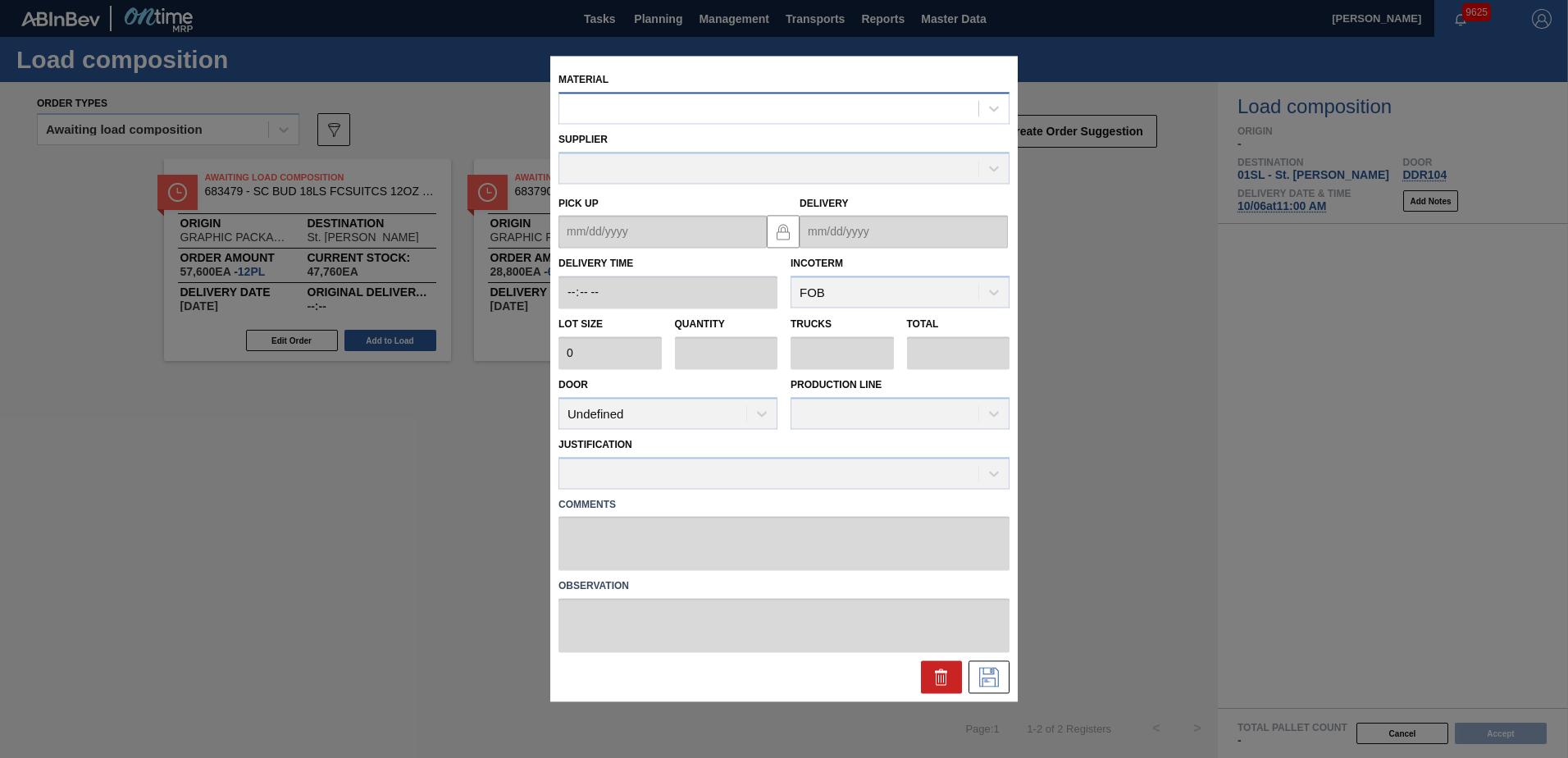
click at [828, 111] on div at bounding box center [768, 108] width 419 height 24
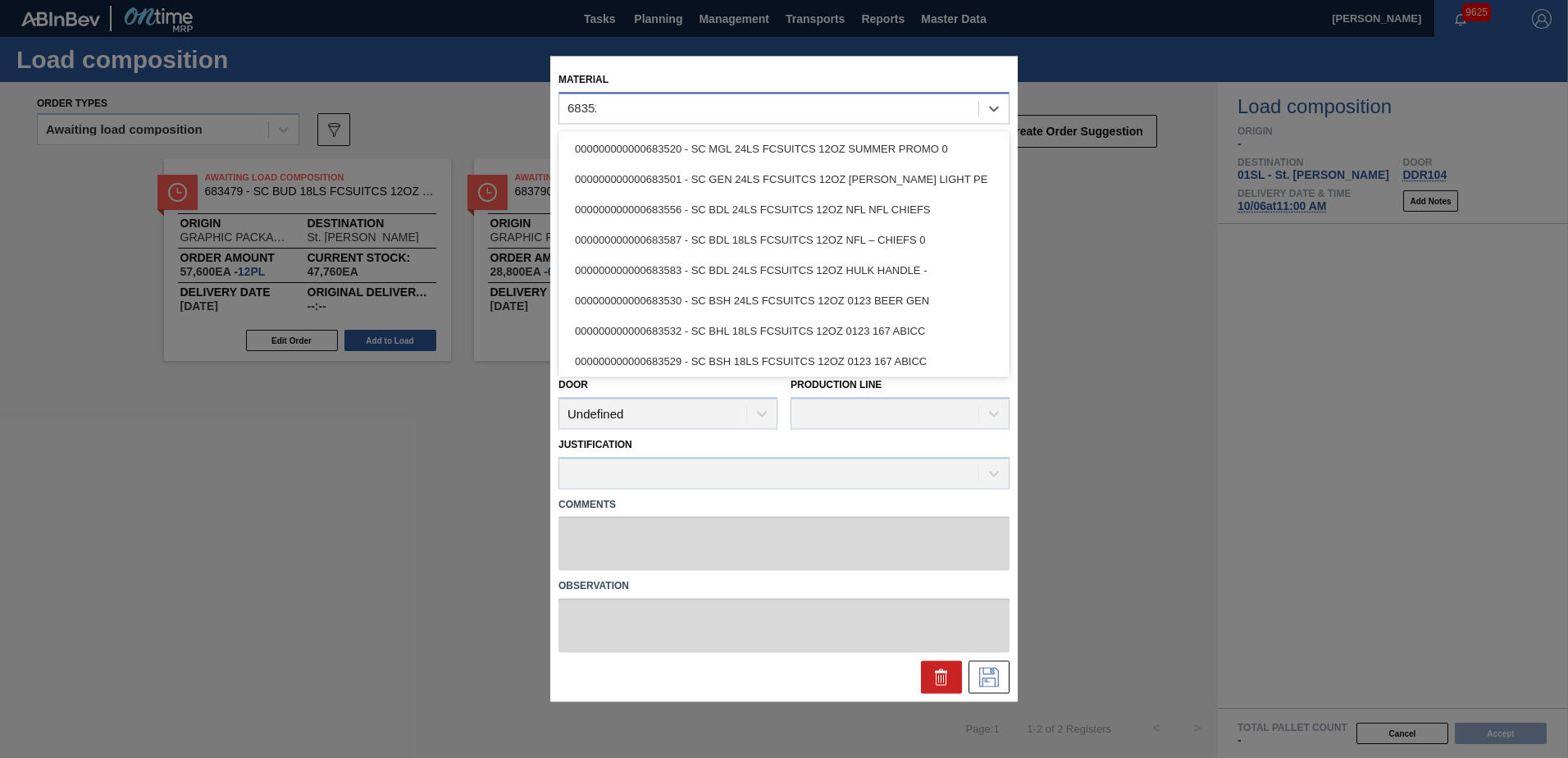
type input "683529"
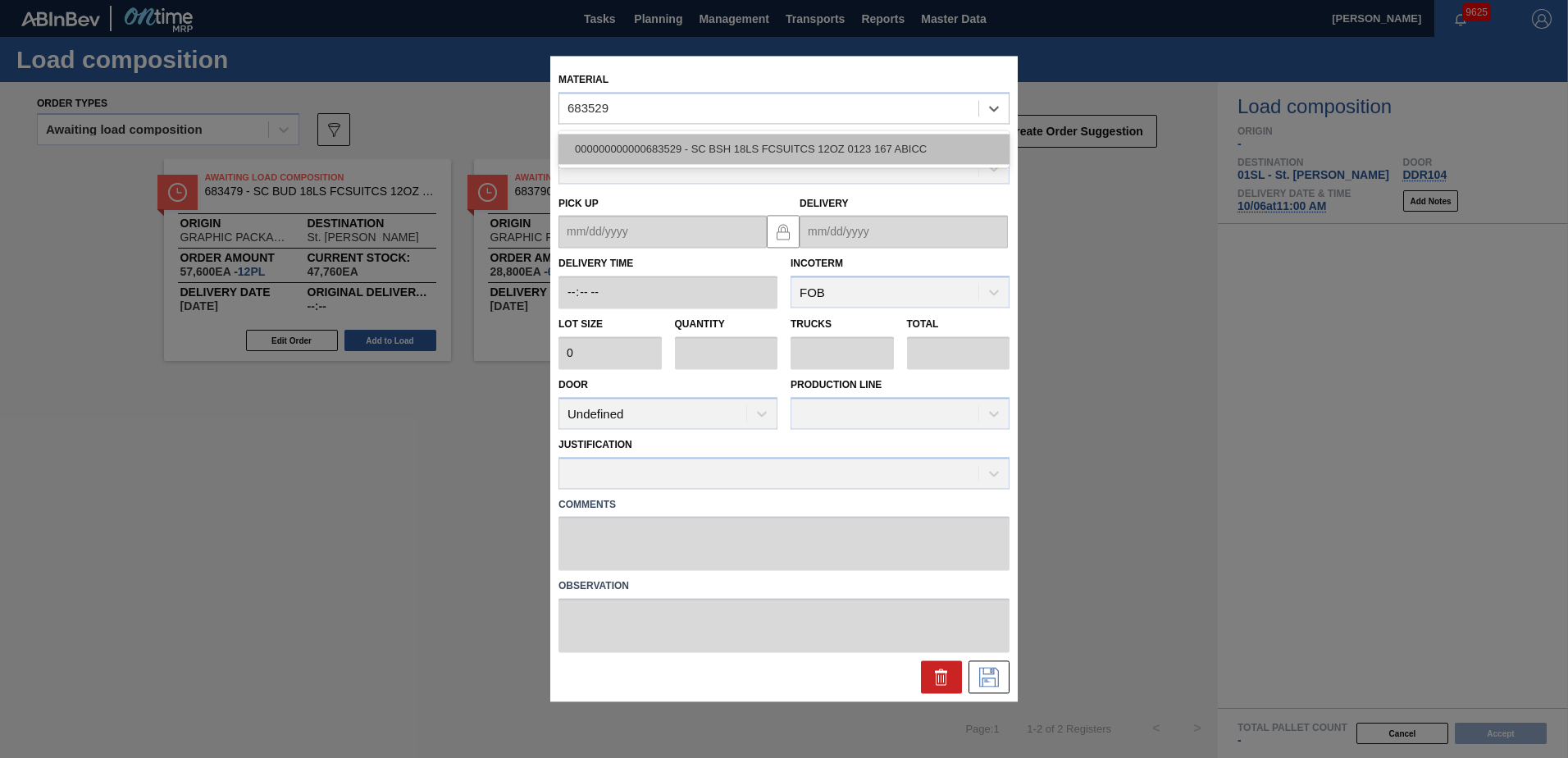
click at [836, 146] on div "000000000000683529 - SC BSH 18LS FCSUITCS 12OZ 0123 167 ABICC" at bounding box center [784, 149] width 451 height 30
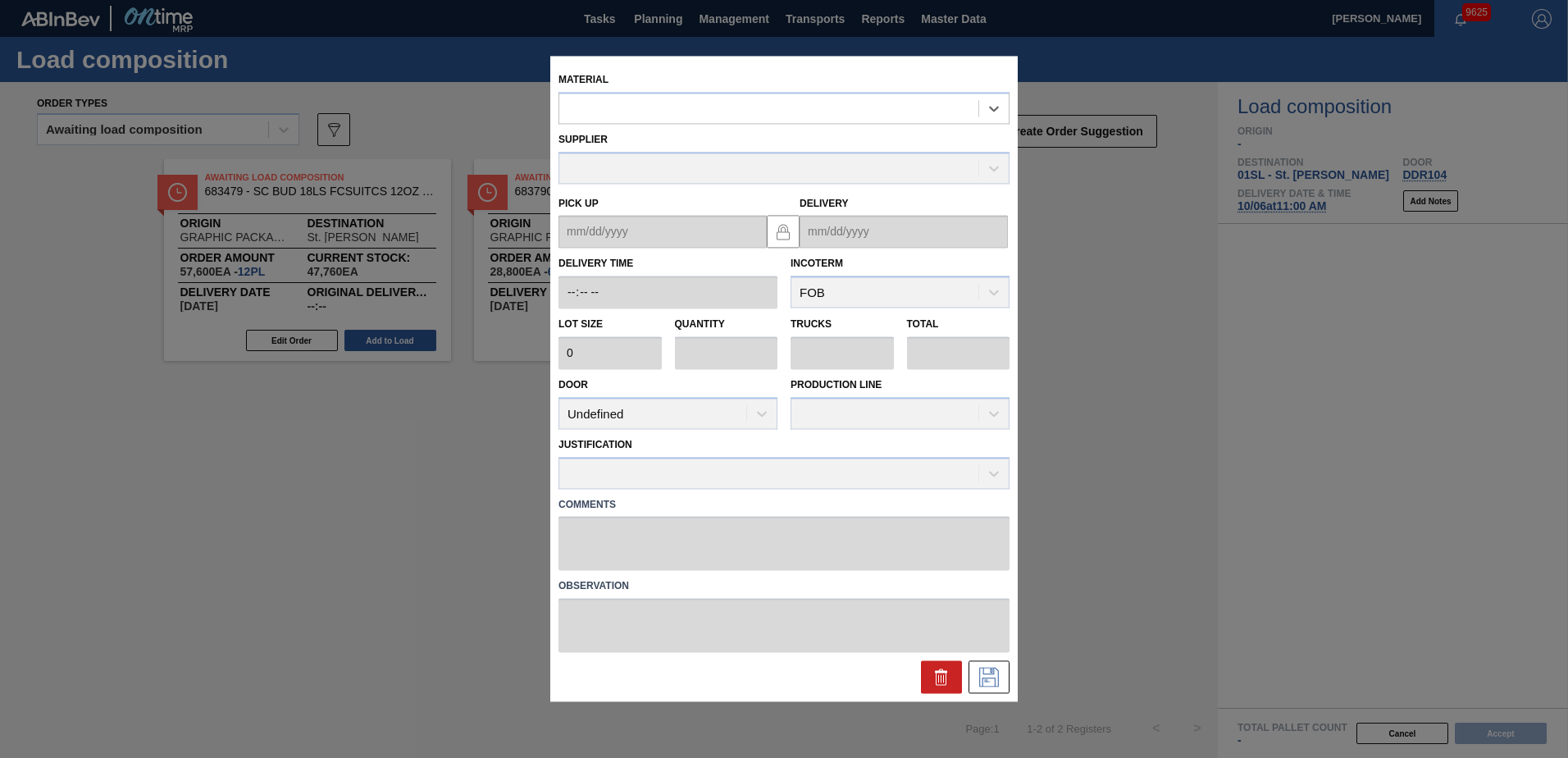
type input "4,800"
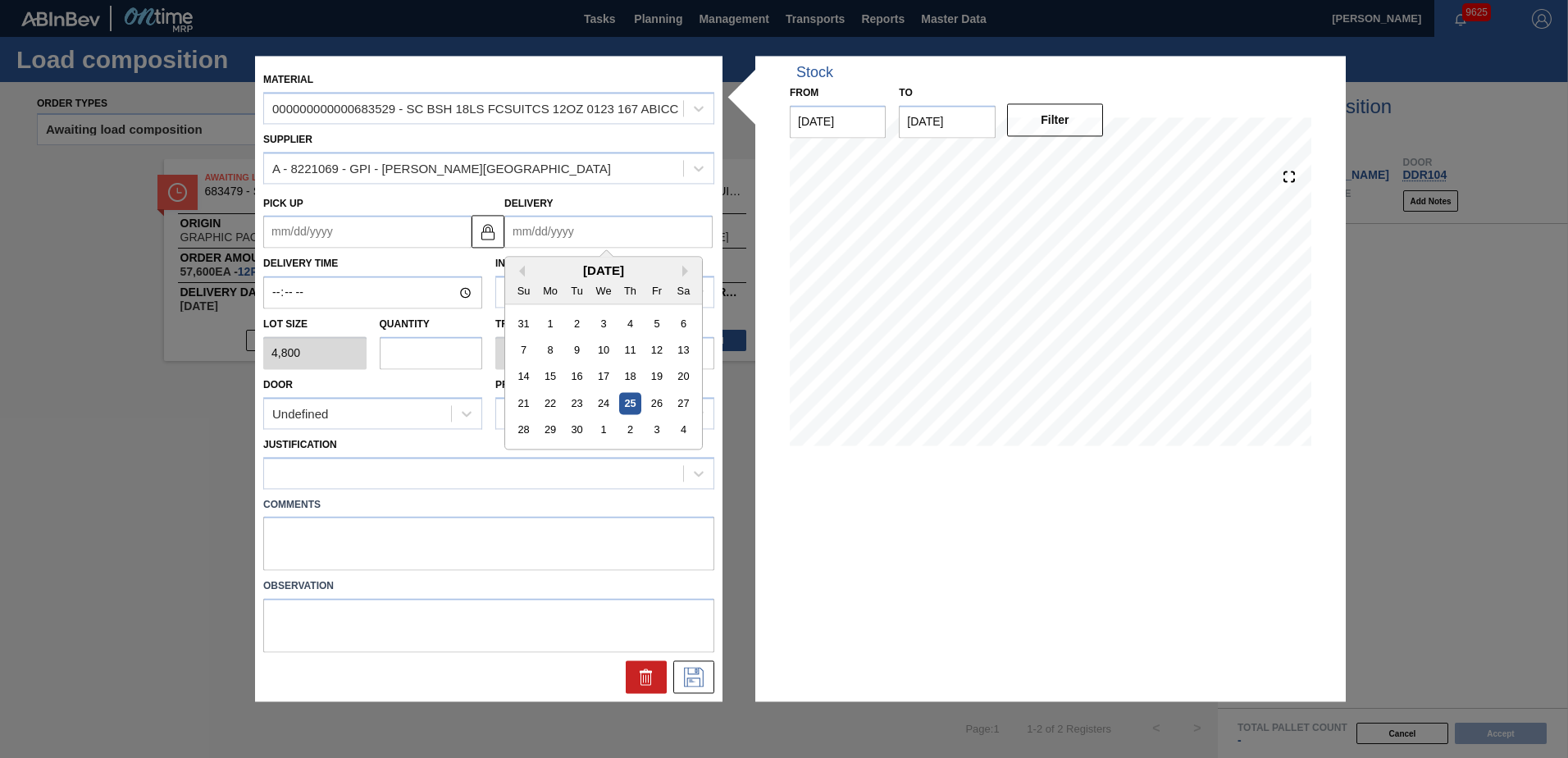
click at [548, 228] on input "Delivery" at bounding box center [608, 232] width 208 height 33
click at [683, 269] on button "Next Month" at bounding box center [688, 272] width 12 height 12
click at [556, 350] on div "6" at bounding box center [551, 350] width 22 height 22
type up "[DATE]"
type input "[DATE]"
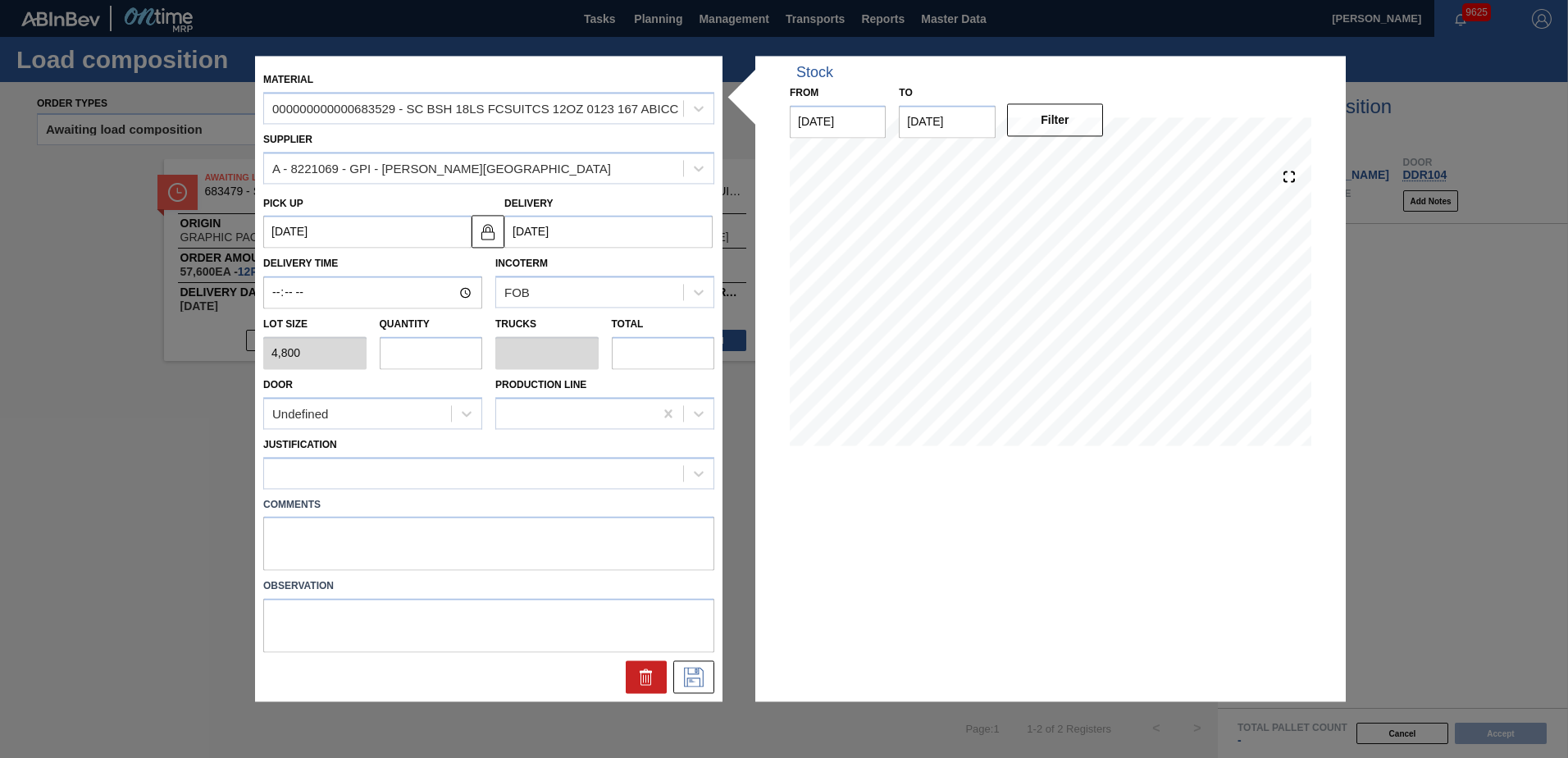
click at [450, 349] on input "text" at bounding box center [432, 352] width 103 height 33
type input "4"
type input "0.182"
type input "19,200"
type input "4"
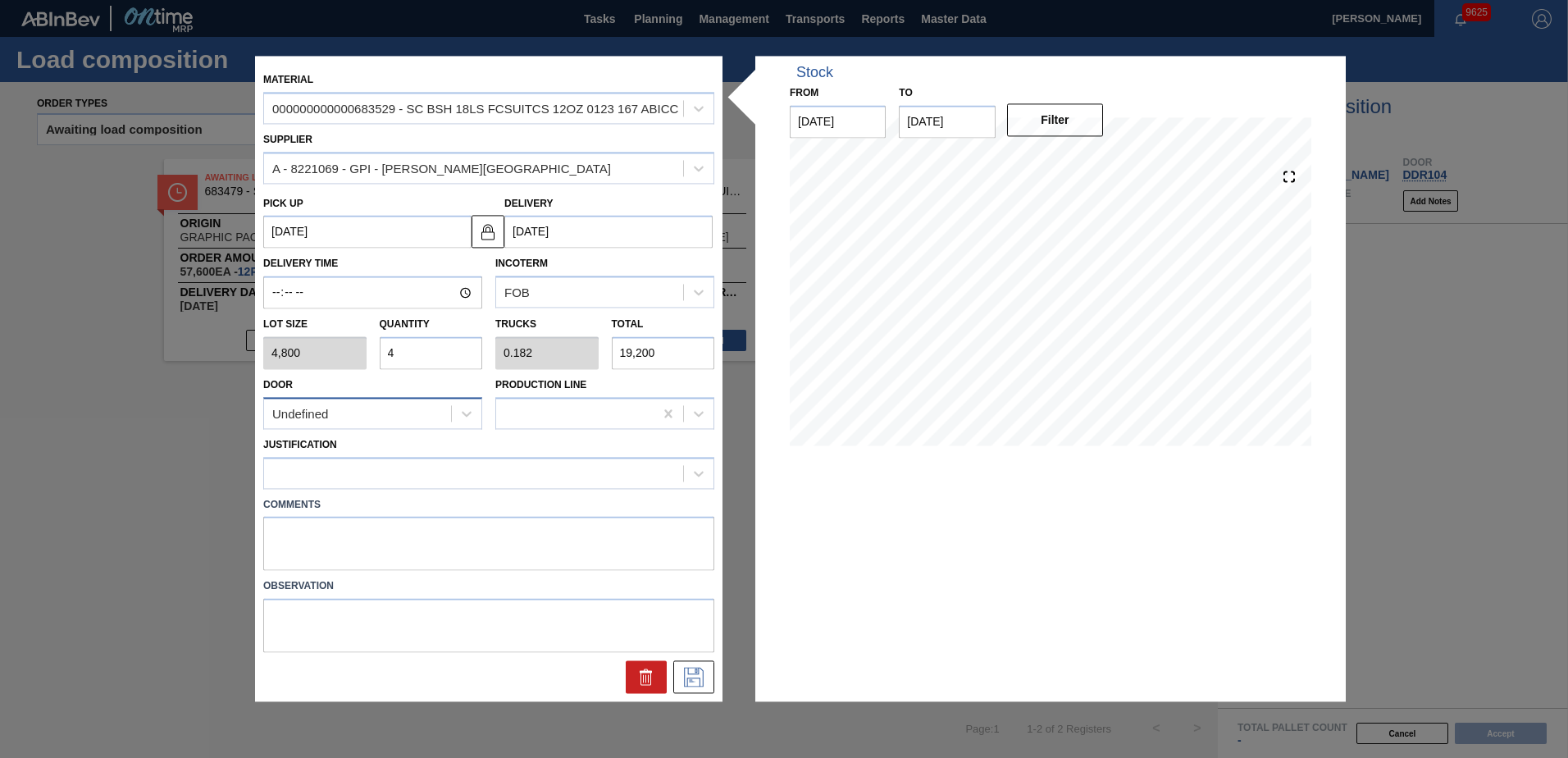
click at [447, 415] on div "Undefined" at bounding box center [357, 414] width 187 height 24
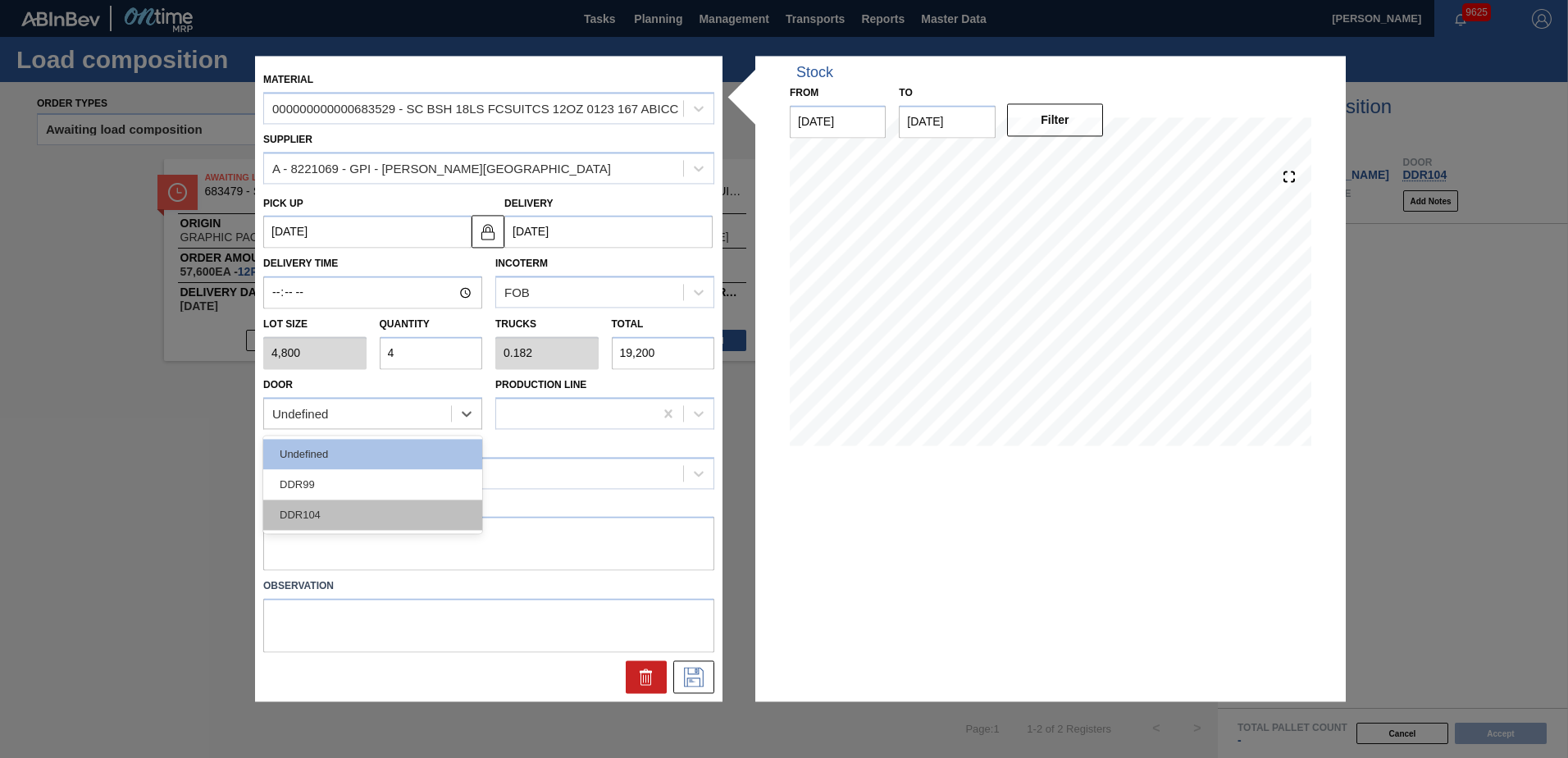
click at [362, 511] on div "DDR104" at bounding box center [372, 514] width 219 height 30
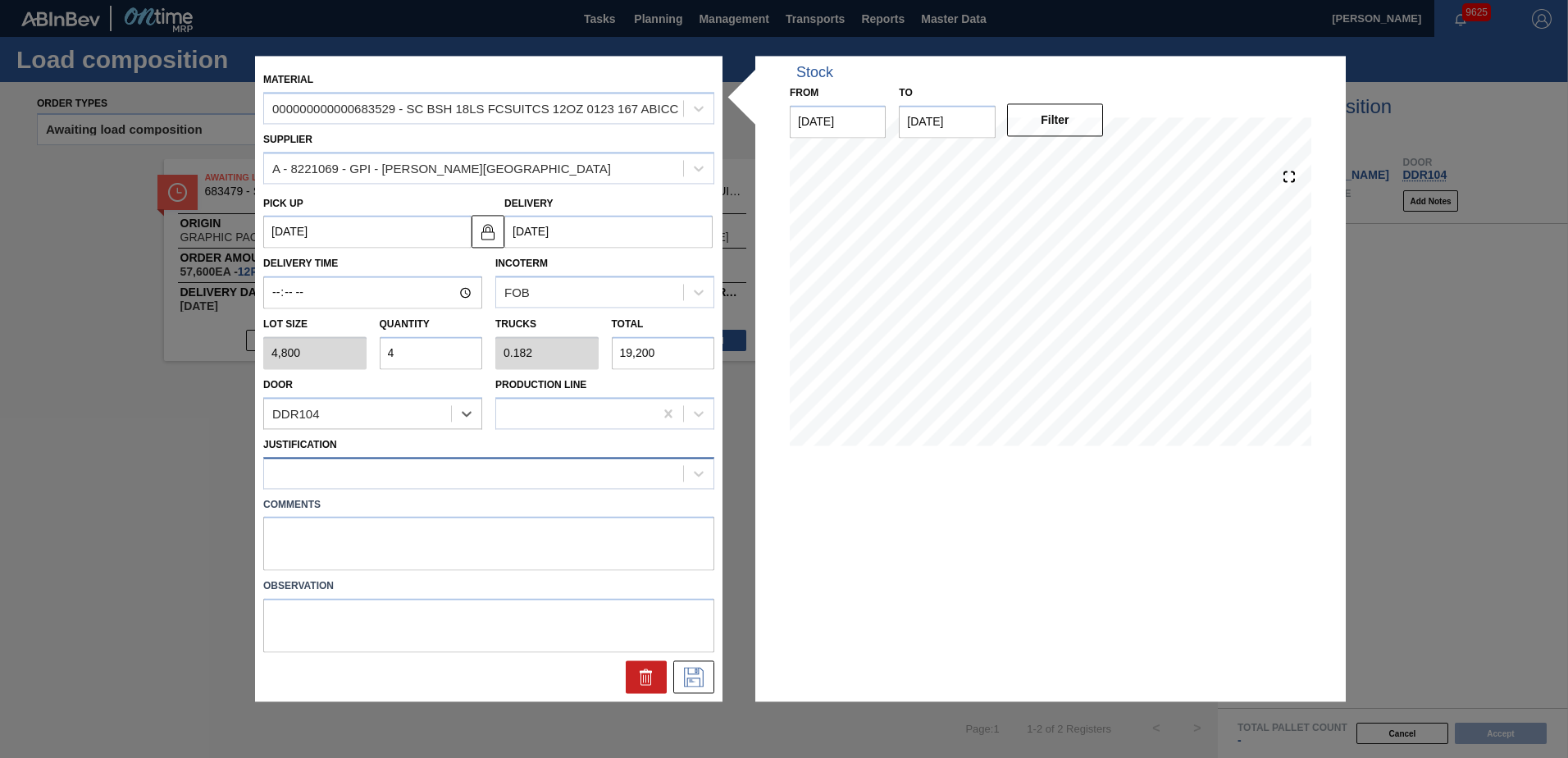
click at [383, 477] on div at bounding box center [473, 473] width 419 height 24
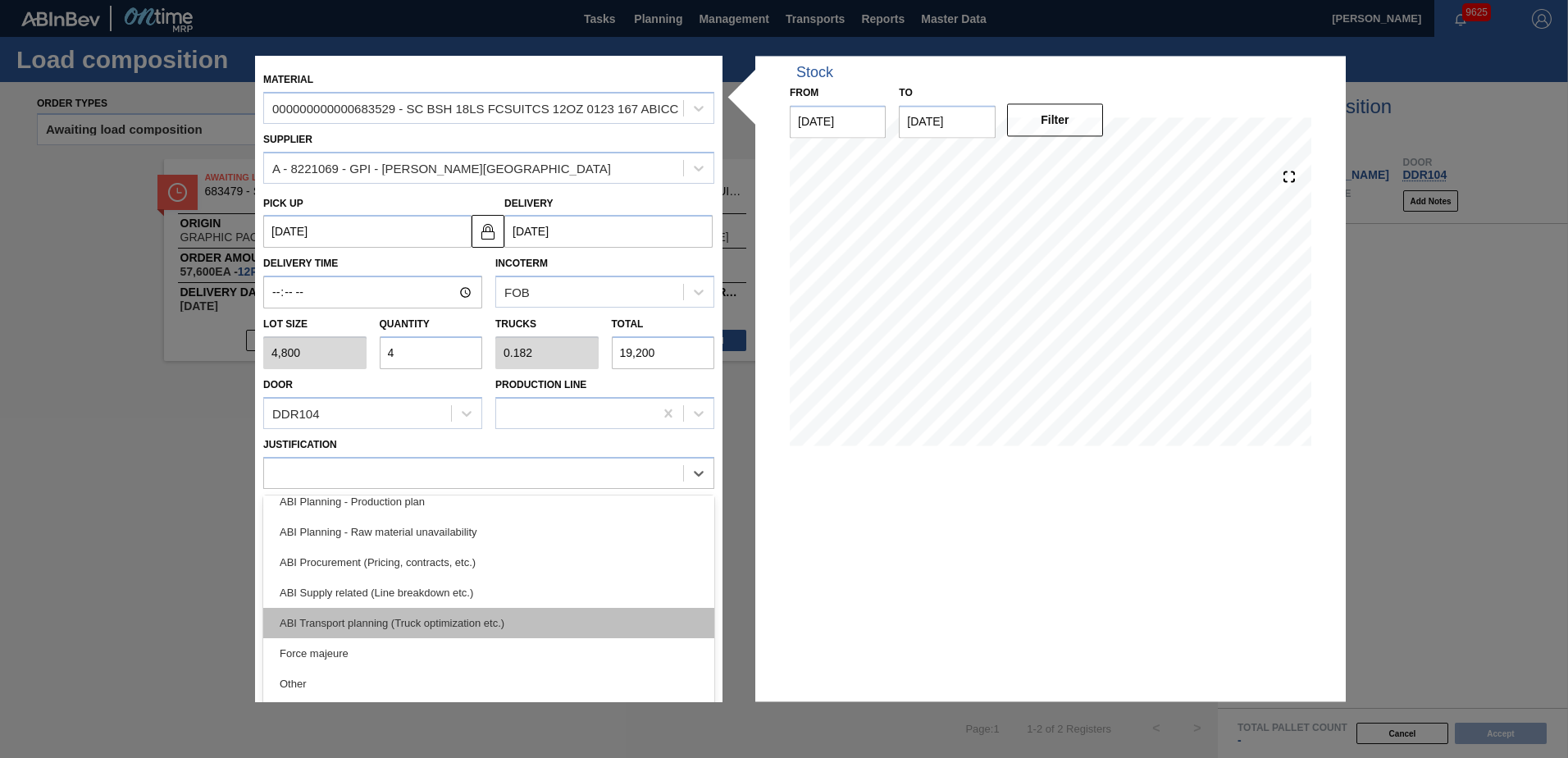
click at [413, 610] on div "ABI Transport planning (Truck optimization etc.)" at bounding box center [488, 623] width 451 height 30
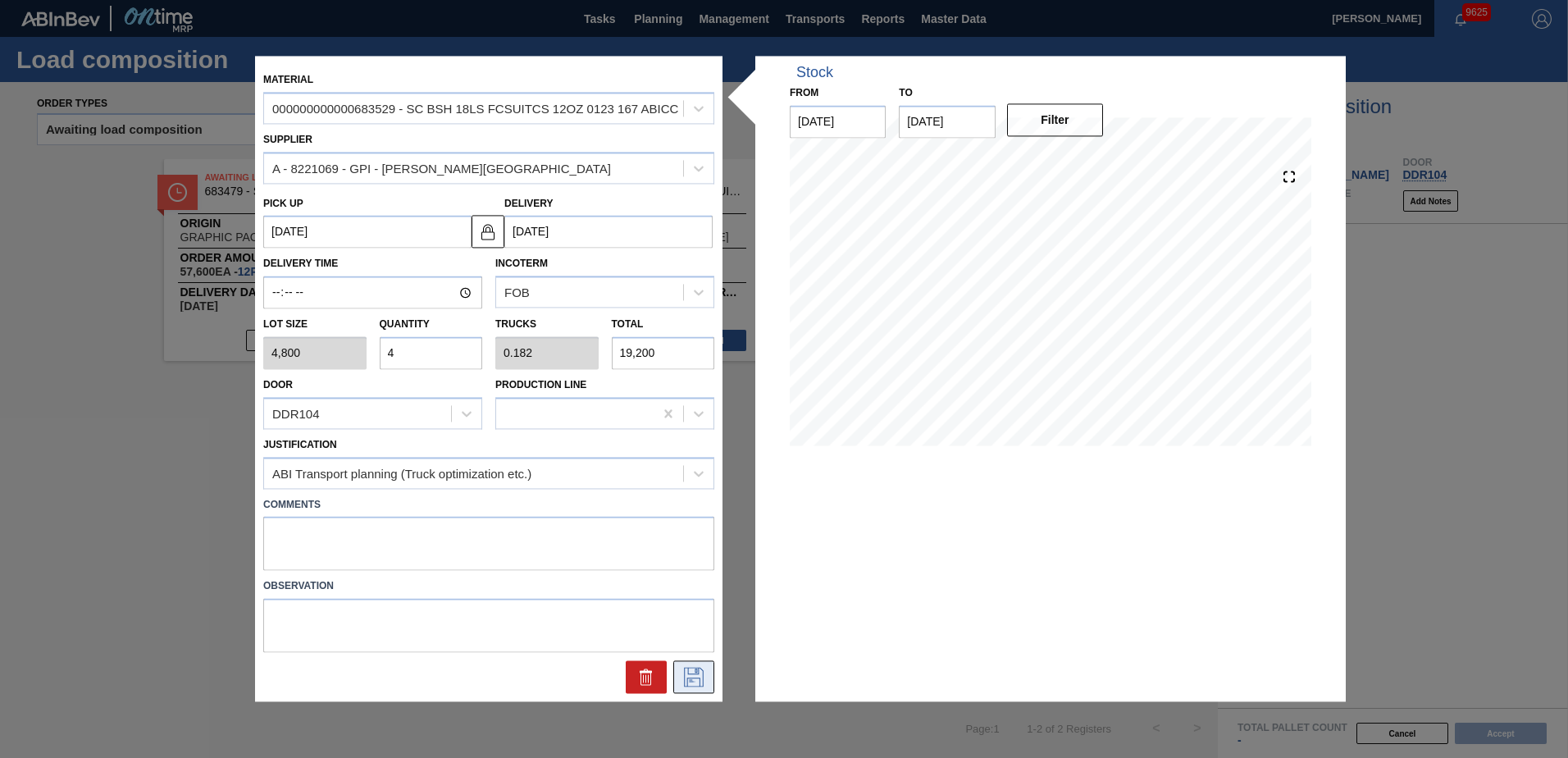
click at [698, 678] on icon at bounding box center [693, 677] width 19 height 19
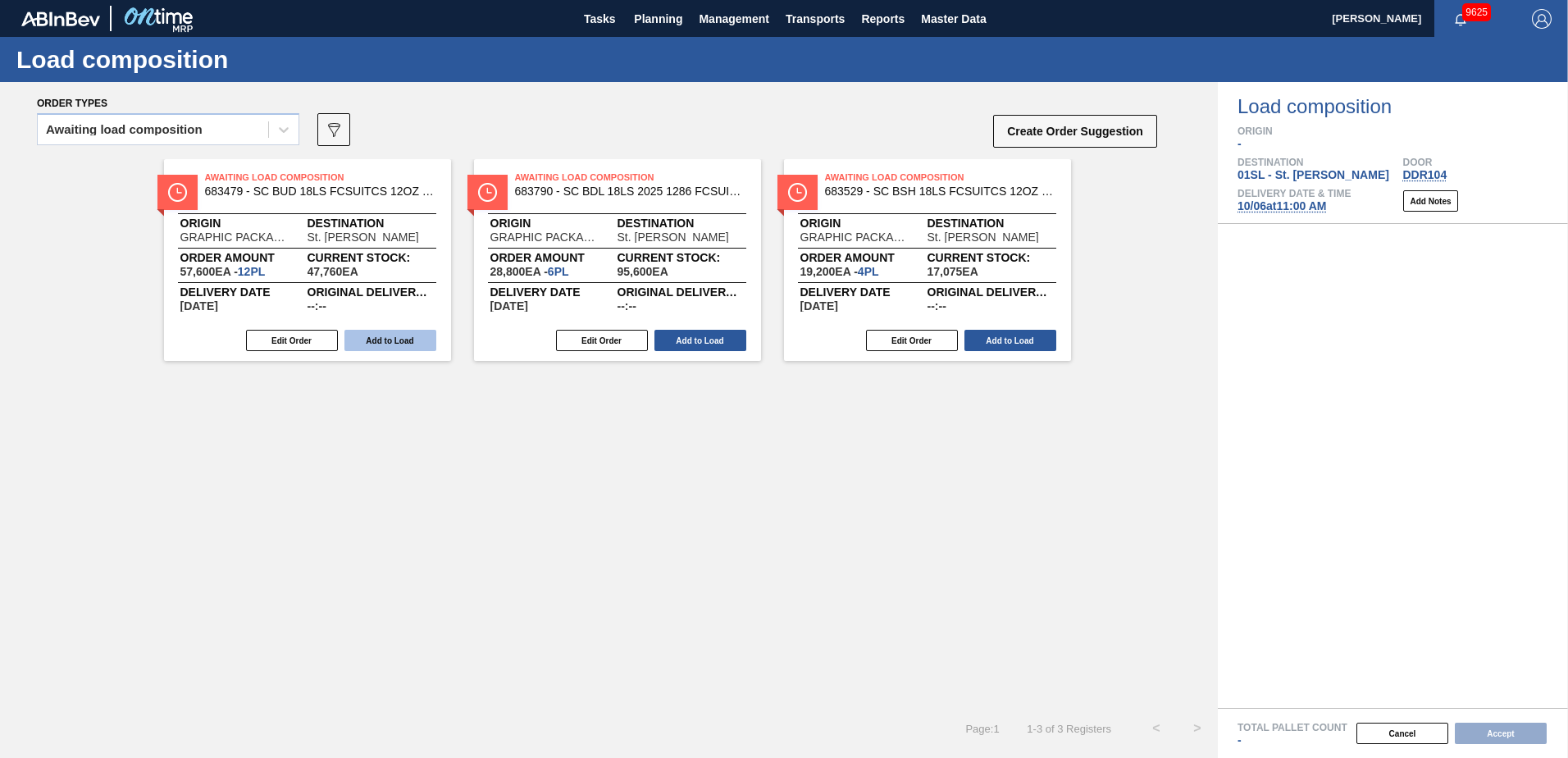
click at [393, 337] on button "Add to Load" at bounding box center [390, 340] width 92 height 21
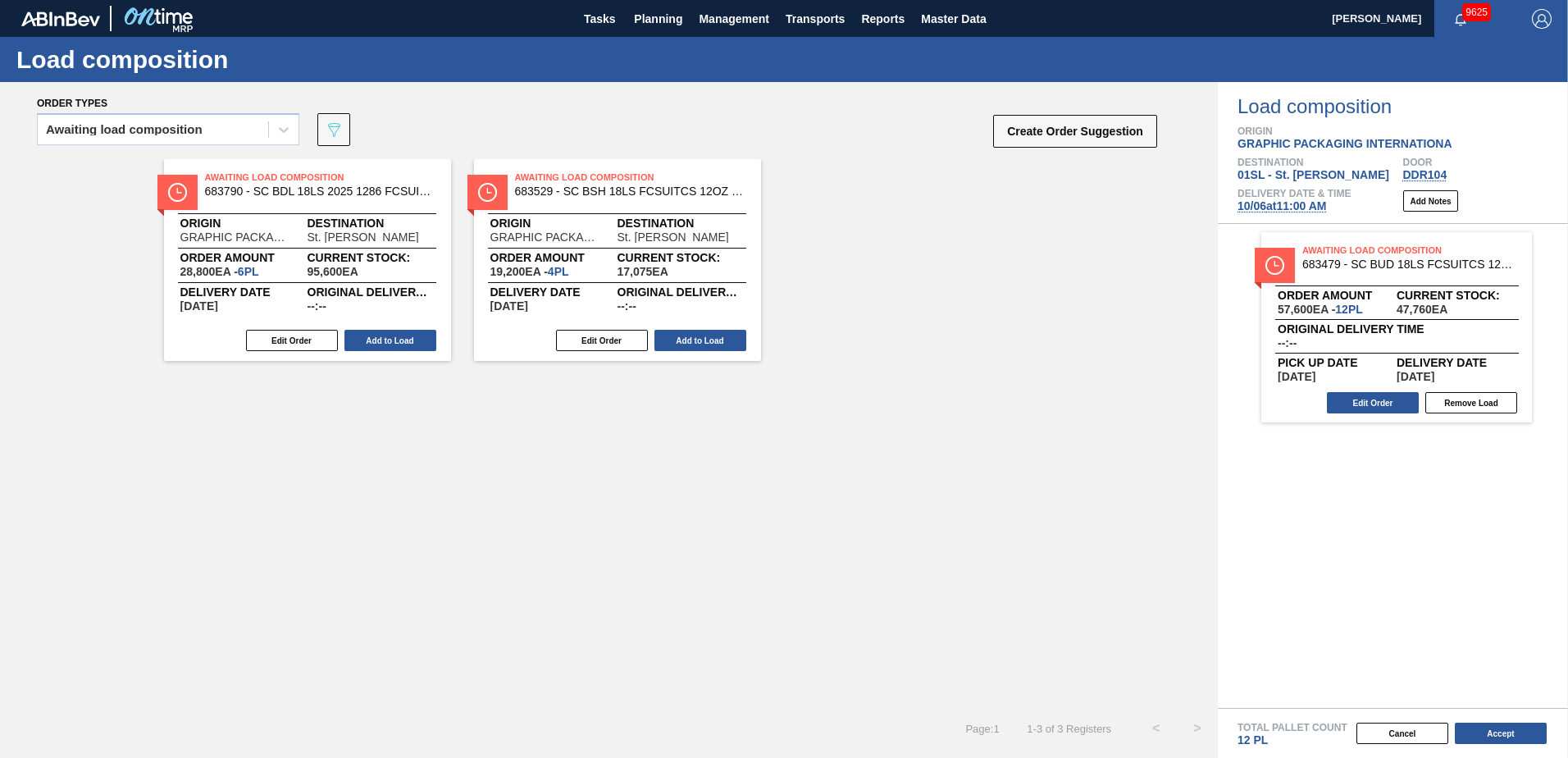
click at [399, 339] on button "Add to Load" at bounding box center [390, 340] width 92 height 21
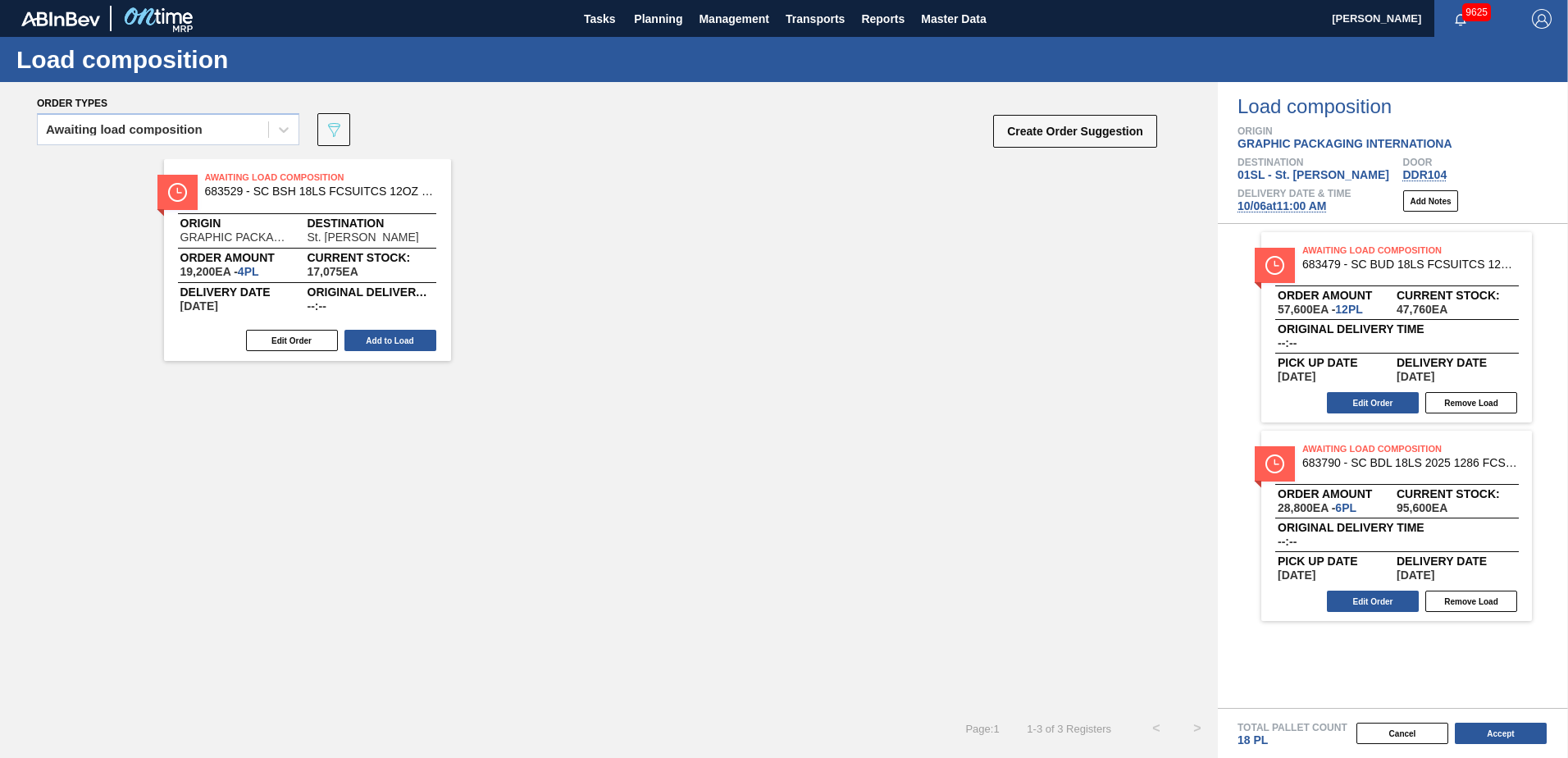
click at [399, 339] on button "Add to Load" at bounding box center [390, 340] width 92 height 21
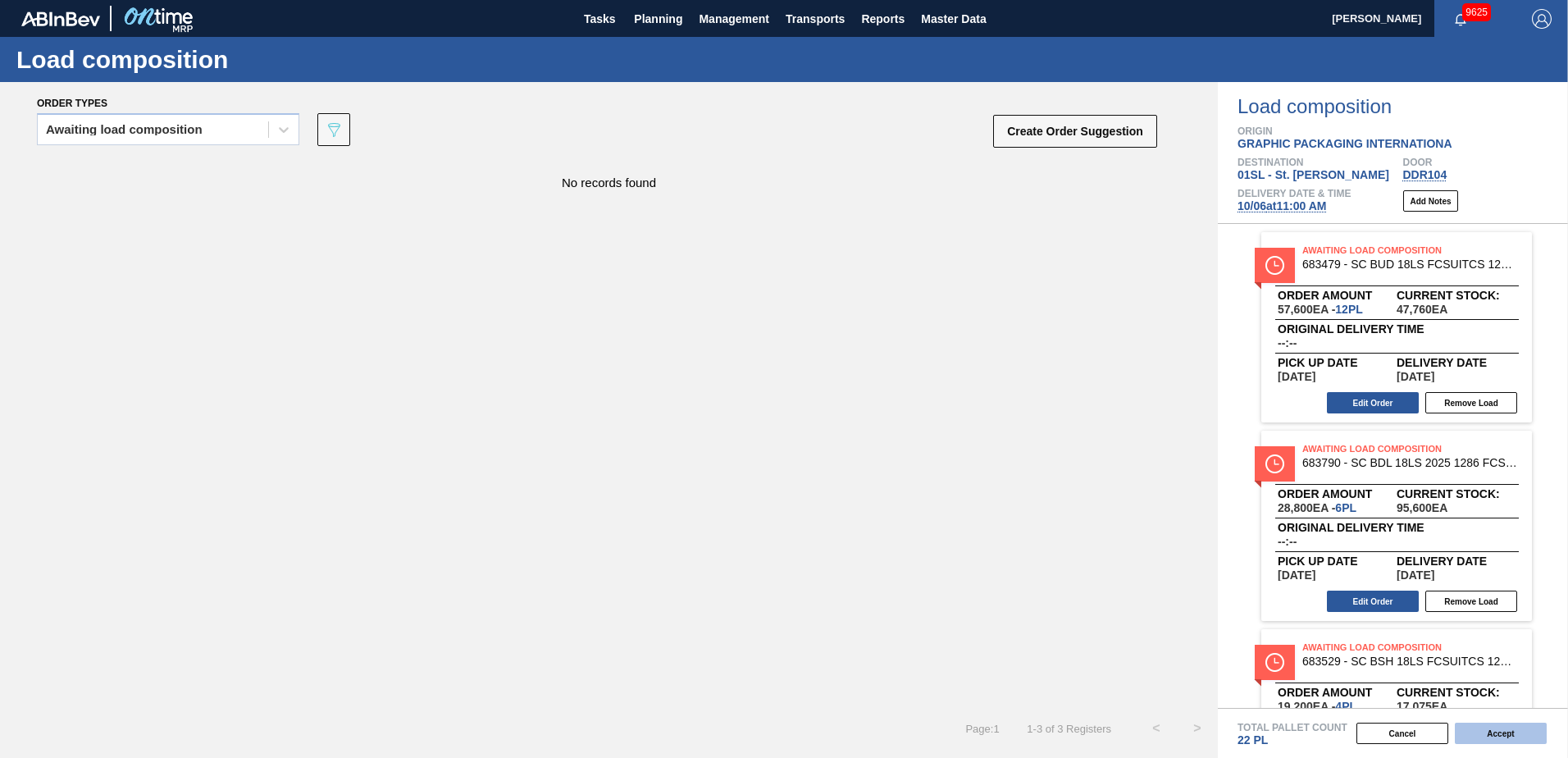
click at [1480, 743] on button "Accept" at bounding box center [1500, 733] width 92 height 21
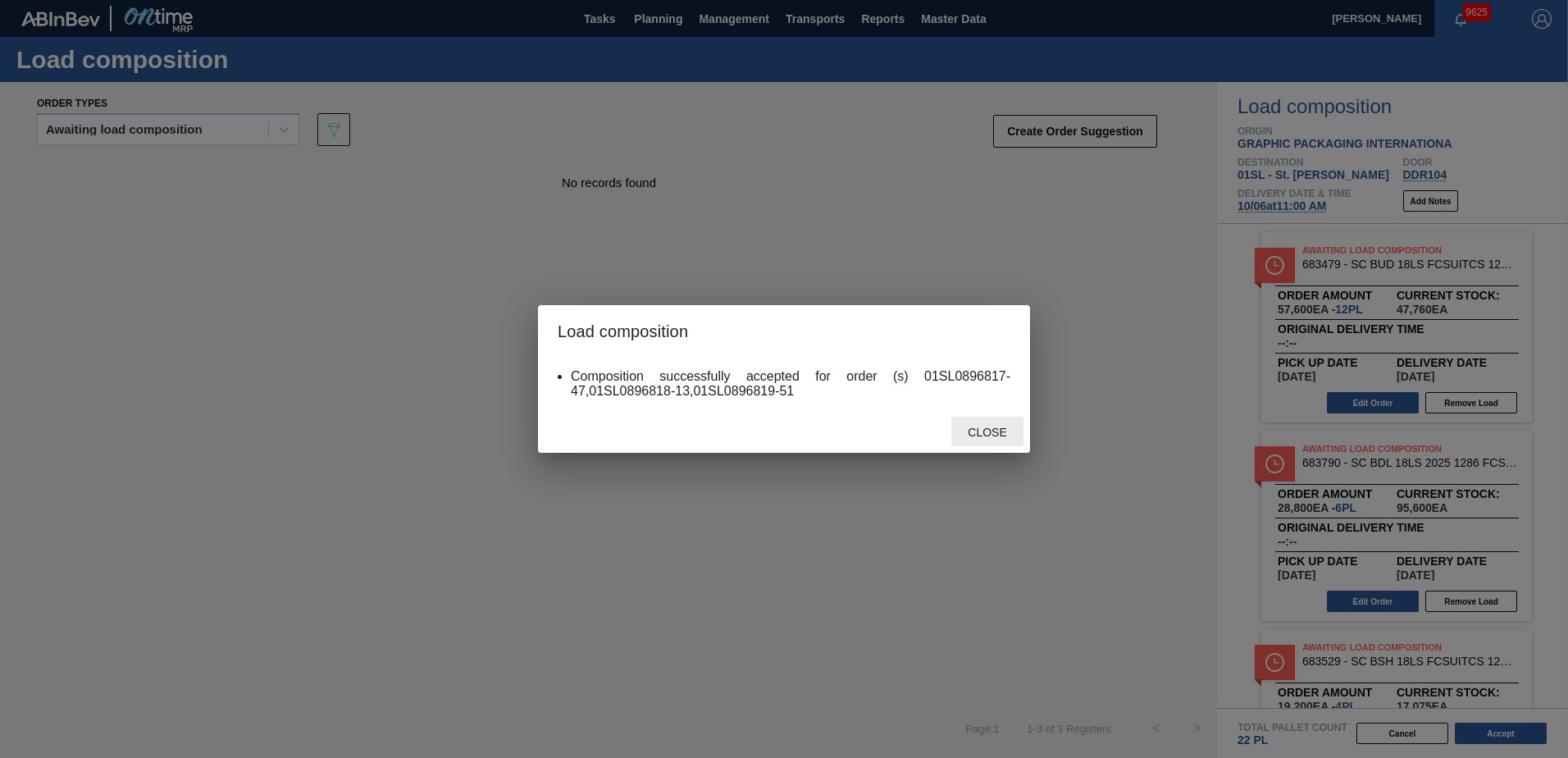
click at [1003, 409] on div "Composition successfully accepted for order (s) 01SL0896817-47,01SL0896818-13,0…" at bounding box center [784, 384] width 492 height 52
click at [1008, 424] on div "Close" at bounding box center [987, 431] width 72 height 30
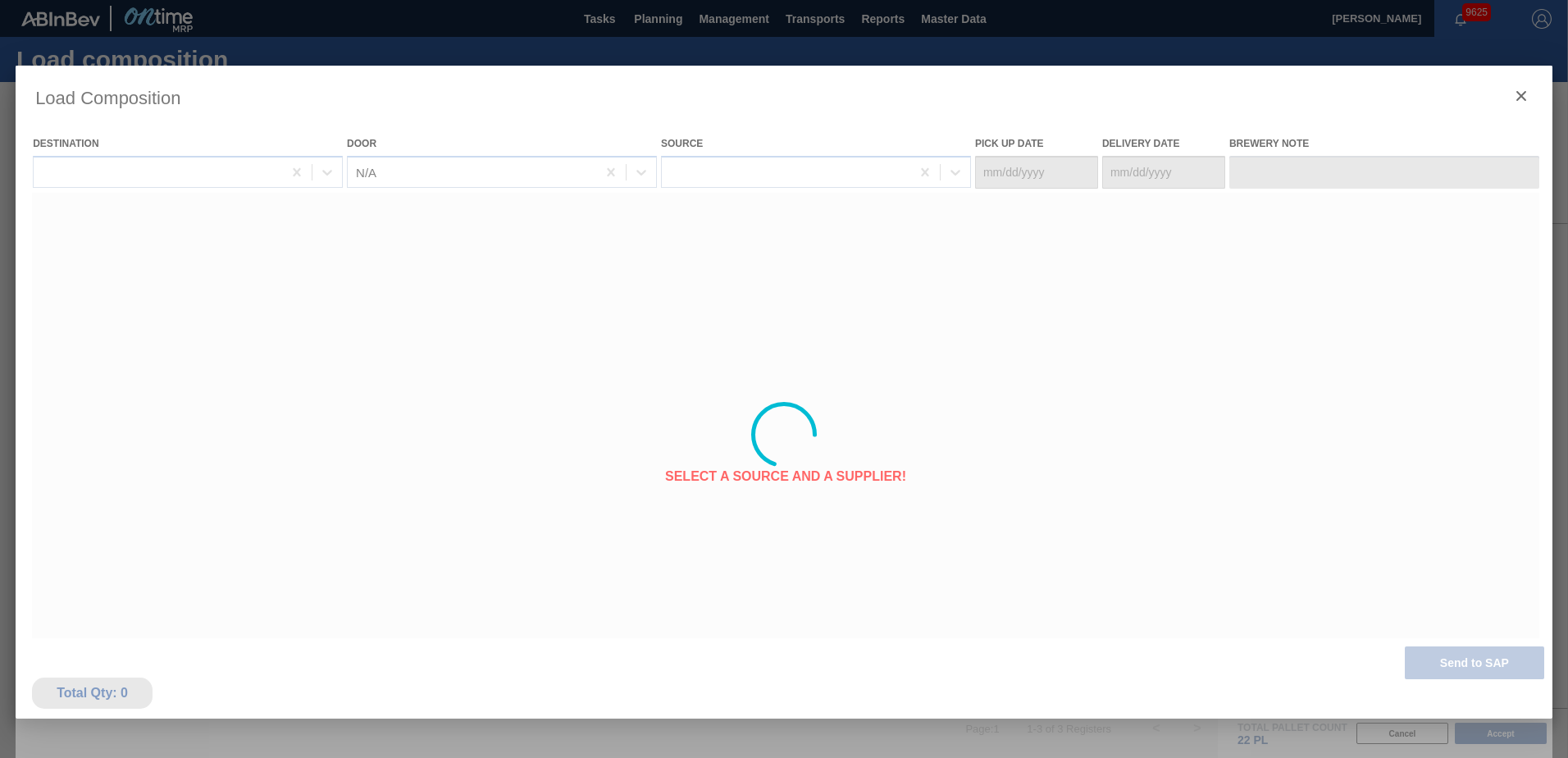
type Date "[DATE]"
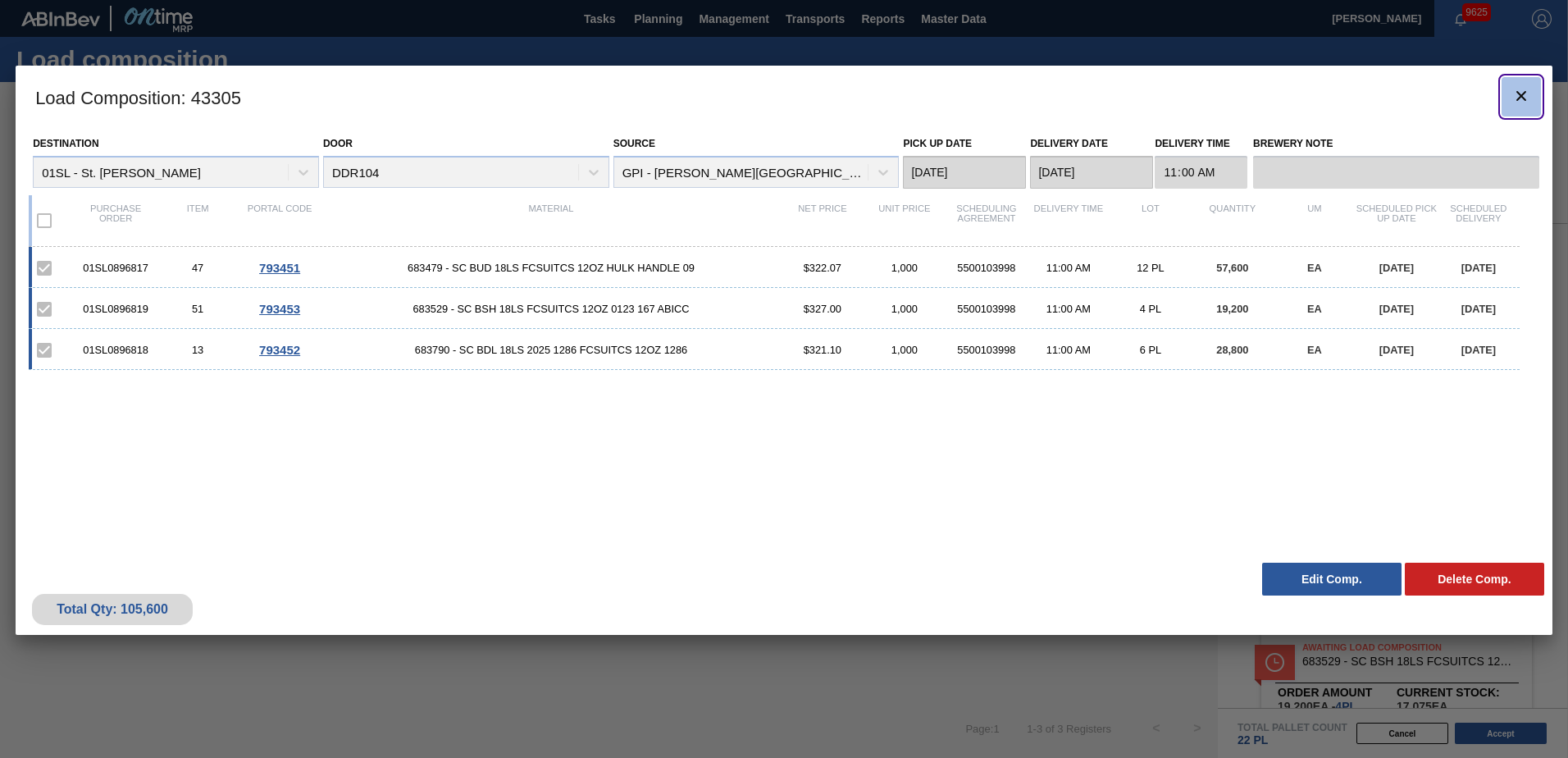
click at [1523, 87] on icon "botão de ícone" at bounding box center [1521, 96] width 19 height 19
